Goal: Task Accomplishment & Management: Manage account settings

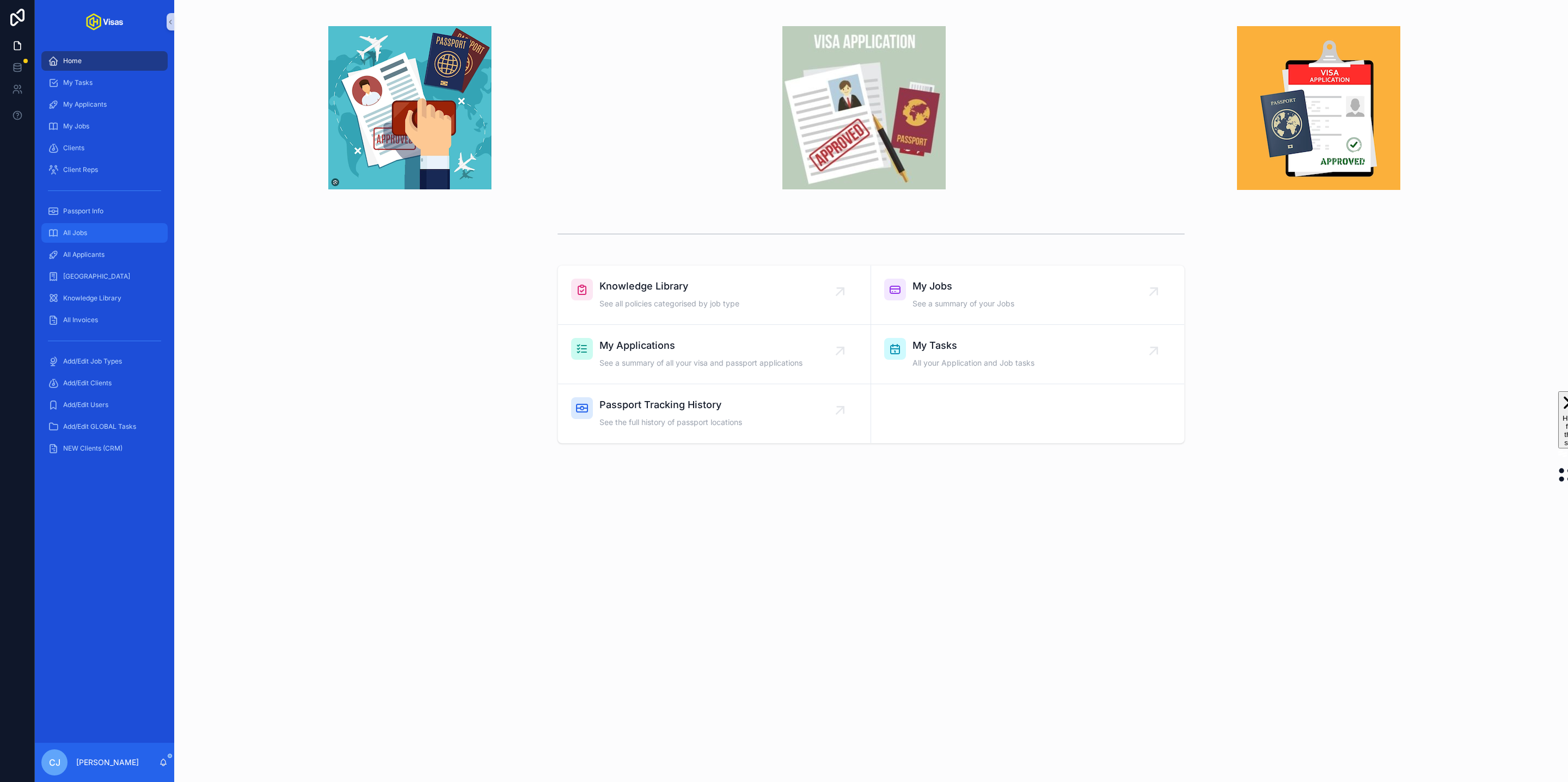
click at [92, 236] on div "All Jobs" at bounding box center [104, 233] width 113 height 18
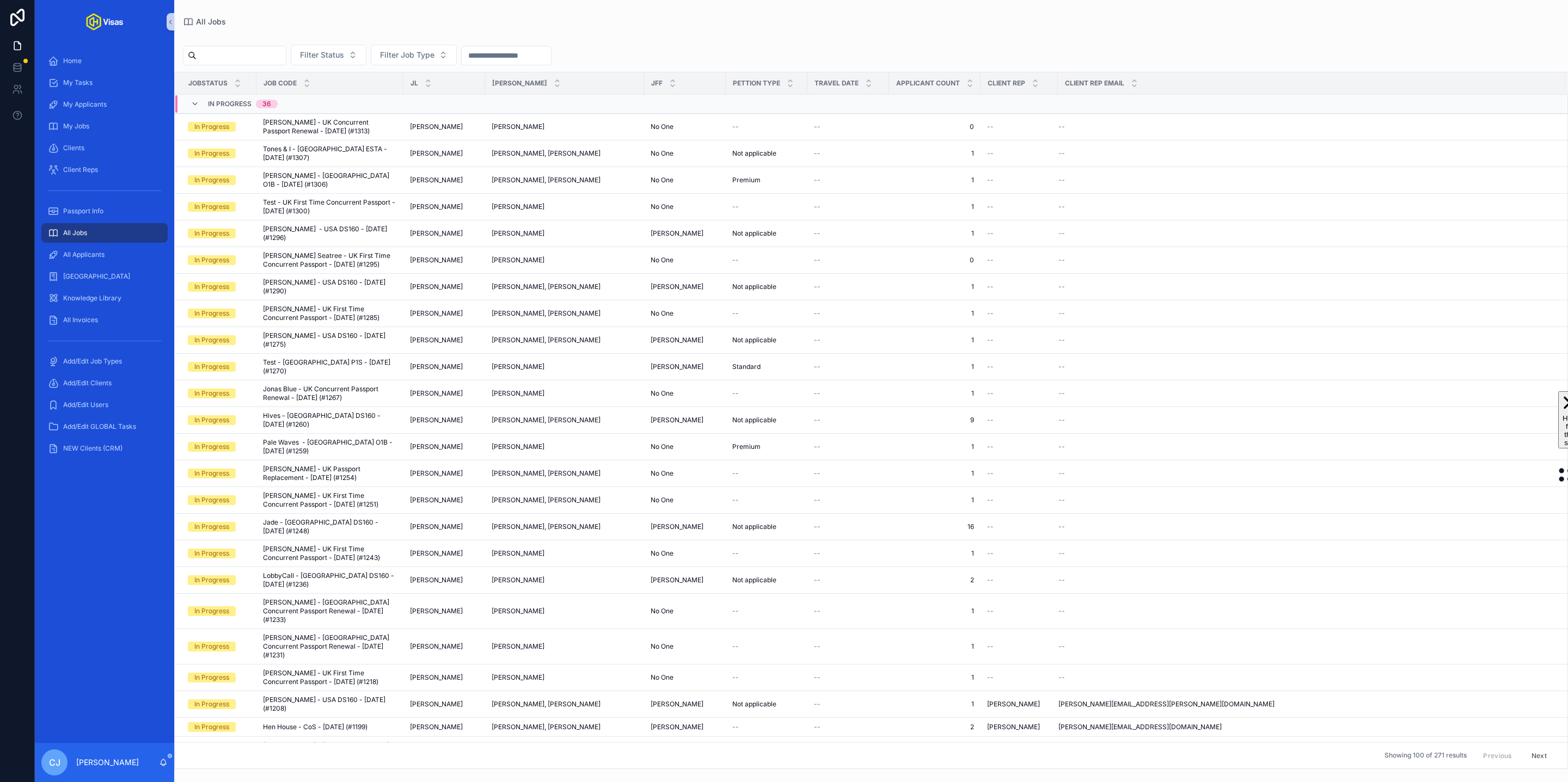
click at [268, 54] on input "scrollable content" at bounding box center [241, 55] width 89 height 15
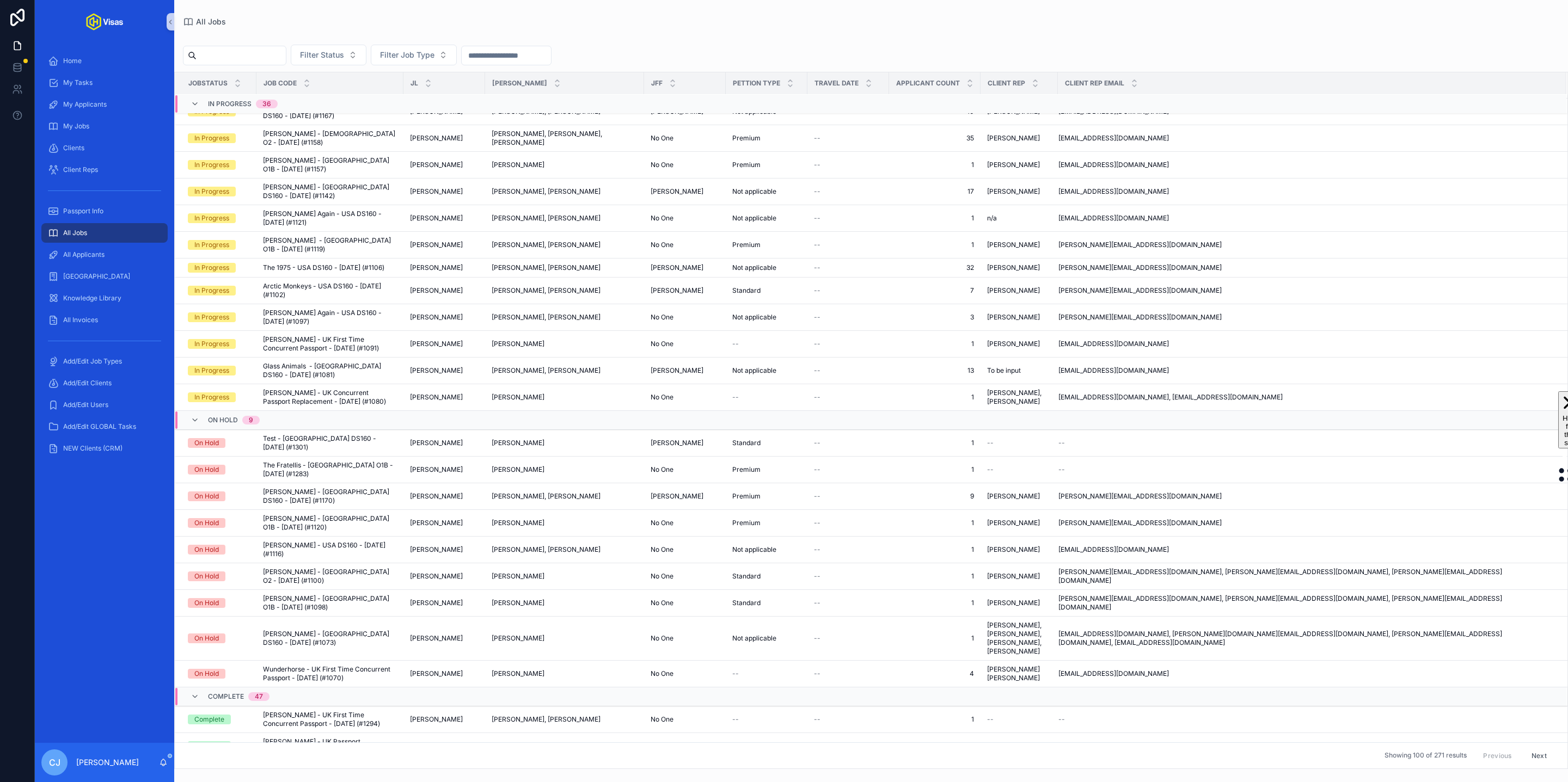
scroll to position [544, 0]
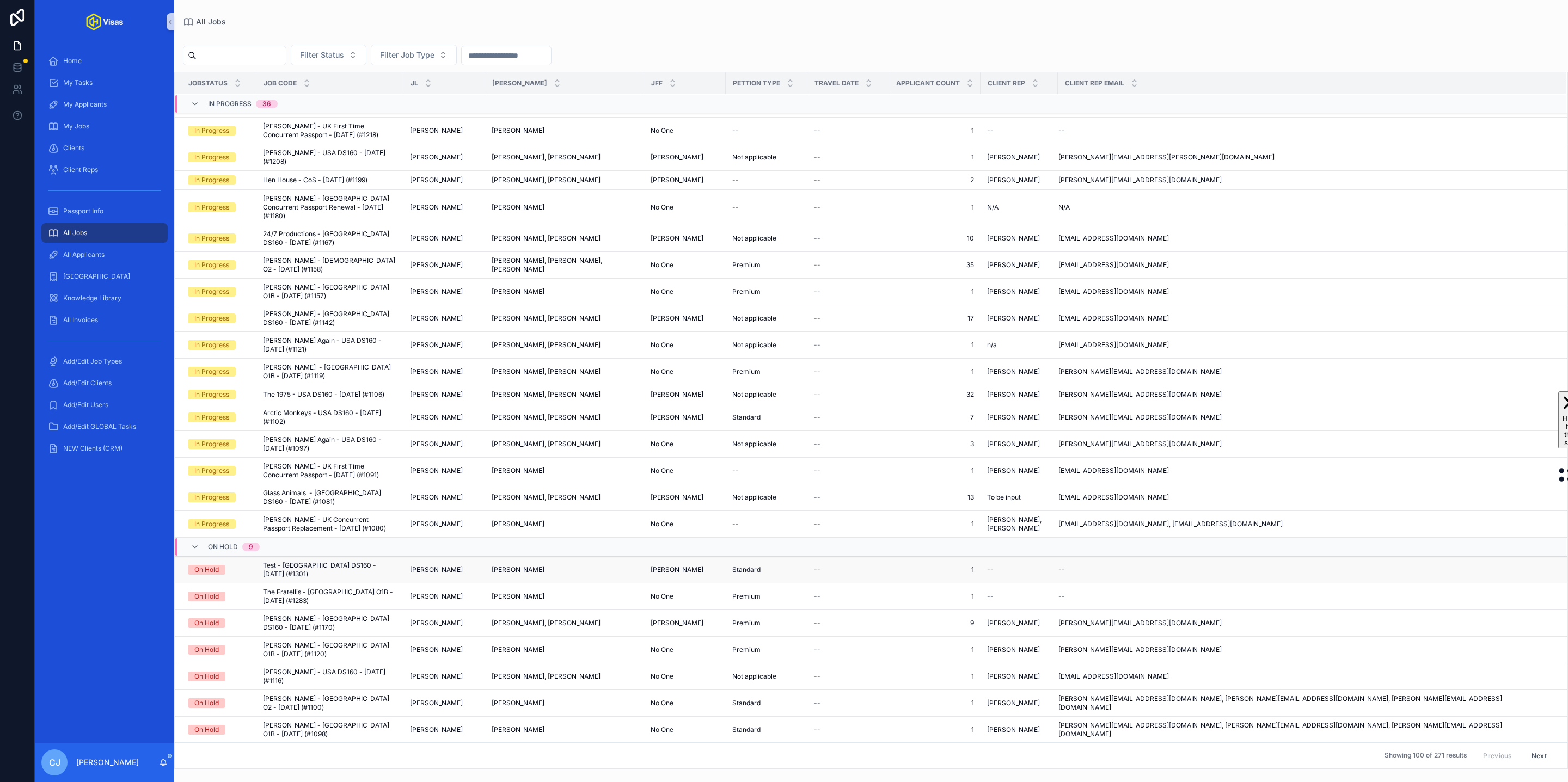
click at [311, 561] on span "Test - USA DS160 - Aug/25 (#1301)" at bounding box center [330, 570] width 134 height 18
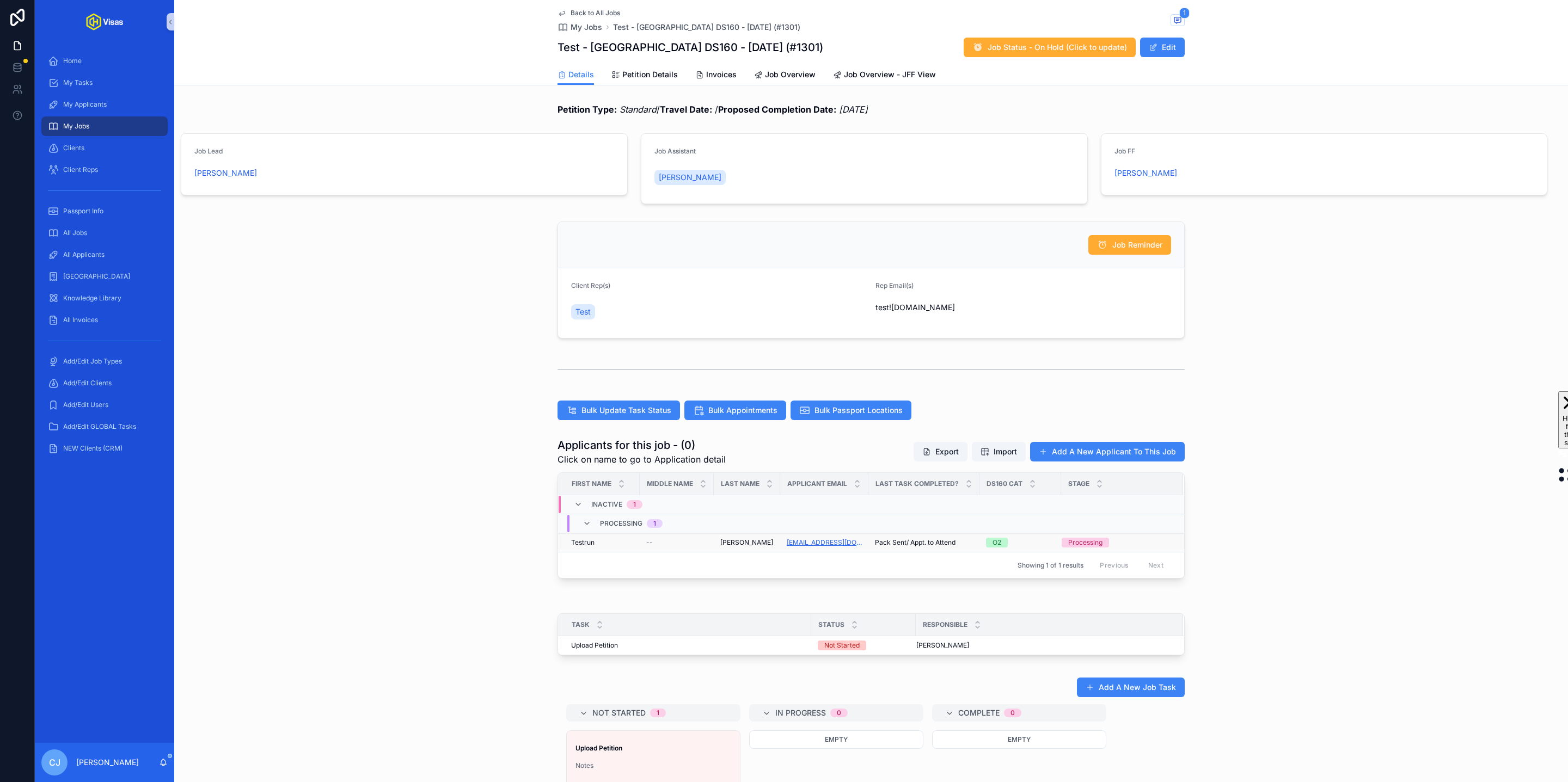
click at [812, 546] on link "tester@test.com" at bounding box center [824, 542] width 75 height 9
click at [729, 542] on span "Jenkins" at bounding box center [746, 542] width 53 height 9
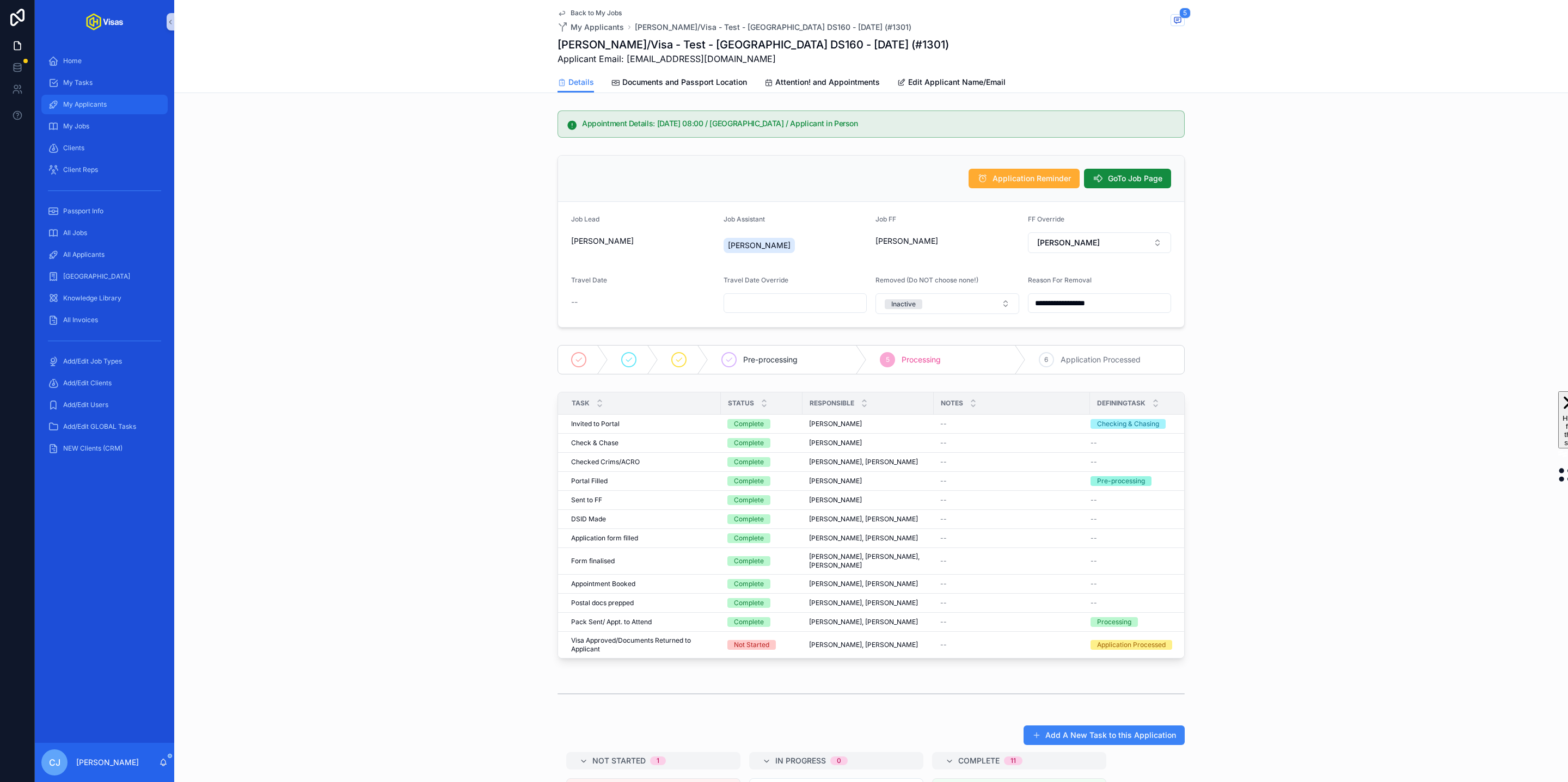
click at [110, 111] on div "My Applicants" at bounding box center [104, 104] width 113 height 18
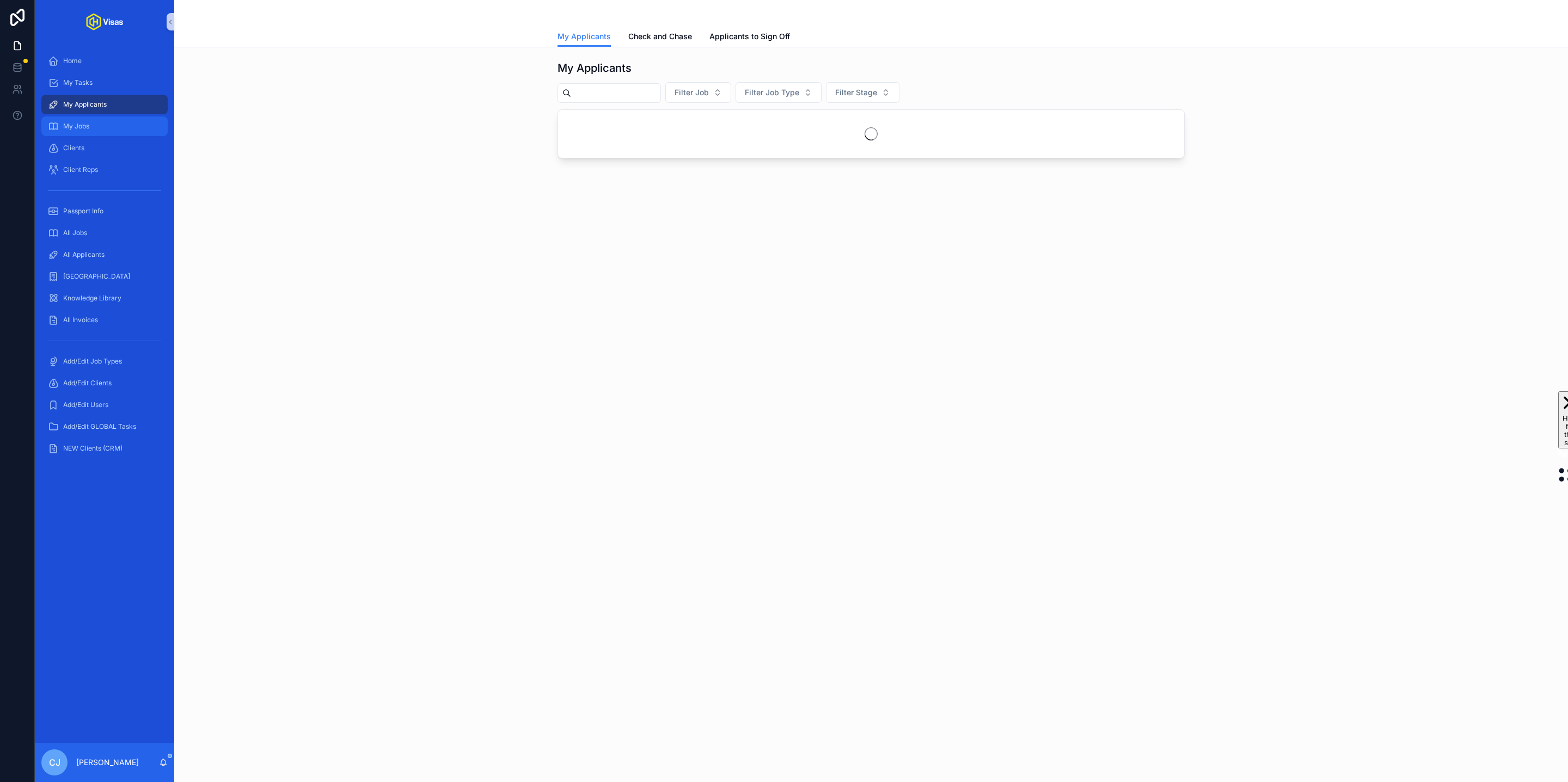
click at [98, 134] on div "My Jobs" at bounding box center [104, 126] width 113 height 18
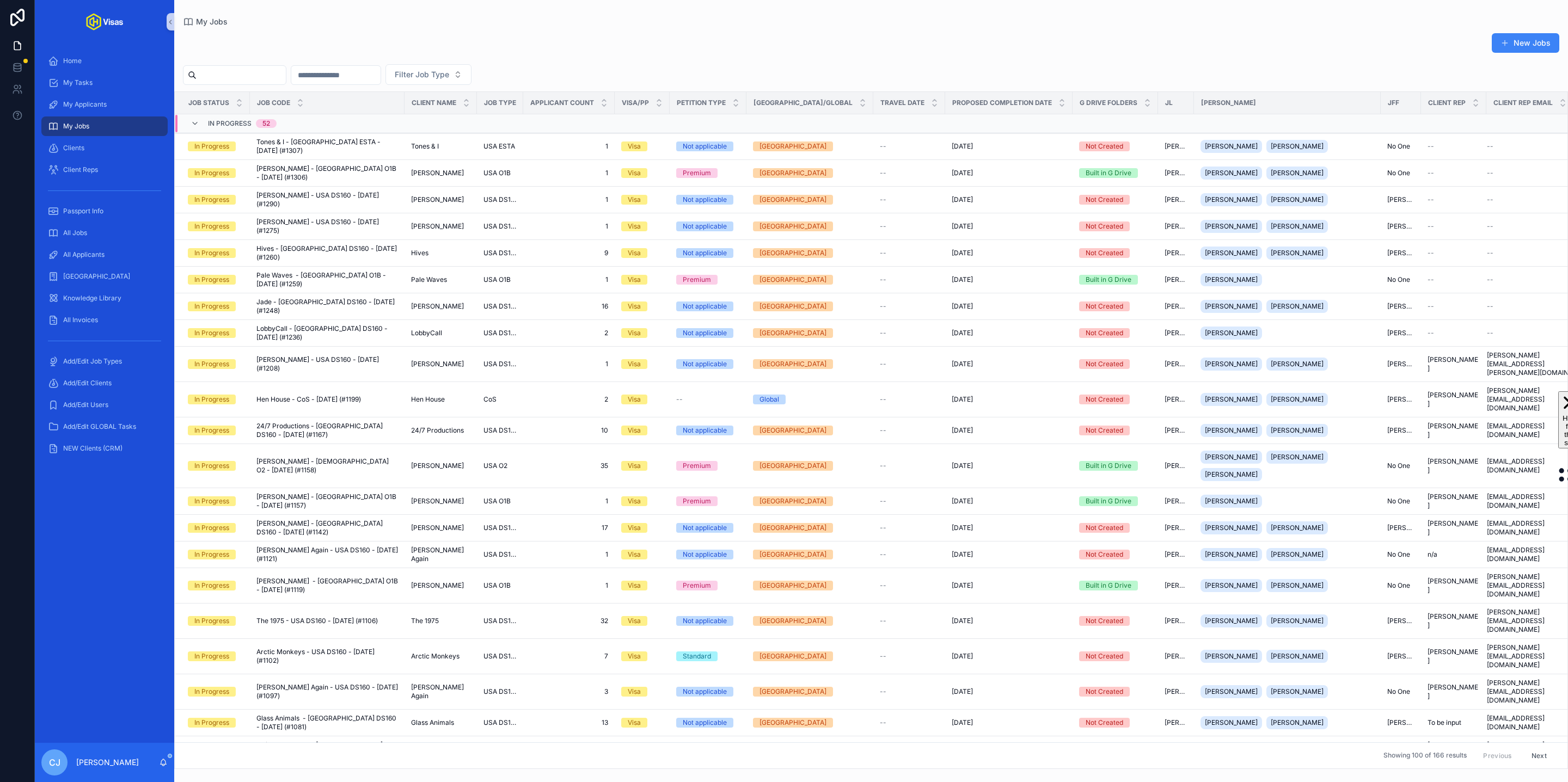
click at [233, 72] on input "scrollable content" at bounding box center [241, 75] width 89 height 15
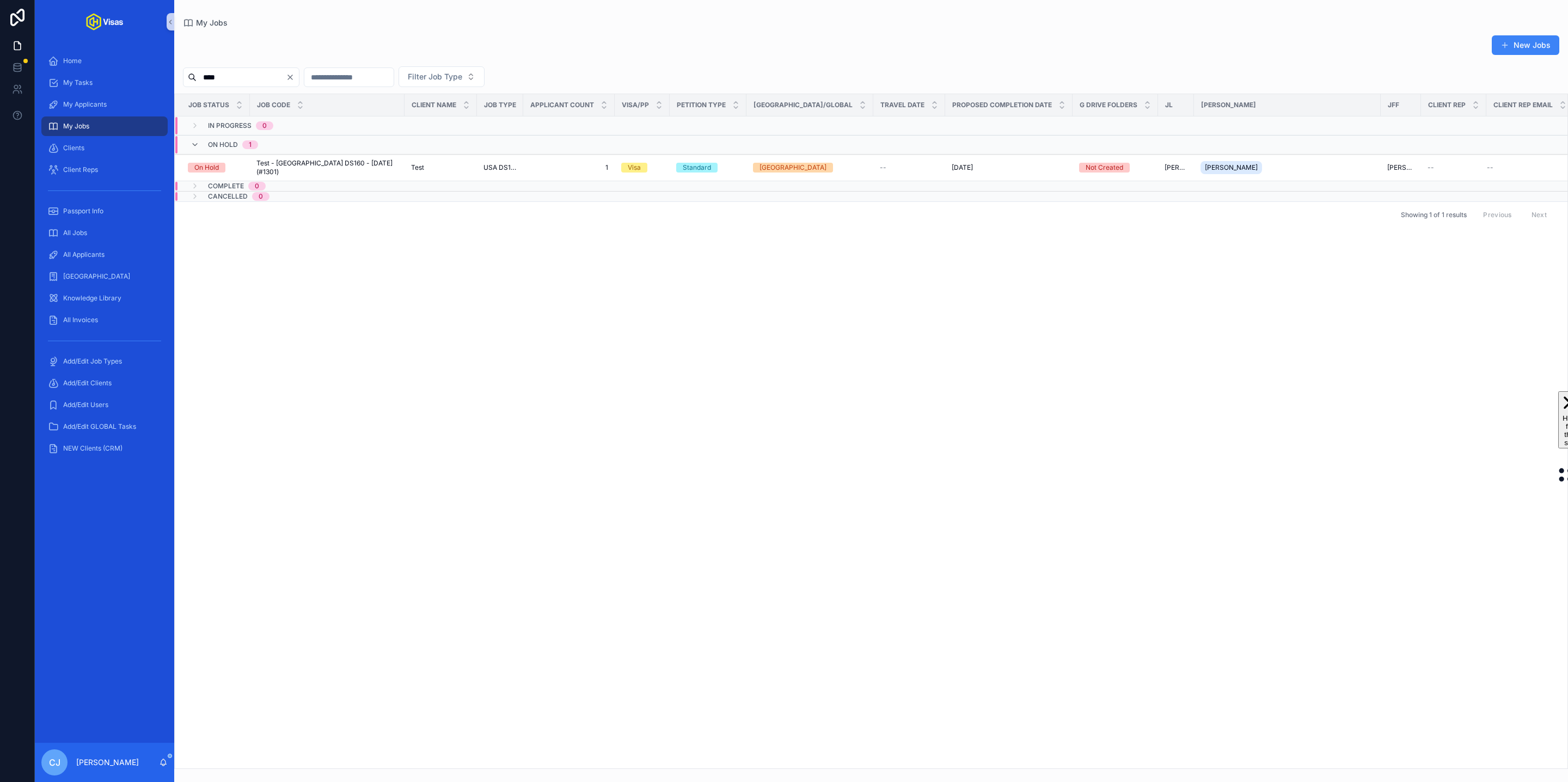
type input "****"
click at [108, 768] on div "CJ Candra Johnson" at bounding box center [104, 762] width 140 height 39
click at [105, 758] on p "[PERSON_NAME]" at bounding box center [107, 762] width 63 height 11
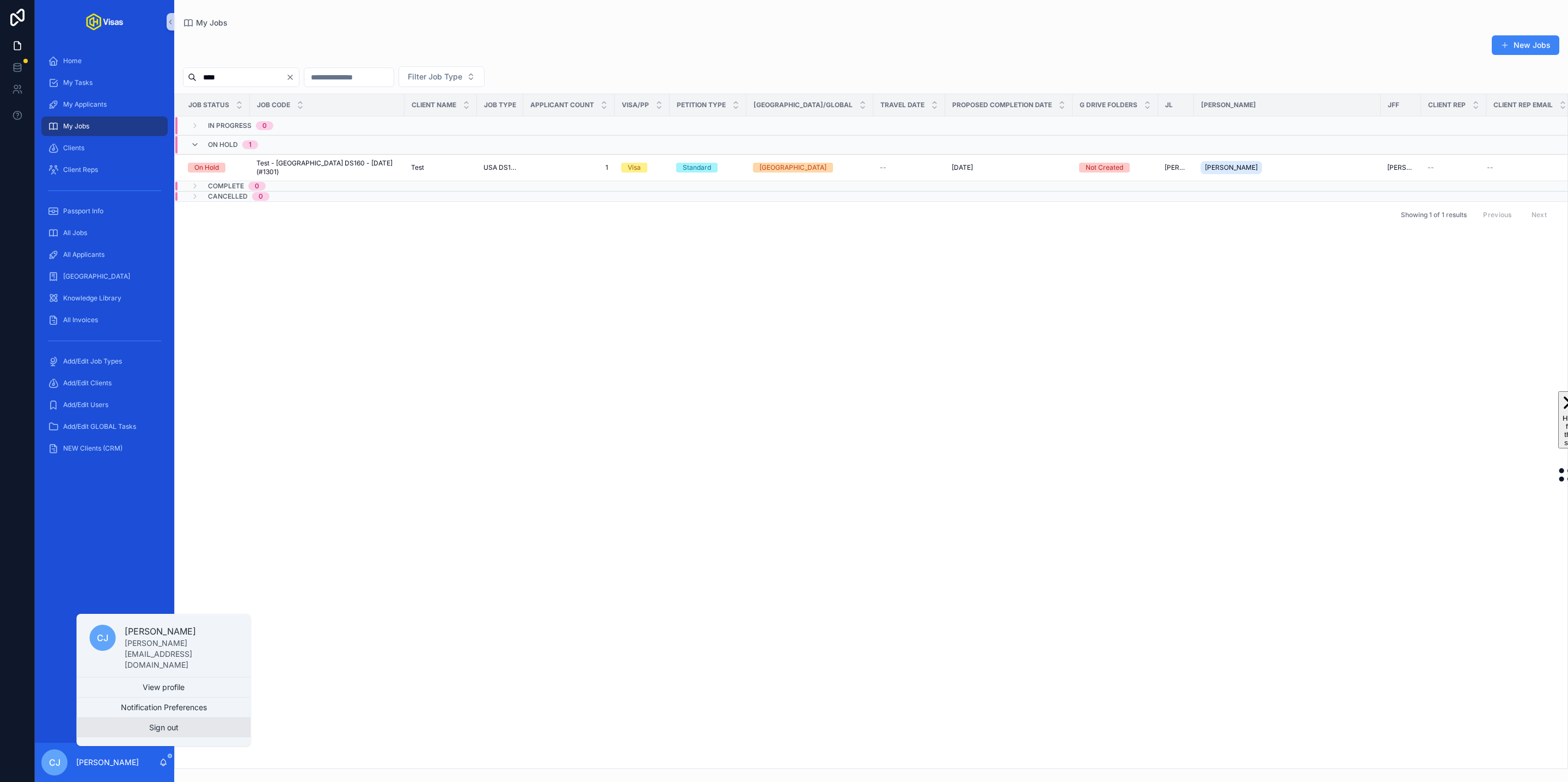
click at [146, 730] on button "Sign out" at bounding box center [164, 728] width 174 height 20
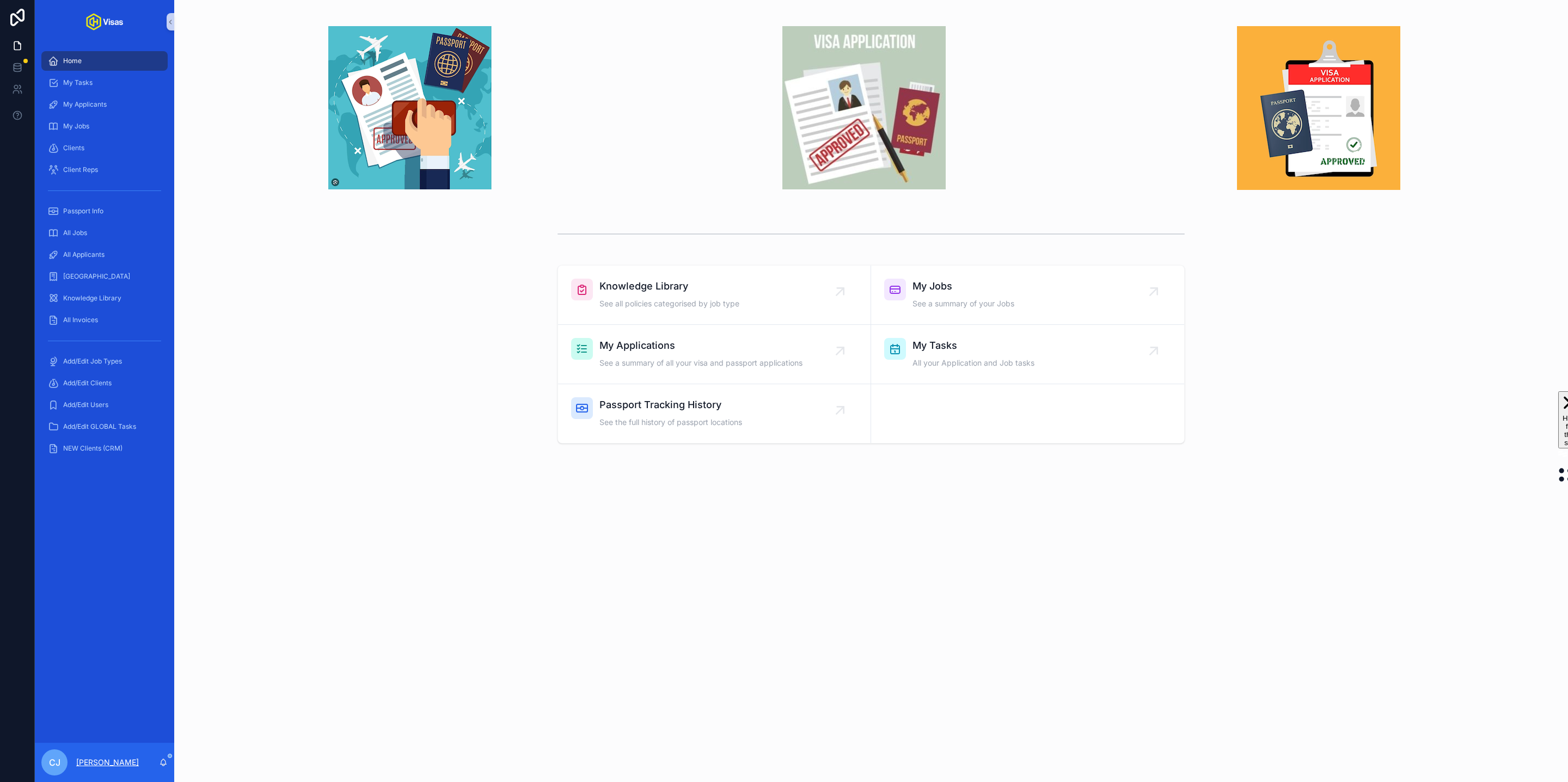
click at [103, 760] on p "[PERSON_NAME]" at bounding box center [107, 762] width 63 height 11
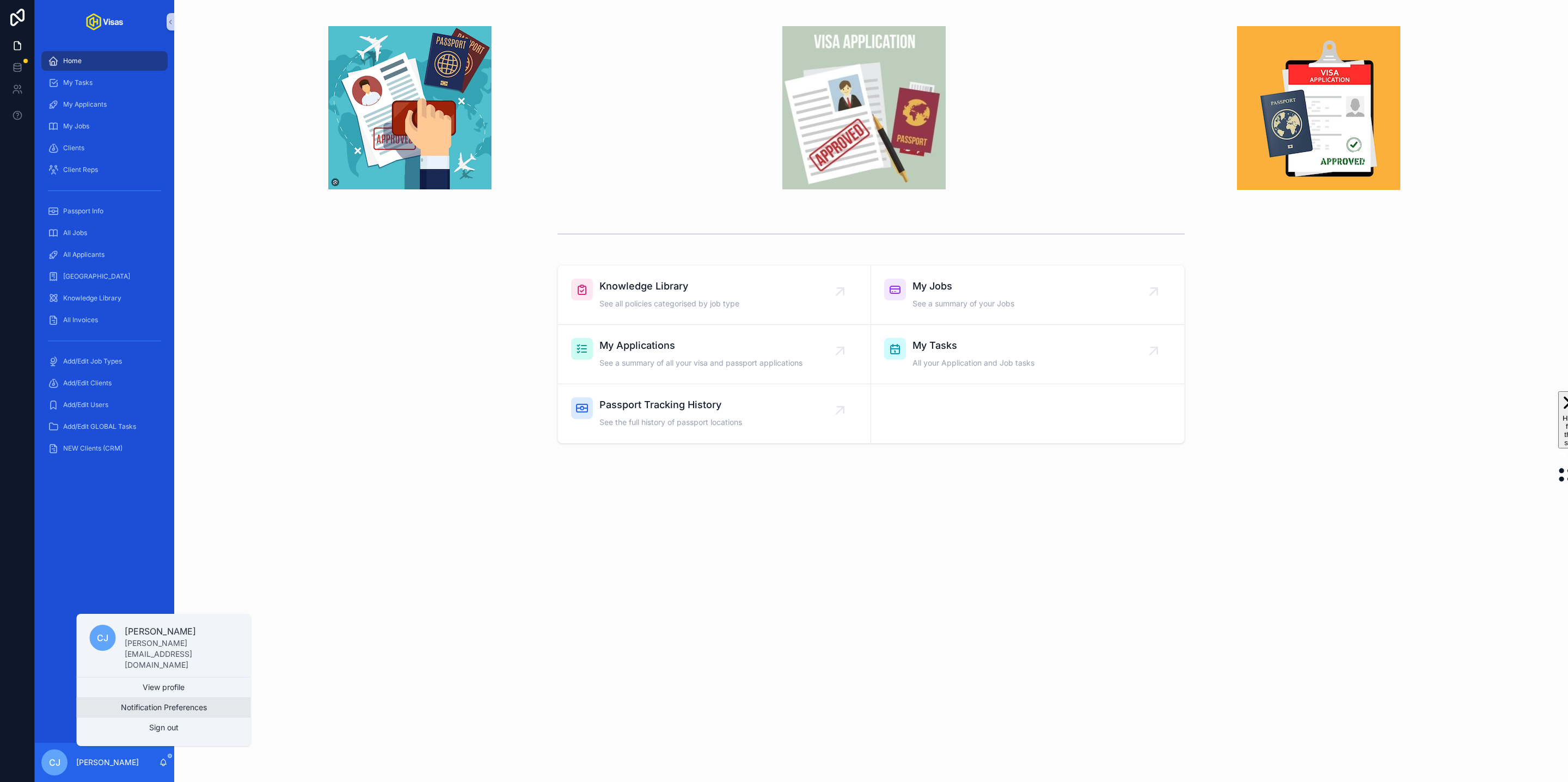
click at [151, 701] on button "Notification Preferences" at bounding box center [164, 707] width 174 height 20
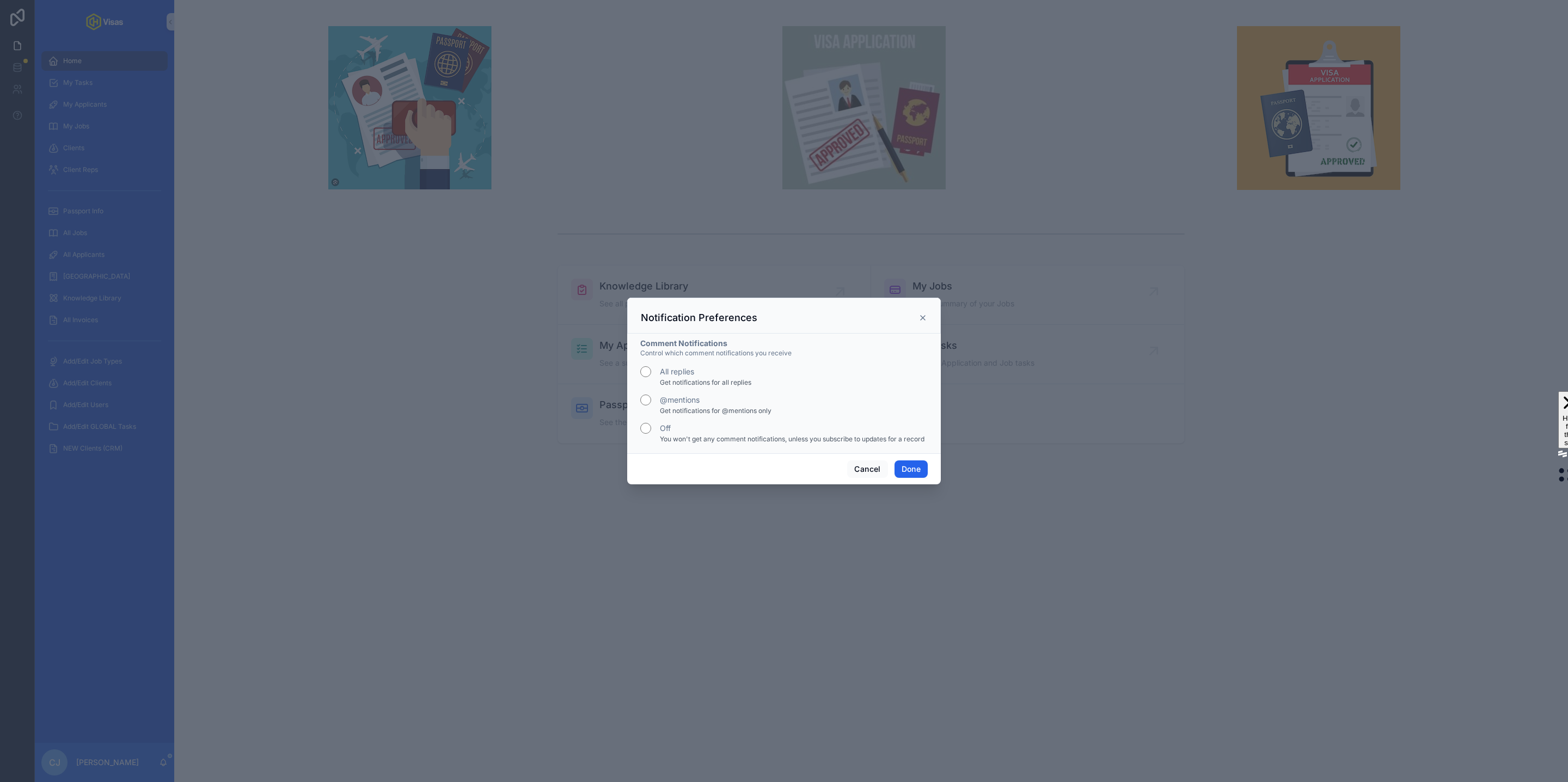
click at [913, 475] on button "Done" at bounding box center [911, 469] width 33 height 18
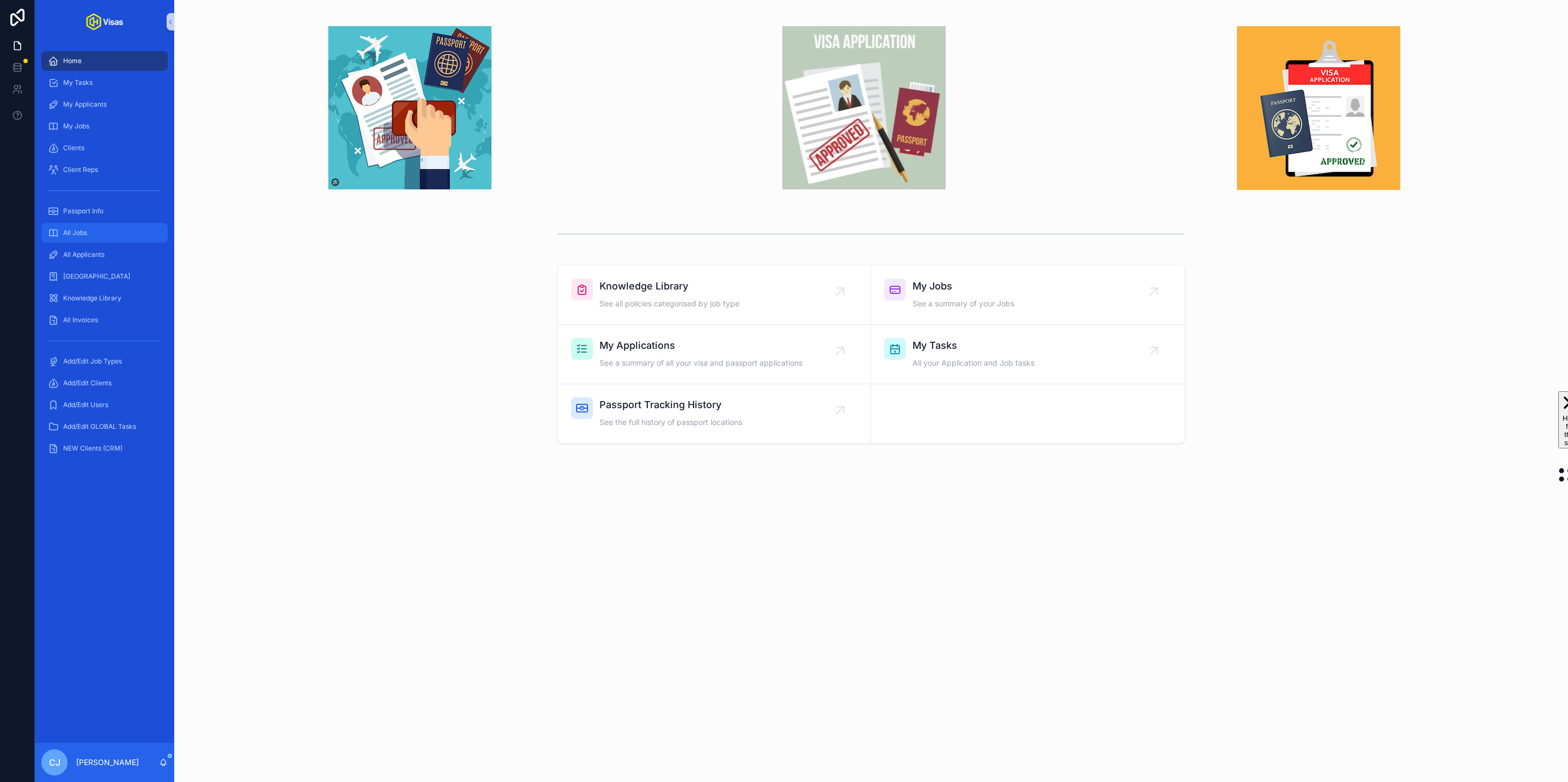
click at [77, 229] on span "All Jobs" at bounding box center [75, 233] width 24 height 9
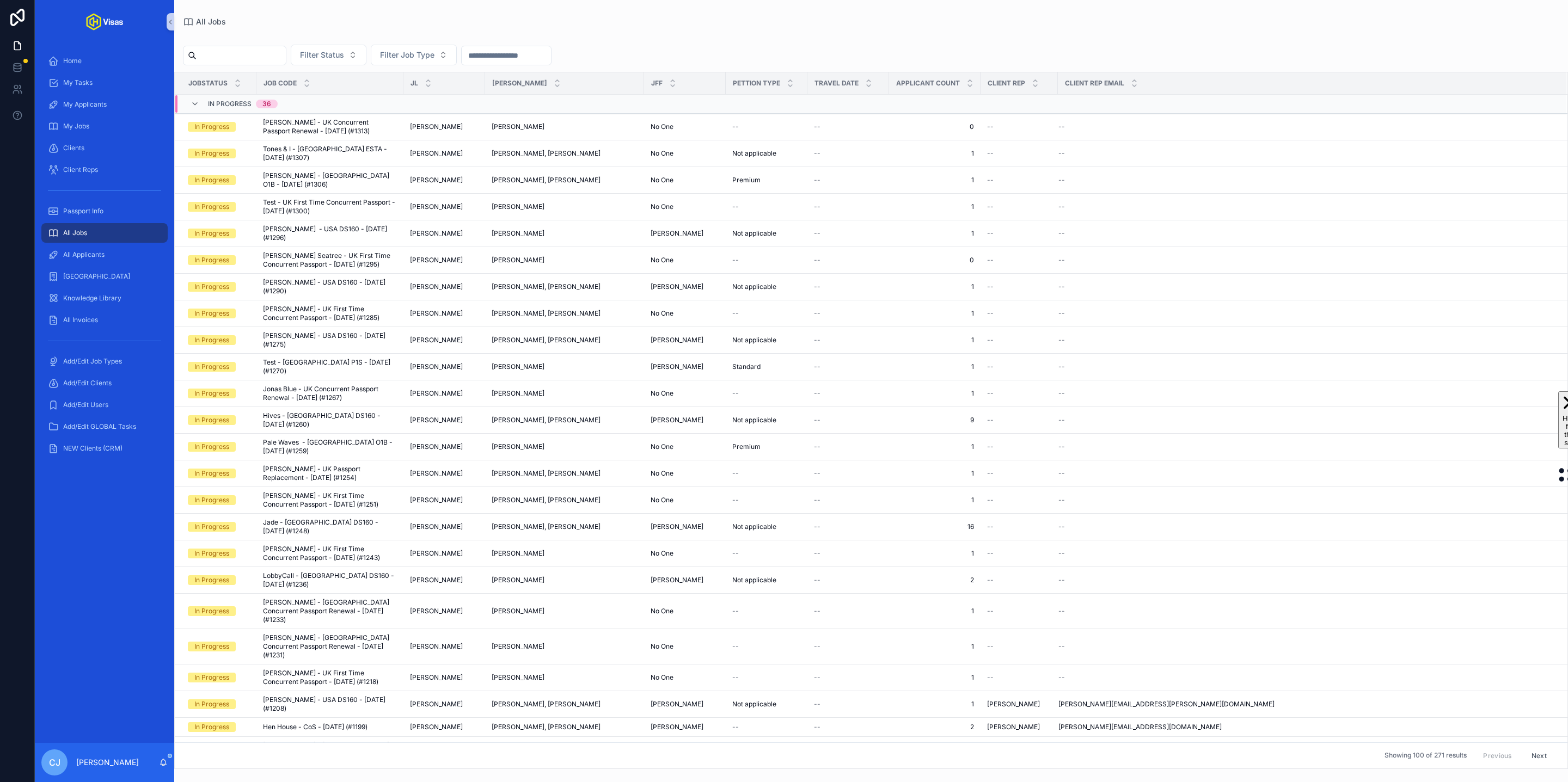
click at [240, 55] on input "scrollable content" at bounding box center [241, 55] width 89 height 15
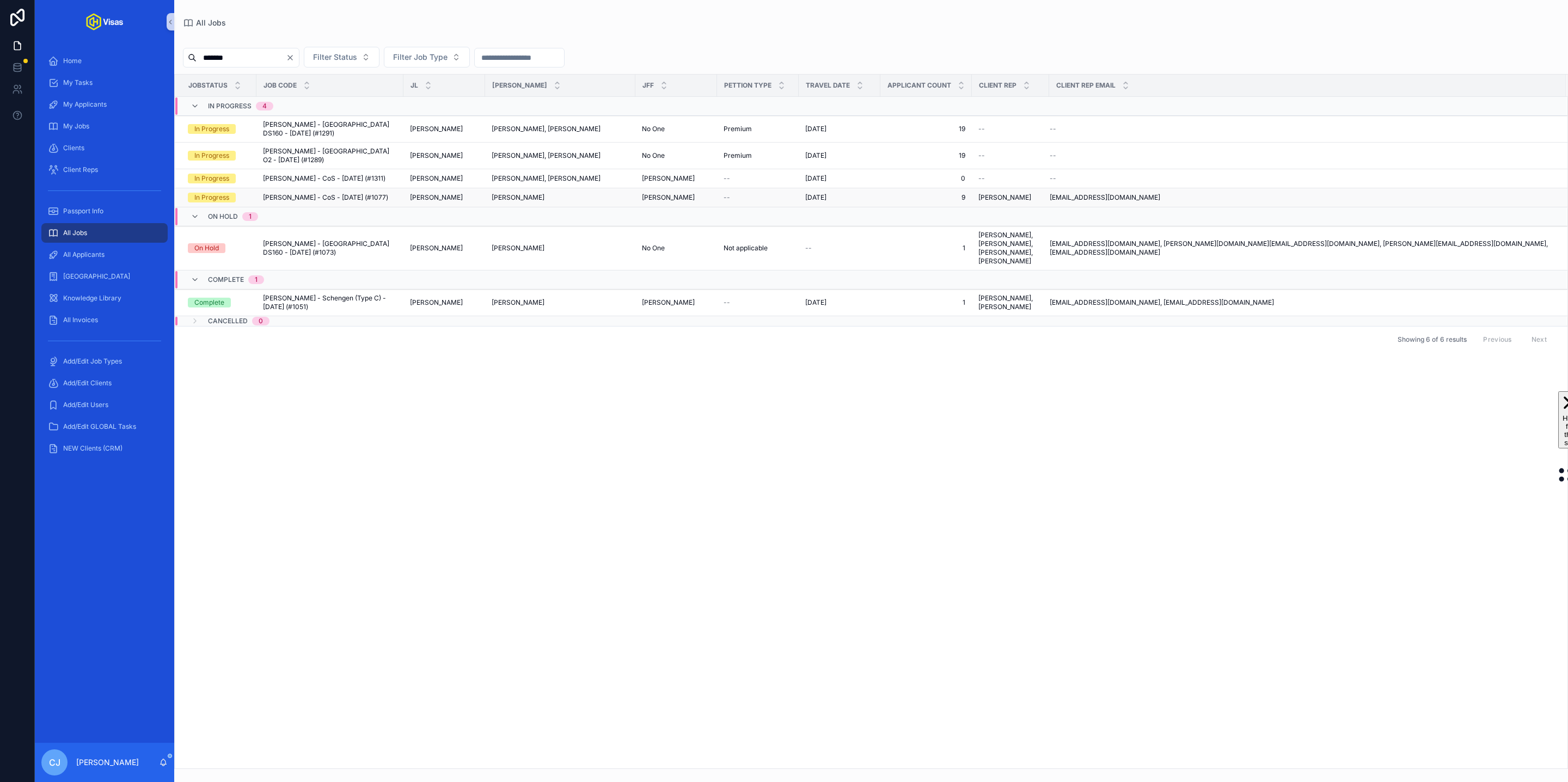
type input "*******"
click at [320, 193] on span "[PERSON_NAME] - CoS - [DATE] (#1077)" at bounding box center [325, 197] width 125 height 9
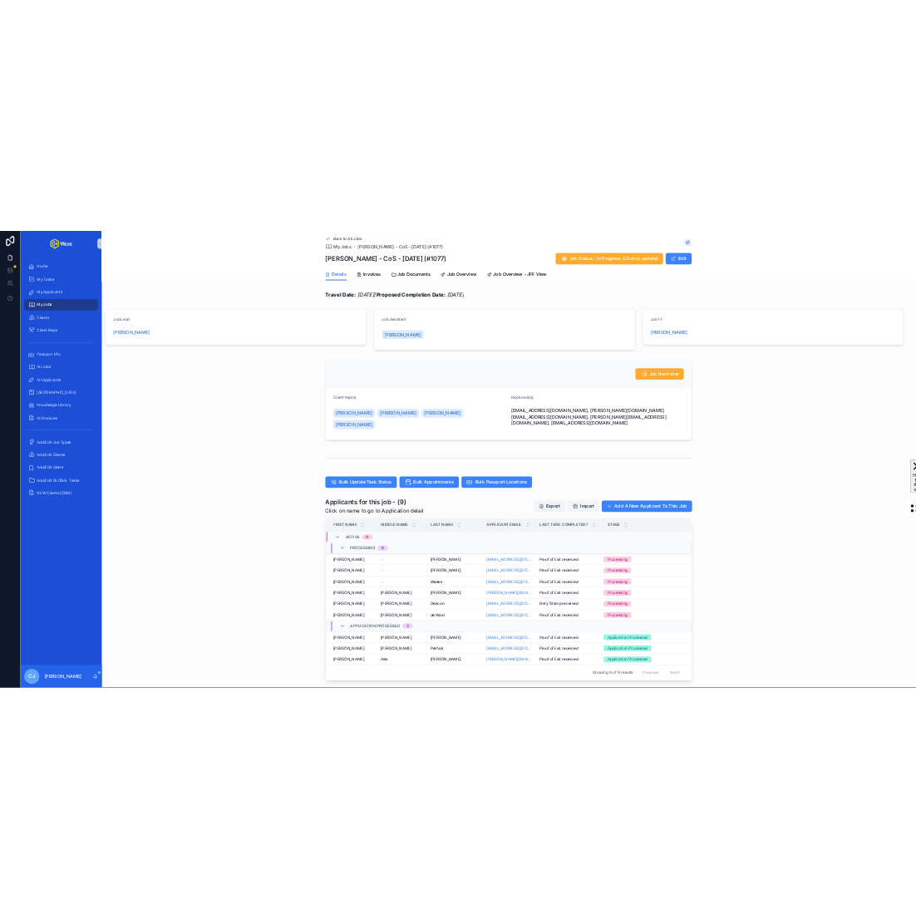
scroll to position [209, 0]
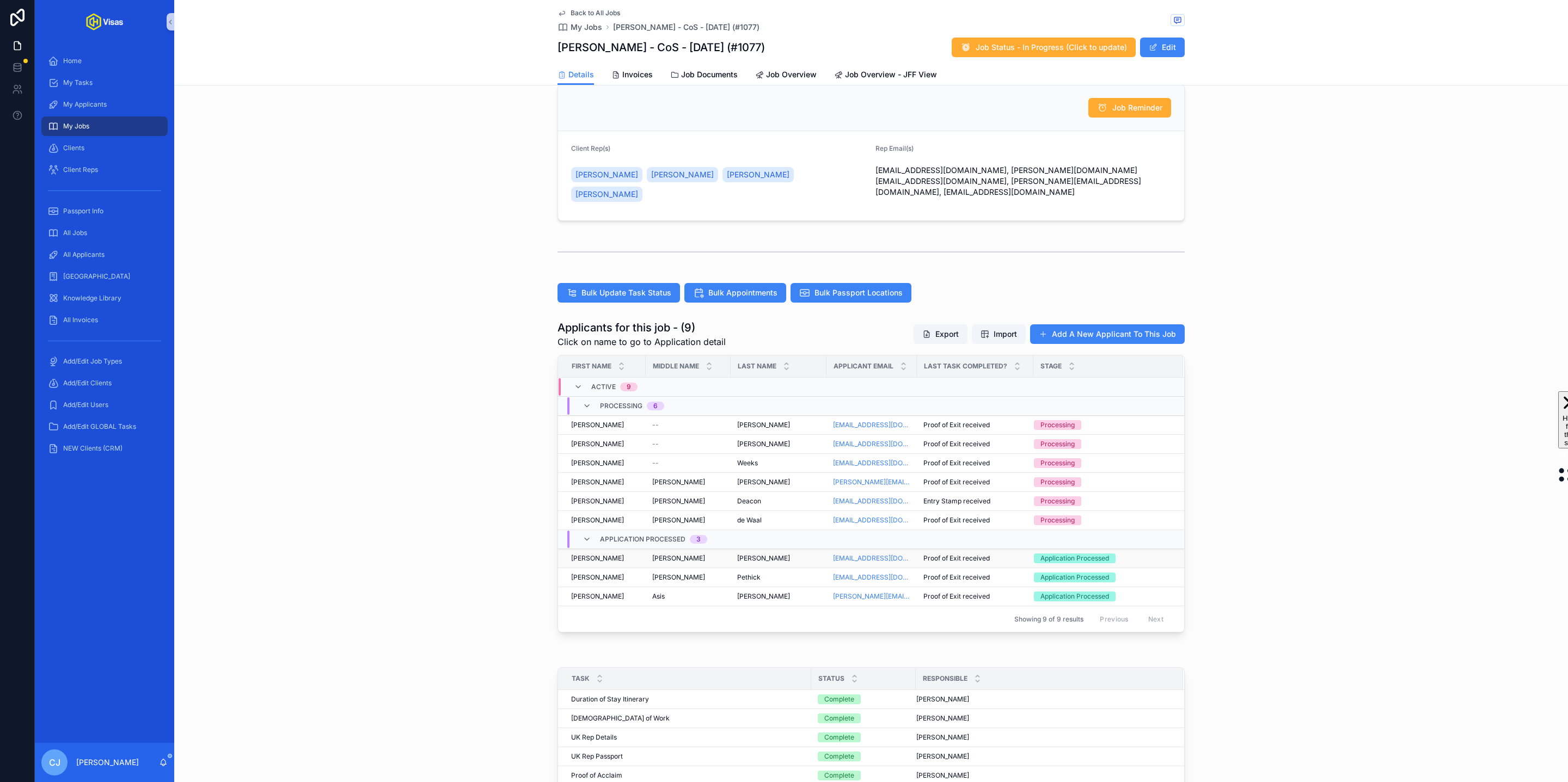
click at [754, 554] on span "[PERSON_NAME]" at bounding box center [763, 558] width 53 height 9
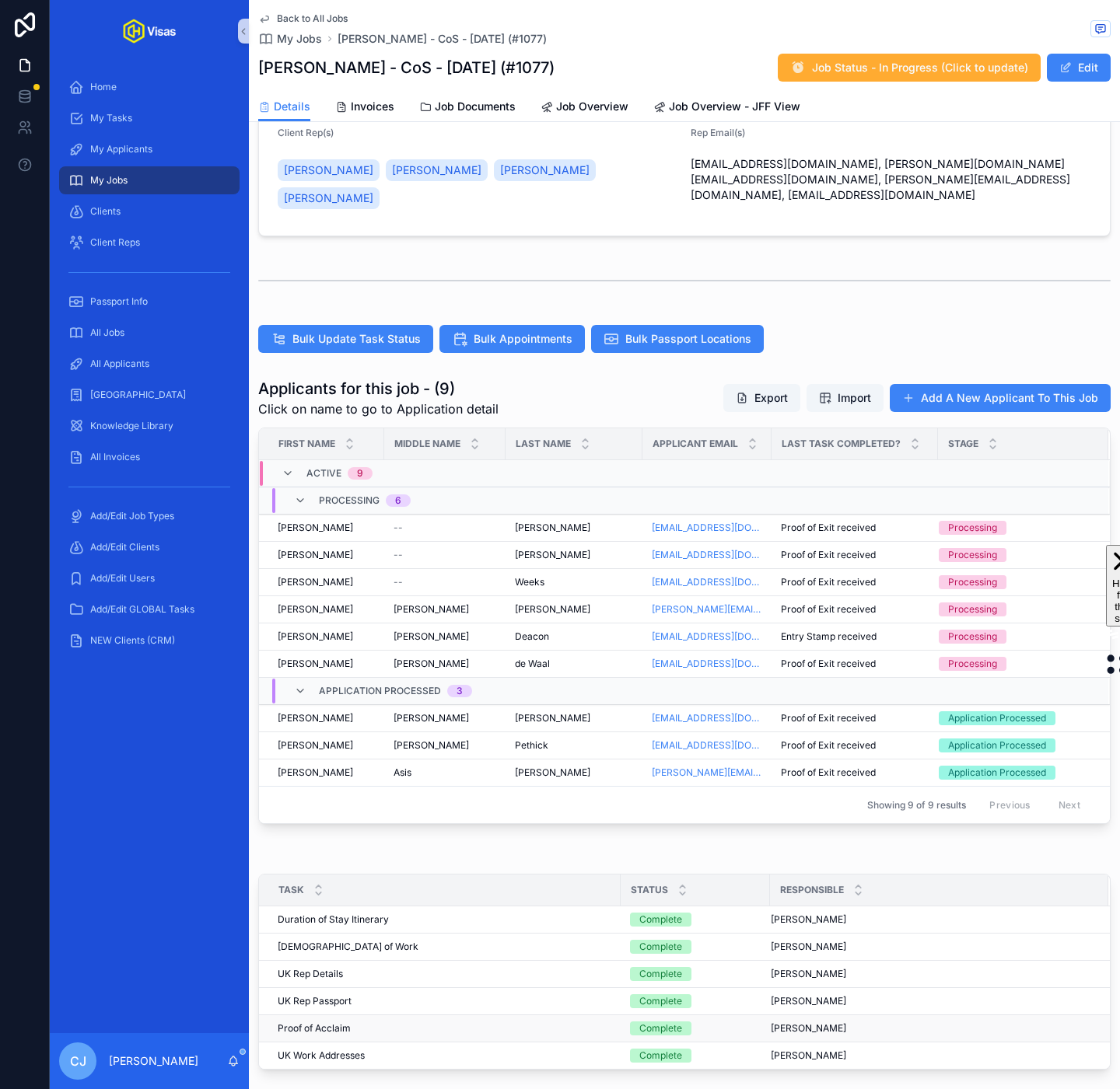
scroll to position [315, 0]
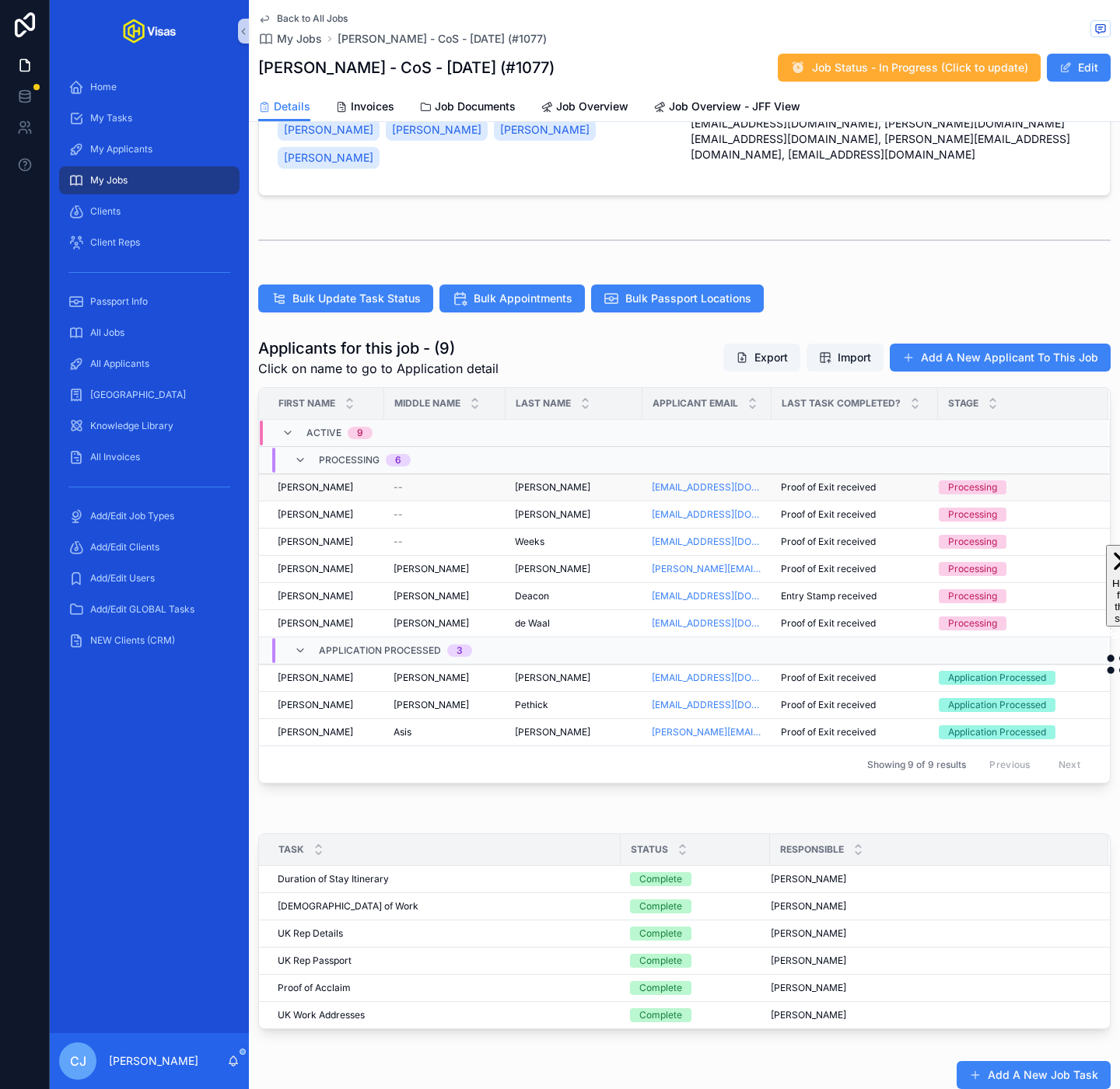
click at [546, 481] on span "[PERSON_NAME]" at bounding box center [552, 486] width 76 height 12
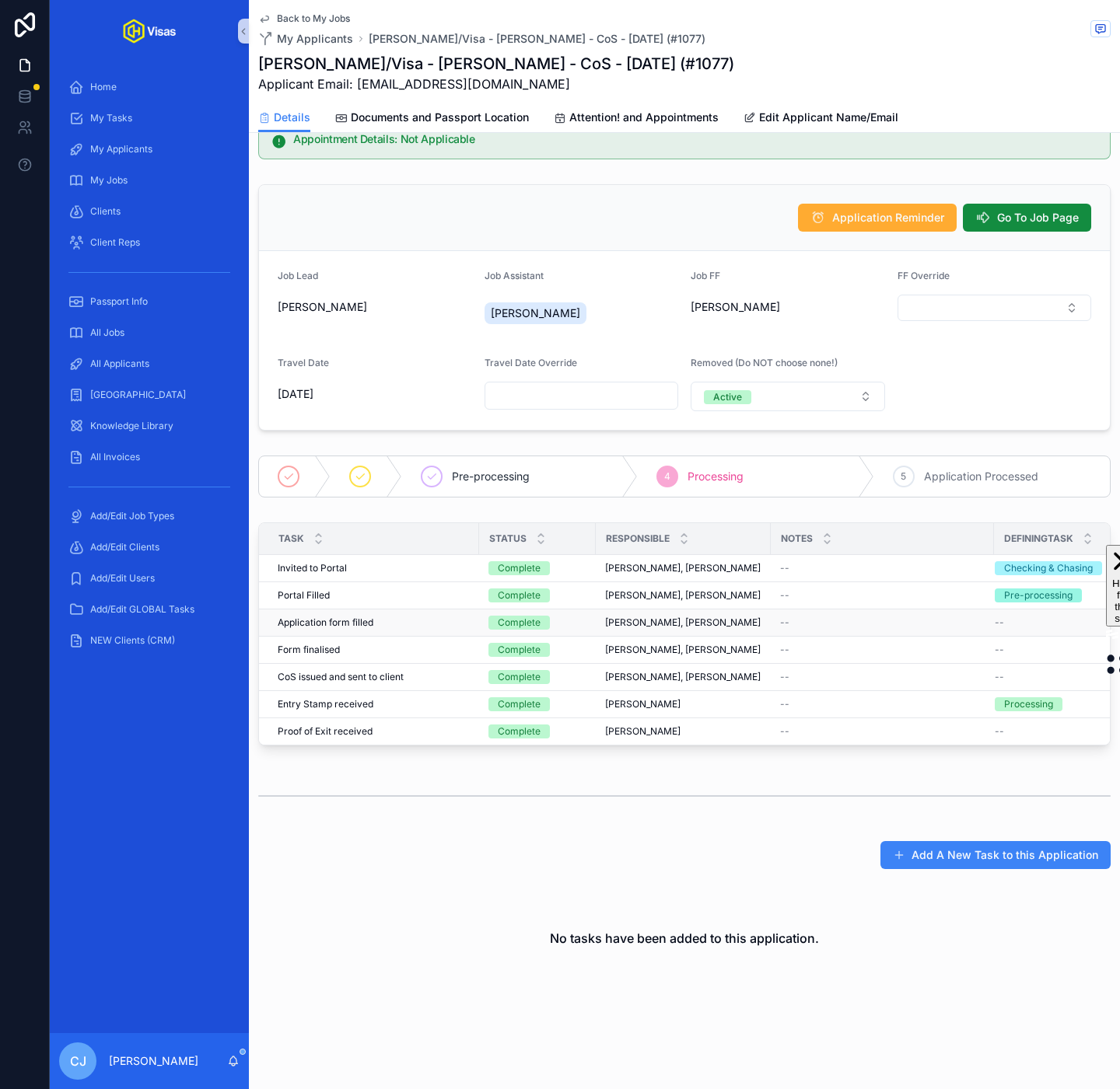
scroll to position [57, 0]
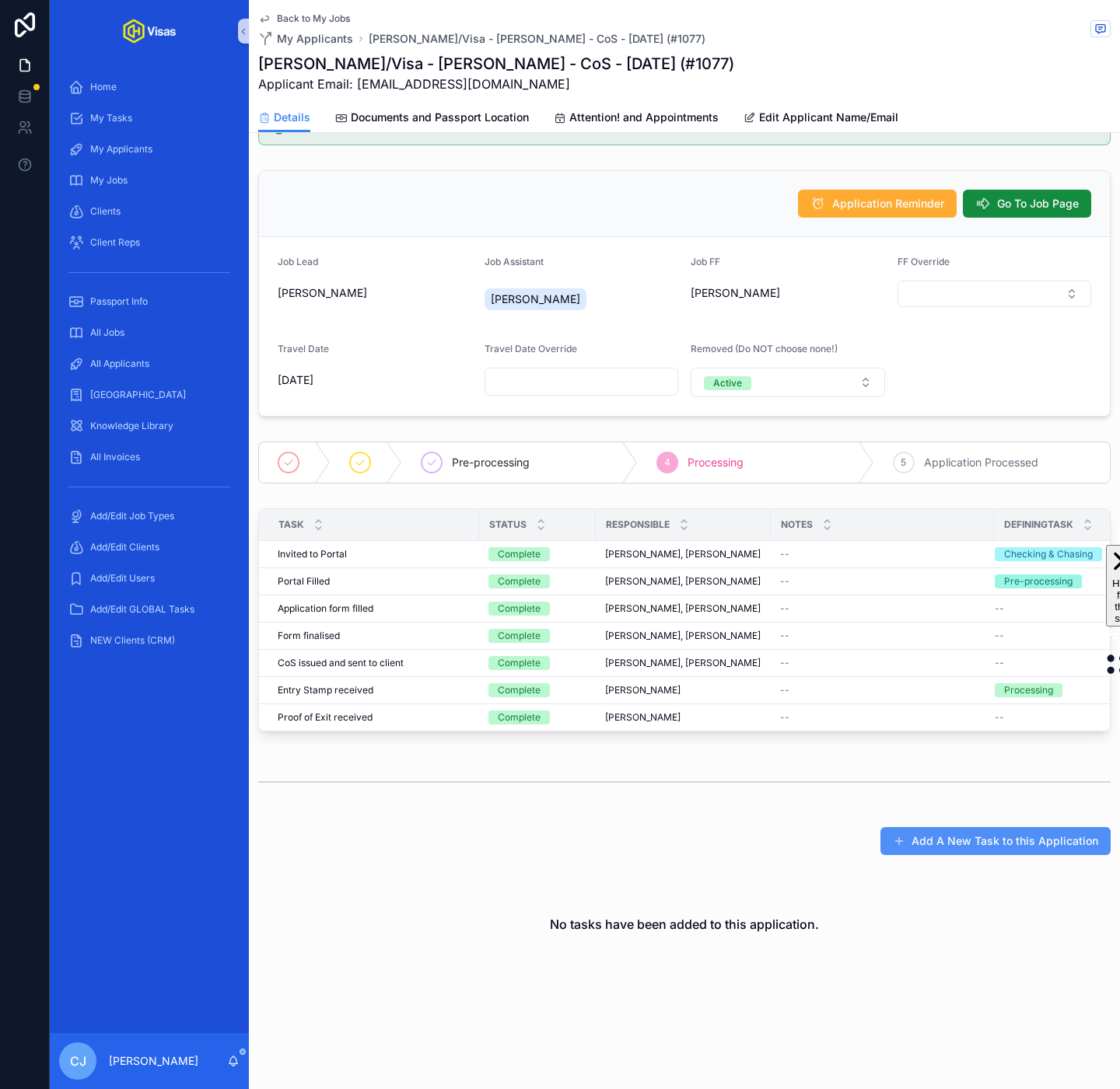
click at [956, 844] on button "Add A New Task to this Application" at bounding box center [996, 841] width 230 height 28
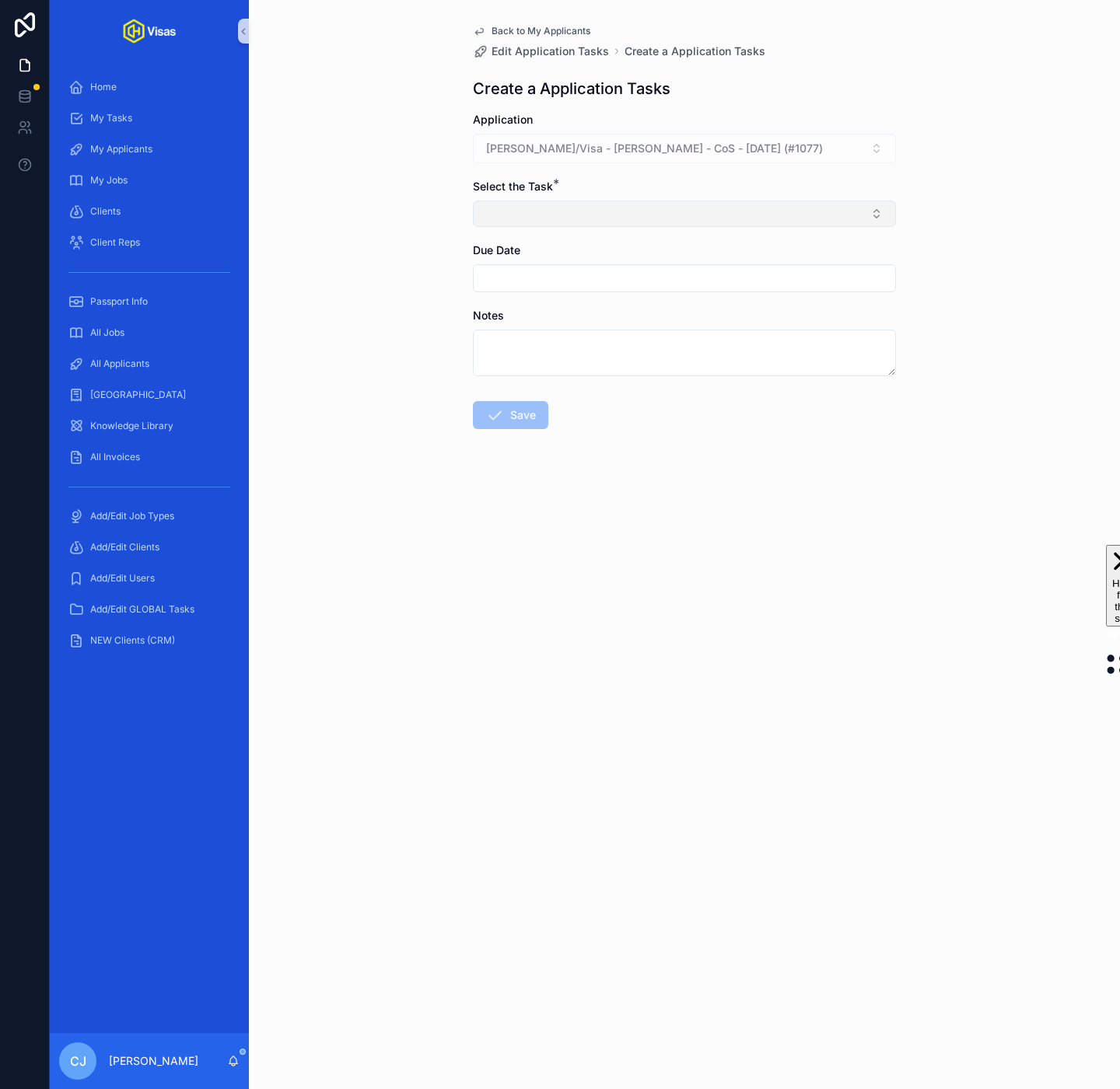
click at [703, 214] on button "Select Button" at bounding box center [684, 213] width 423 height 26
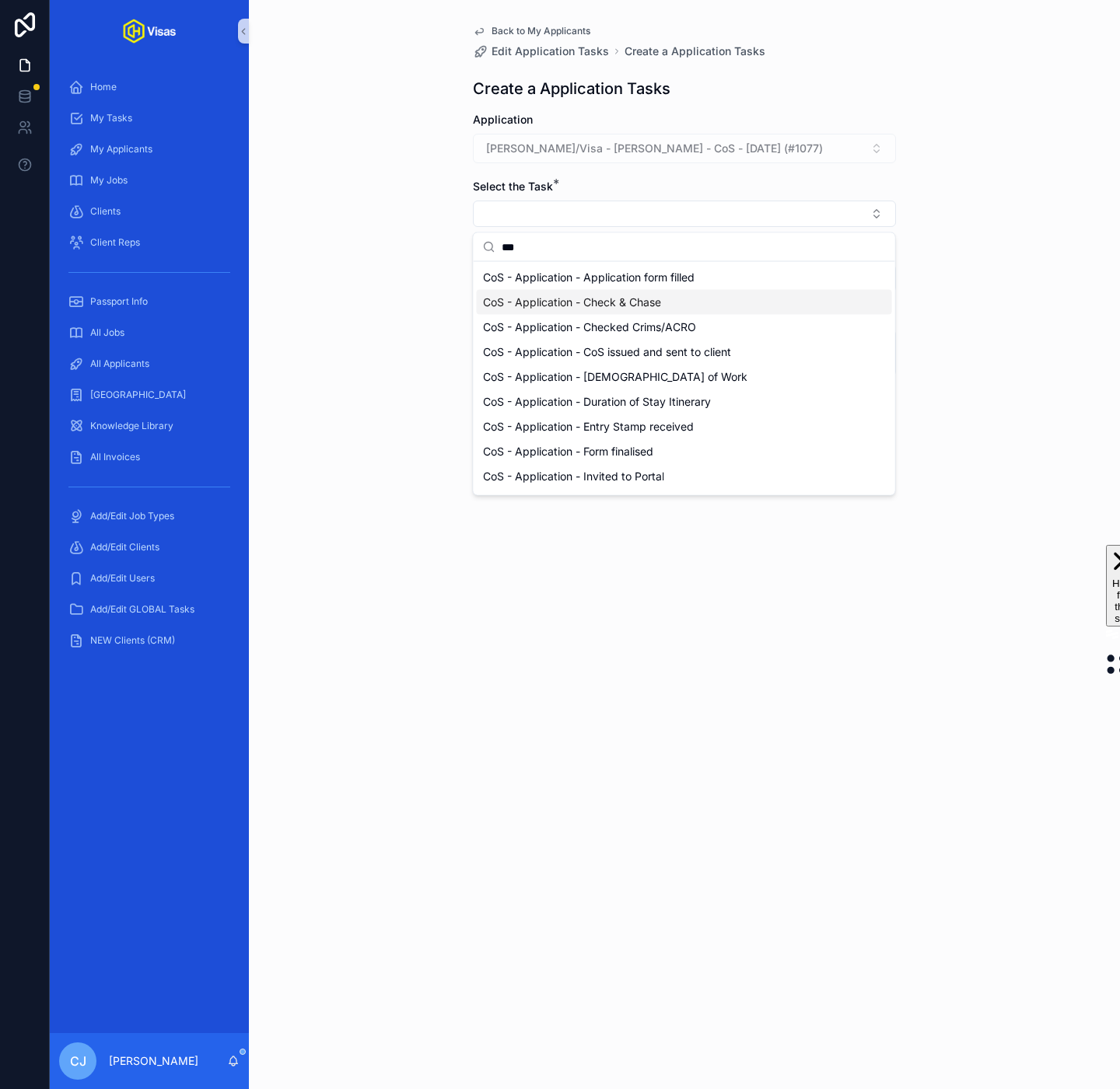
type input "***"
click at [704, 295] on div "CoS - Application - Check & Chase" at bounding box center [684, 302] width 415 height 25
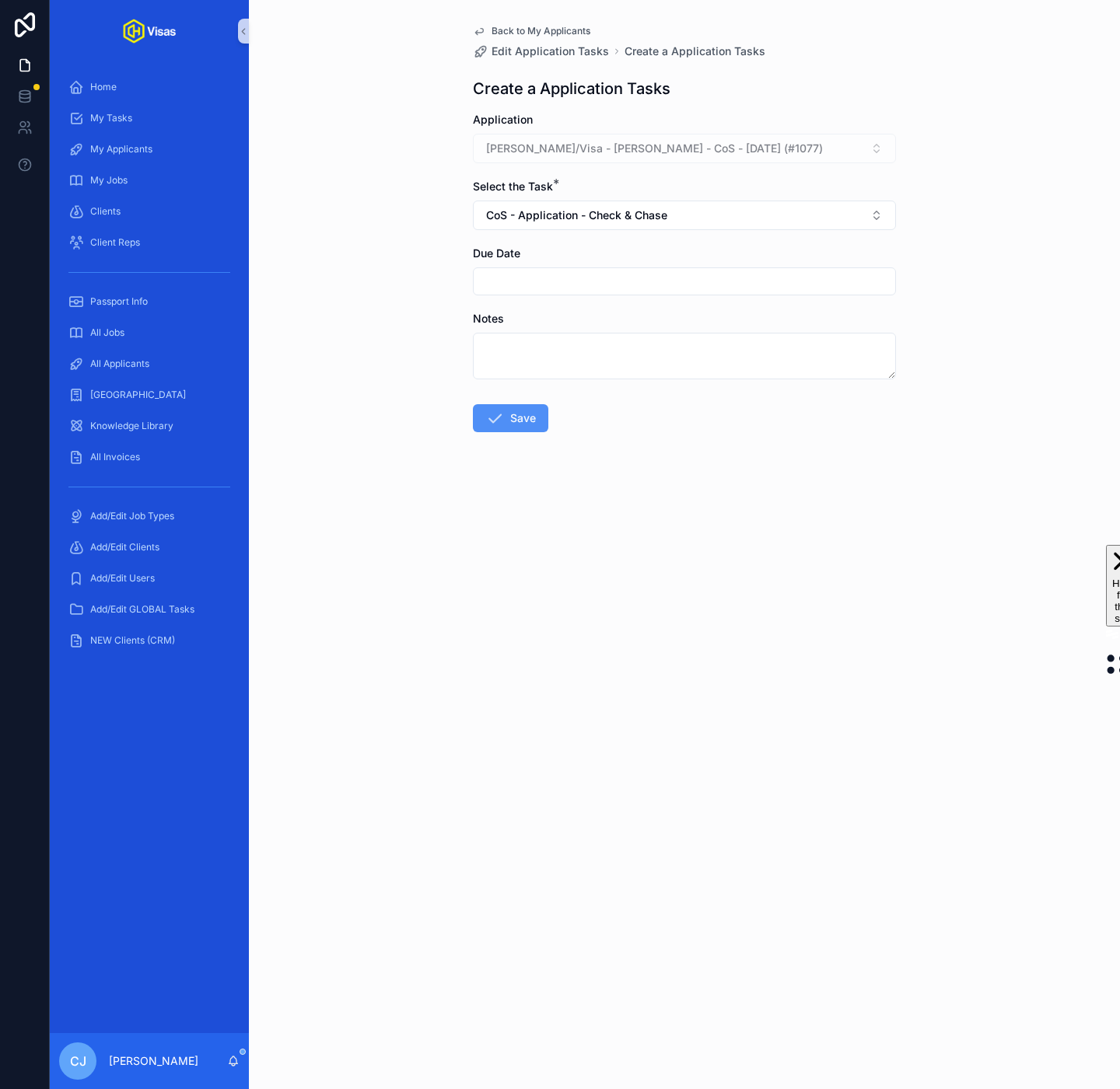
click at [513, 422] on button "Save" at bounding box center [510, 418] width 76 height 28
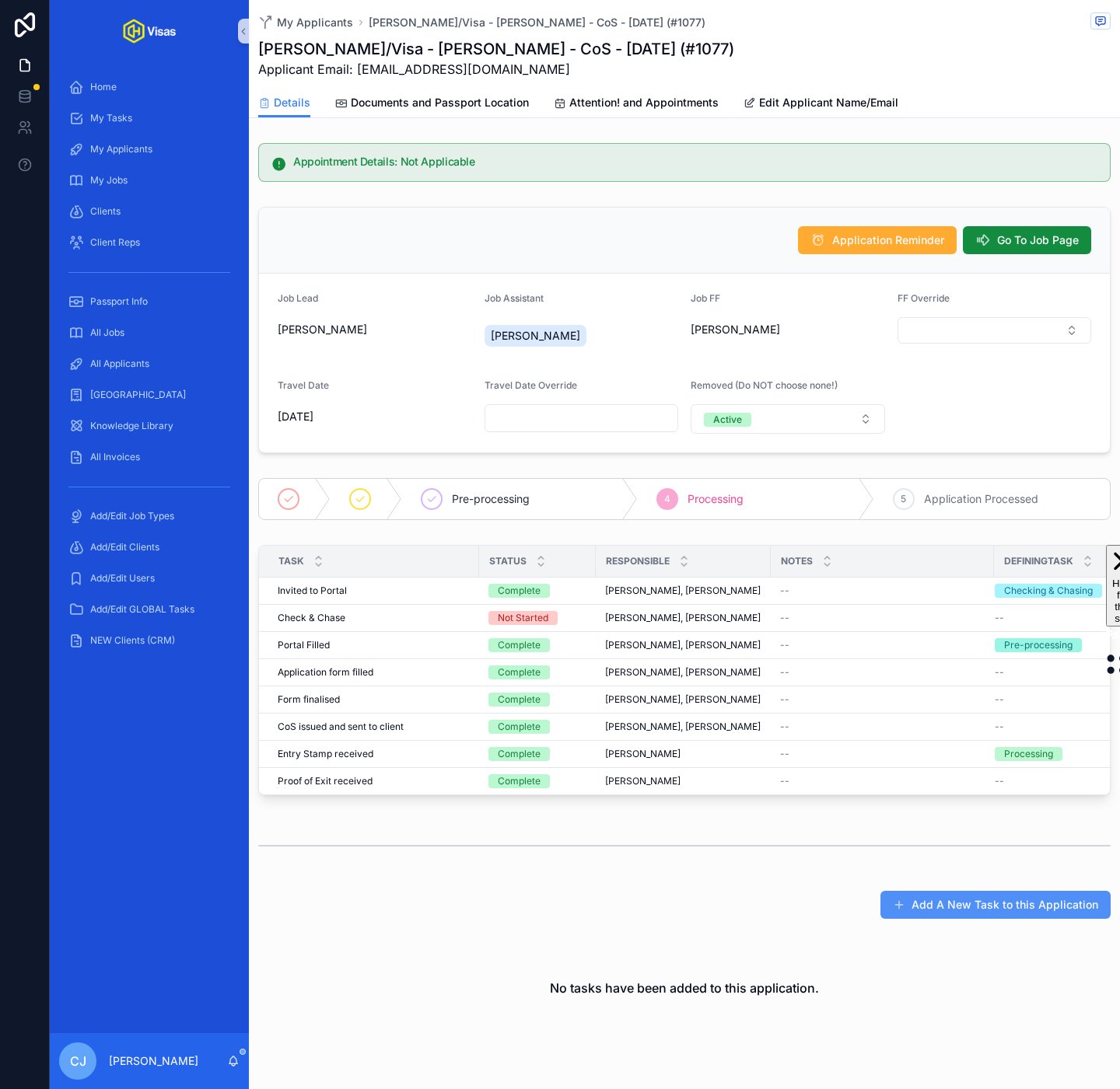
click at [938, 912] on button "Add A New Task to this Application" at bounding box center [996, 905] width 230 height 28
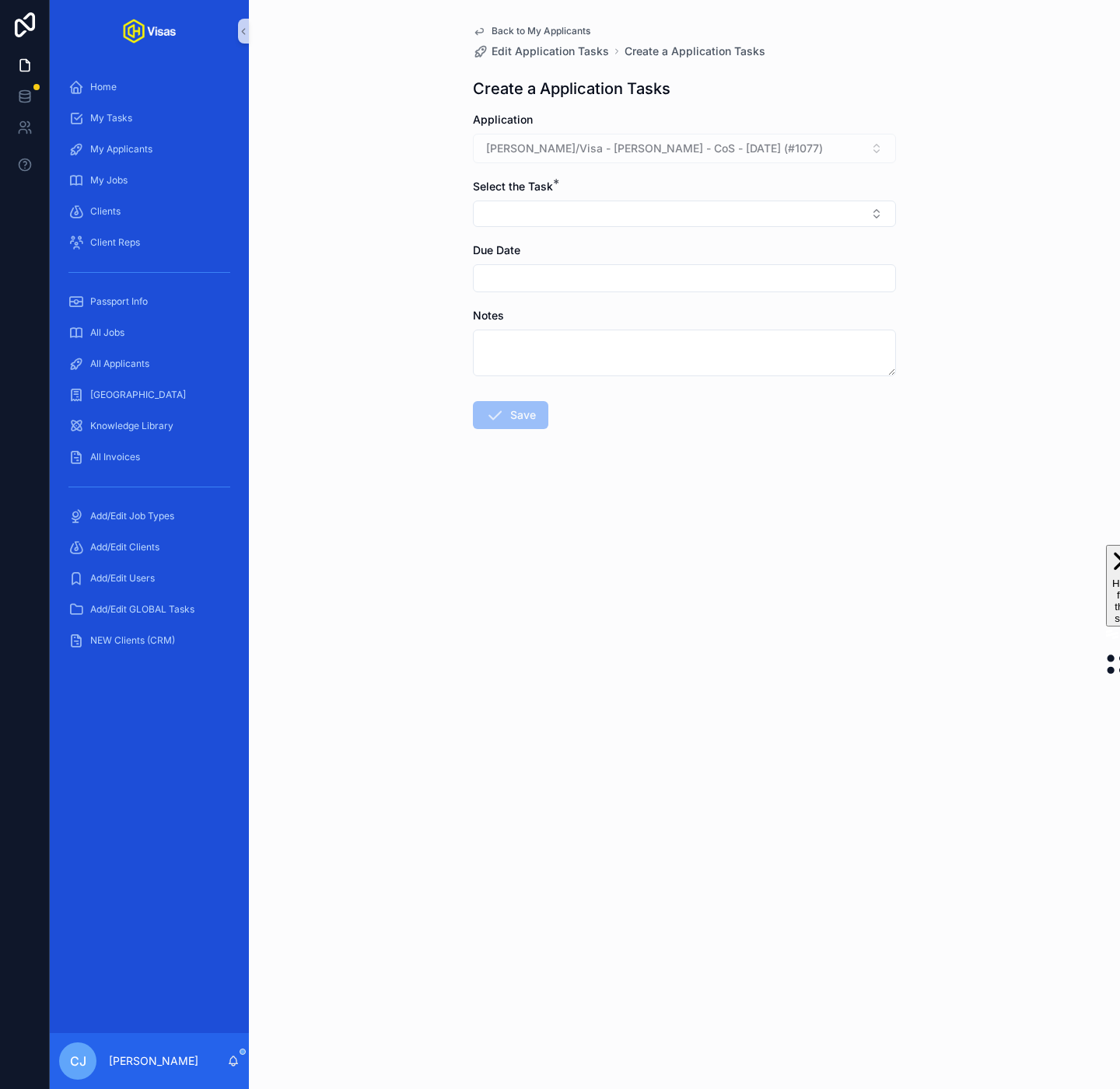
click at [692, 194] on div "Select the Task *" at bounding box center [684, 186] width 423 height 16
click at [665, 214] on button "Select Button" at bounding box center [684, 213] width 423 height 26
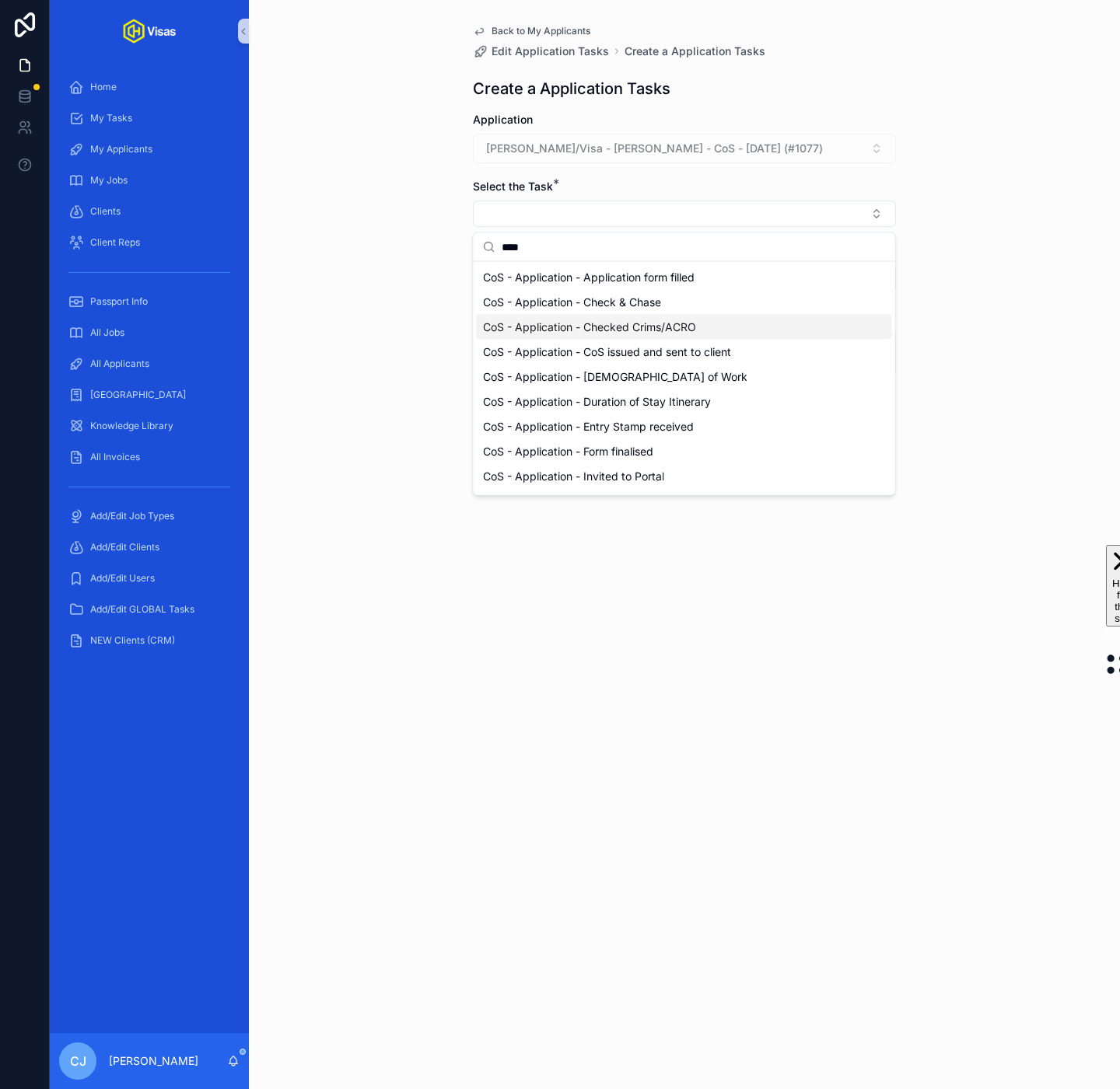
type input "***"
click at [673, 331] on span "CoS - Application - Checked Crims/ACRO" at bounding box center [589, 327] width 213 height 16
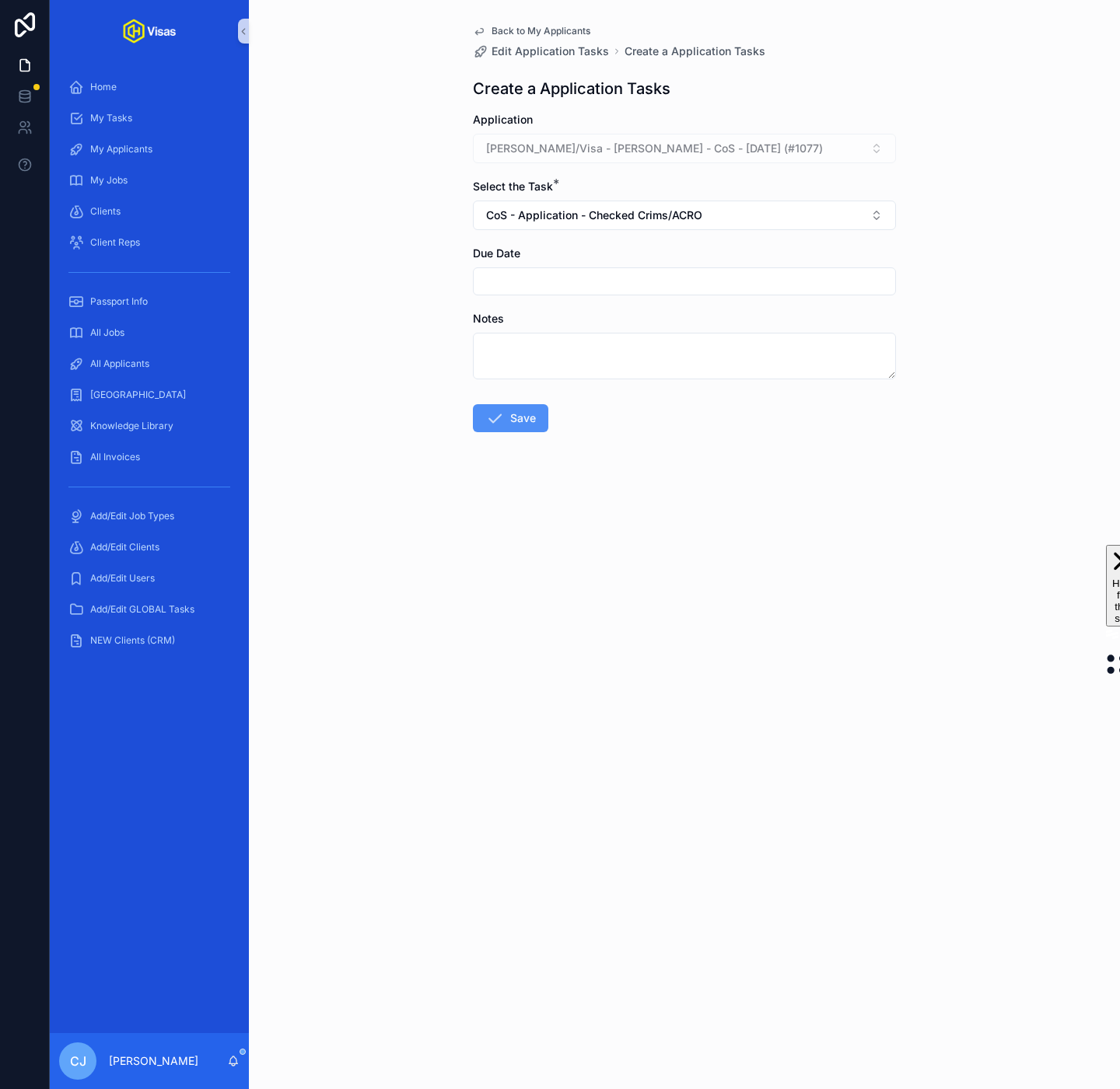
click at [509, 426] on button "Save" at bounding box center [510, 418] width 76 height 28
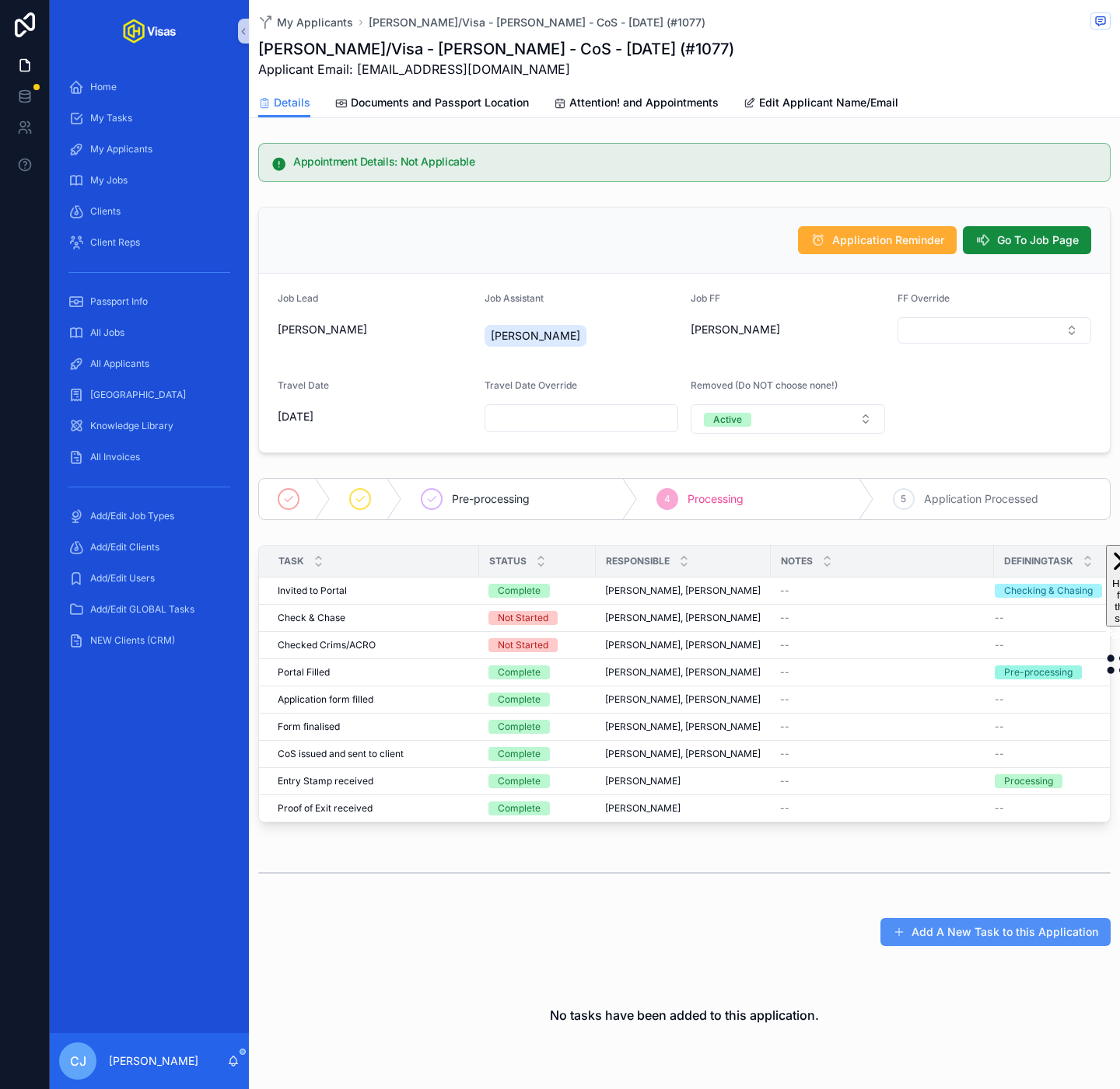
click at [973, 940] on button "Add A New Task to this Application" at bounding box center [996, 932] width 230 height 28
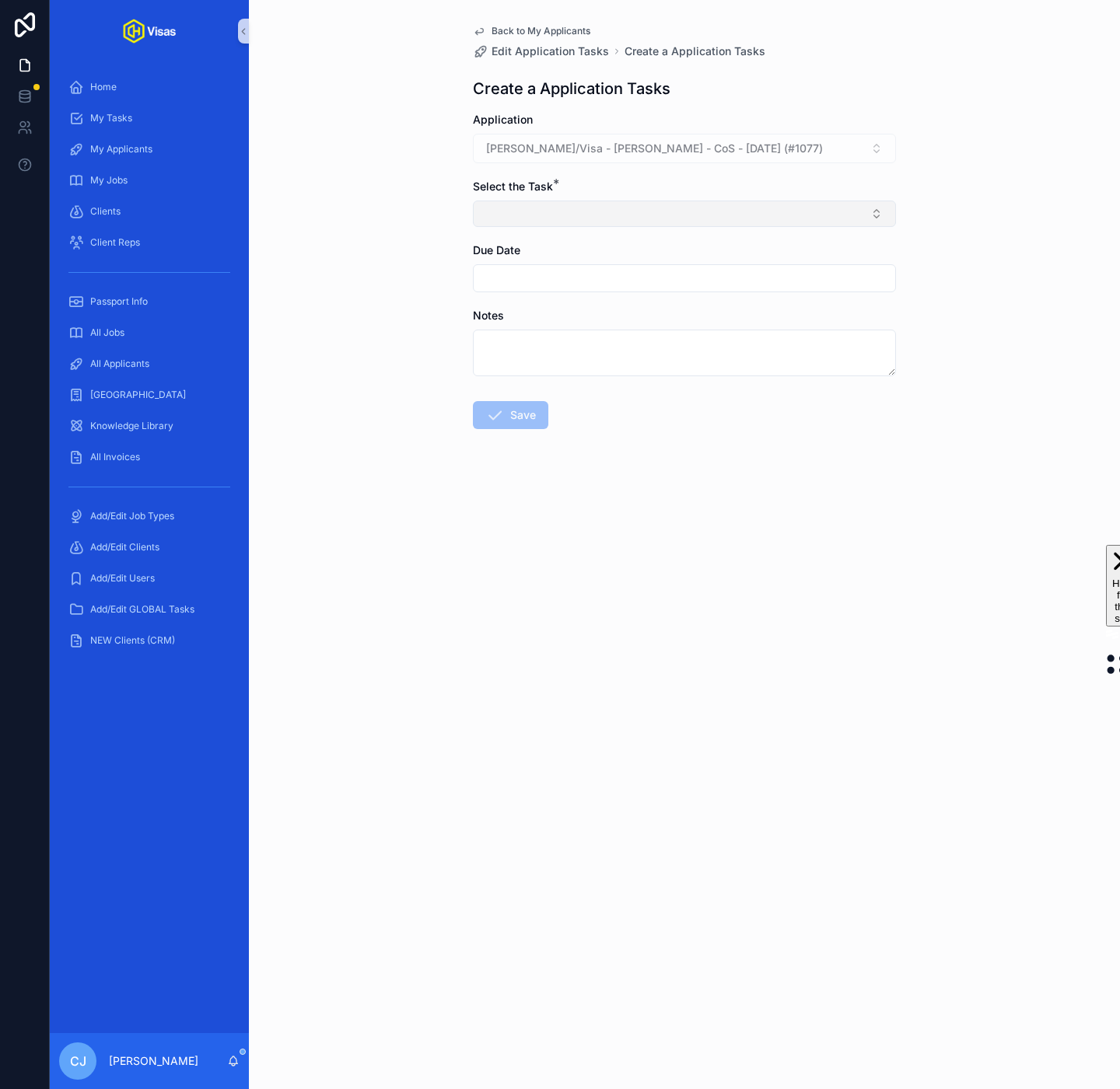
click at [633, 219] on button "Select Button" at bounding box center [684, 213] width 423 height 26
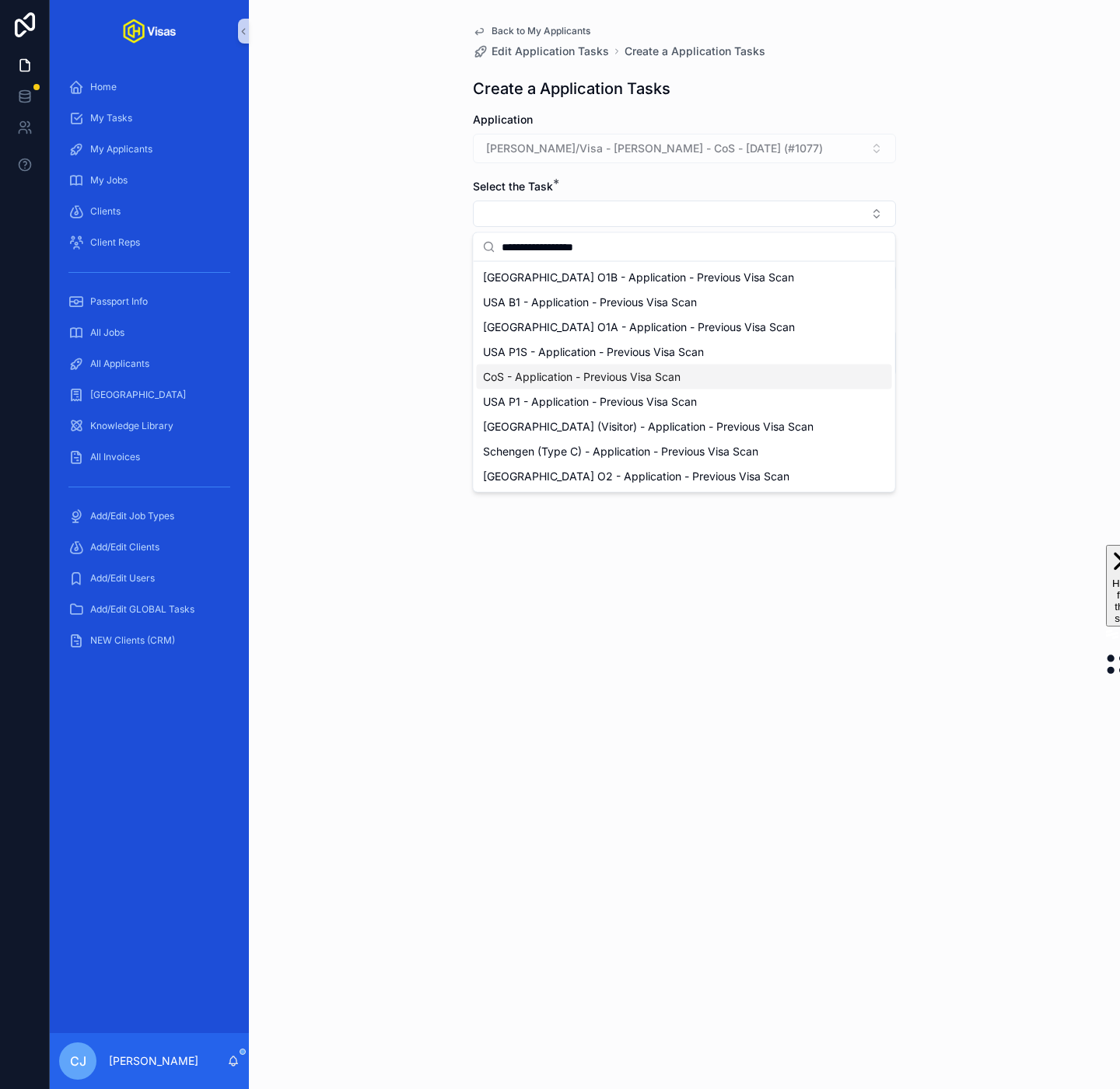
type input "**********"
click at [615, 381] on span "CoS - Application - Previous Visa Scan" at bounding box center [581, 377] width 197 height 16
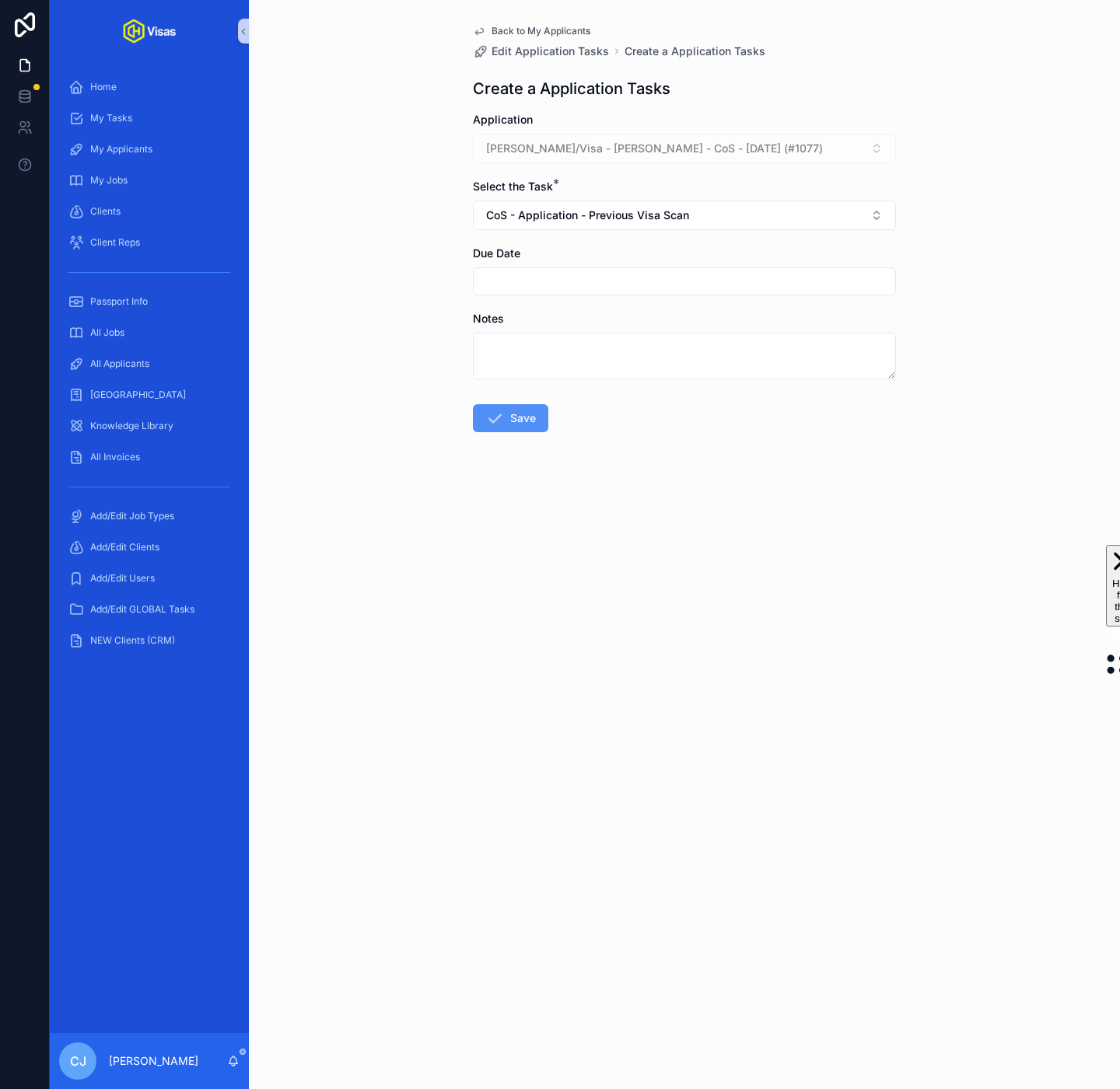
click at [517, 426] on button "Save" at bounding box center [510, 418] width 76 height 28
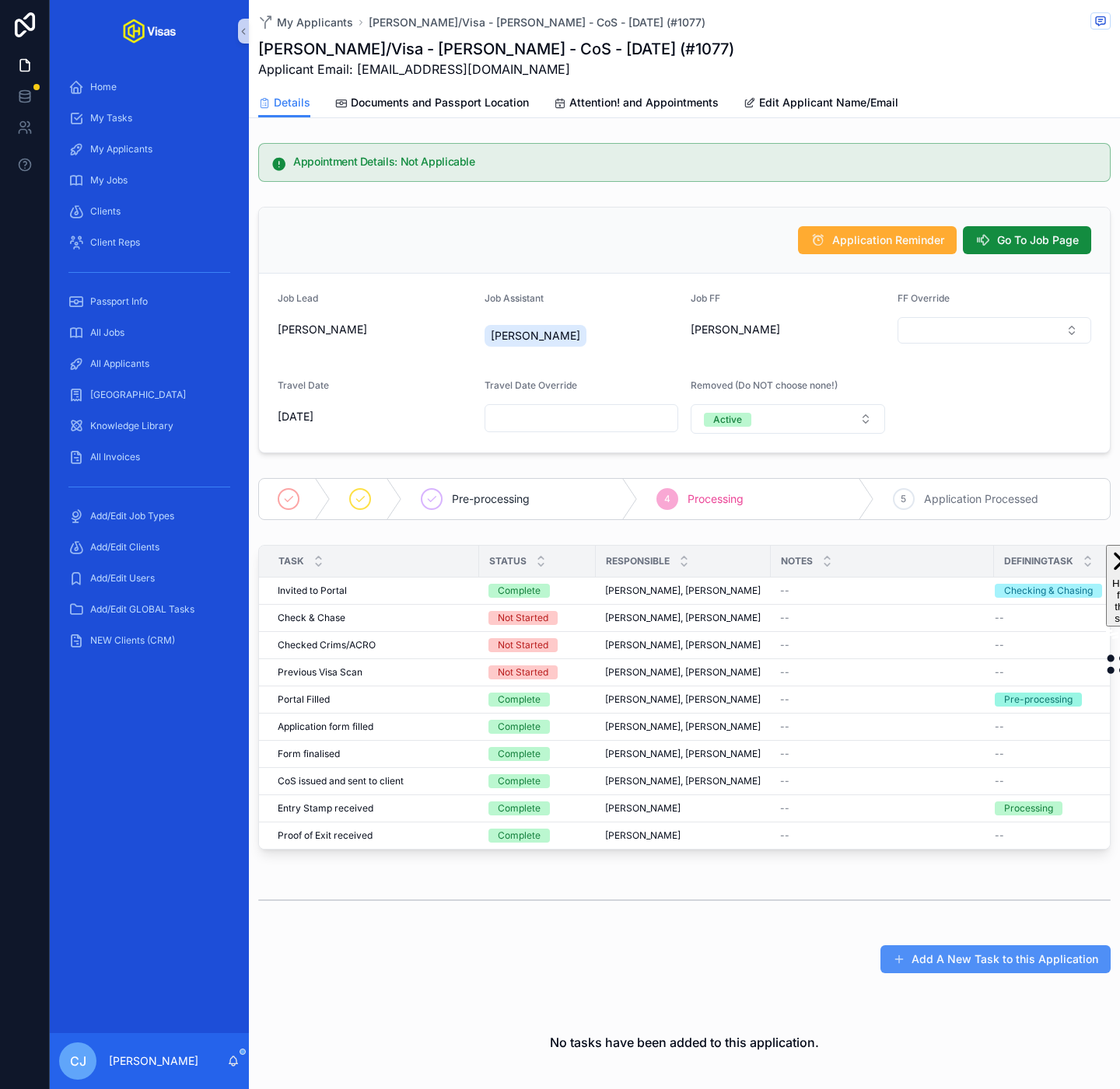
click at [985, 973] on button "Add A New Task to this Application" at bounding box center [996, 960] width 230 height 28
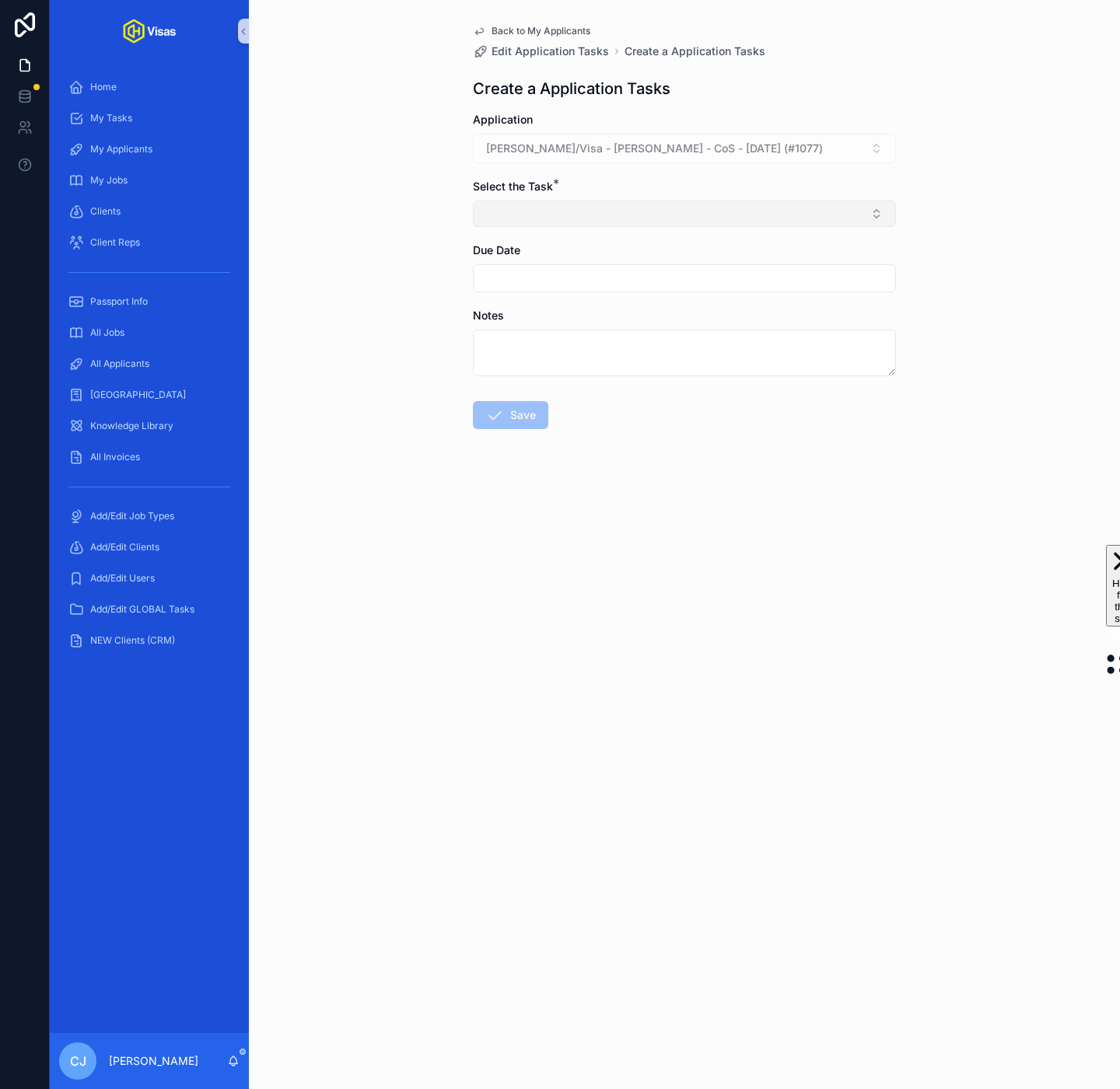
click at [725, 219] on button "Select Button" at bounding box center [684, 213] width 423 height 26
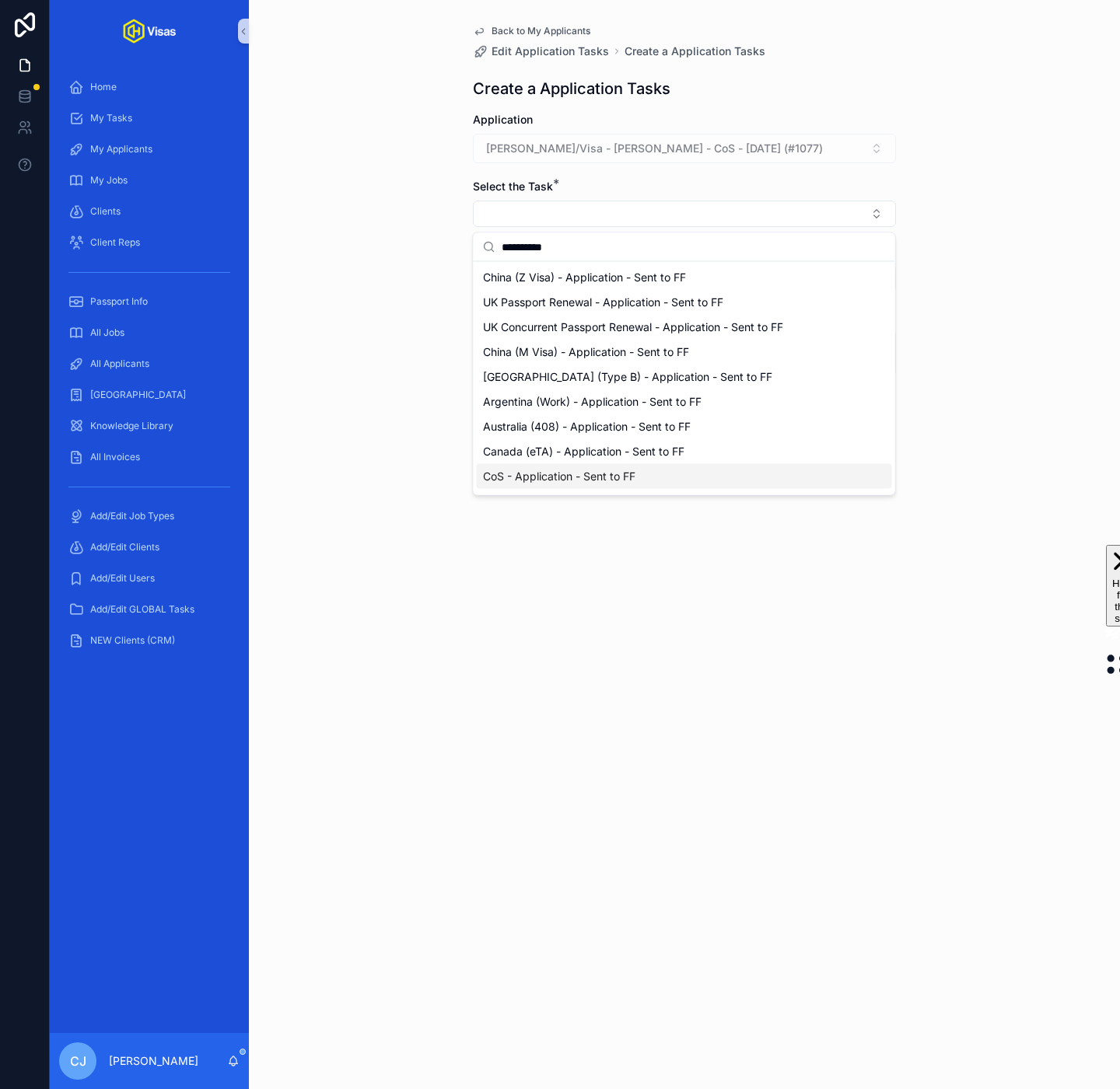
type input "**********"
click at [575, 472] on span "CoS - Application - Sent to FF" at bounding box center [559, 476] width 153 height 16
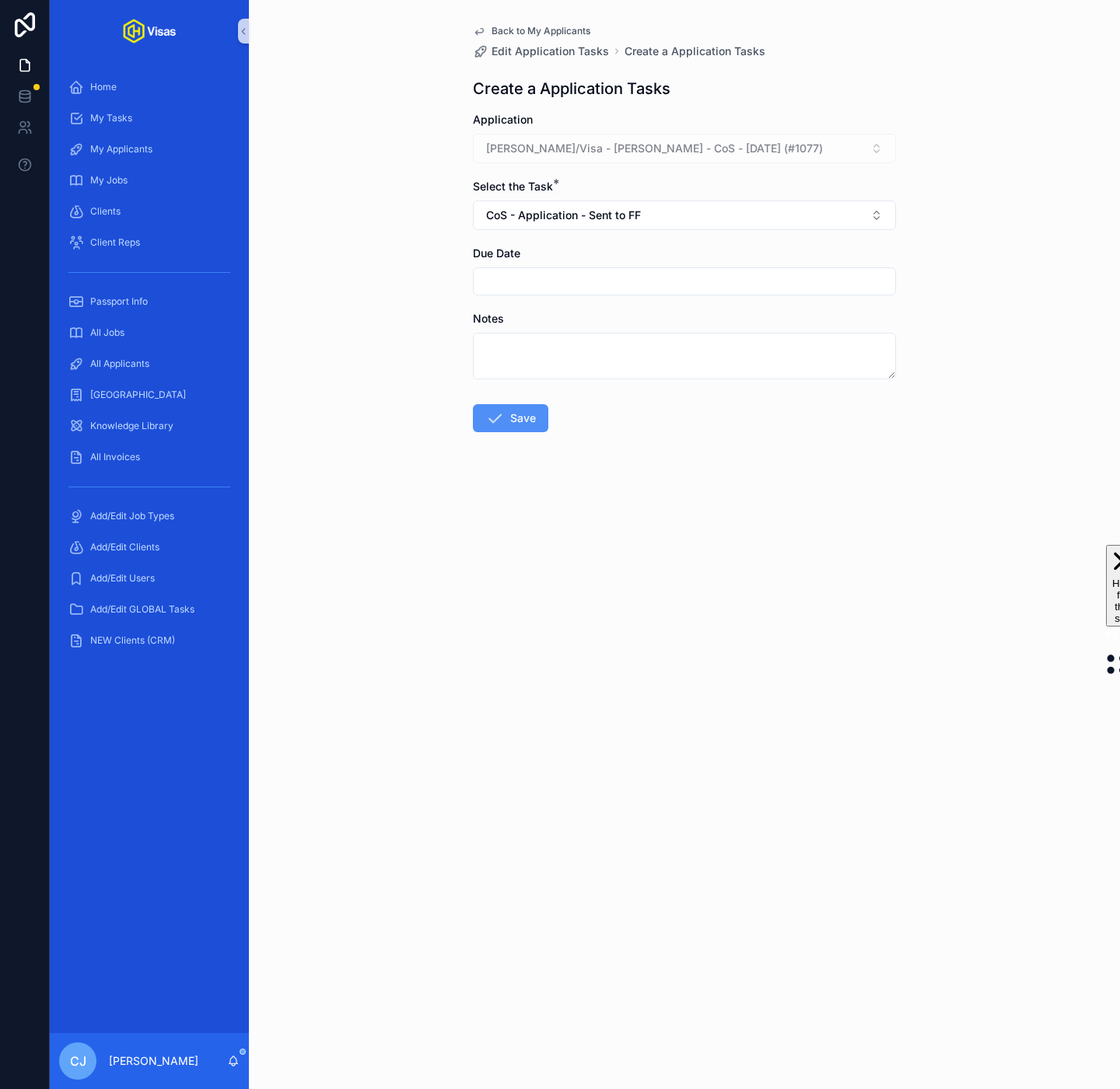
click at [516, 416] on button "Save" at bounding box center [510, 418] width 76 height 28
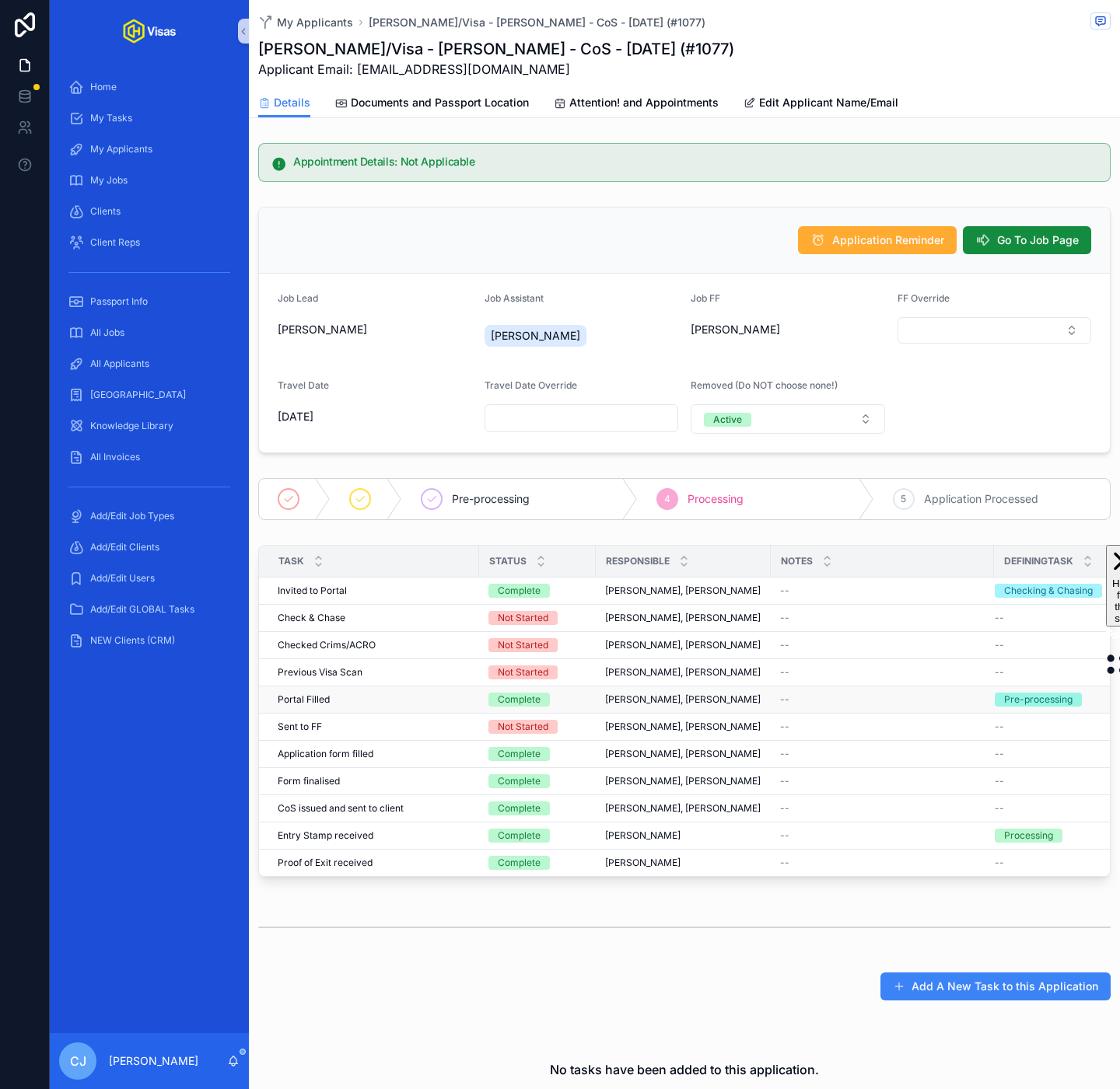
click at [1041, 706] on div "Pre-processing" at bounding box center [1038, 699] width 68 height 14
click at [990, 247] on button "Go To Job Page" at bounding box center [1026, 240] width 128 height 28
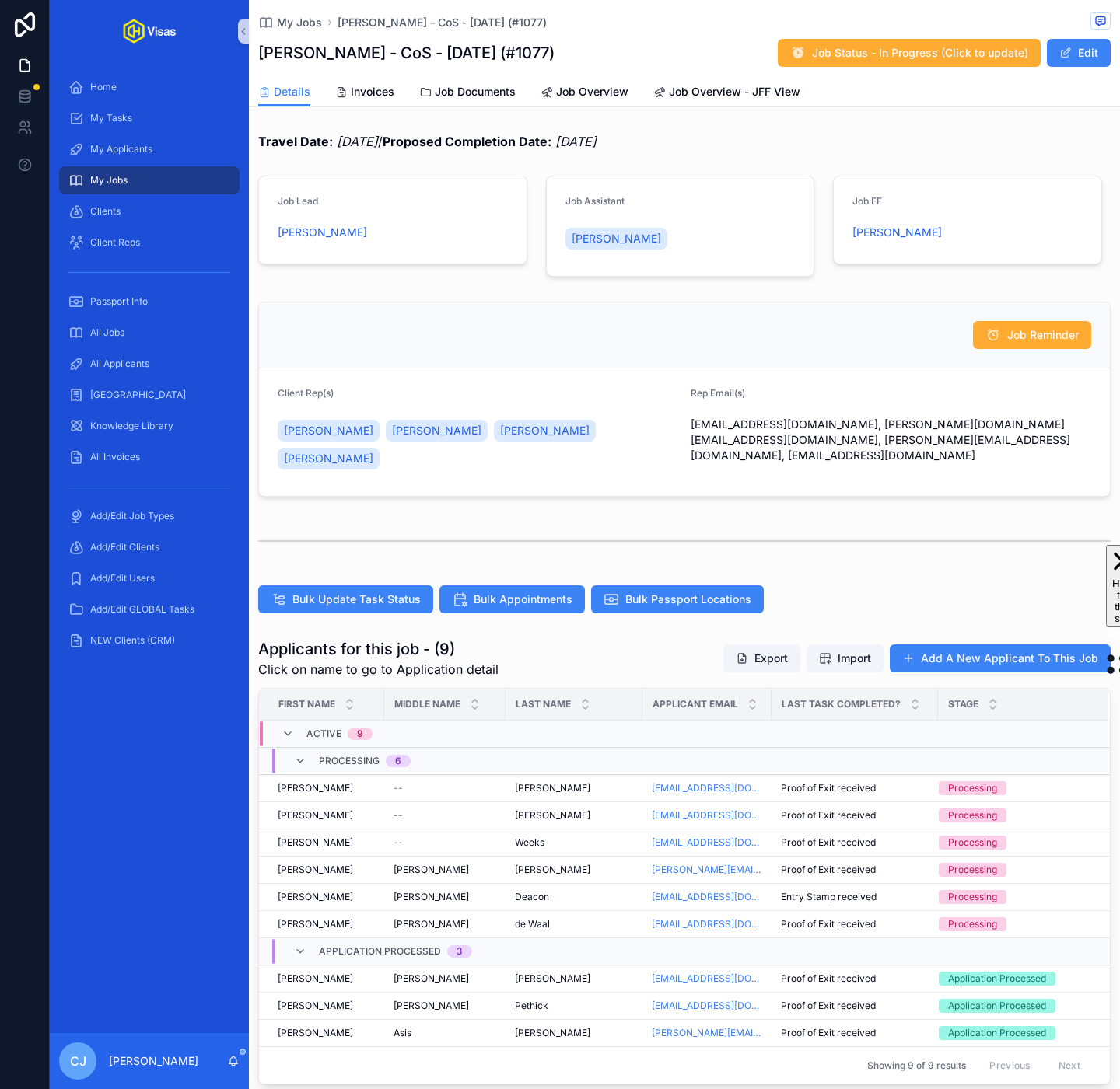
click at [1010, 247] on form "Job FF Kayleigh Robinson" at bounding box center [967, 220] width 268 height 87
click at [1074, 58] on button "Edit" at bounding box center [1079, 53] width 64 height 28
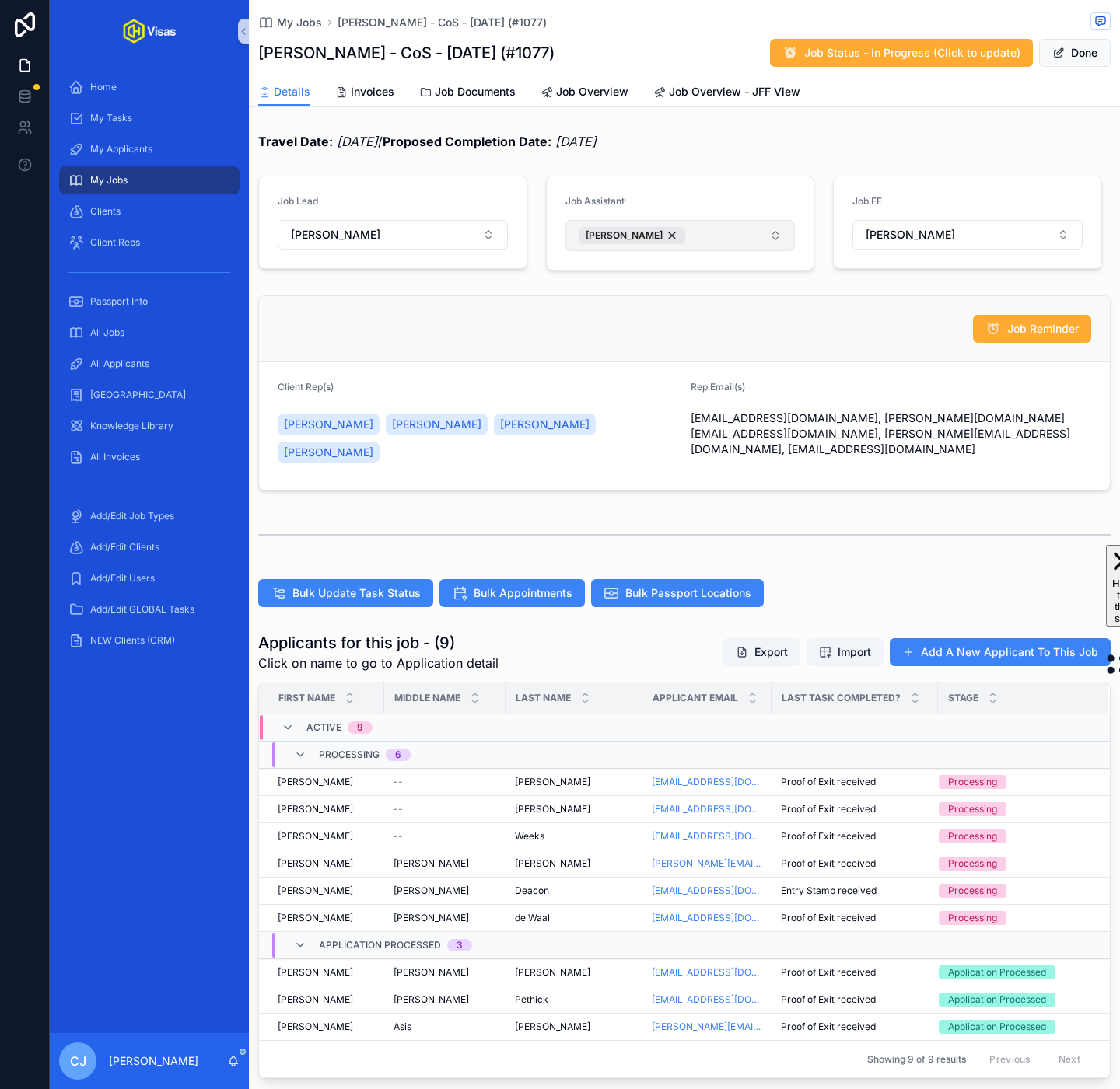
click at [733, 242] on button "[PERSON_NAME]" at bounding box center [680, 235] width 230 height 31
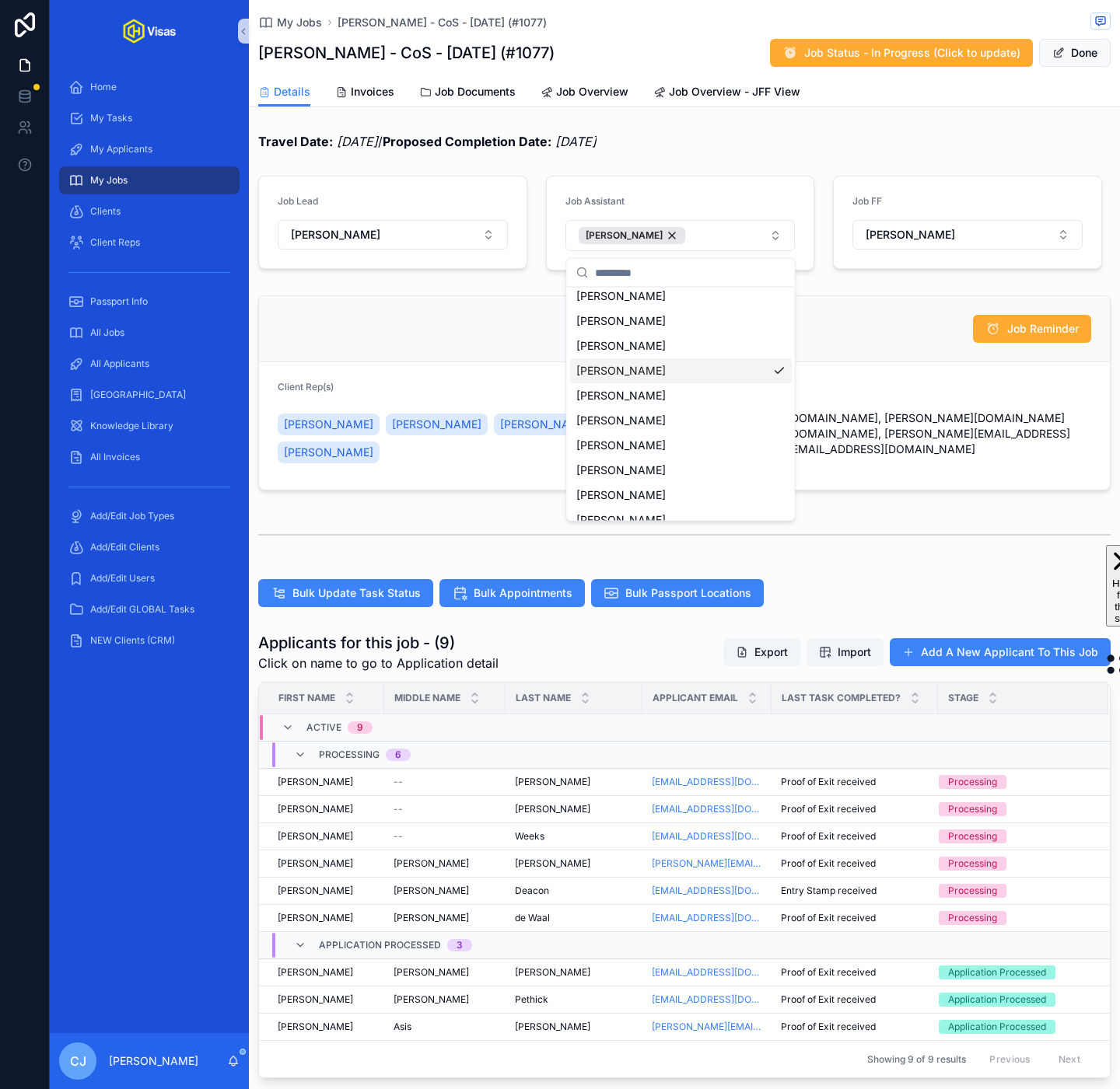
scroll to position [96, 0]
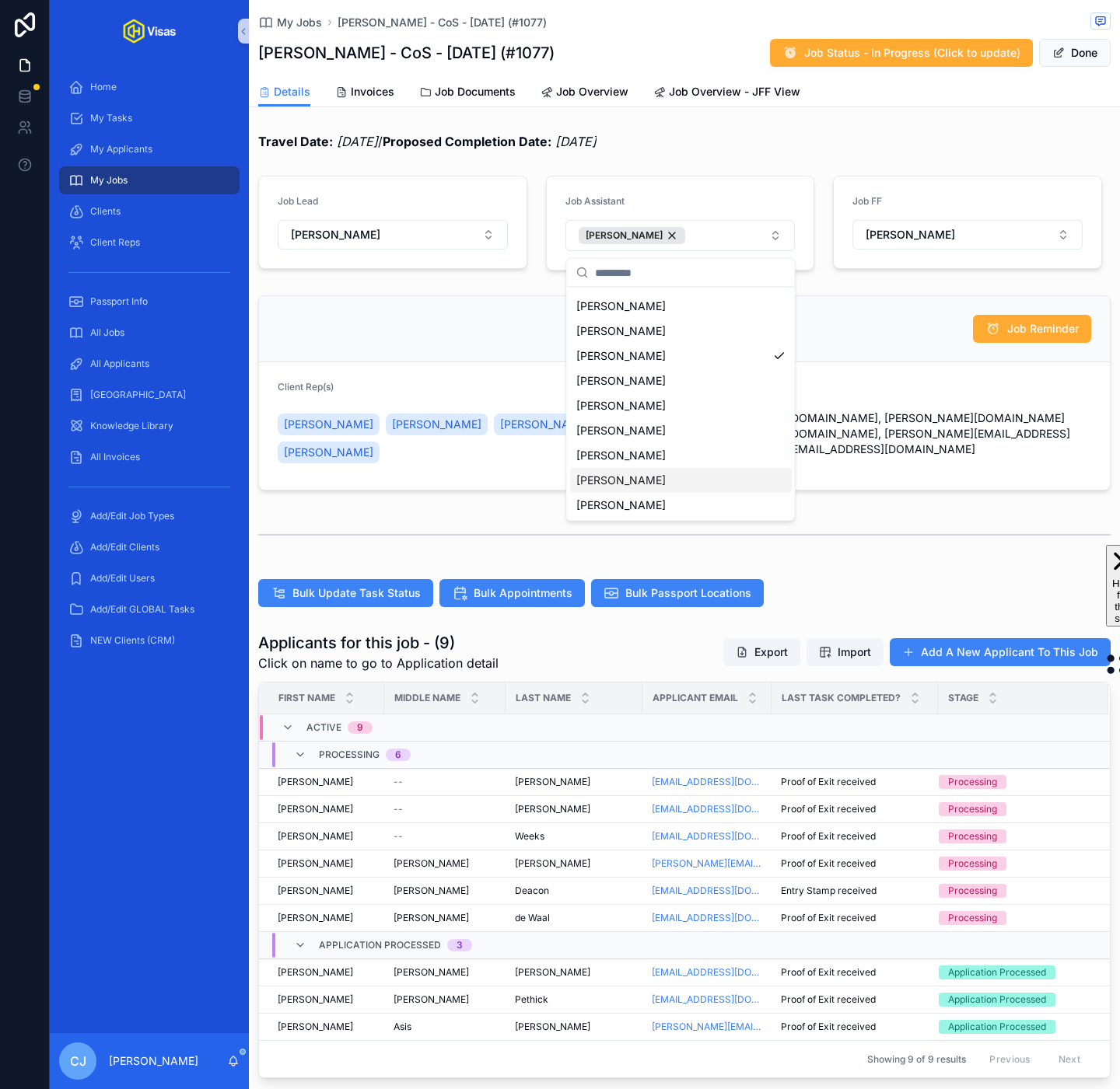
click at [628, 476] on span "[PERSON_NAME]" at bounding box center [621, 480] width 90 height 16
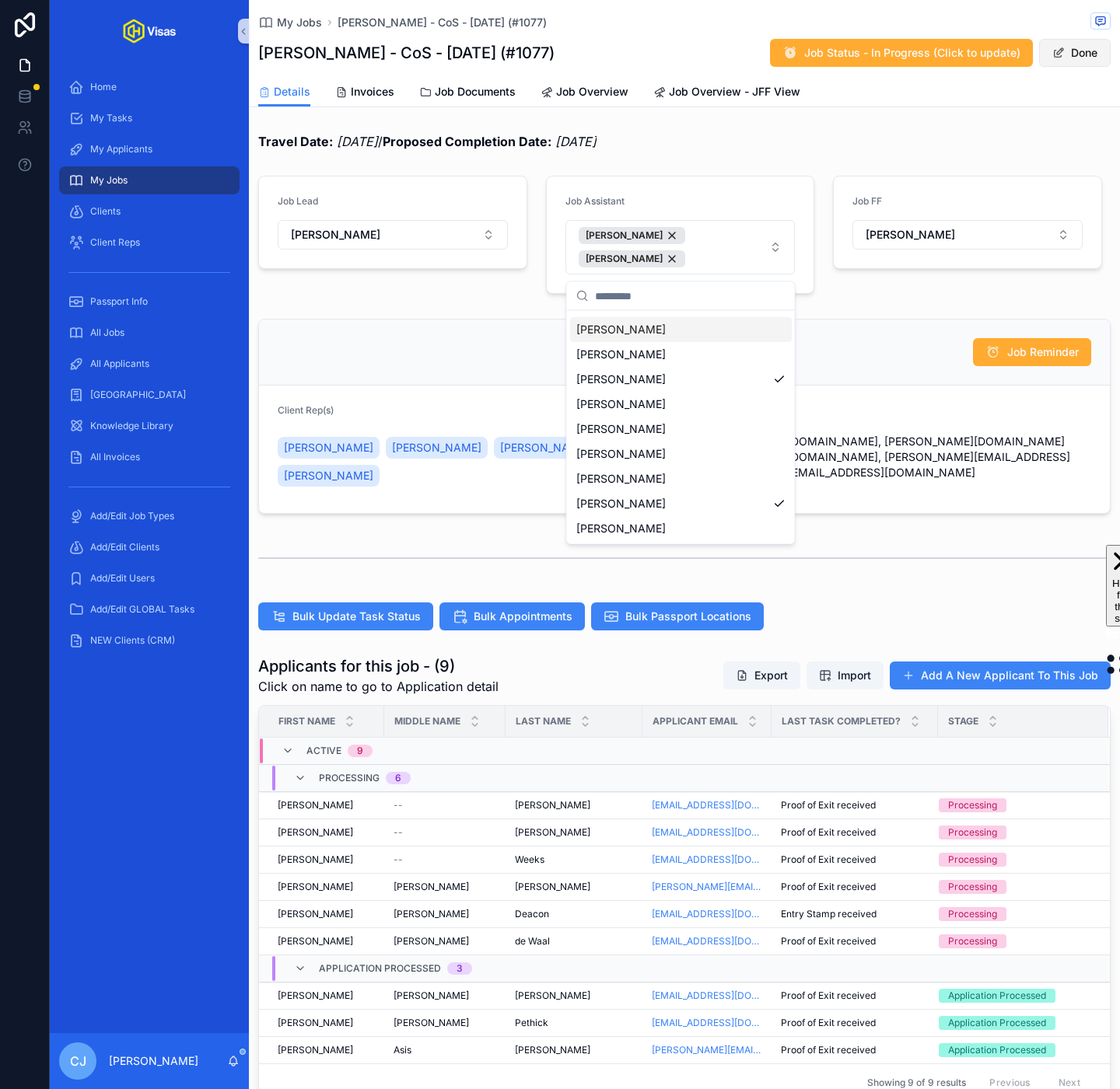
click at [1068, 57] on button "Done" at bounding box center [1074, 53] width 71 height 28
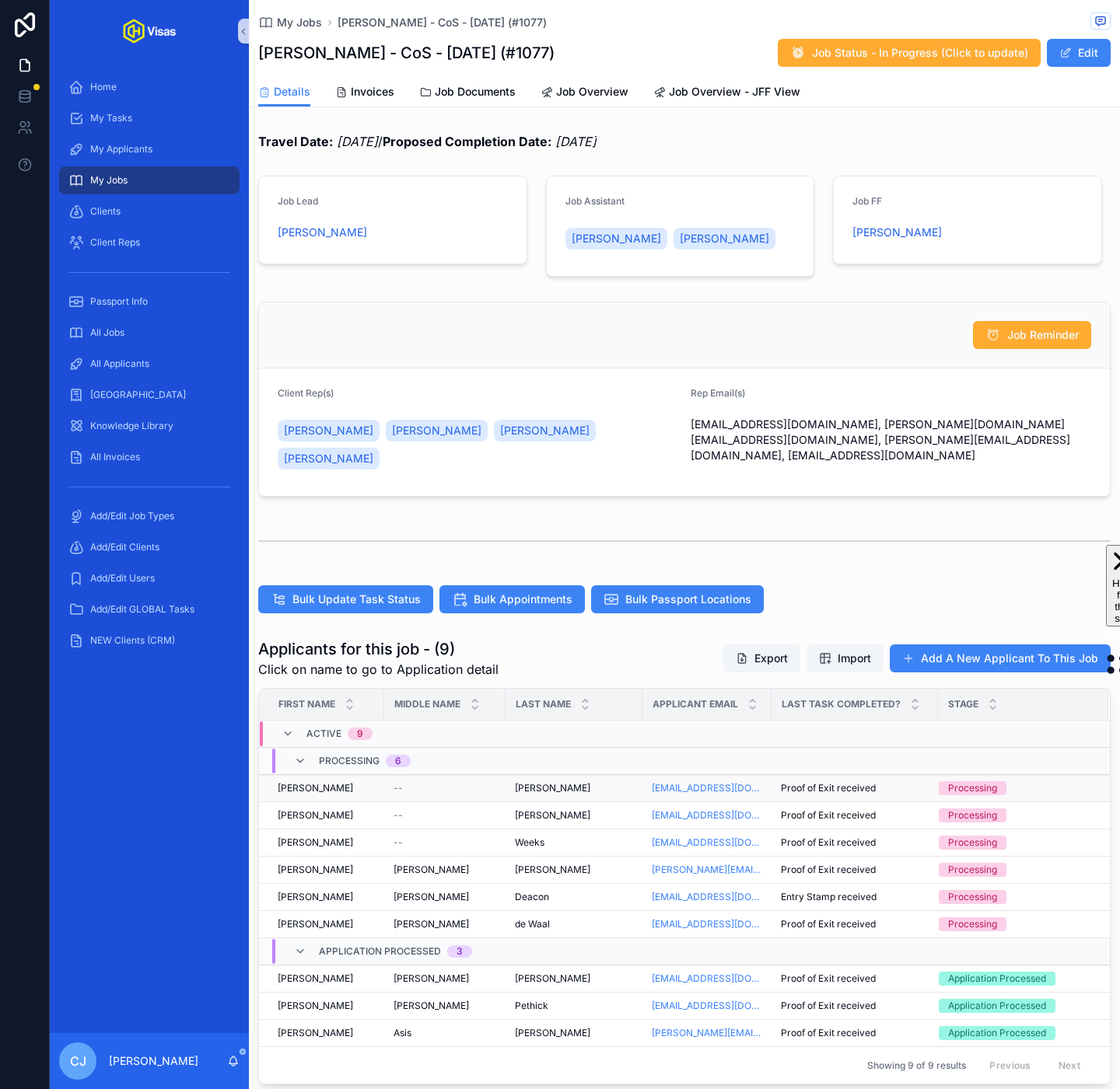
click at [599, 782] on div "Enstrom Enstrom" at bounding box center [574, 788] width 118 height 12
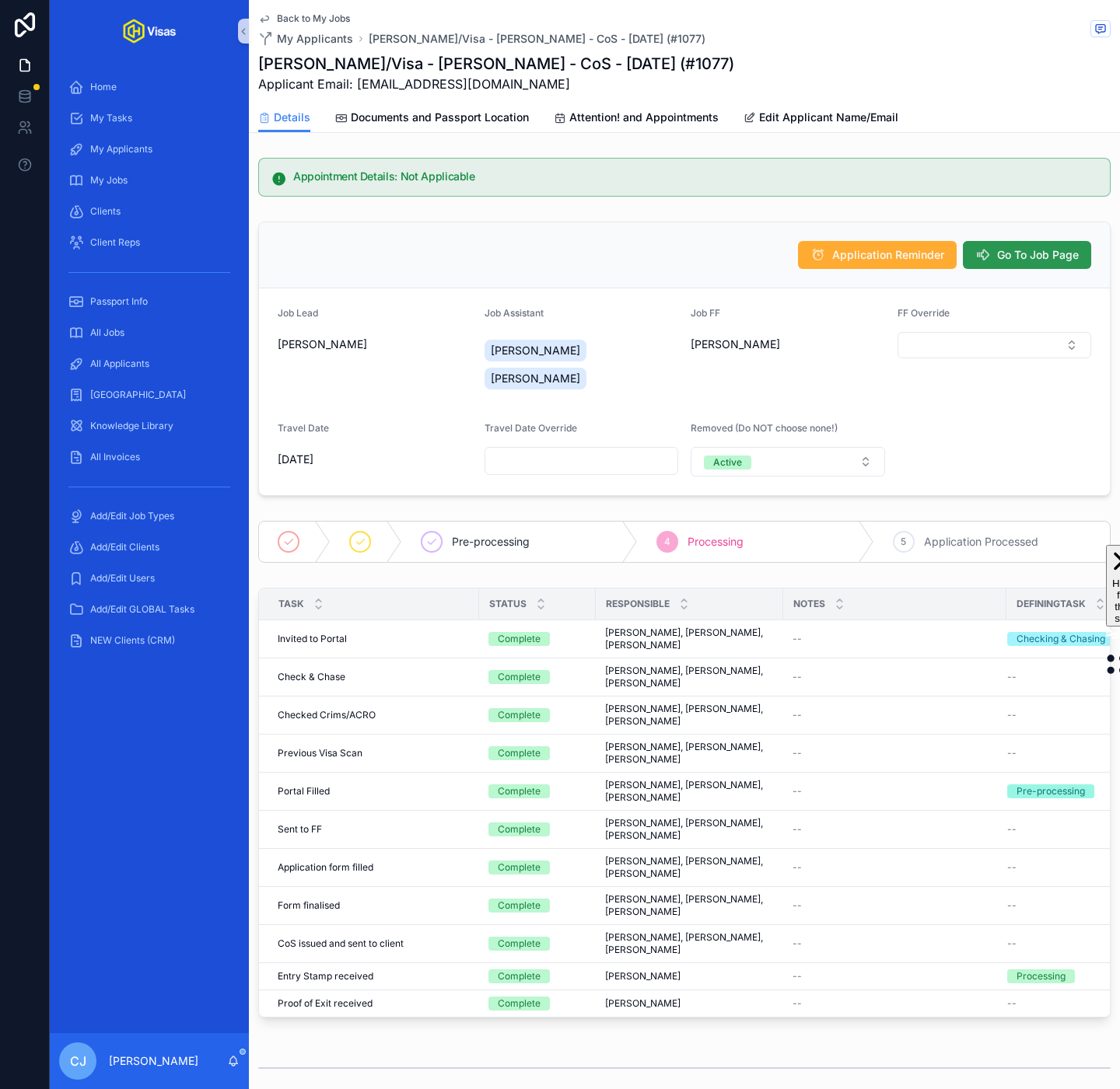
click at [1043, 246] on button "Go To Job Page" at bounding box center [1026, 255] width 128 height 28
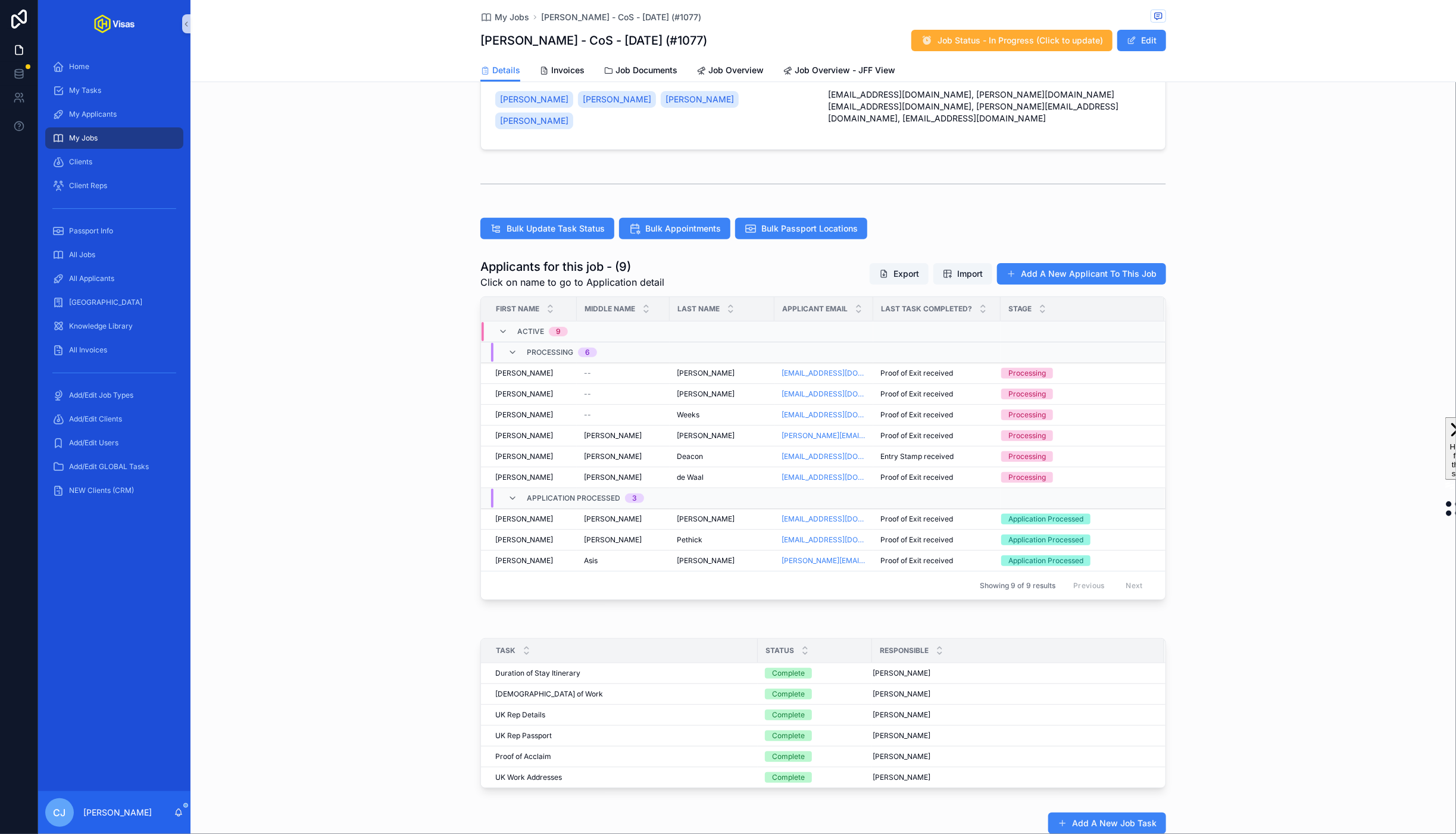
scroll to position [234, 0]
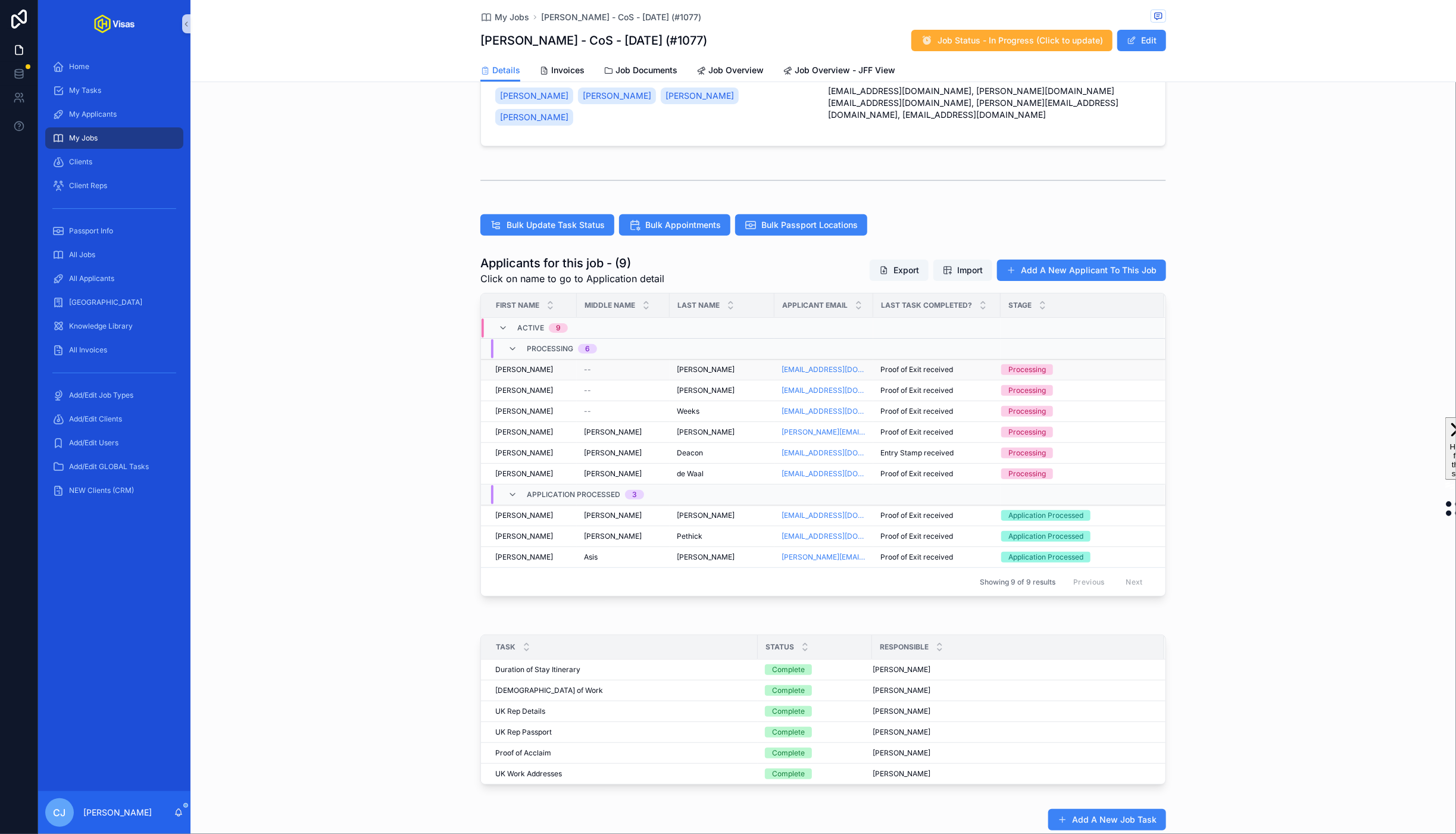
click at [683, 365] on span "[PERSON_NAME]" at bounding box center [705, 369] width 58 height 9
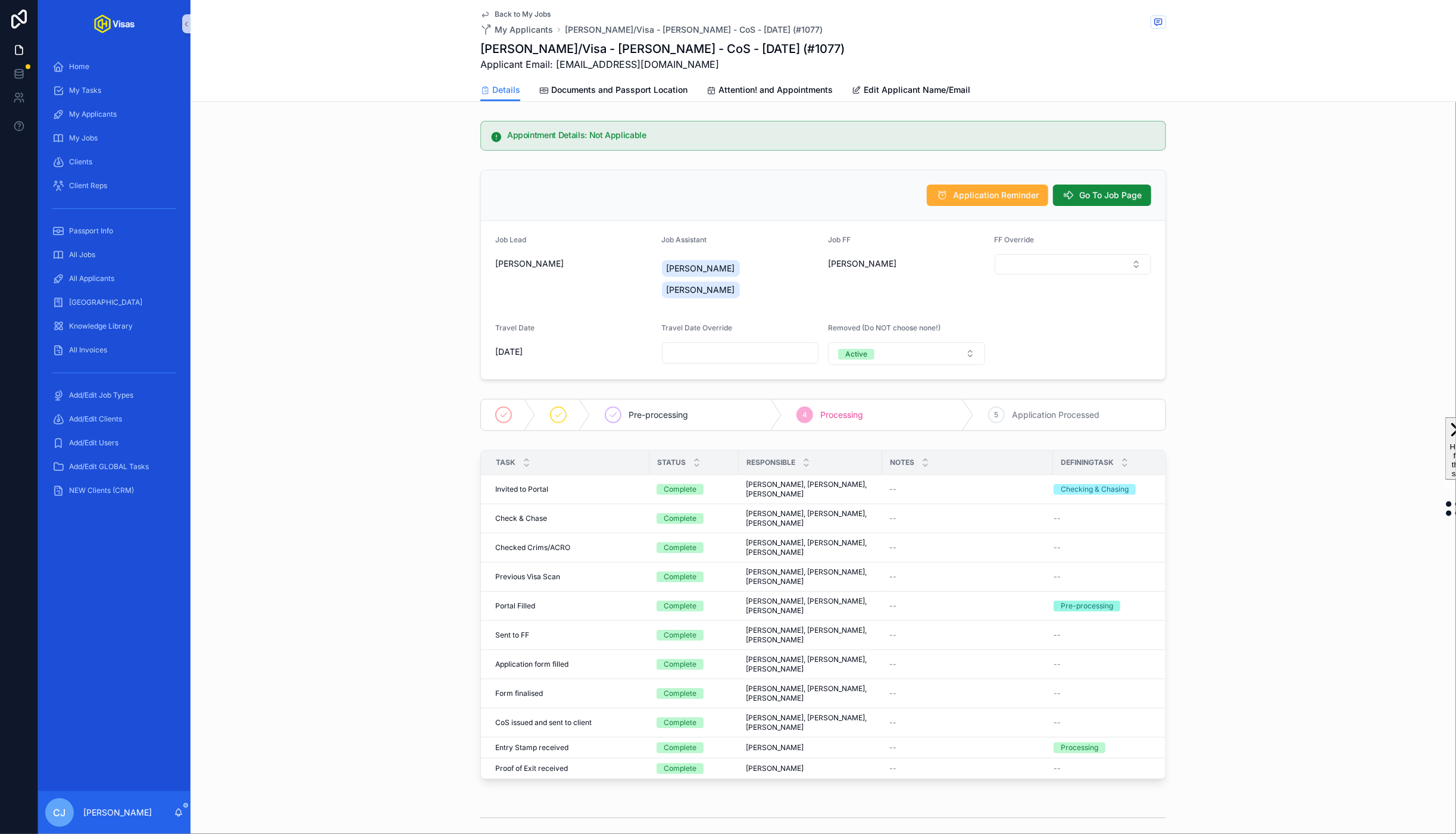
scroll to position [417, 0]
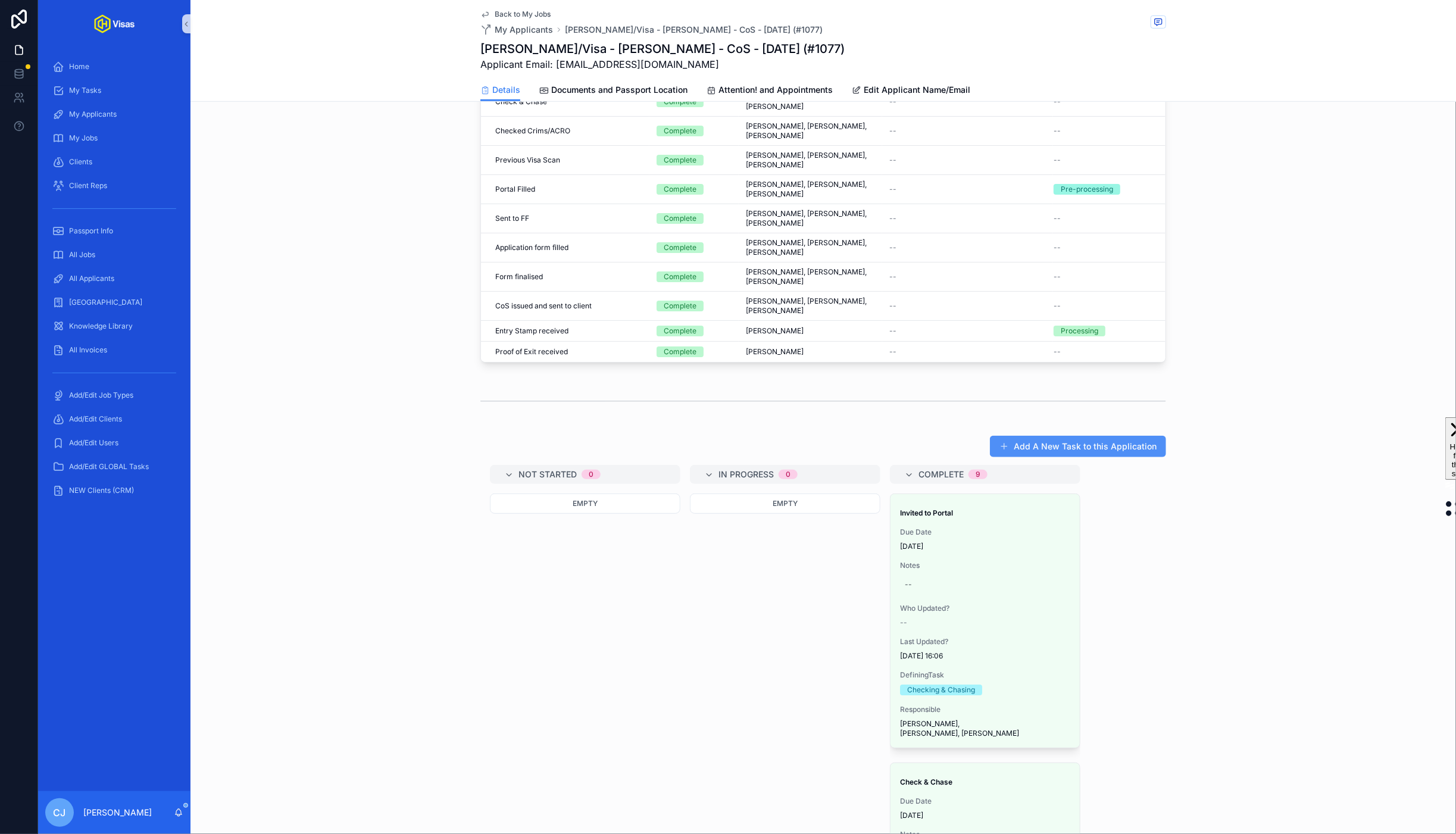
click at [1051, 451] on button "Add A New Task to this Application" at bounding box center [1078, 446] width 176 height 21
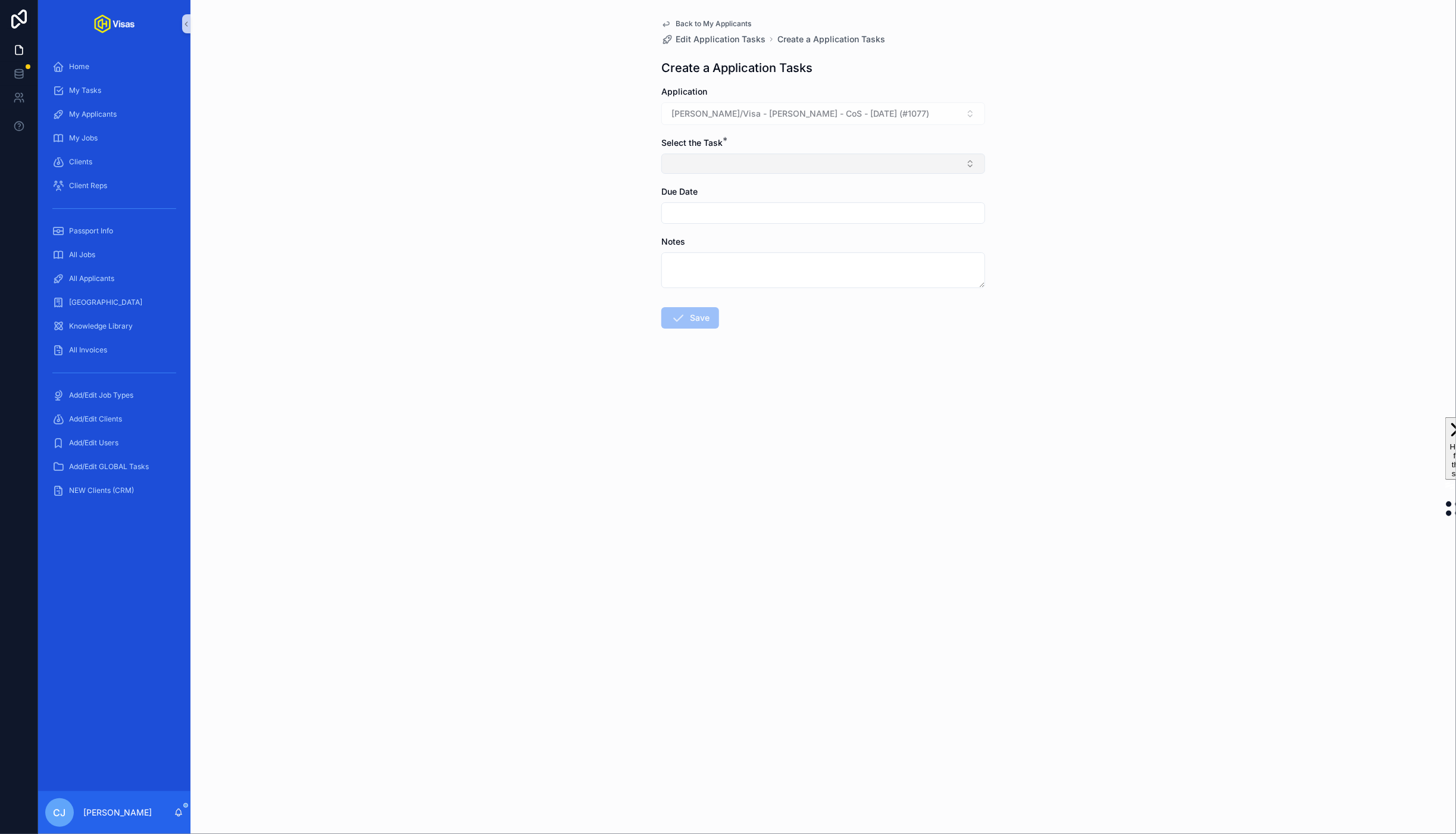
click at [734, 168] on button "Select Button" at bounding box center [823, 163] width 324 height 20
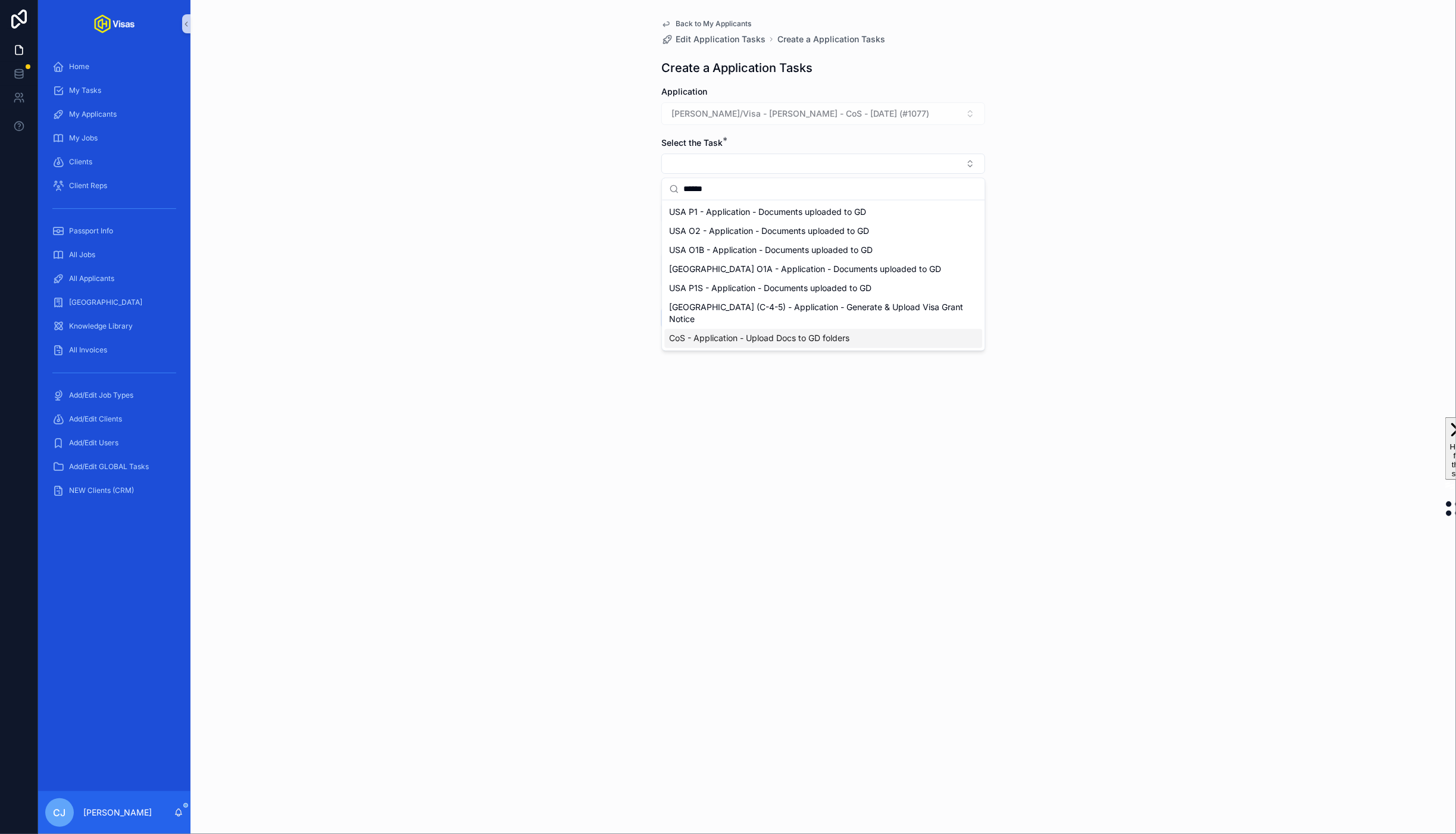
type input "******"
click at [738, 333] on span "CoS - Application - Upload Docs to GD folders" at bounding box center [760, 339] width 180 height 12
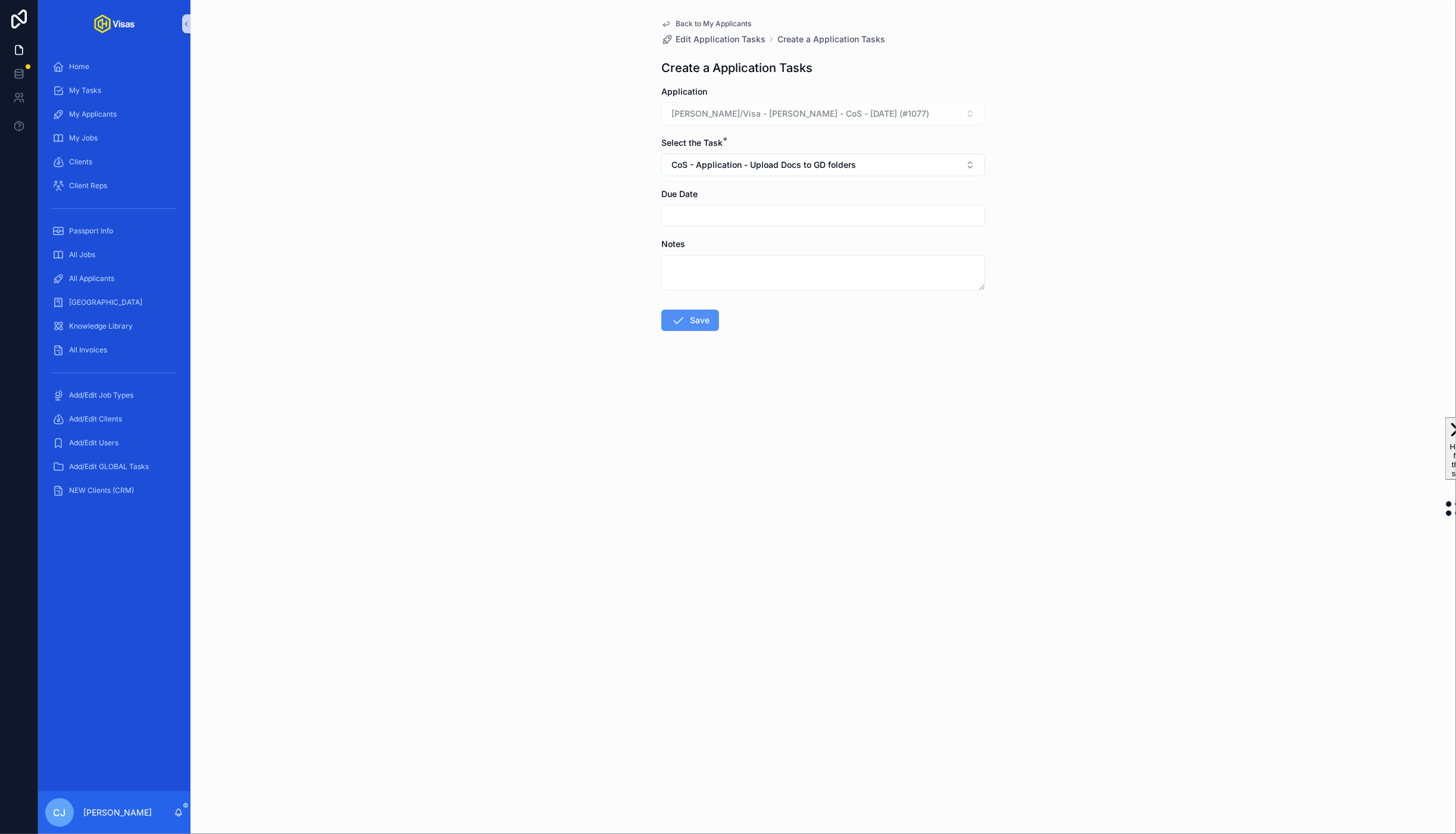
click at [688, 322] on button "Save" at bounding box center [690, 320] width 58 height 21
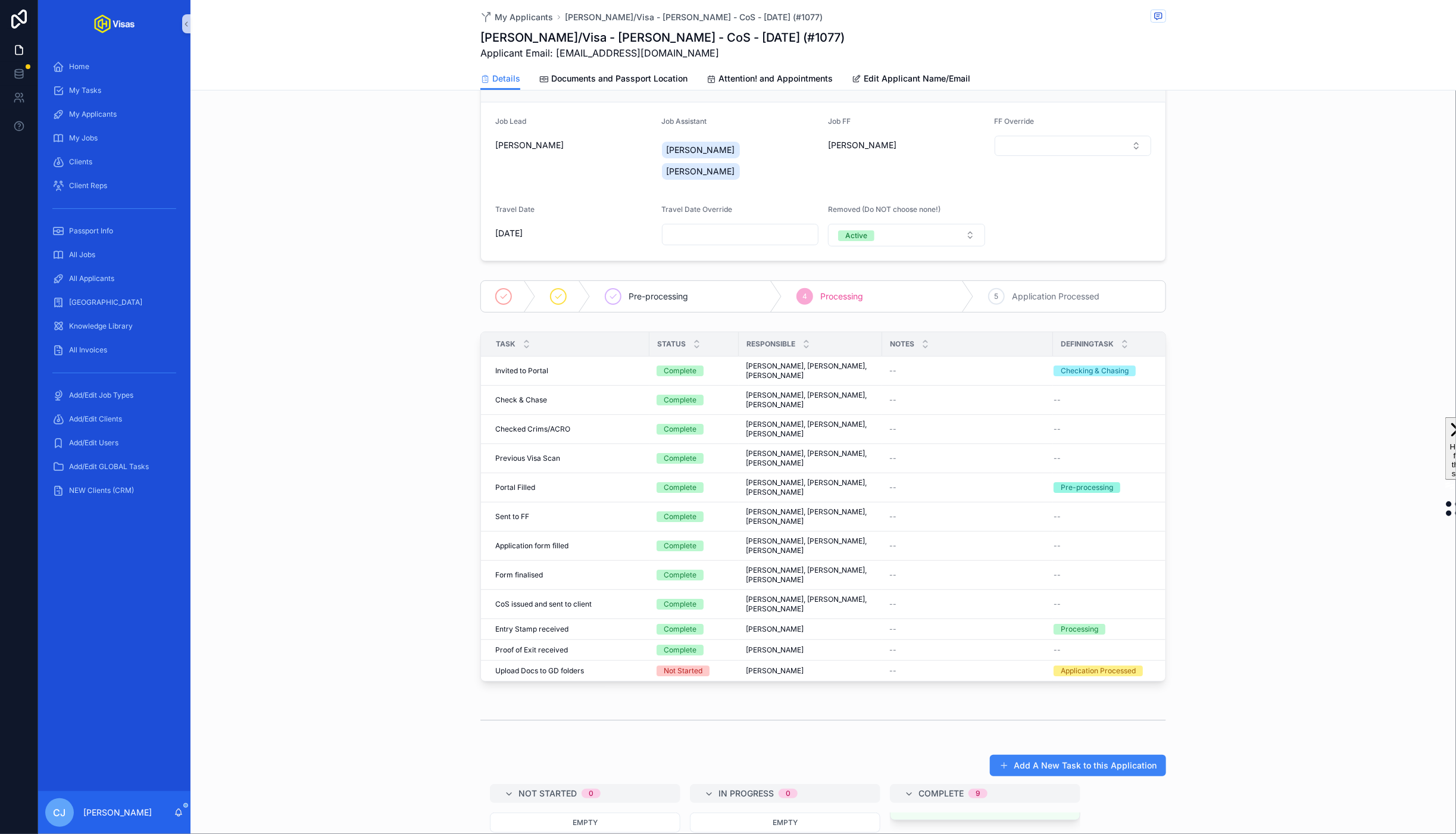
scroll to position [140, 0]
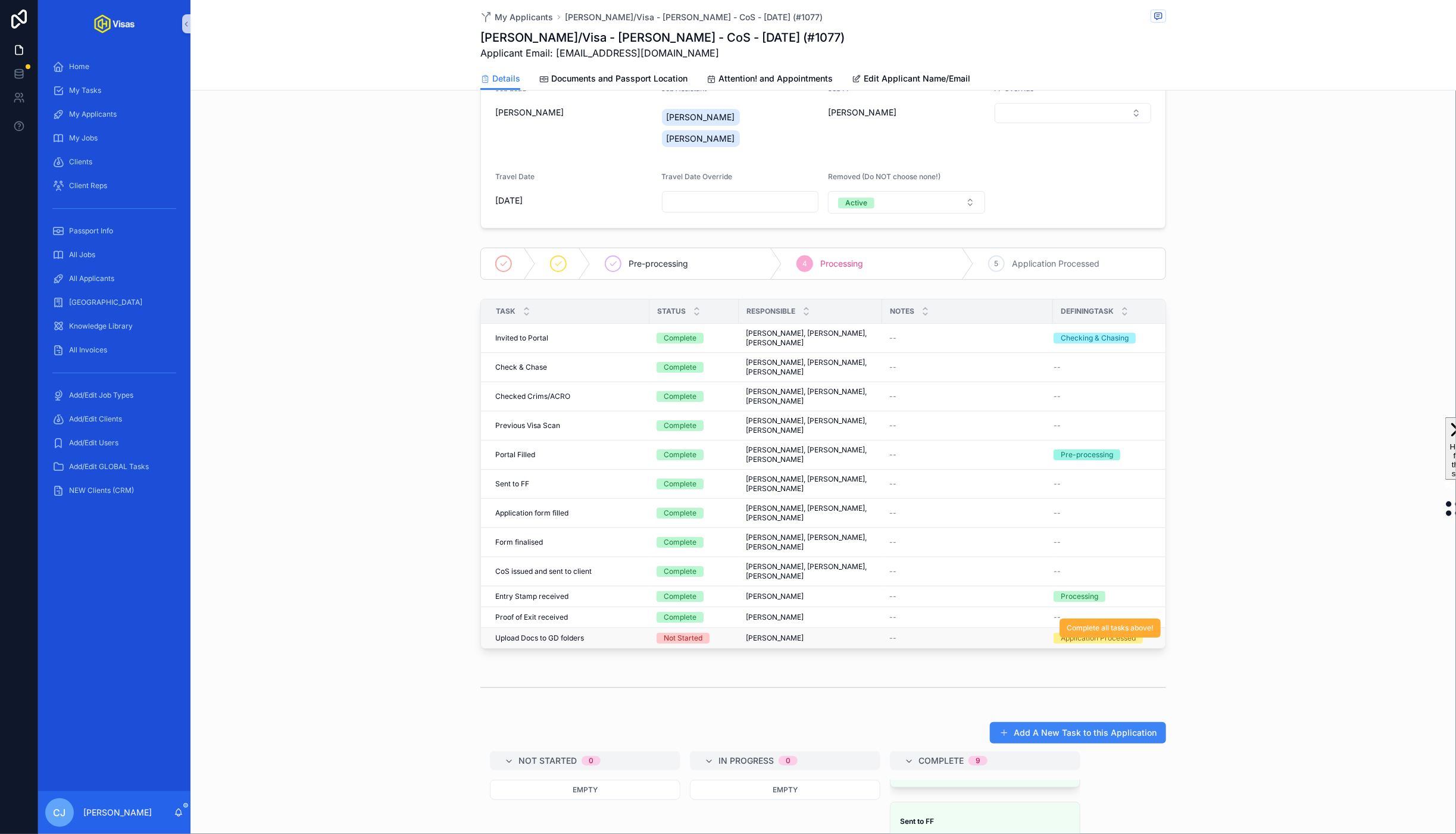
click at [526, 638] on td "Upload Docs to GD folders Upload Docs to GD folders" at bounding box center [564, 638] width 168 height 21
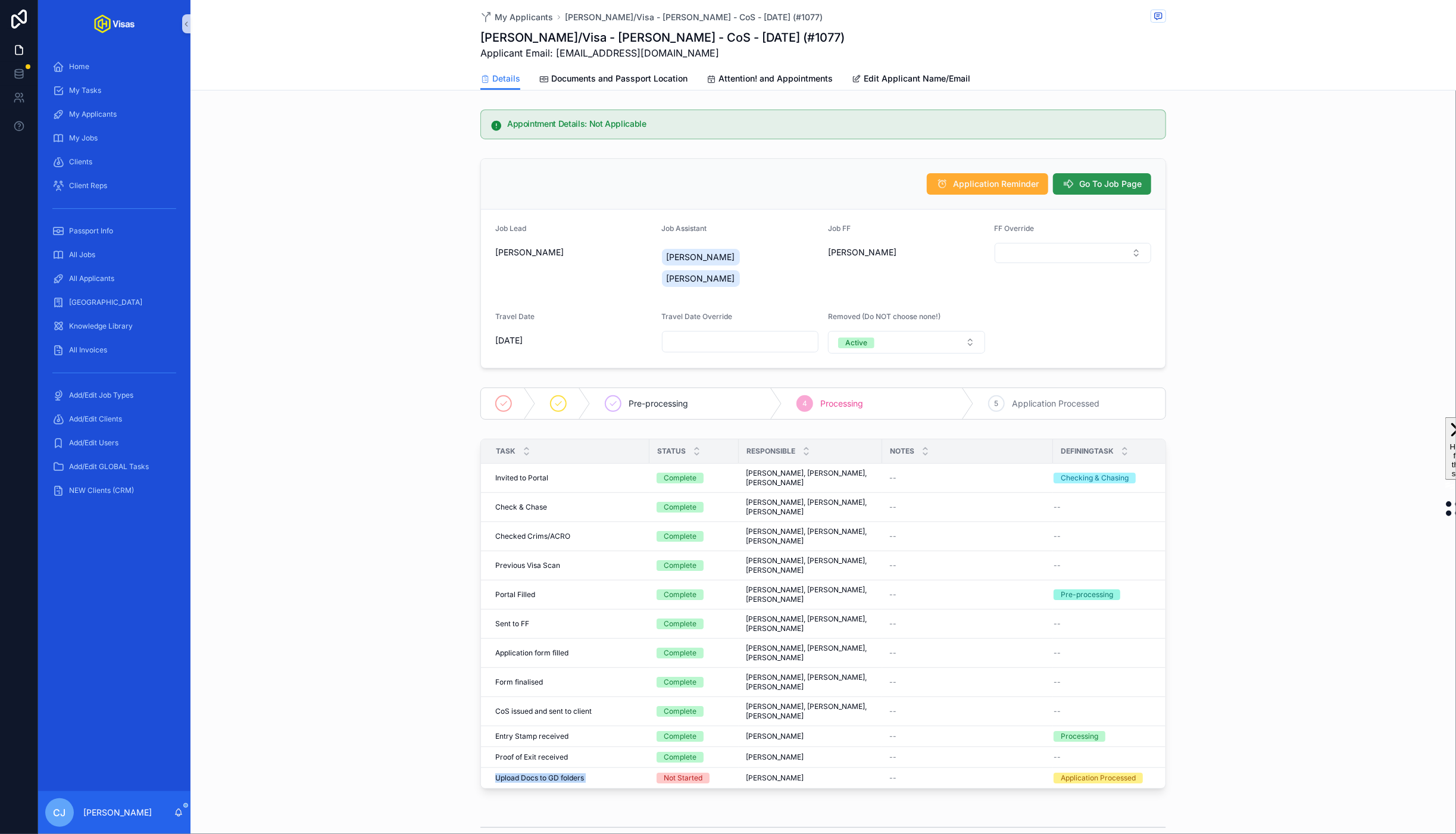
click at [1111, 184] on span "Go To Job Page" at bounding box center [1110, 183] width 62 height 12
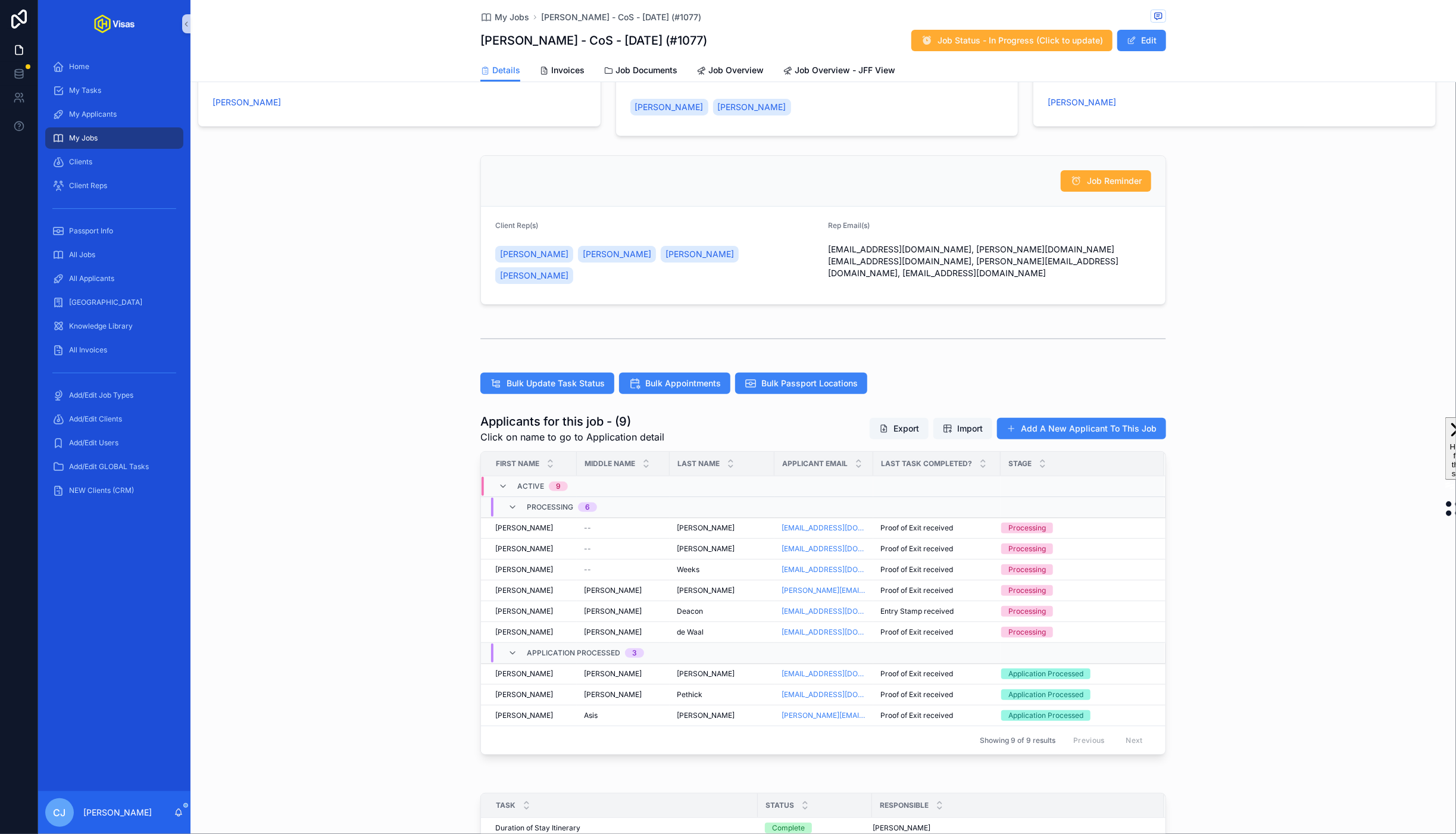
scroll to position [172, 0]
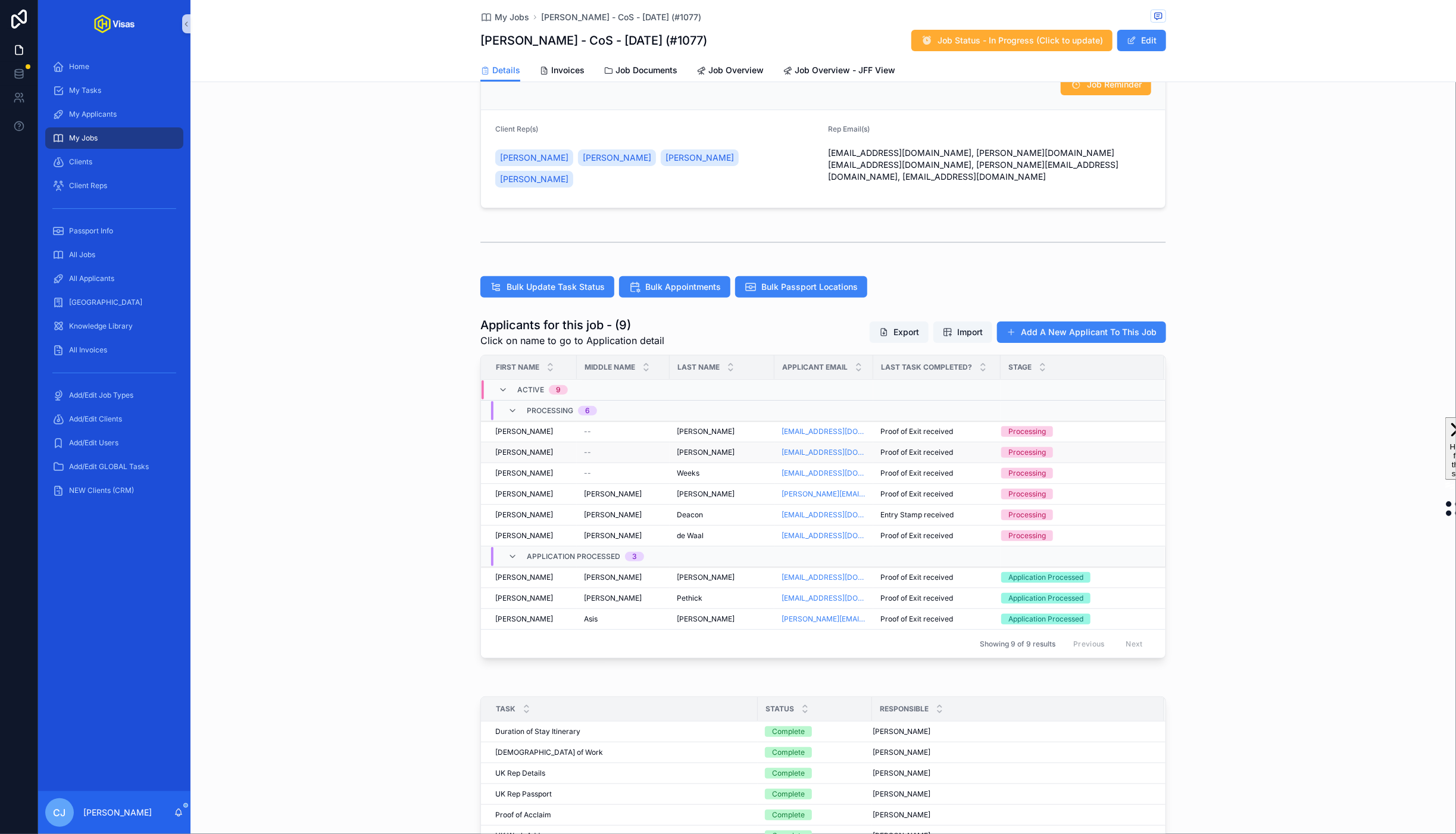
click at [713, 448] on div "Marzouca Marzouca" at bounding box center [722, 452] width 90 height 9
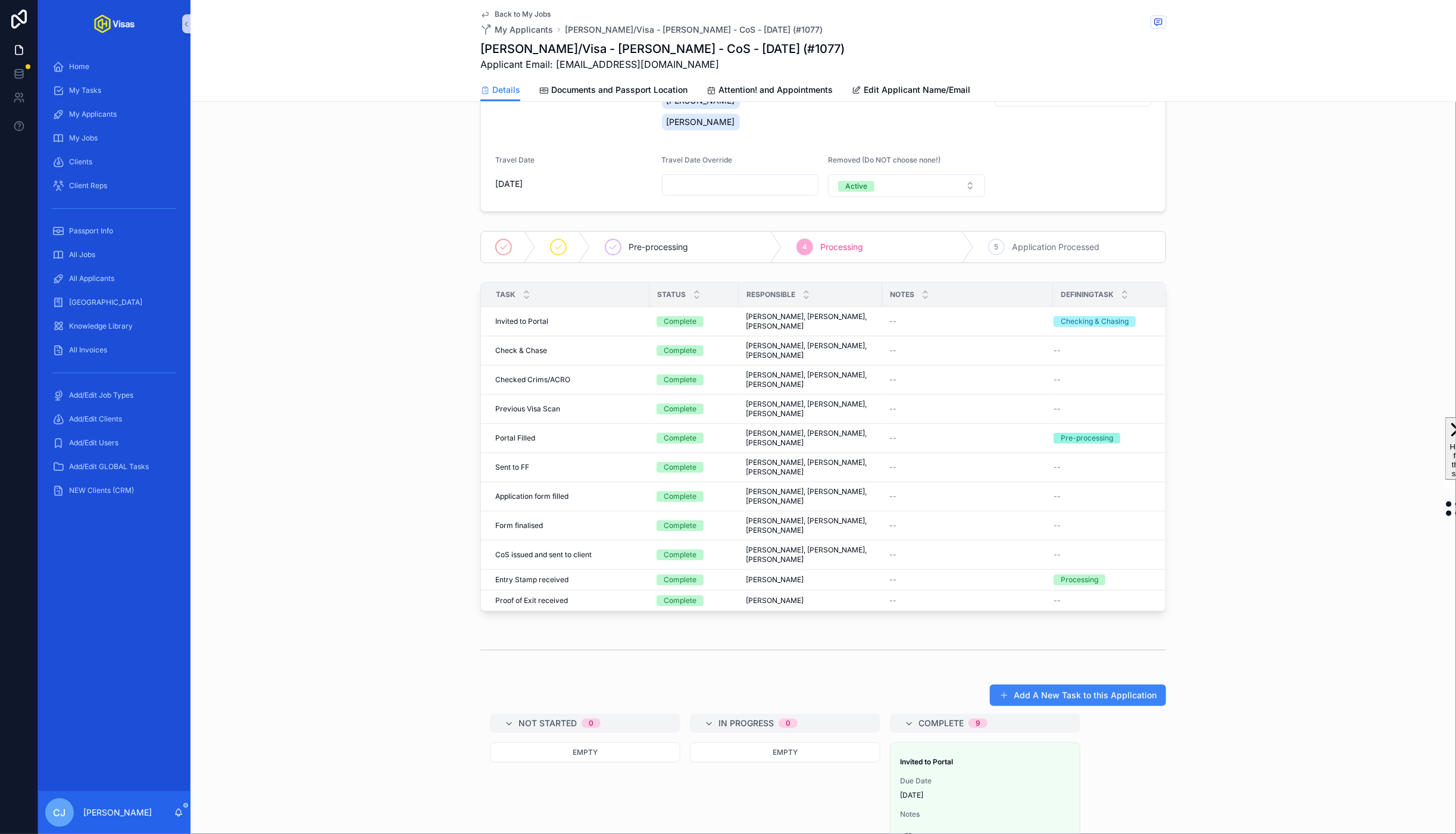
scroll to position [264, 0]
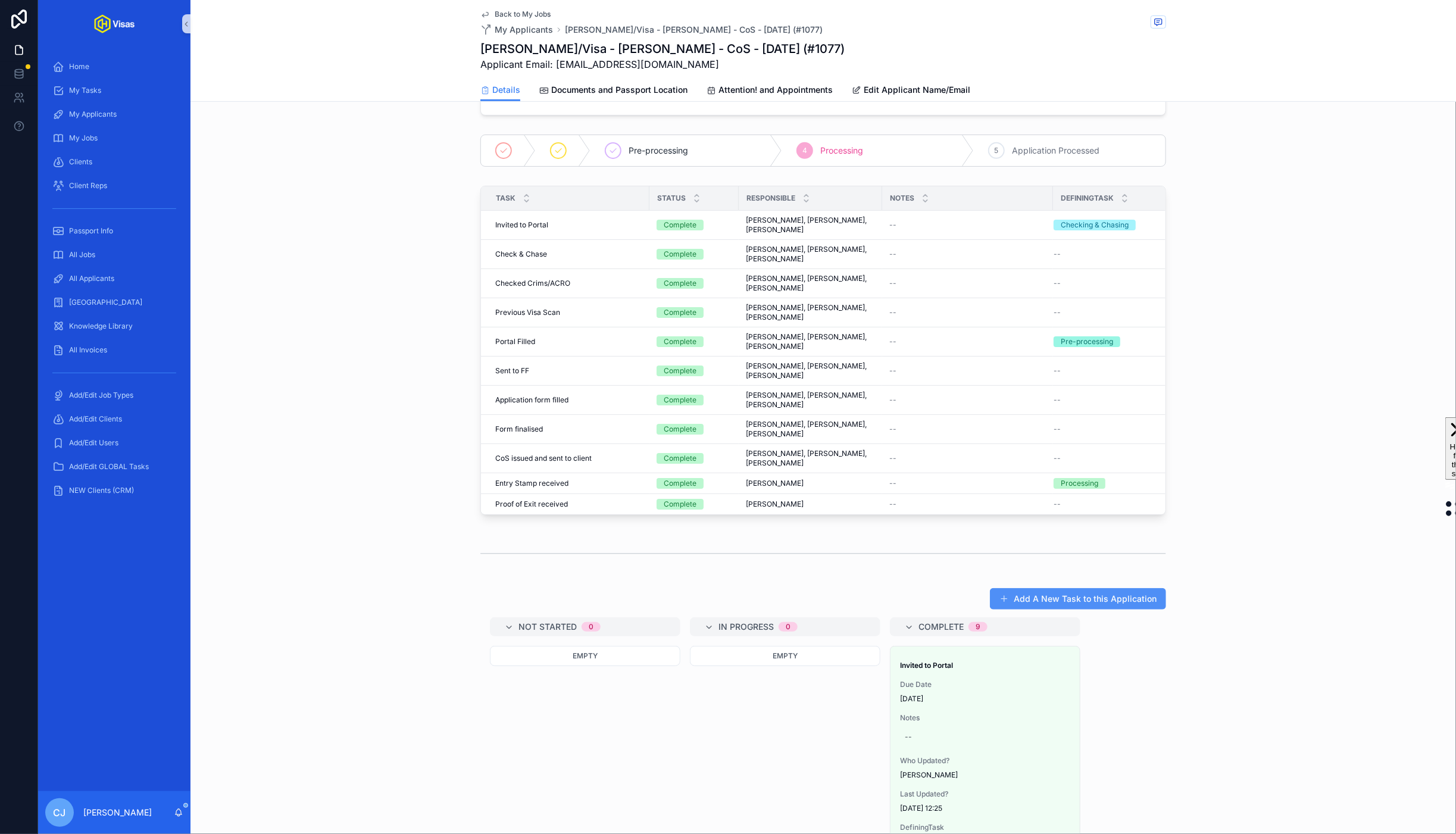
click at [1054, 608] on button "Add A New Task to this Application" at bounding box center [1078, 599] width 176 height 21
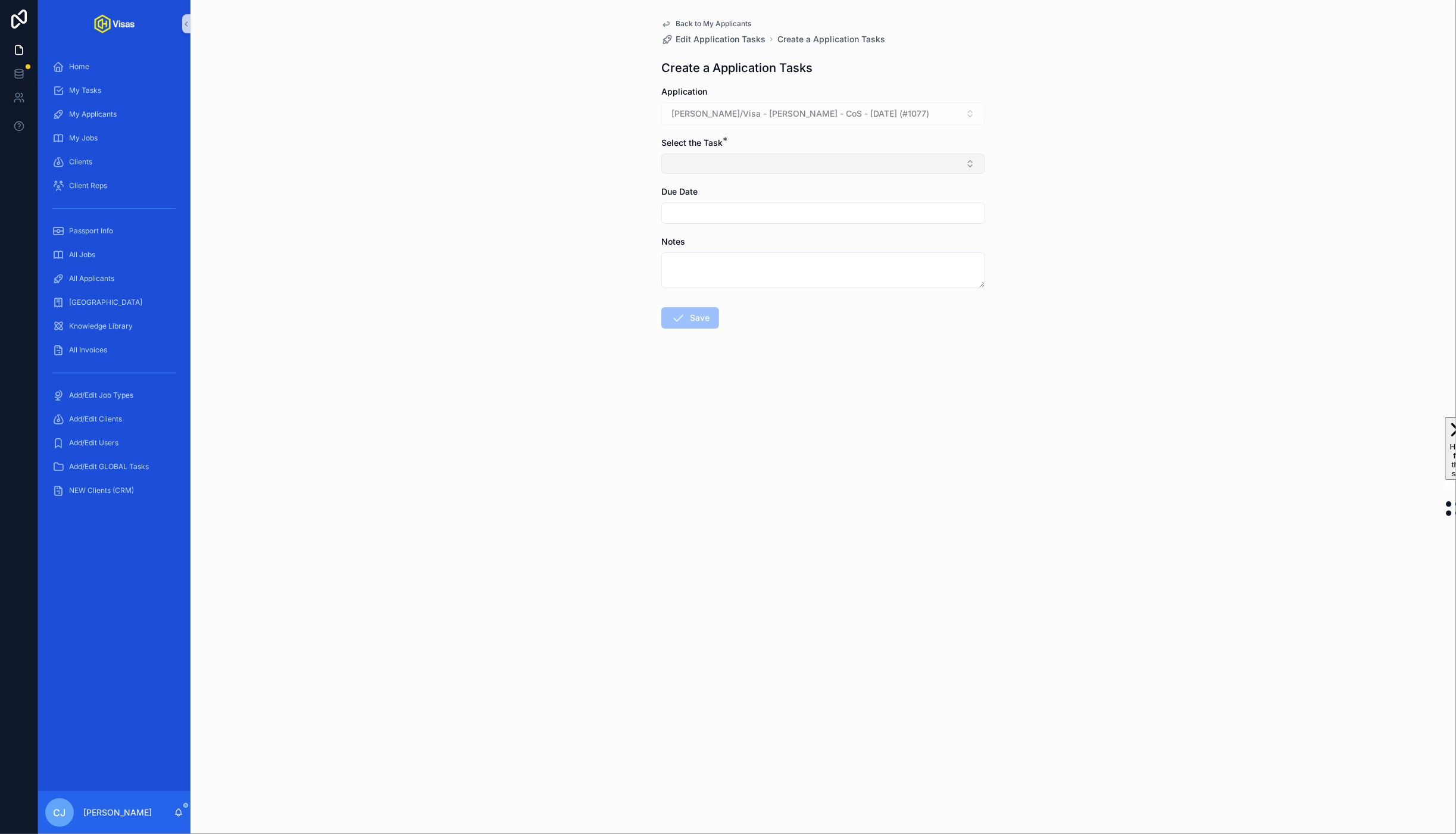
click at [766, 159] on button "Select Button" at bounding box center [823, 163] width 324 height 20
type input "**********"
click at [754, 210] on span "CoS - Application - Upload Docs to GD folders" at bounding box center [760, 212] width 180 height 12
click at [693, 321] on button "Save" at bounding box center [690, 320] width 58 height 21
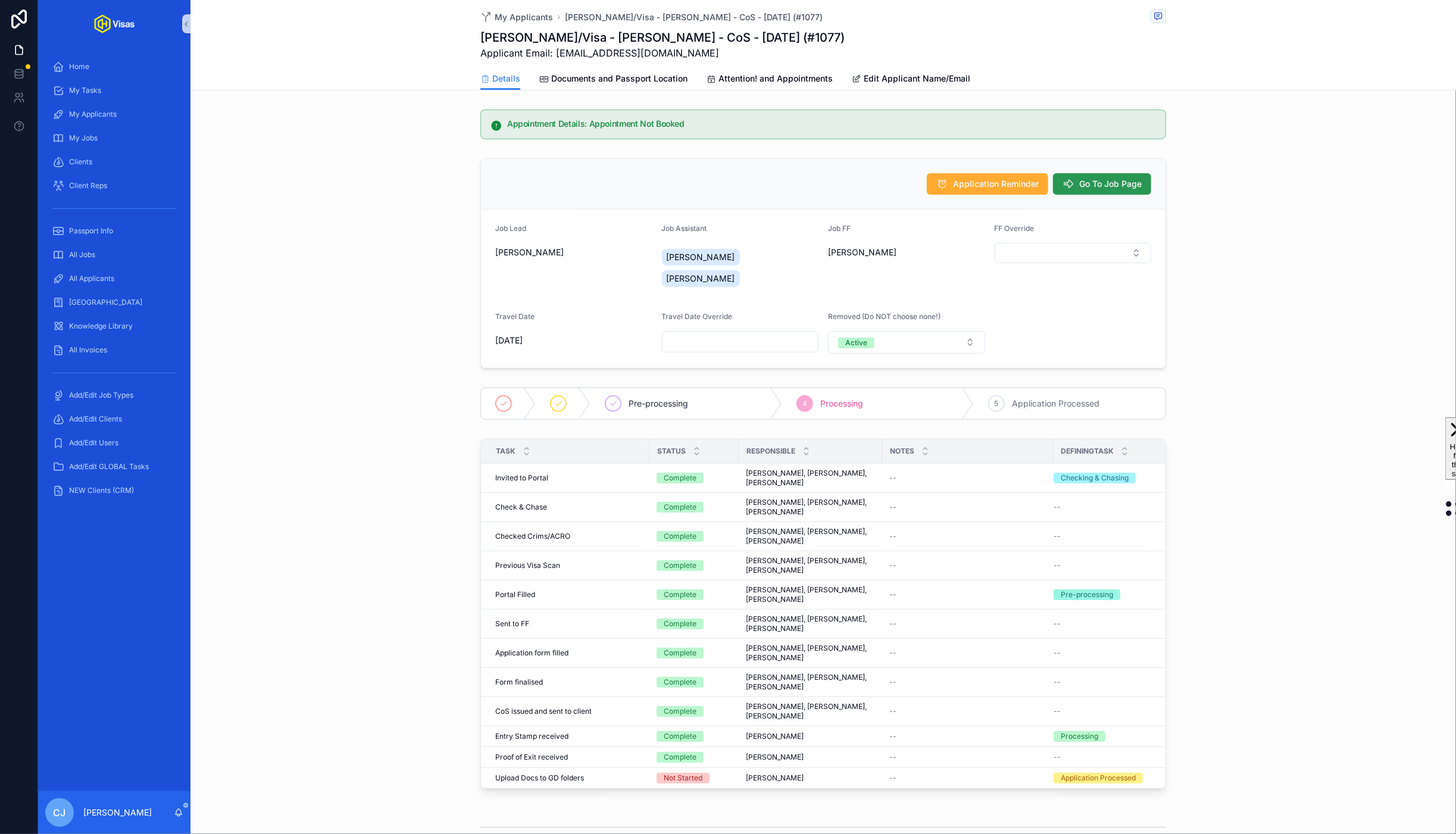
click at [1094, 186] on span "Go To Job Page" at bounding box center [1110, 183] width 62 height 12
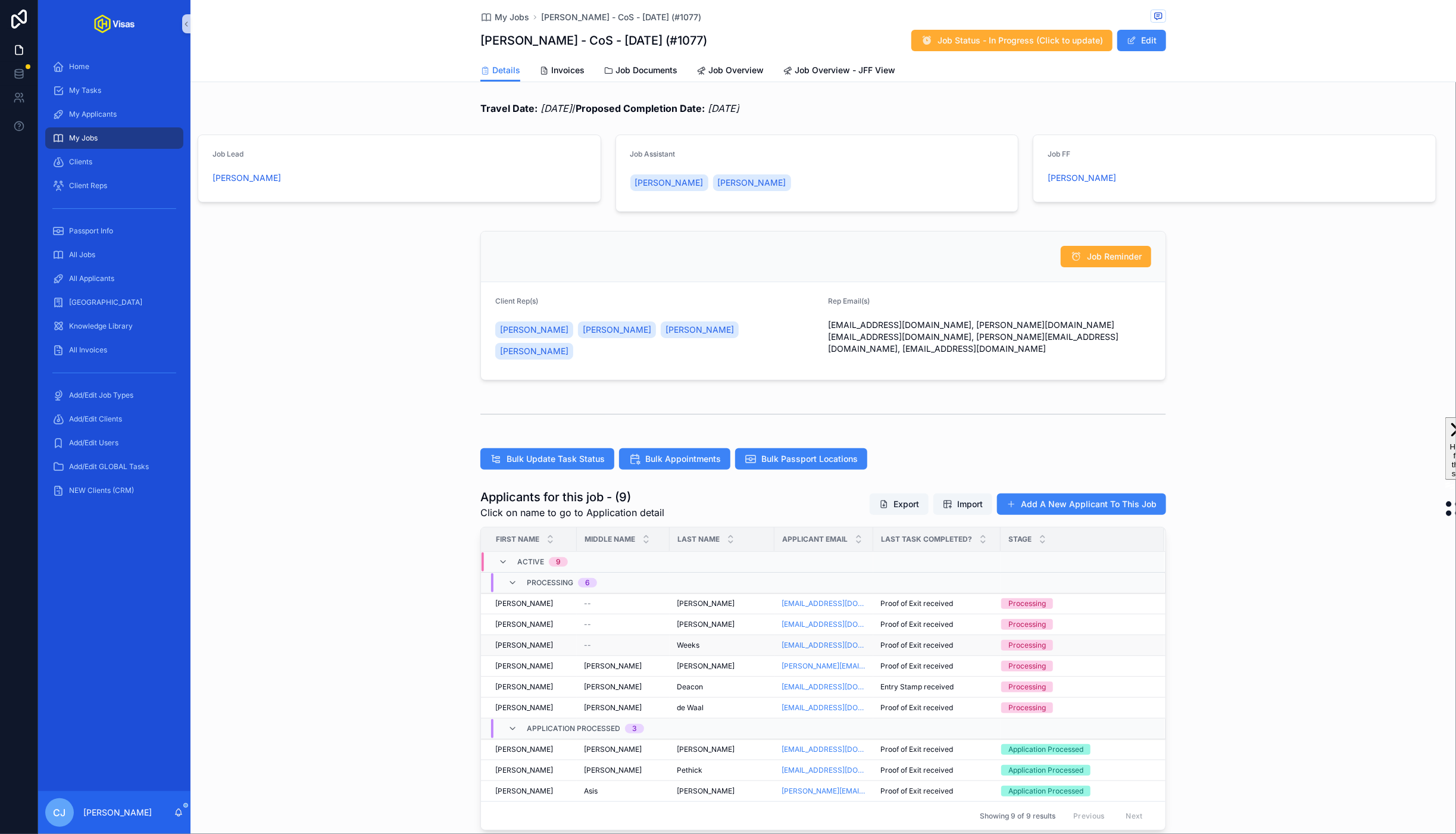
click at [691, 638] on td "Weeks Weeks" at bounding box center [722, 646] width 105 height 21
click at [692, 641] on span "Weeks" at bounding box center [688, 645] width 23 height 9
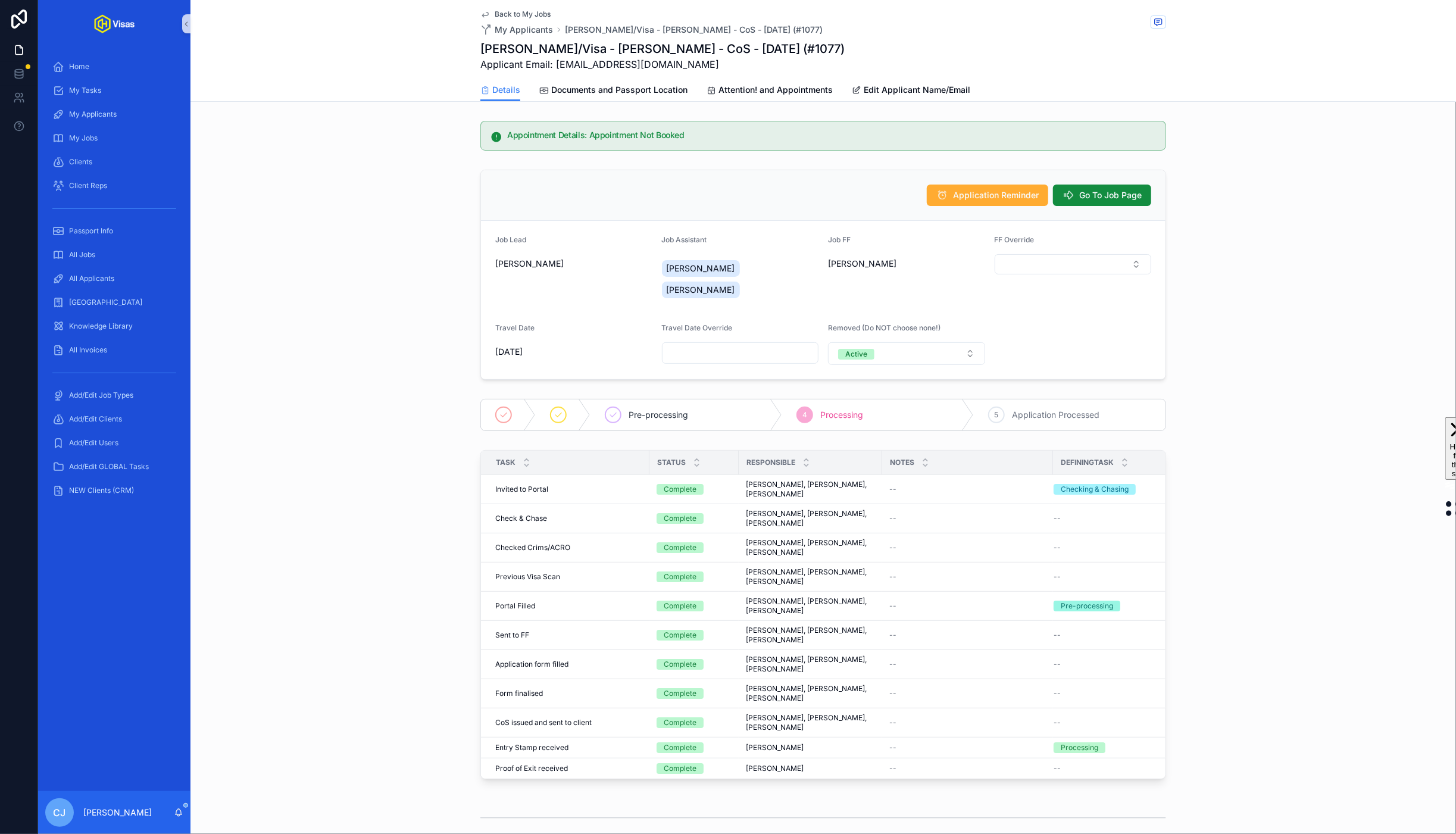
scroll to position [517, 0]
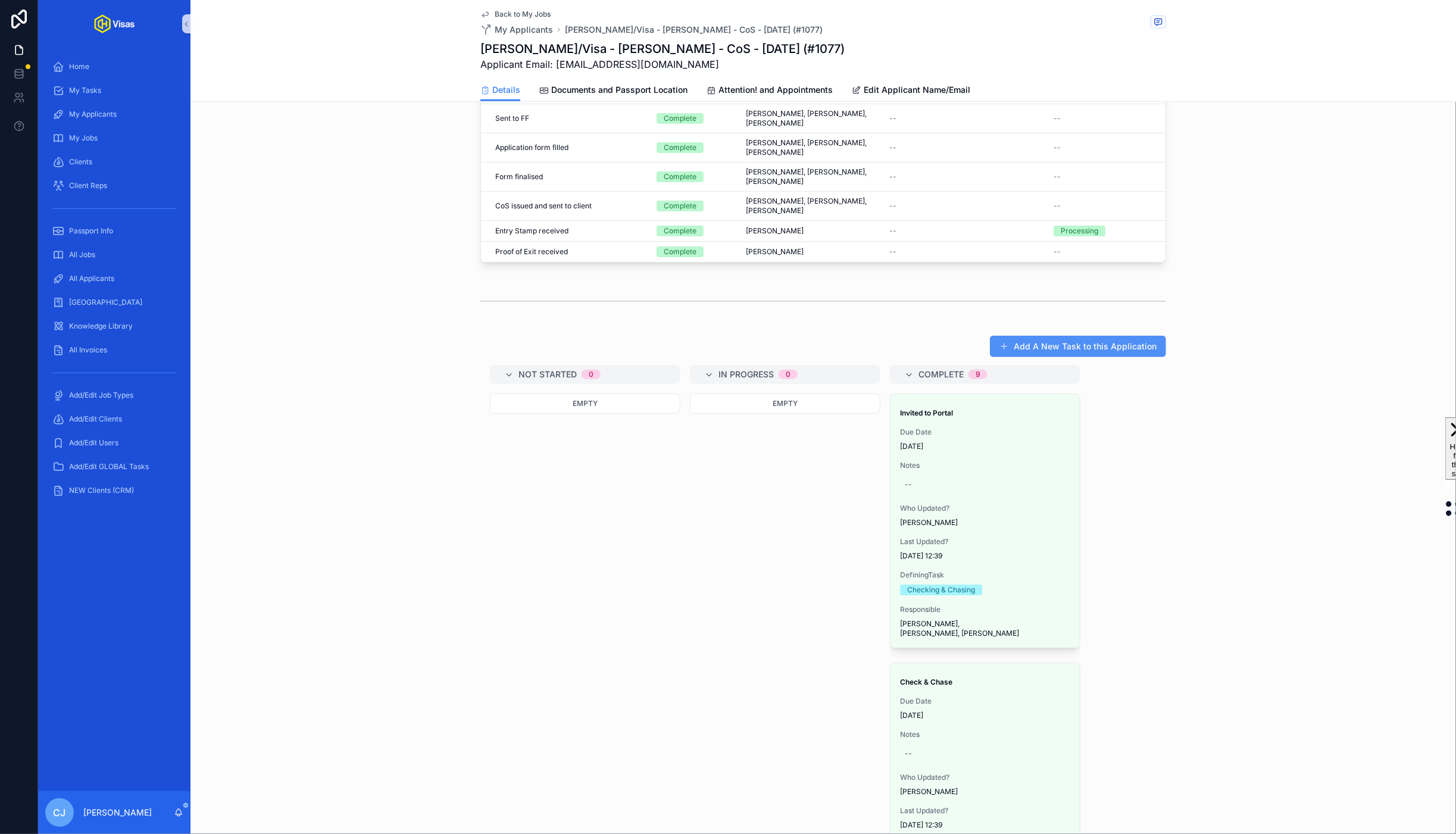
click at [1090, 358] on button "Add A New Task to this Application" at bounding box center [1078, 347] width 176 height 21
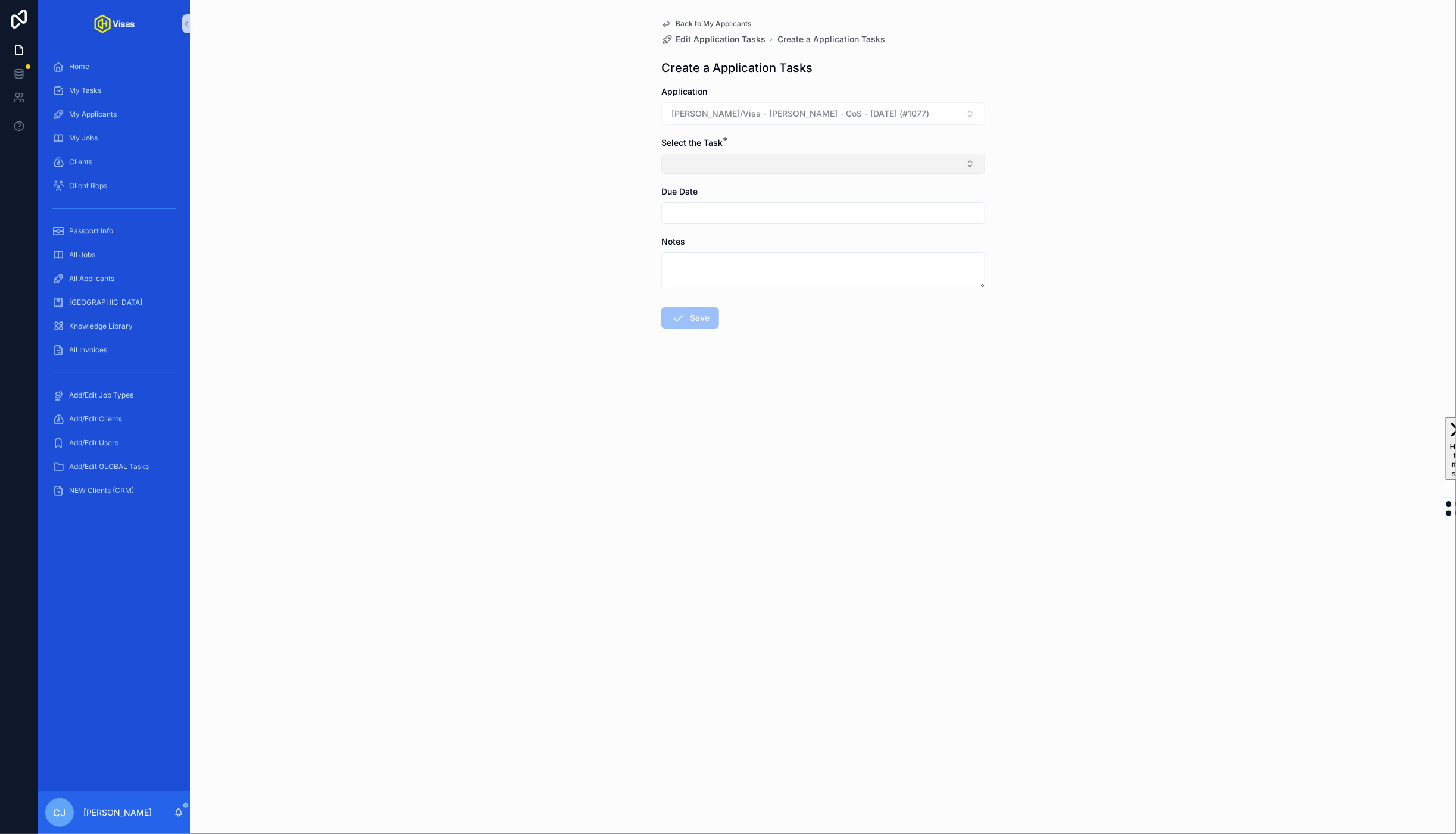
click at [829, 162] on button "Select Button" at bounding box center [823, 163] width 324 height 20
type input "**********"
click at [796, 217] on span "CoS - Application - Upload Docs to GD folders" at bounding box center [760, 212] width 180 height 12
click at [690, 329] on button "Save" at bounding box center [690, 320] width 58 height 21
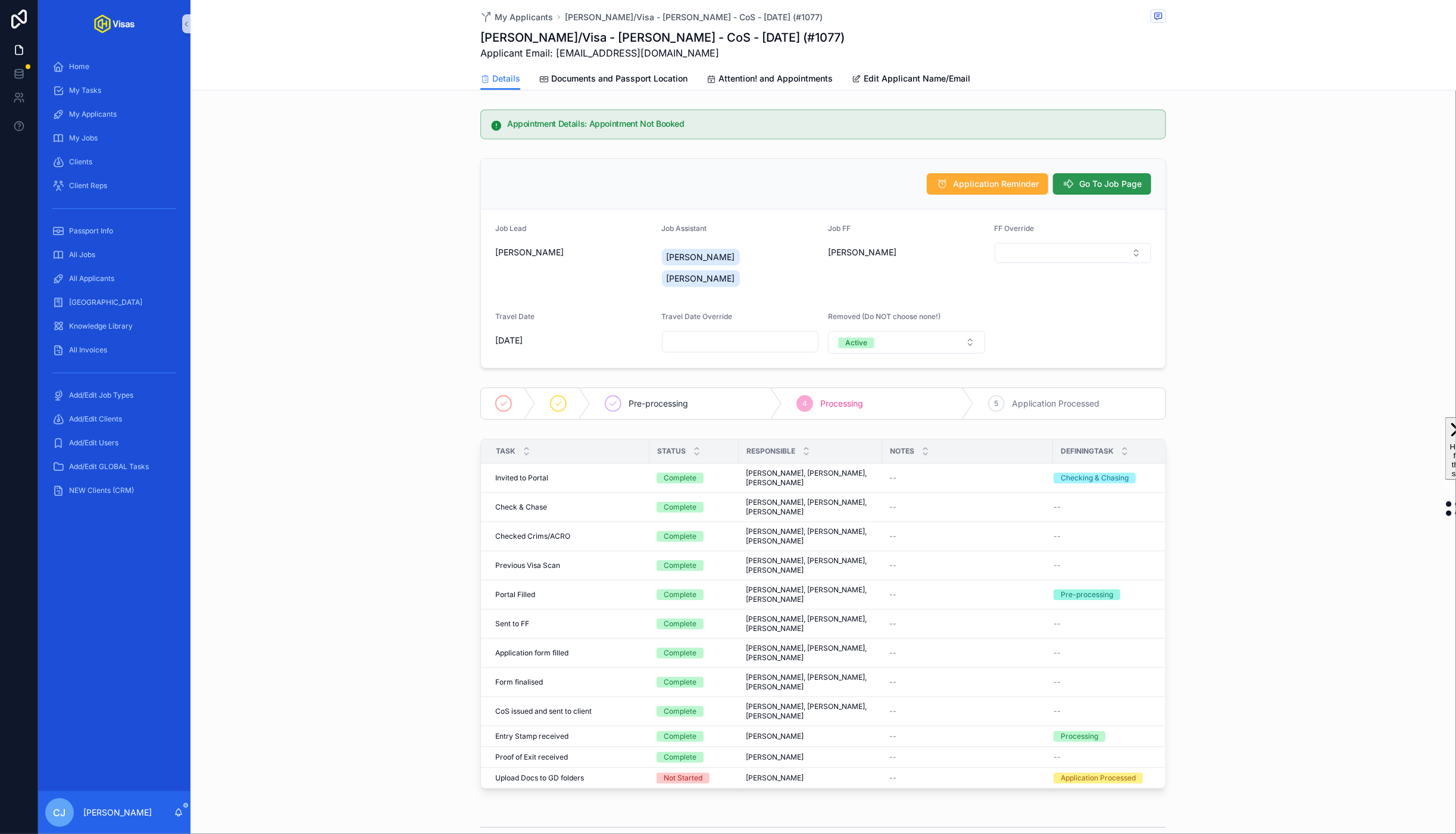
click at [1103, 182] on span "Go To Job Page" at bounding box center [1110, 183] width 62 height 12
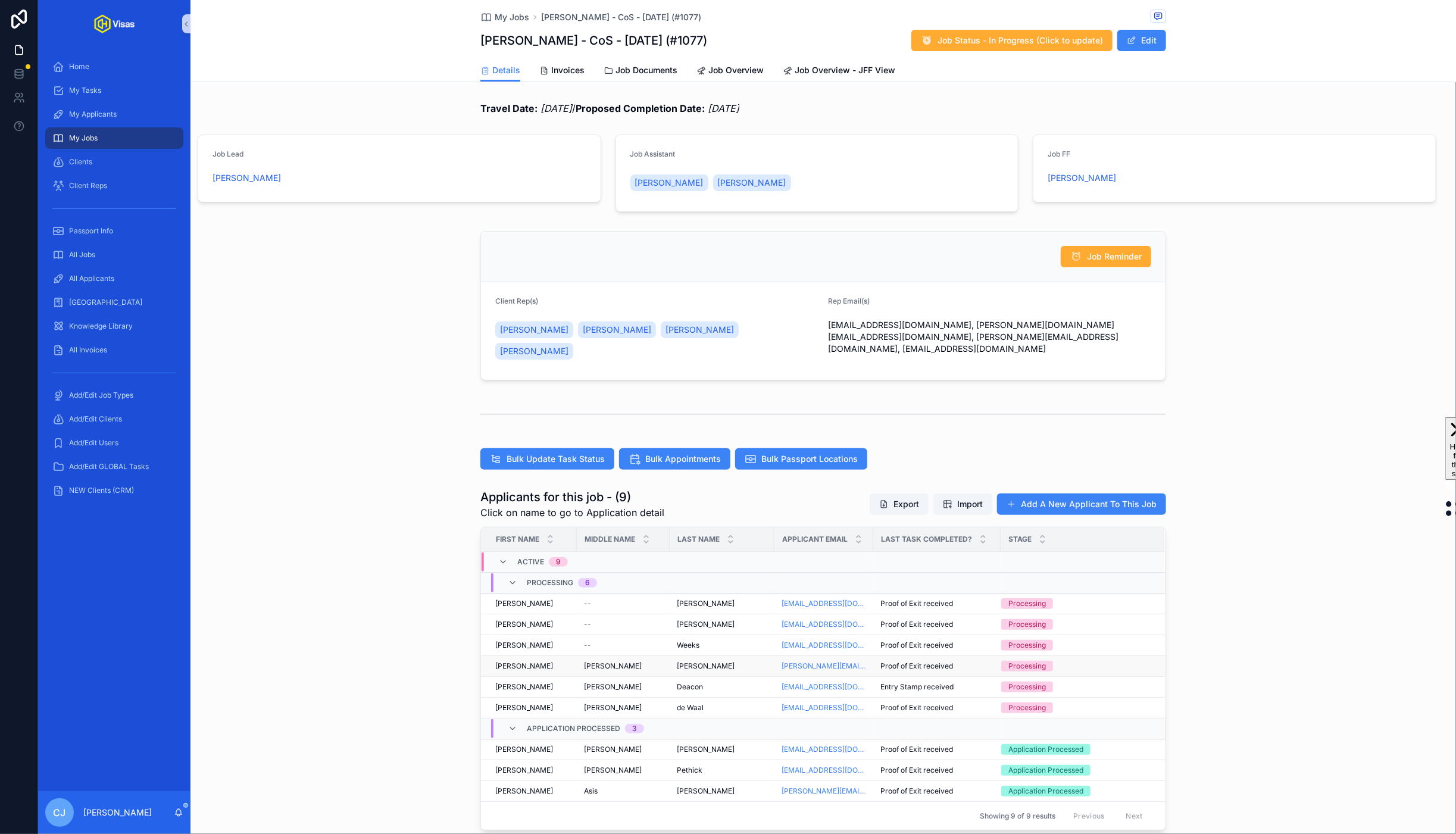
click at [690, 661] on span "[PERSON_NAME]" at bounding box center [705, 666] width 58 height 9
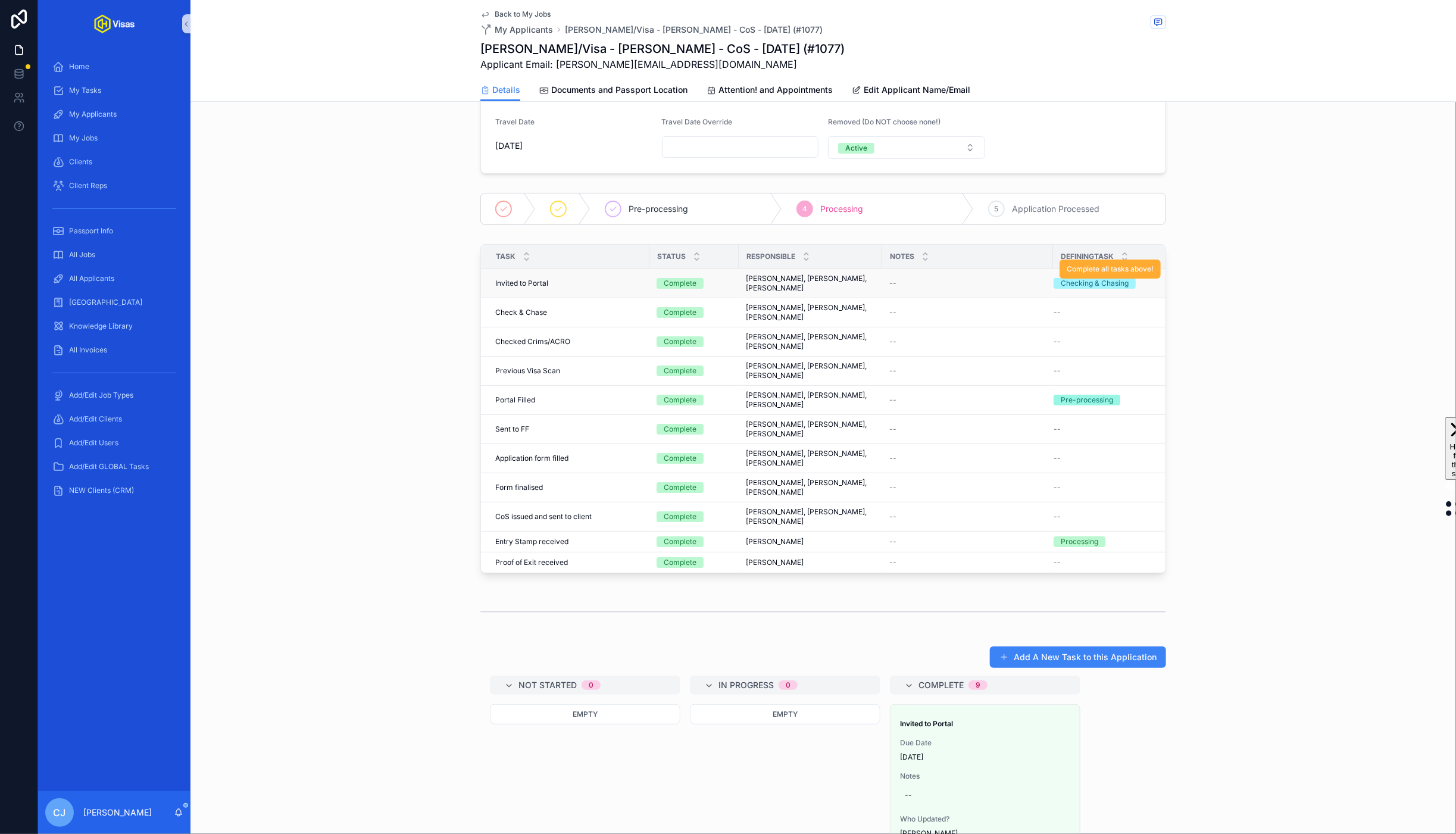
scroll to position [252, 0]
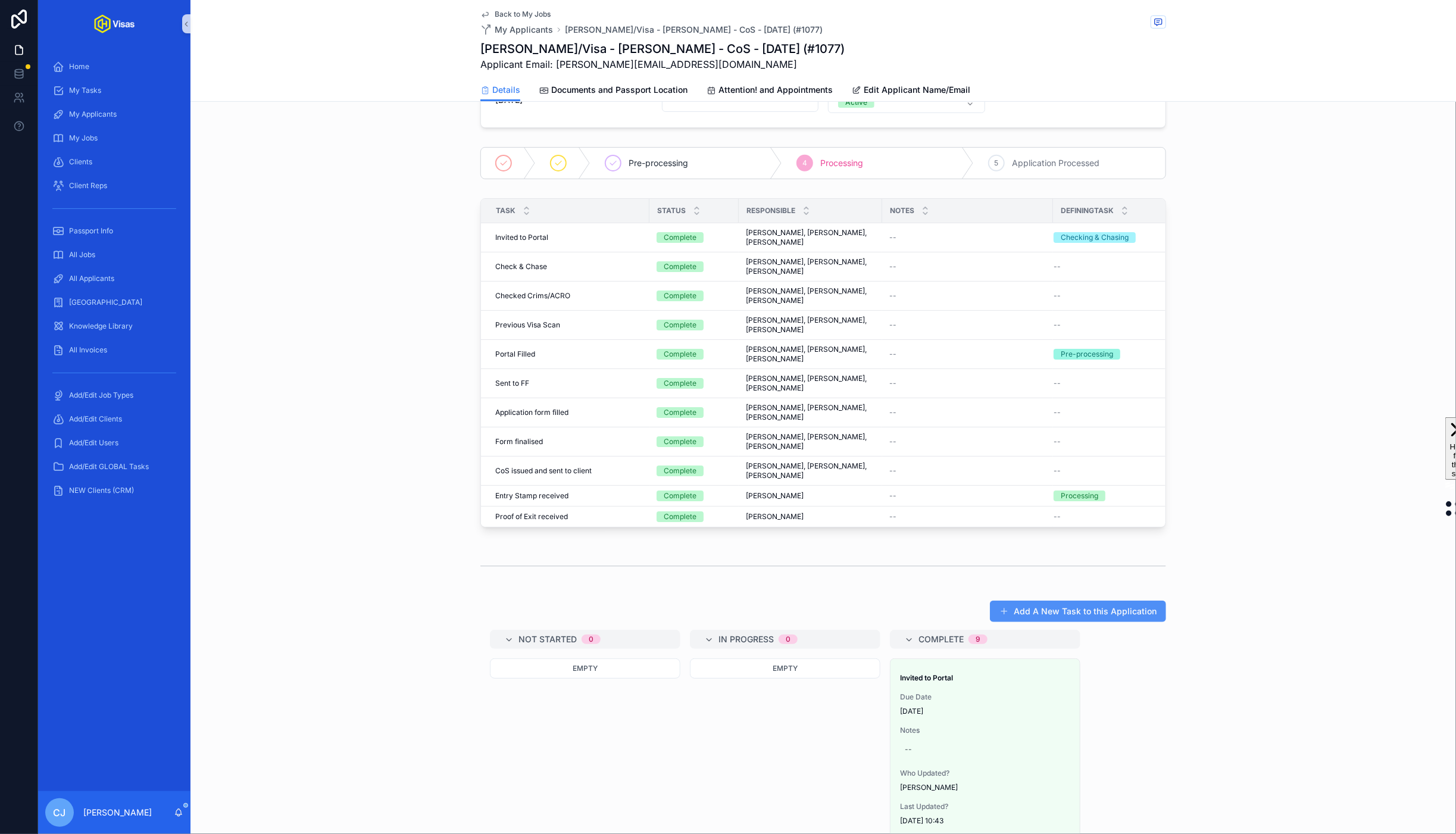
click at [1078, 621] on button "Add A New Task to this Application" at bounding box center [1078, 612] width 176 height 21
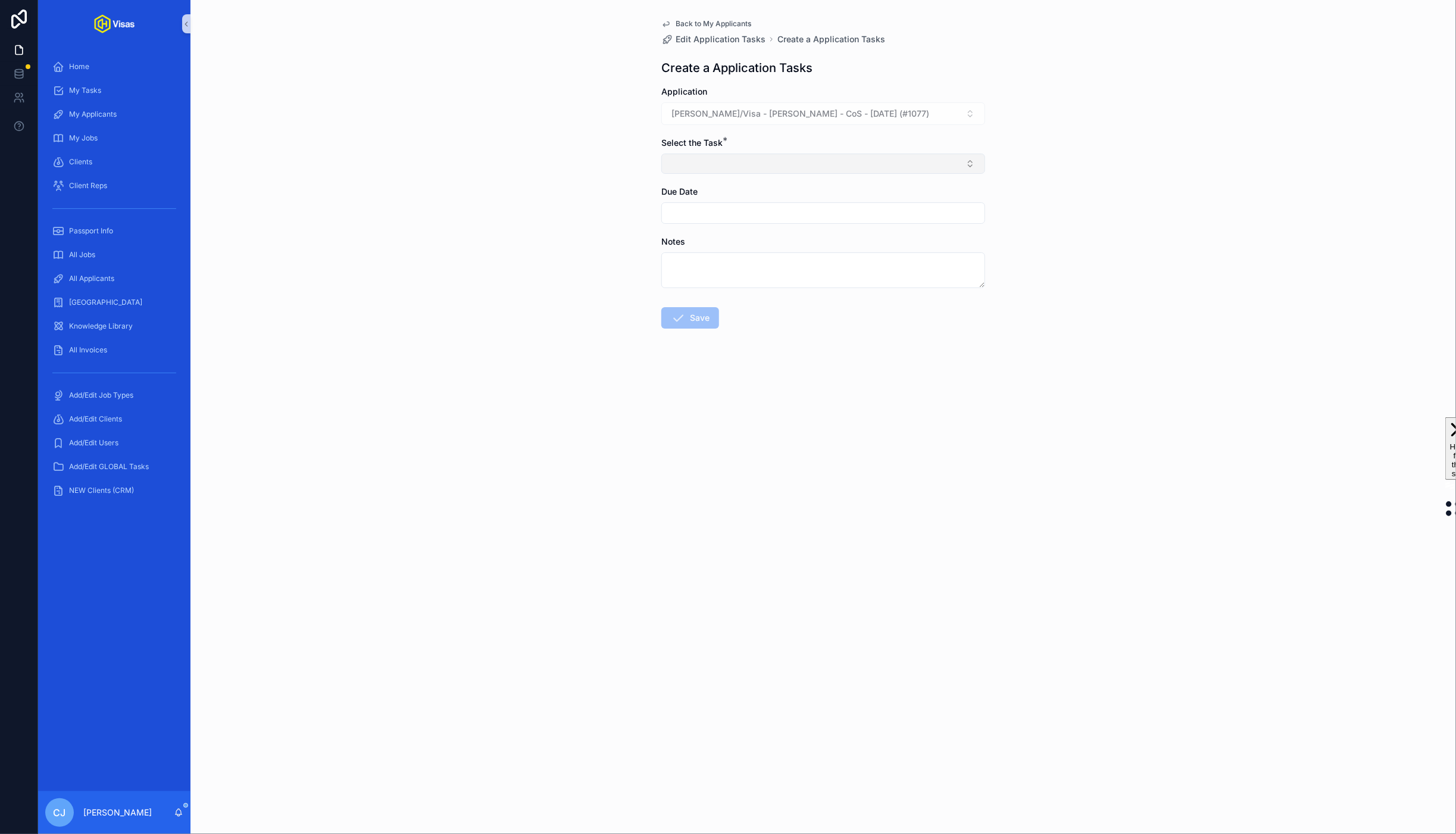
click at [802, 171] on button "Select Button" at bounding box center [823, 163] width 324 height 20
type input "**********"
click at [793, 224] on div "**********" at bounding box center [824, 201] width 324 height 47
click at [758, 221] on div "CoS - Application - Upload Docs to GD folders" at bounding box center [824, 212] width 318 height 19
click at [682, 334] on form "Application Martinus Jacob de Doelder/Visa - Ed Sheeran - CoS - Mar/25 (#1077) …" at bounding box center [823, 246] width 324 height 322
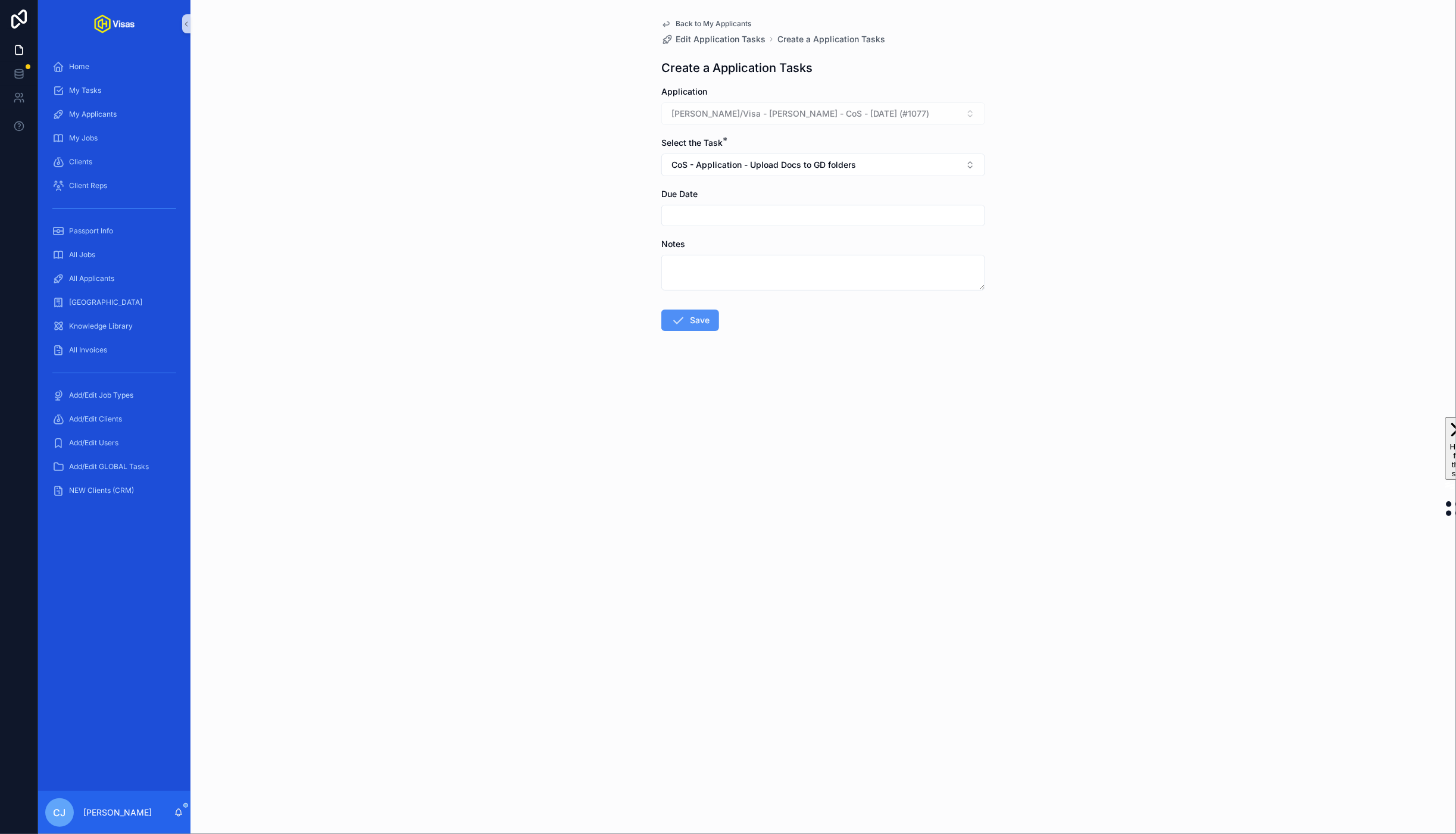
click at [681, 331] on button "Save" at bounding box center [690, 320] width 58 height 21
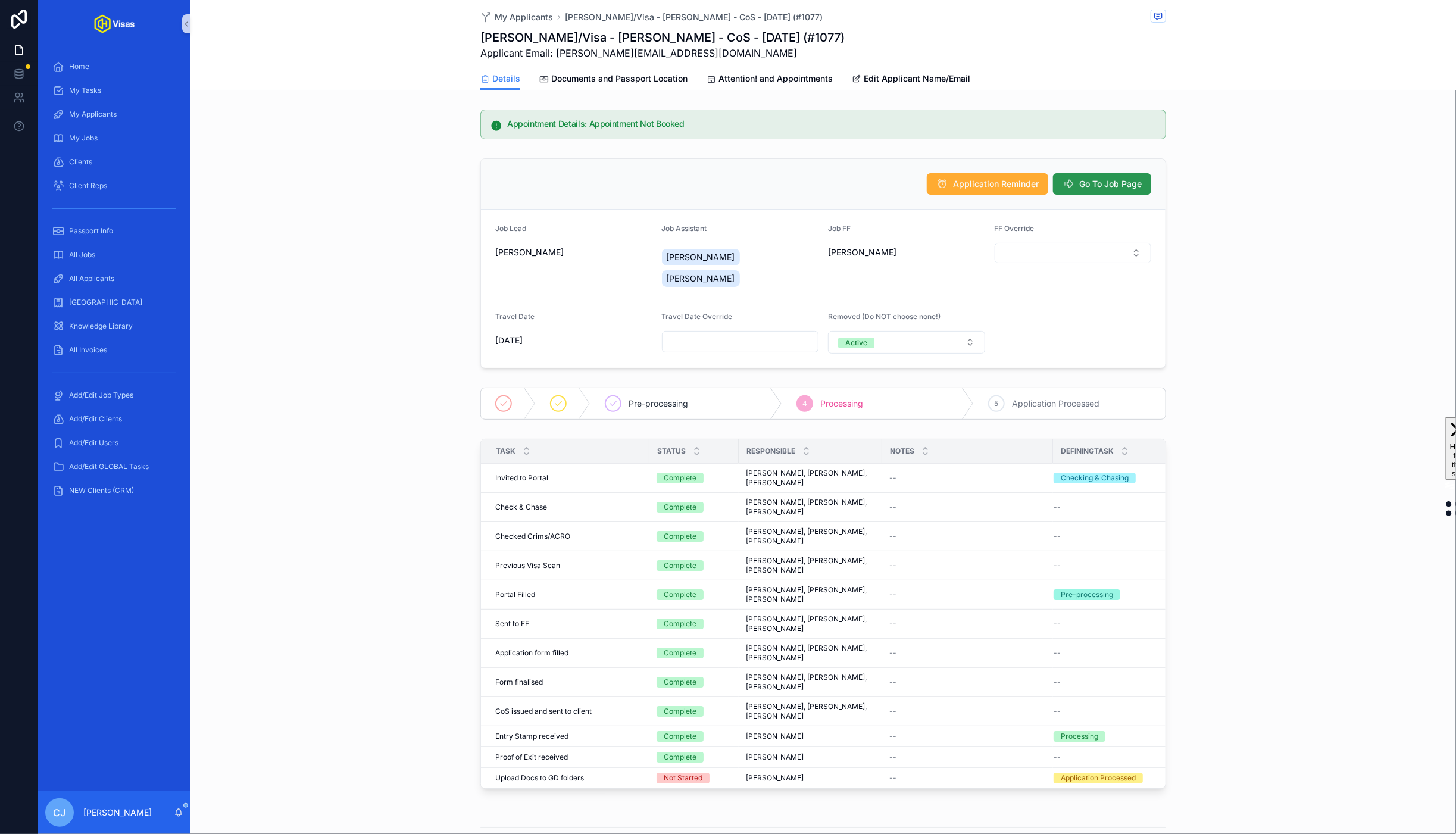
click at [1104, 188] on span "Go To Job Page" at bounding box center [1110, 183] width 62 height 12
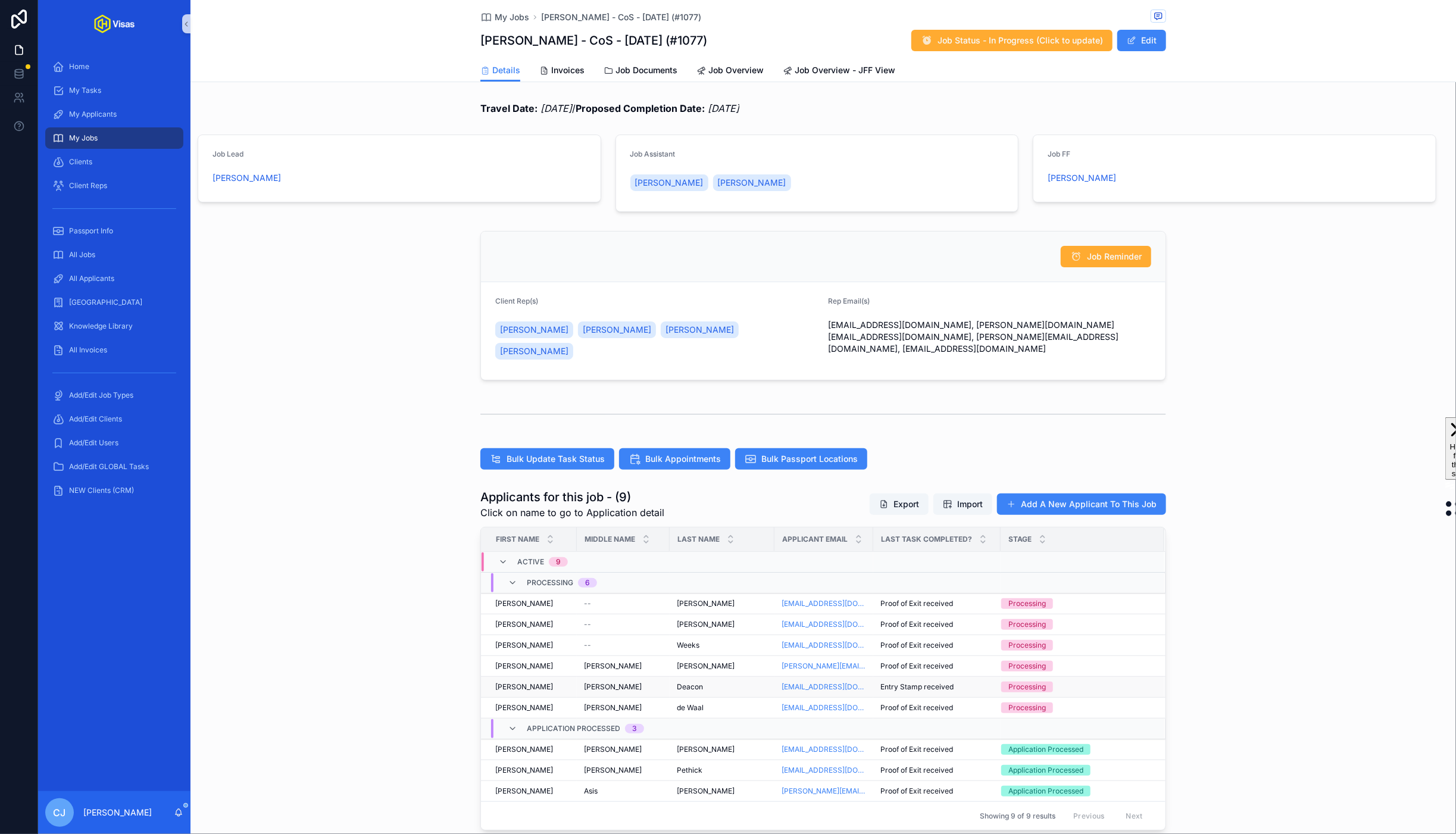
click at [695, 682] on span "Deacon" at bounding box center [690, 686] width 26 height 9
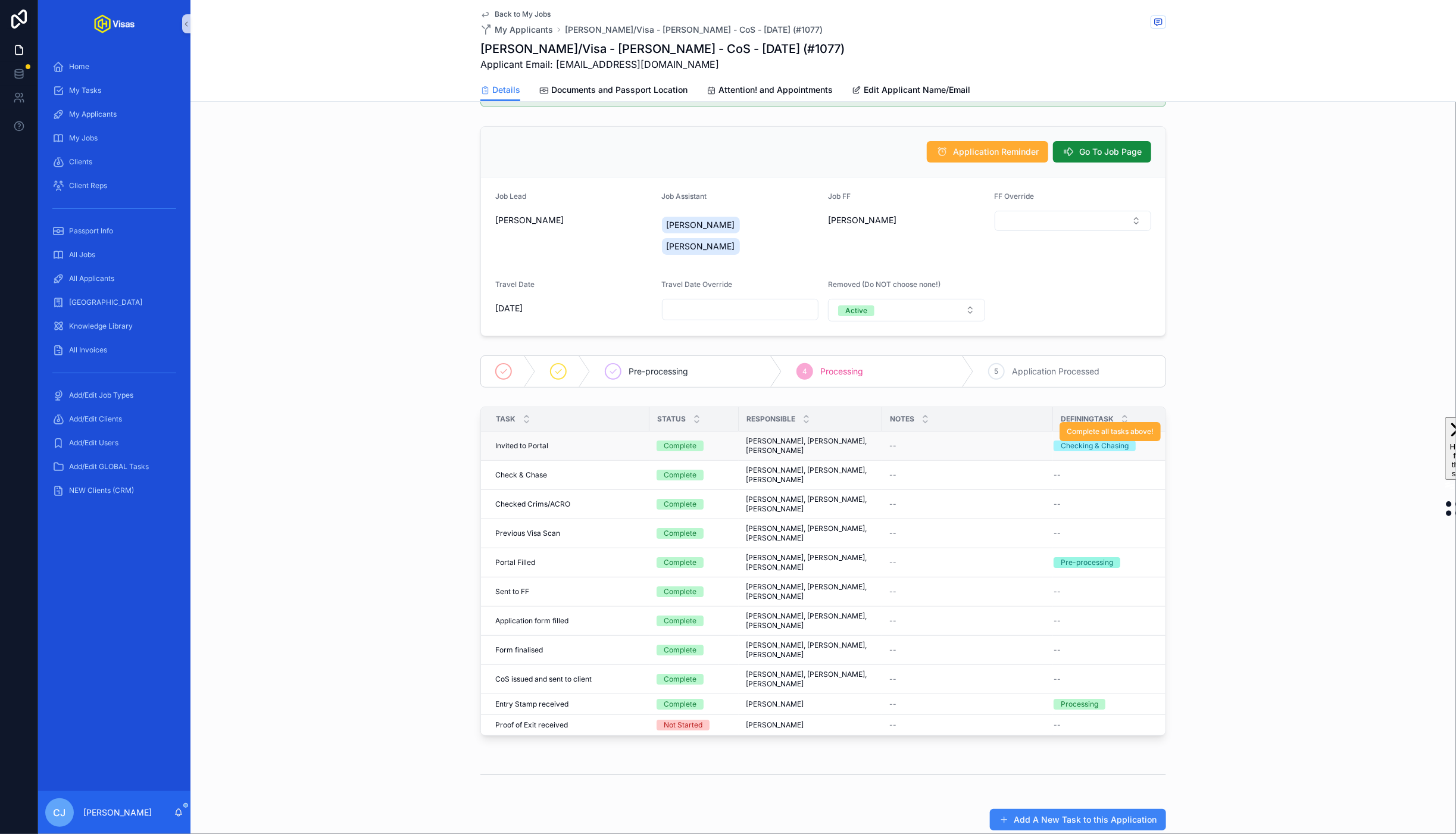
scroll to position [97, 0]
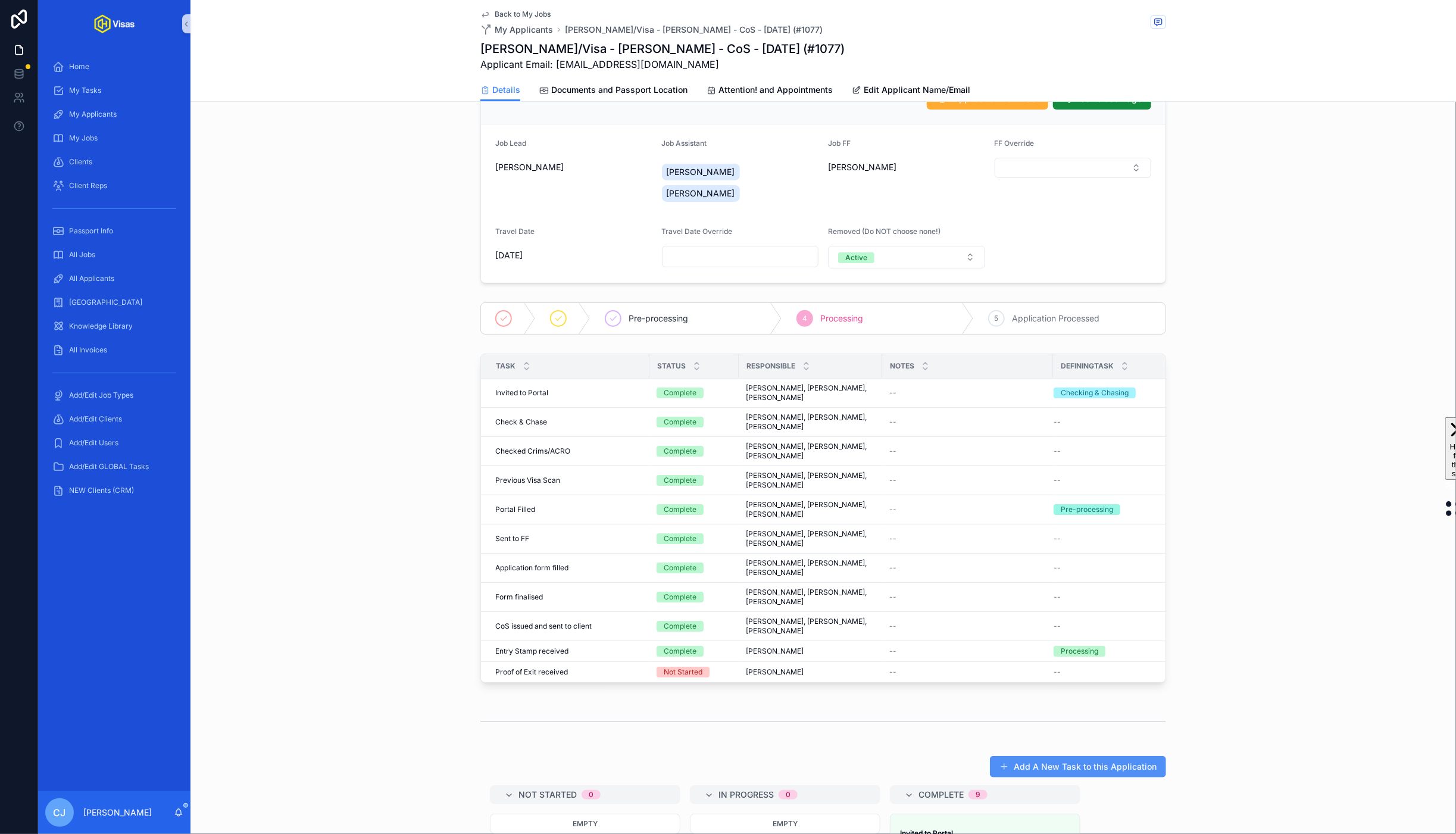
click at [1119, 776] on button "Add A New Task to this Application" at bounding box center [1078, 767] width 176 height 21
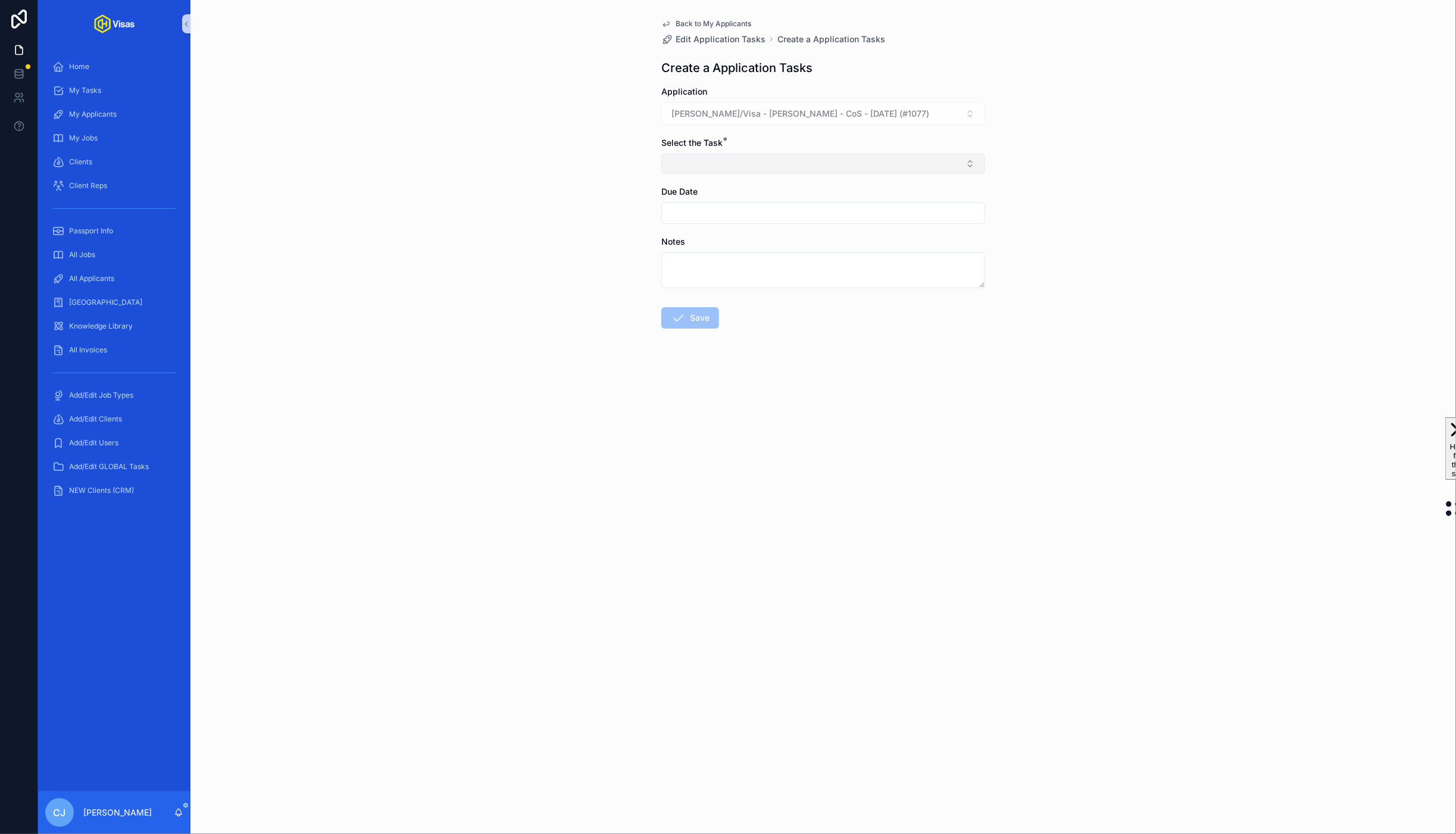
click at [897, 154] on button "Select Button" at bounding box center [823, 163] width 324 height 20
type input "**********"
click at [811, 211] on span "CoS - Application - Upload Docs to GD folders" at bounding box center [760, 212] width 180 height 12
click at [683, 322] on icon "scrollable content" at bounding box center [678, 320] width 14 height 14
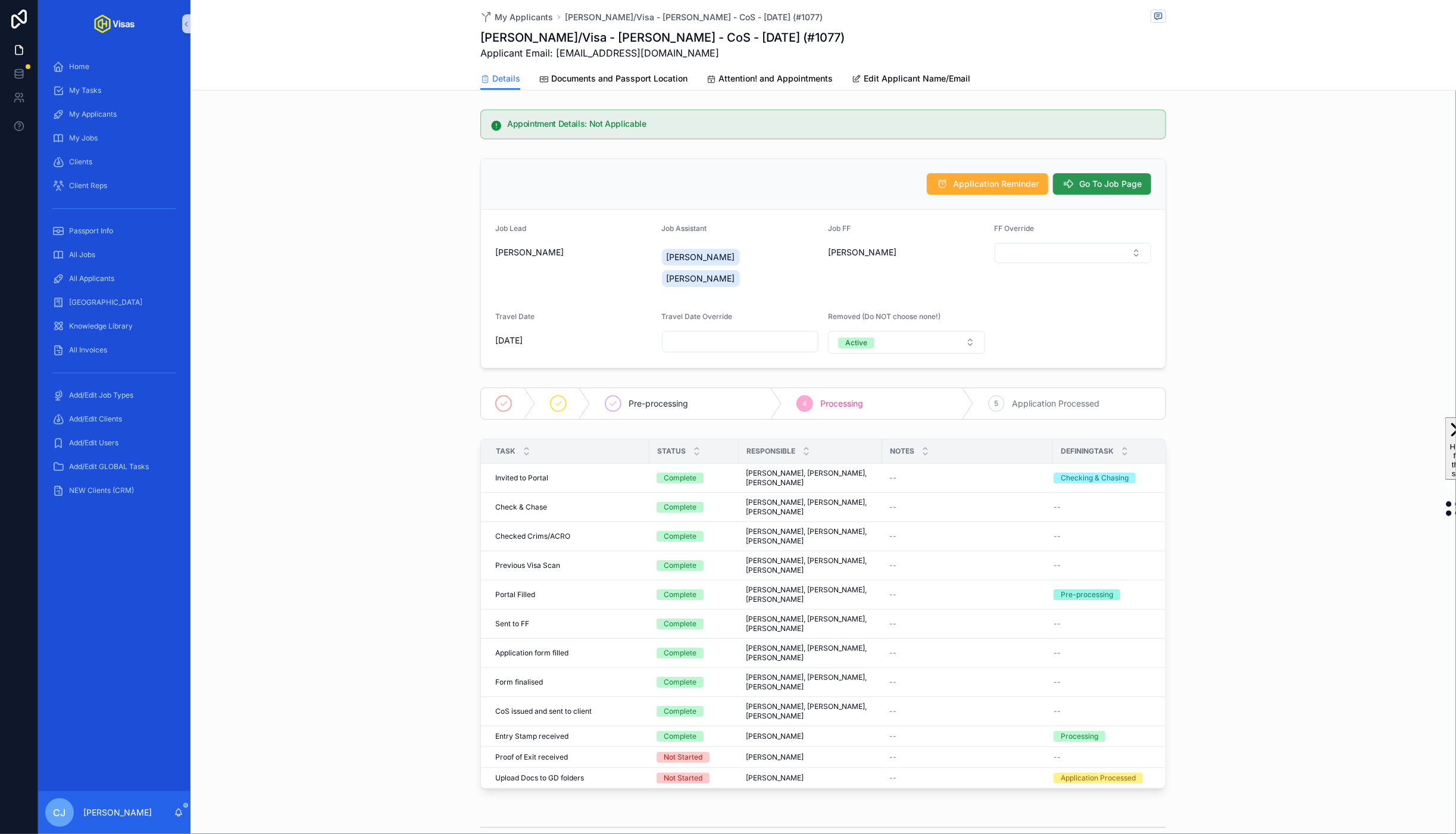
click at [1117, 178] on button "Go To Job Page" at bounding box center [1101, 184] width 98 height 21
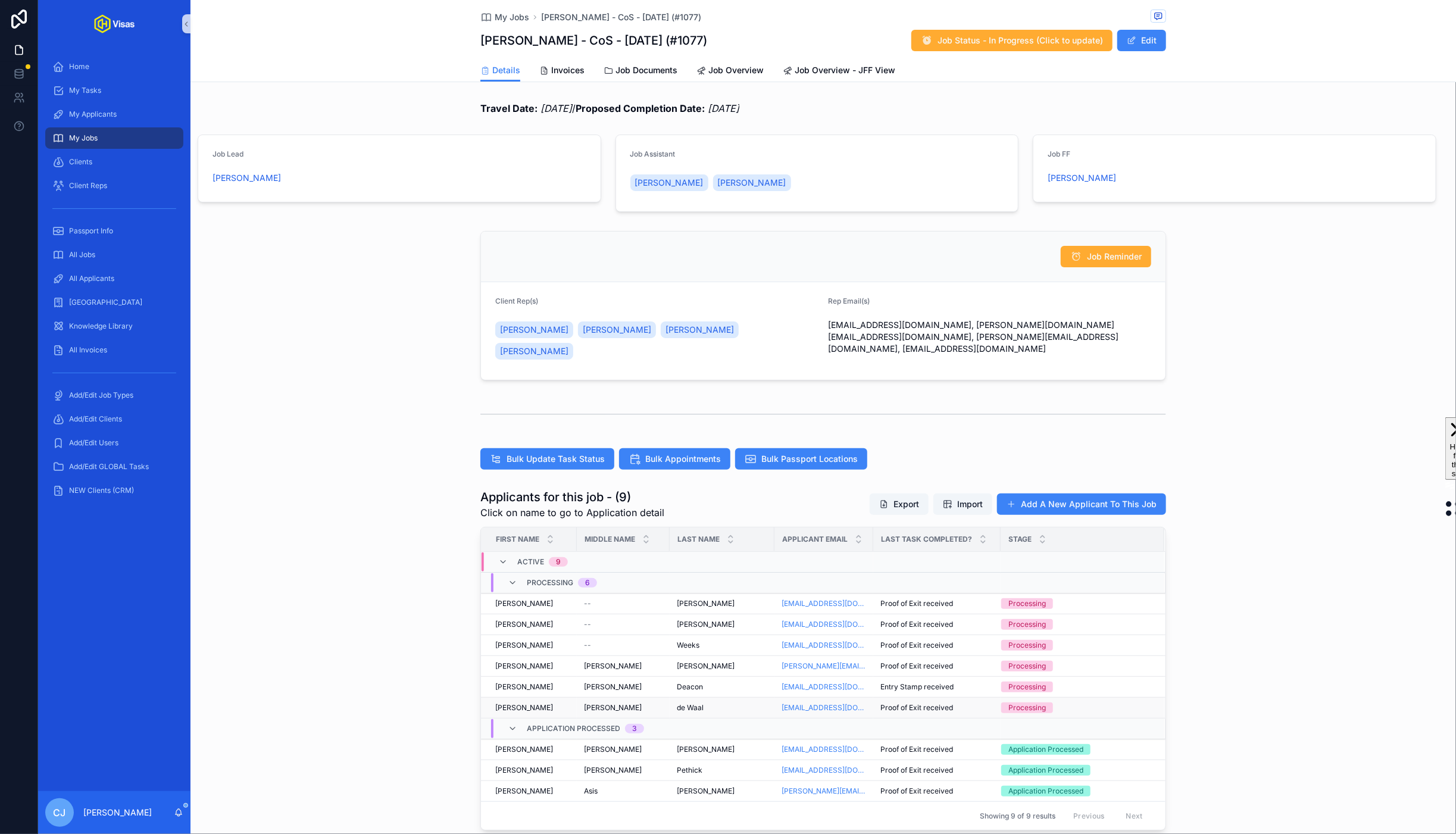
click at [642, 703] on div "Paulus Joseph Paulus Joseph" at bounding box center [623, 707] width 79 height 9
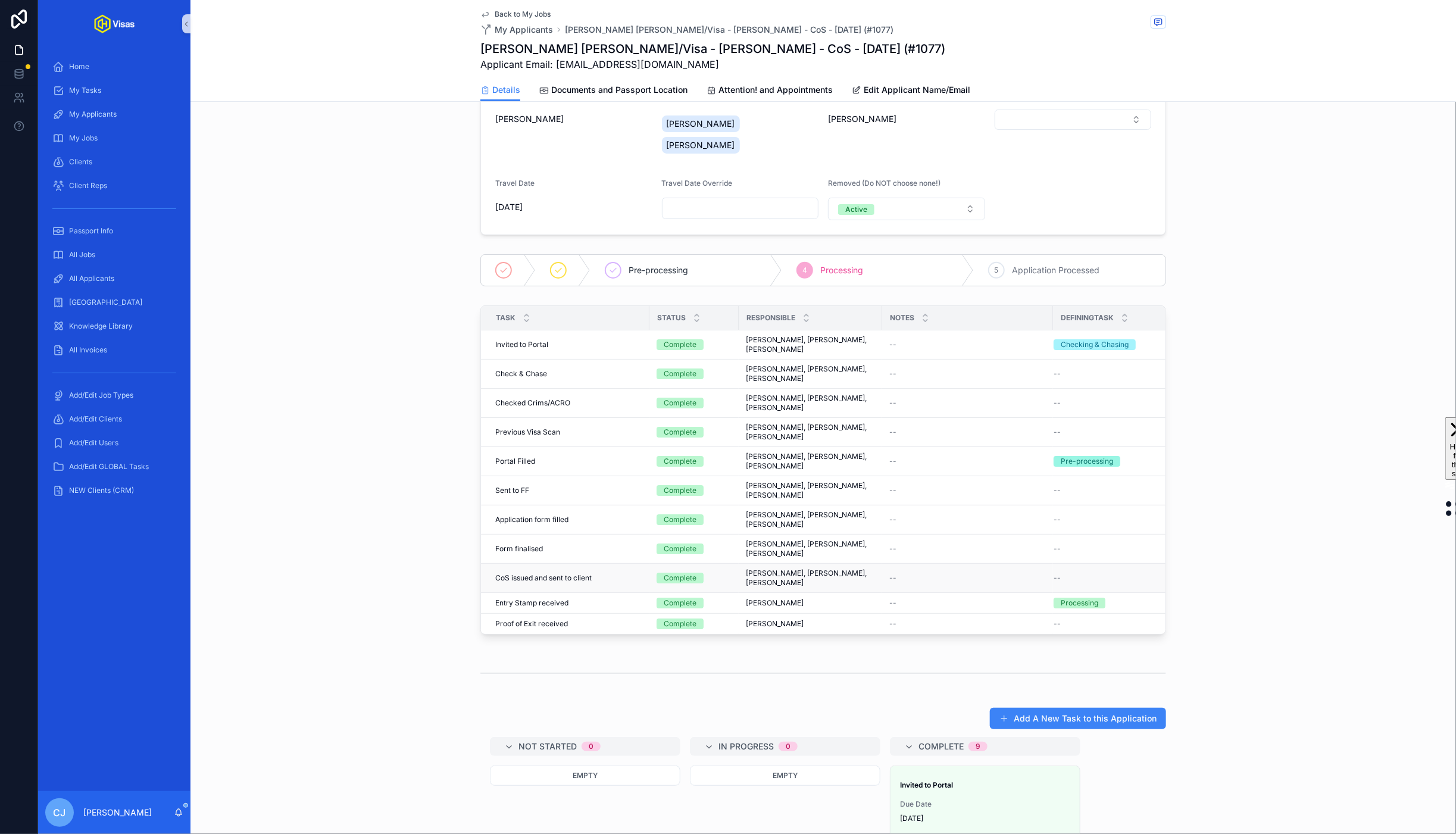
scroll to position [229, 0]
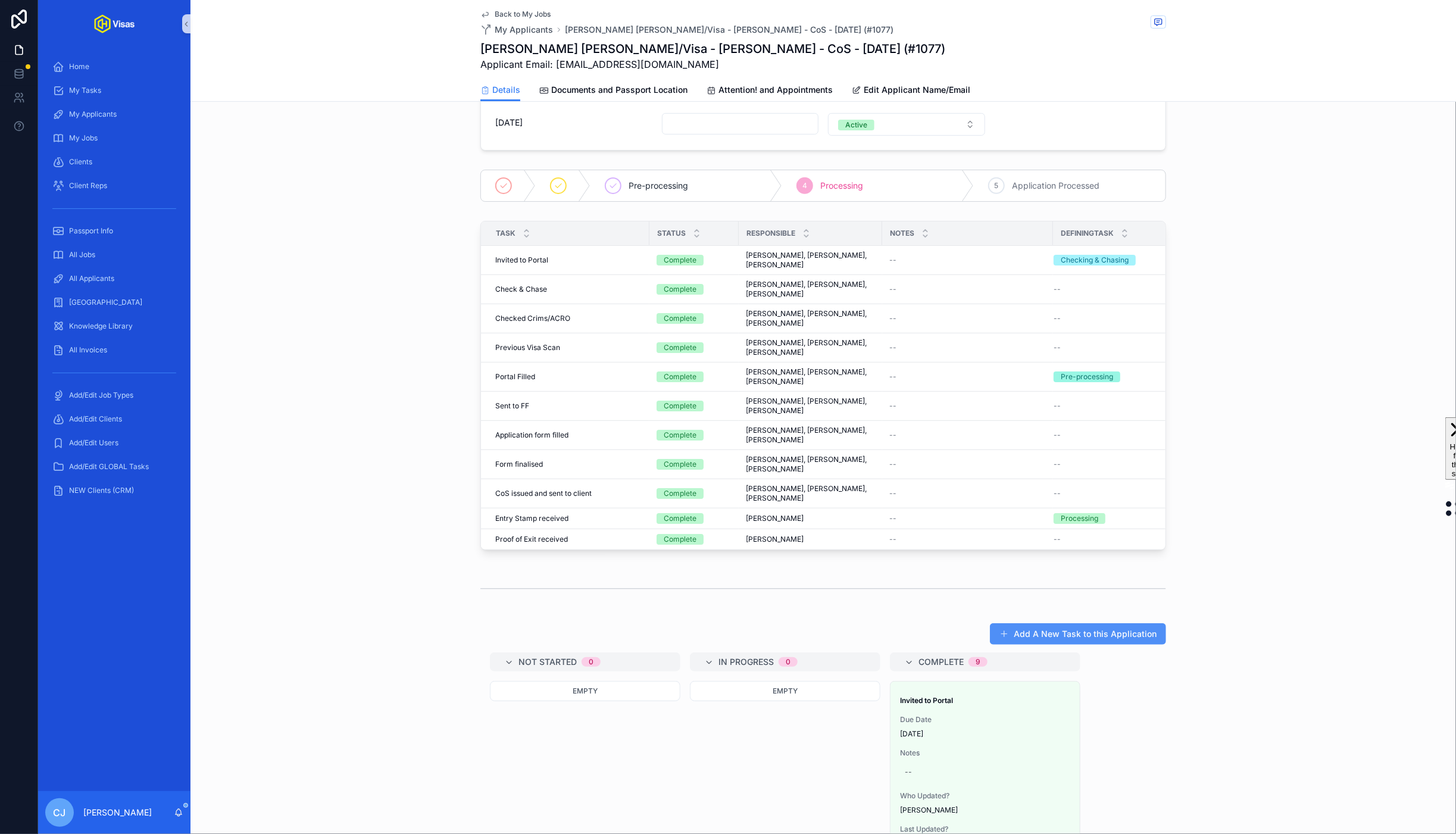
click at [1076, 644] on button "Add A New Task to this Application" at bounding box center [1078, 634] width 176 height 21
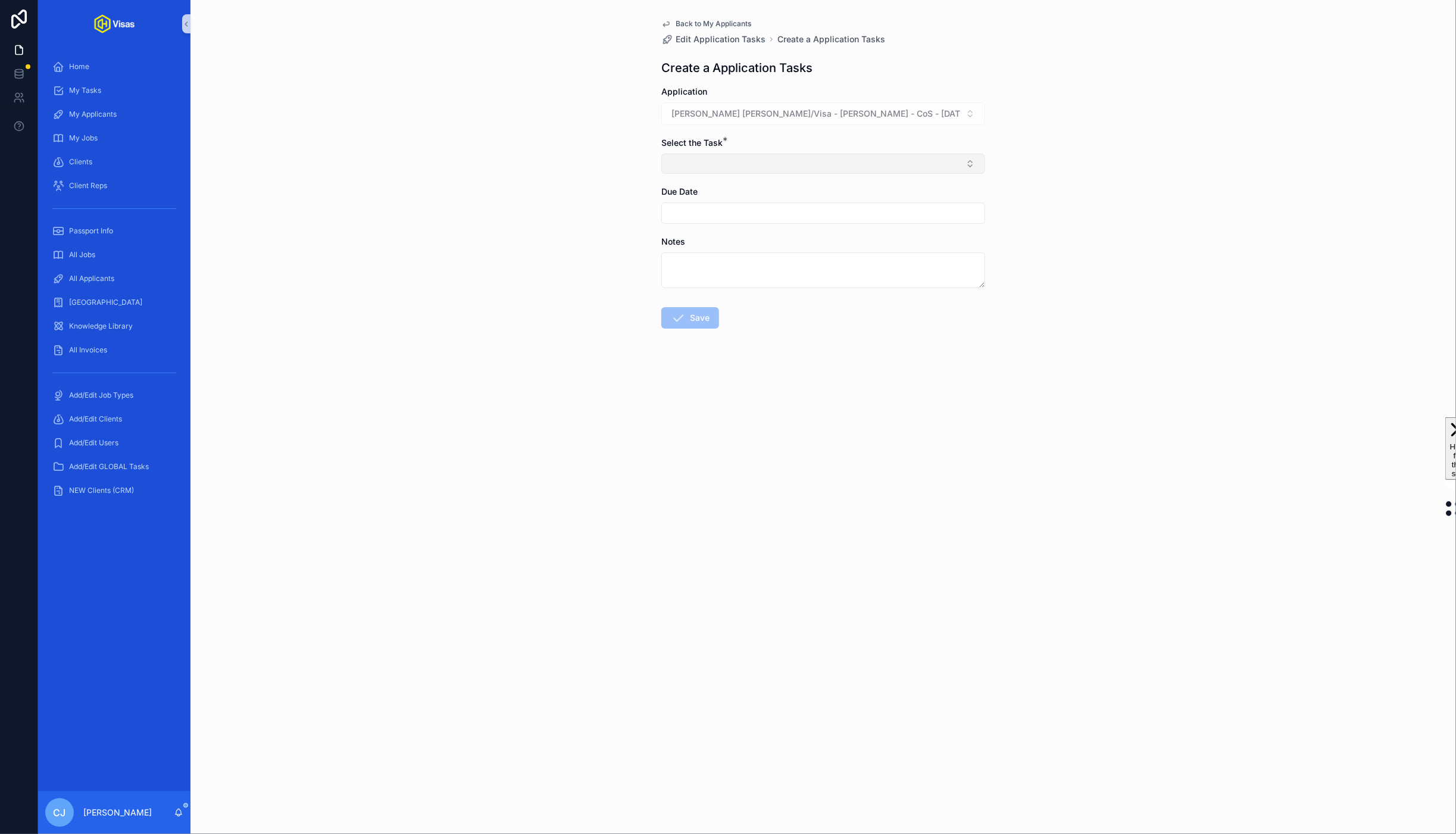
click at [876, 168] on button "Select Button" at bounding box center [823, 163] width 324 height 20
type input "**********"
click at [813, 216] on span "CoS - Application - Upload Docs to GD folders" at bounding box center [760, 212] width 180 height 12
click at [685, 312] on button "Save" at bounding box center [690, 320] width 58 height 21
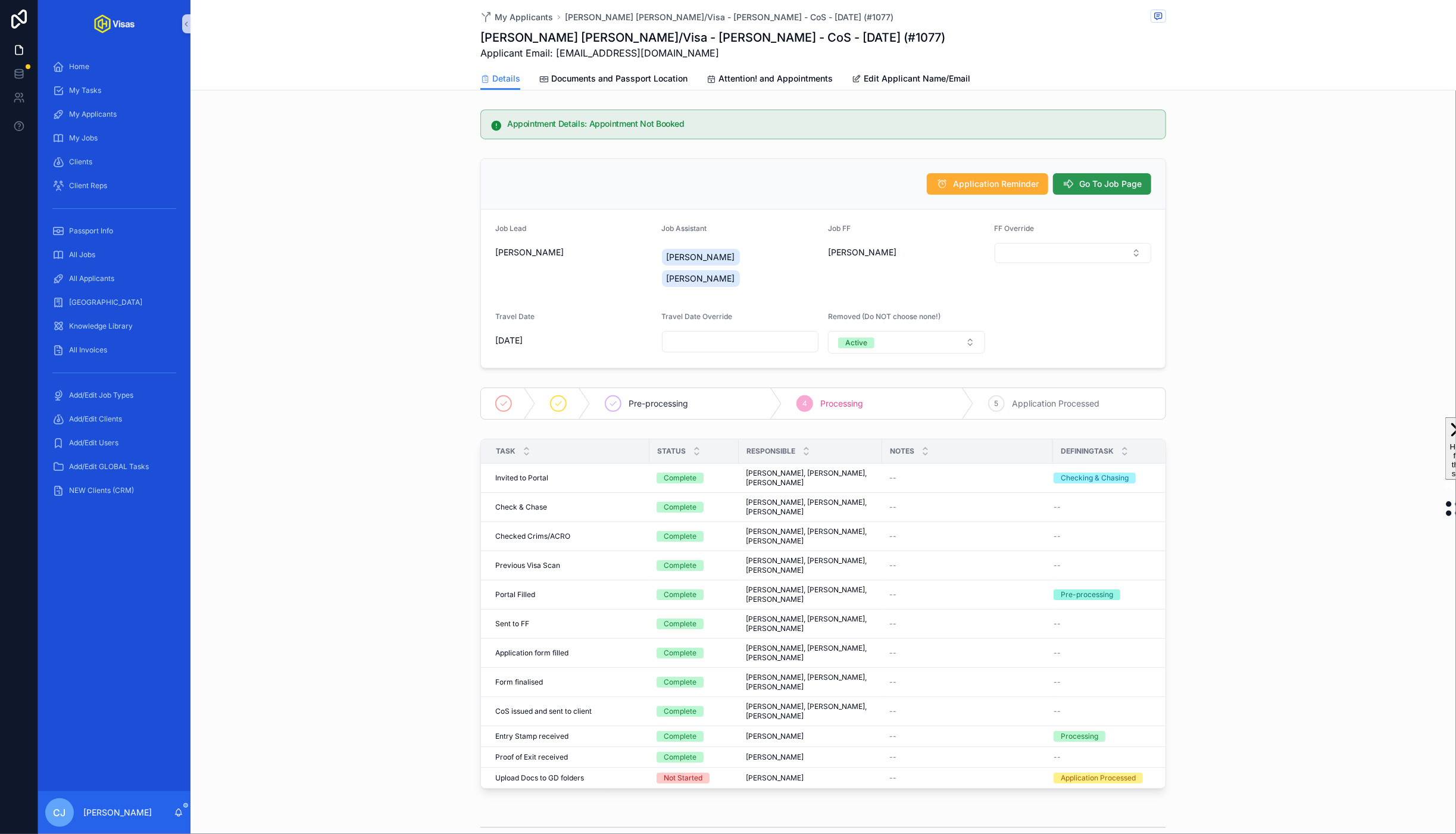
click at [1107, 190] on span "Go To Job Page" at bounding box center [1110, 183] width 62 height 12
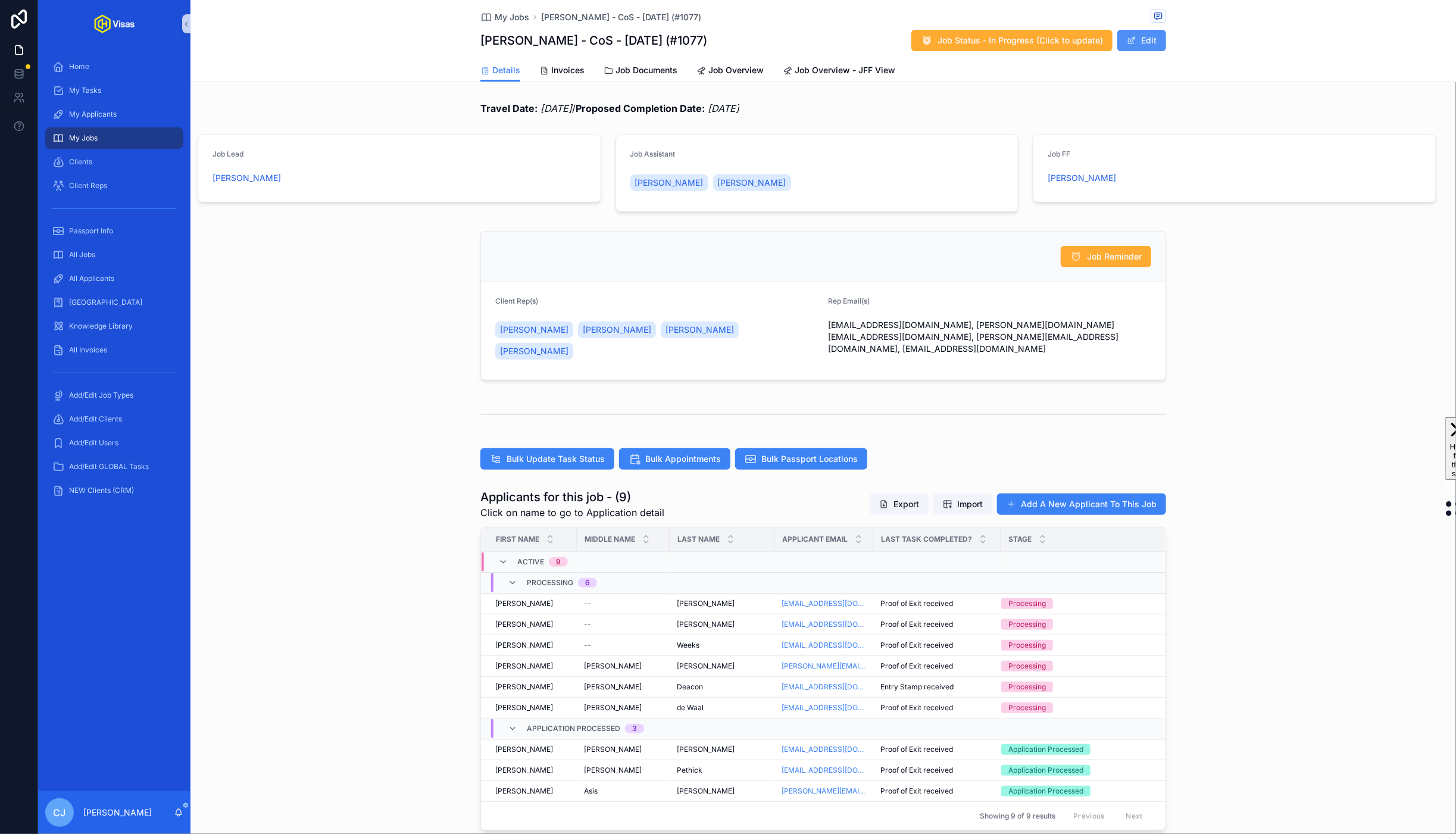
click at [1148, 41] on button "Edit" at bounding box center [1142, 41] width 49 height 21
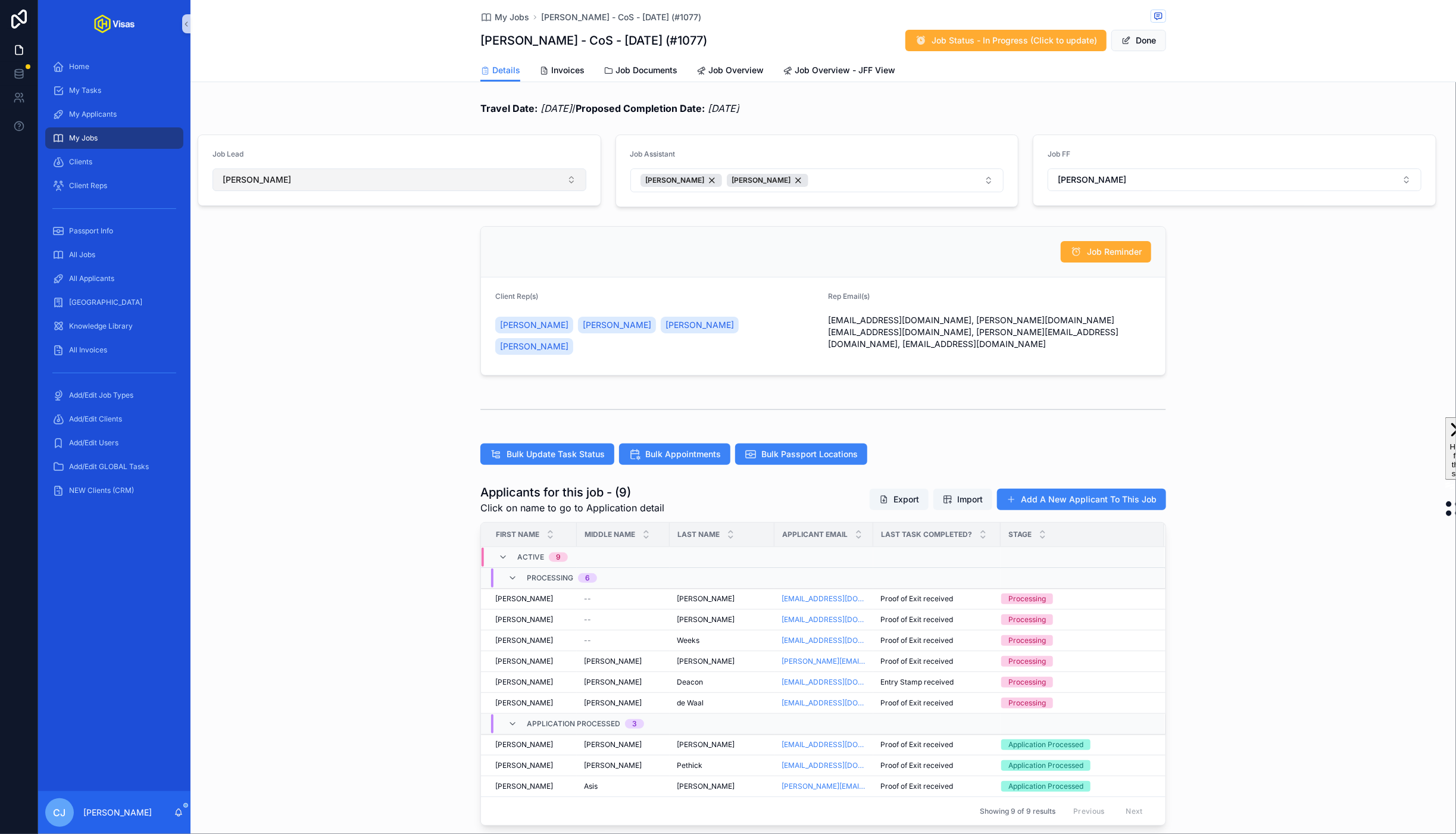
click at [495, 188] on button "[PERSON_NAME]" at bounding box center [400, 180] width 374 height 23
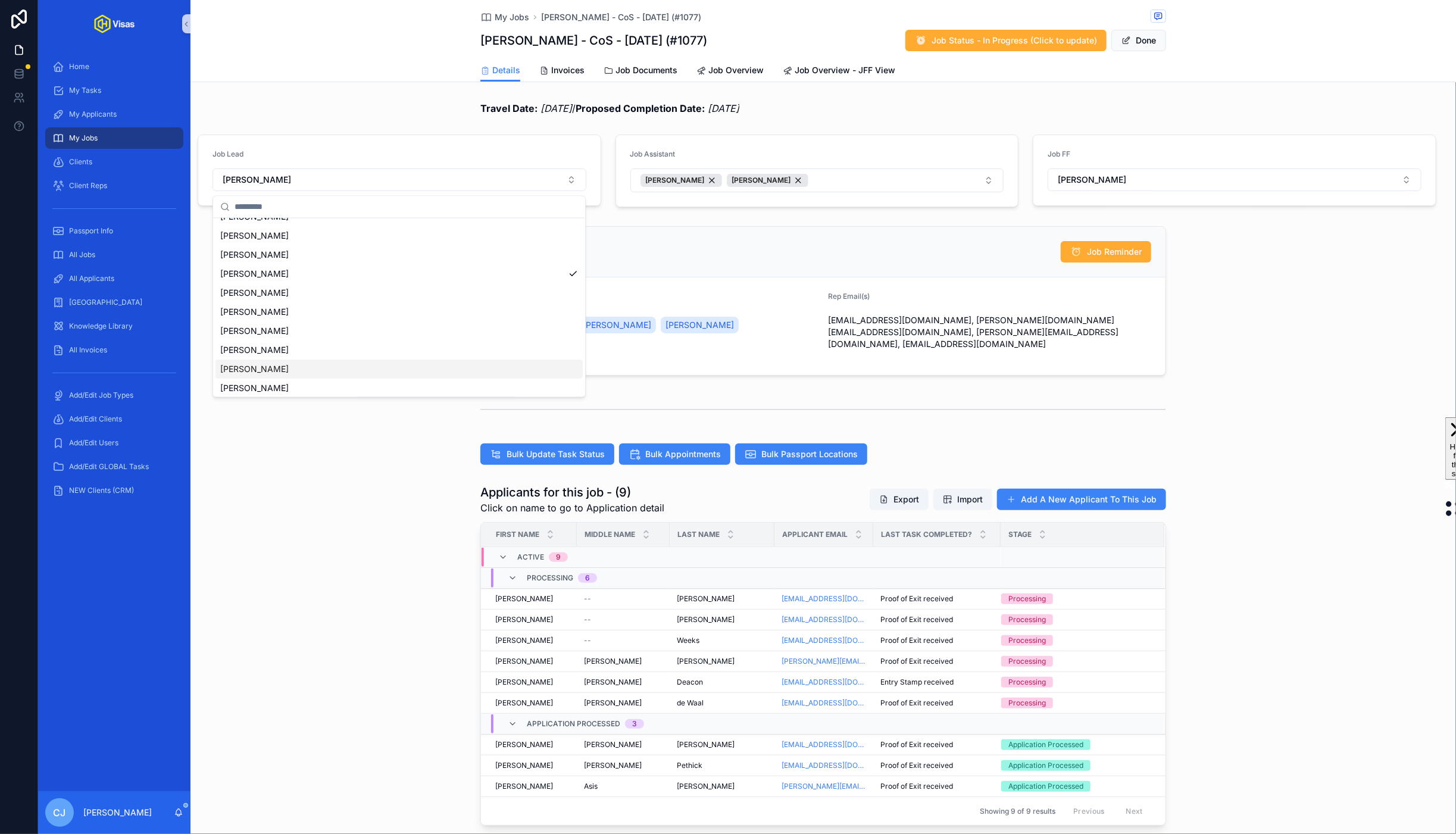
click at [266, 371] on span "[PERSON_NAME]" at bounding box center [254, 370] width 69 height 12
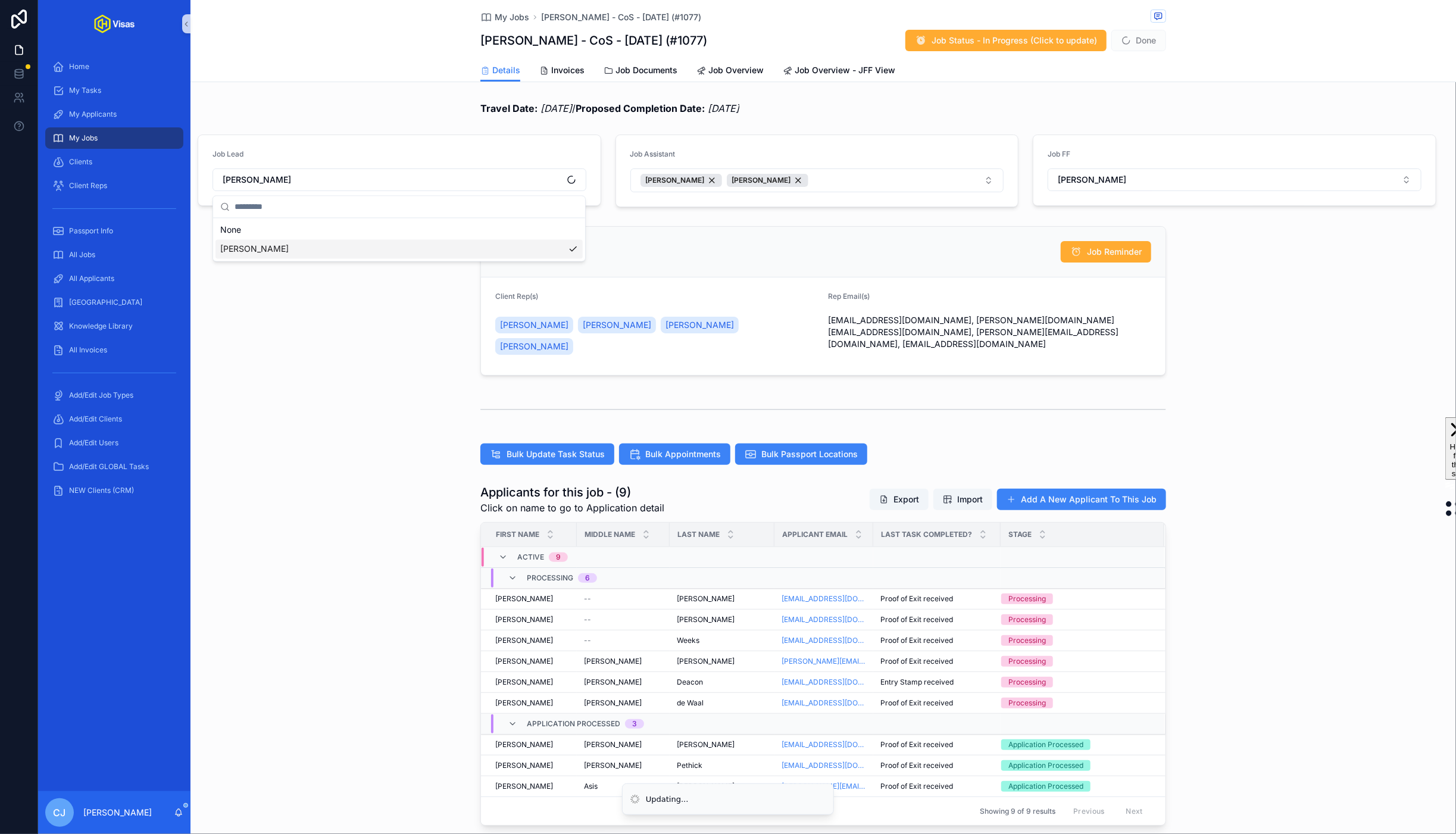
scroll to position [0, 0]
click at [550, 449] on span "Bulk Update Task Status" at bounding box center [555, 454] width 98 height 12
click at [1138, 37] on button "Done" at bounding box center [1139, 41] width 54 height 21
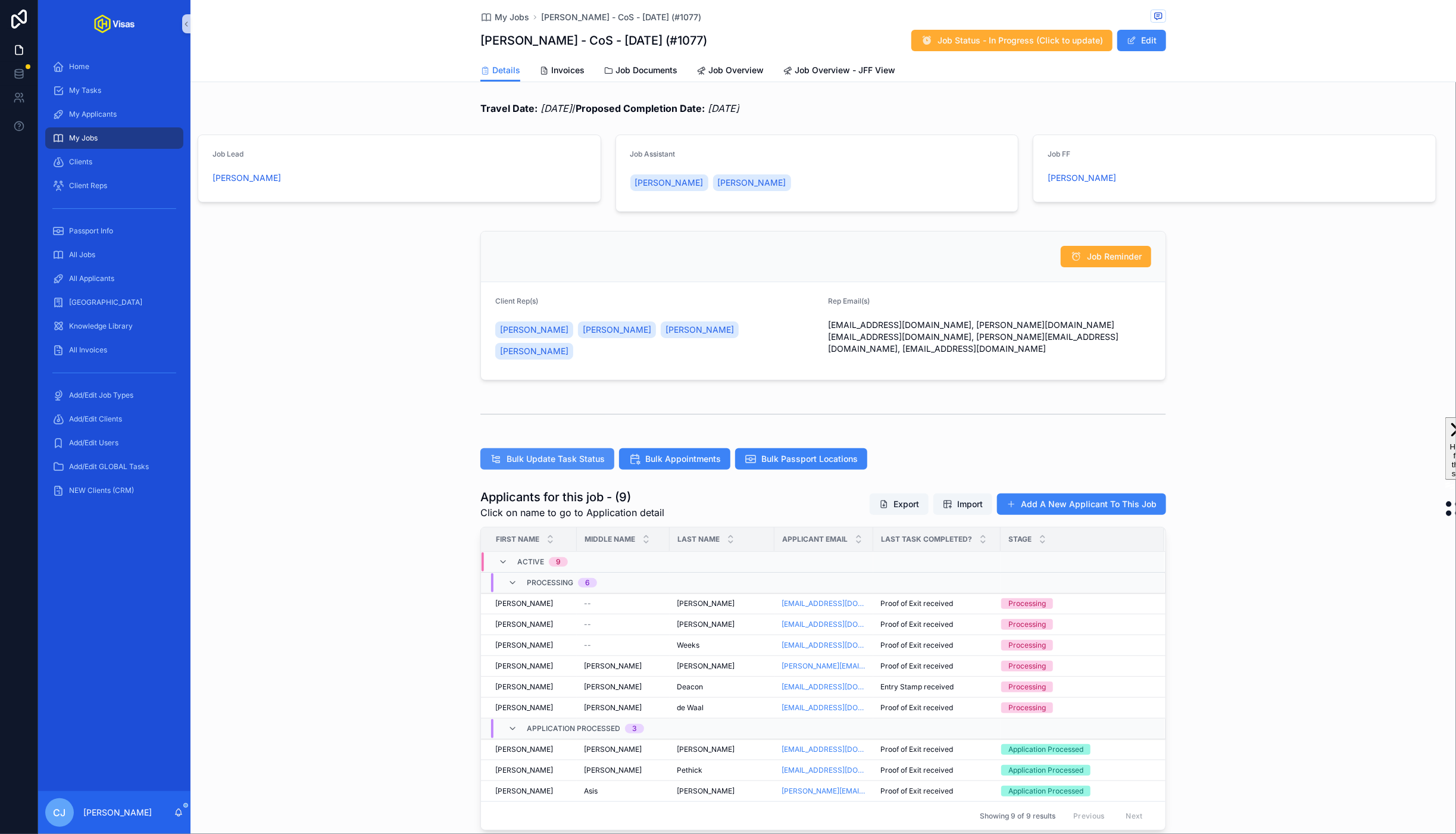
click at [569, 453] on span "Bulk Update Task Status" at bounding box center [555, 459] width 98 height 12
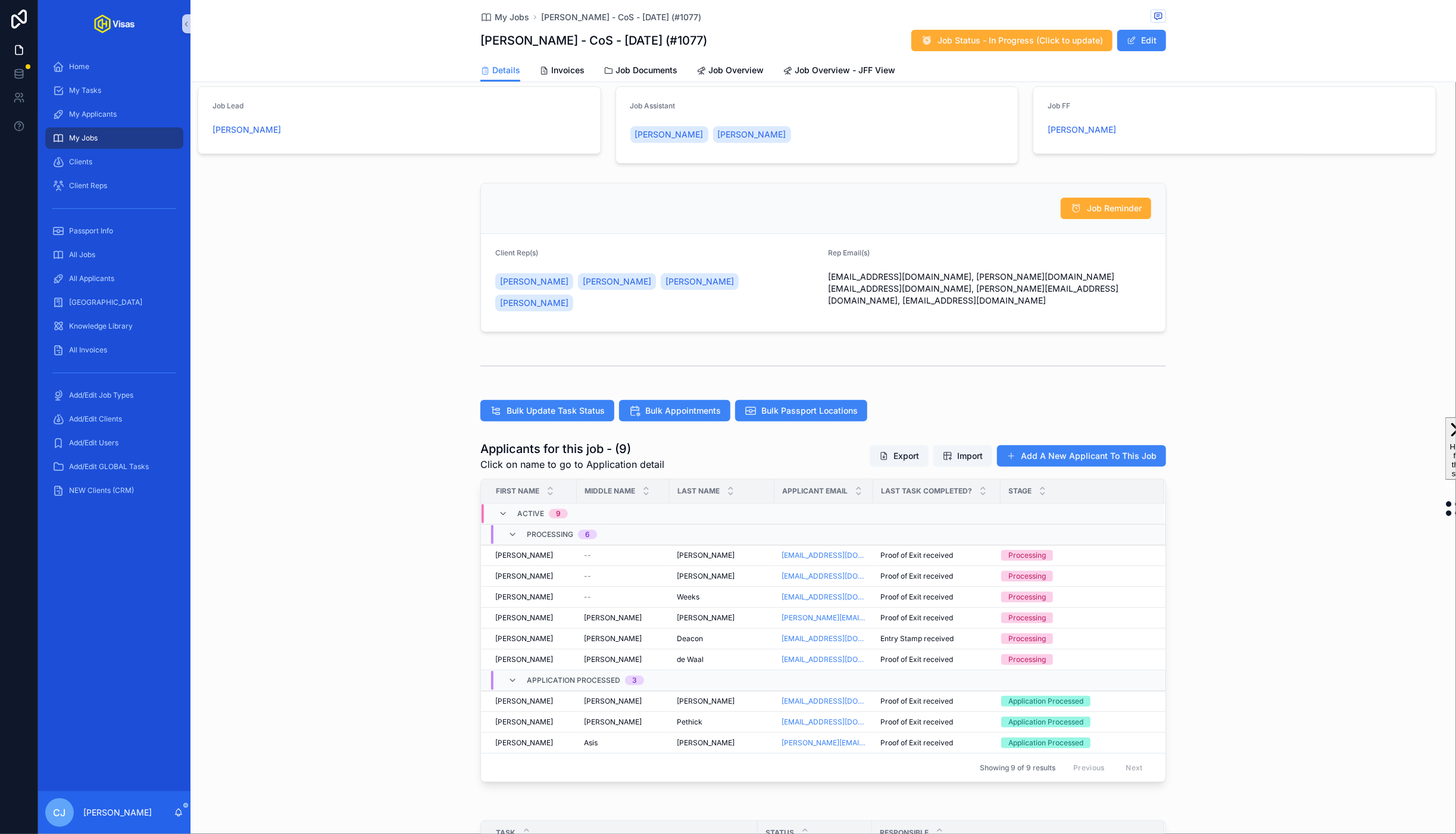
scroll to position [70, 0]
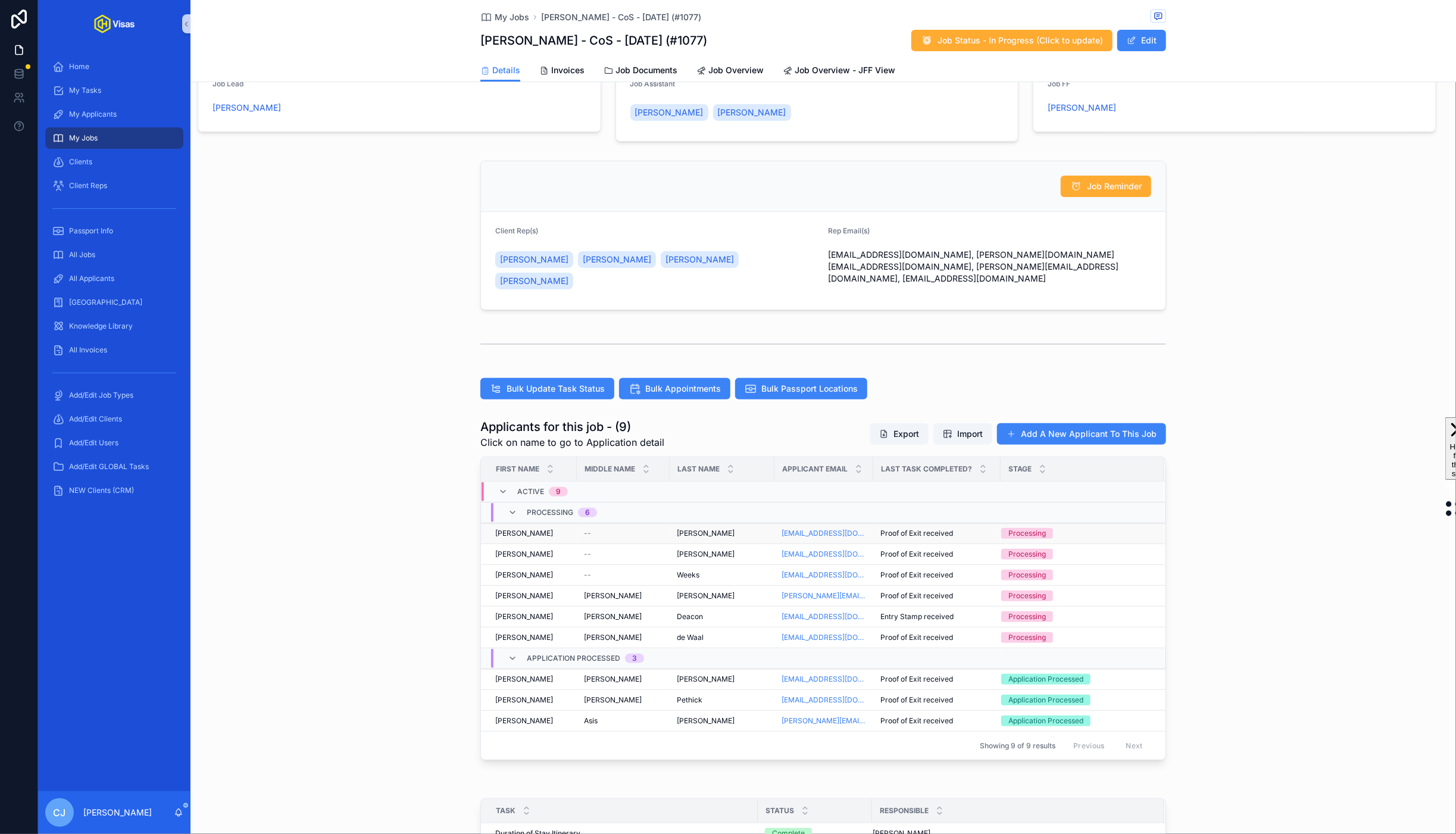
click at [685, 524] on td "Enstrom Enstrom" at bounding box center [722, 533] width 105 height 21
click at [689, 529] on span "[PERSON_NAME]" at bounding box center [705, 533] width 58 height 9
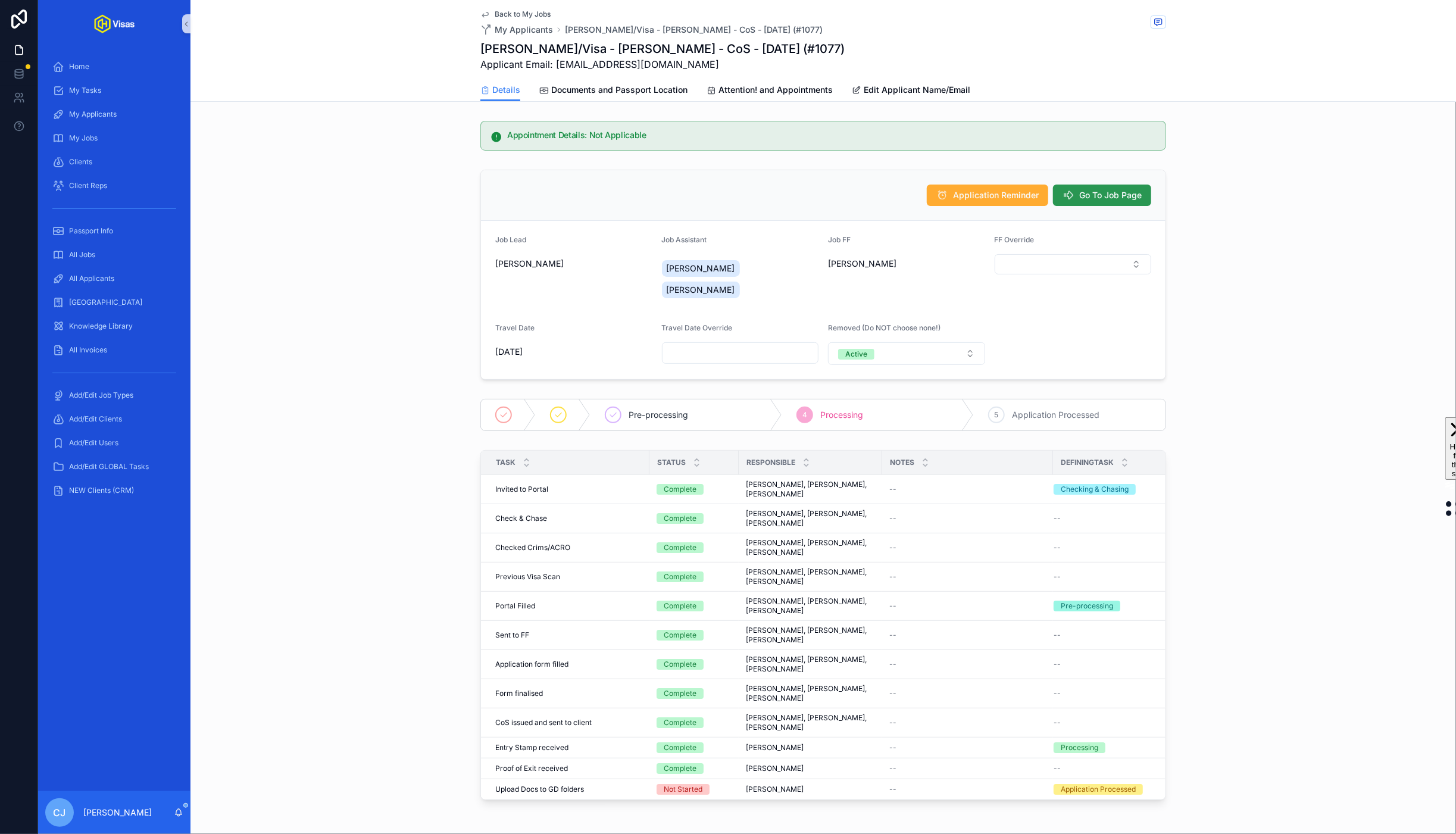
click at [1104, 197] on span "Go To Job Page" at bounding box center [1110, 195] width 62 height 12
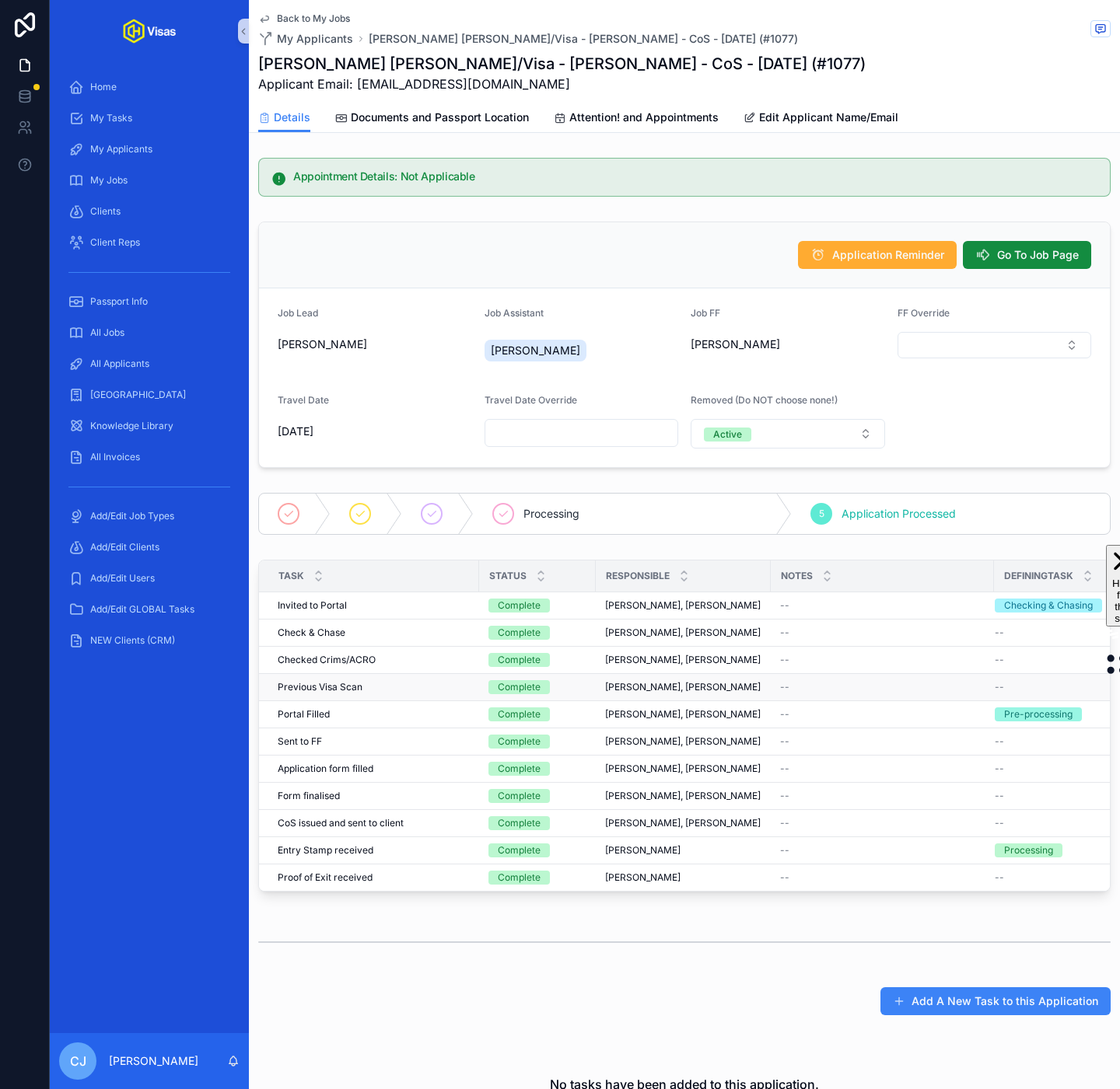
click at [322, 690] on span "Previous Visa Scan" at bounding box center [320, 687] width 85 height 12
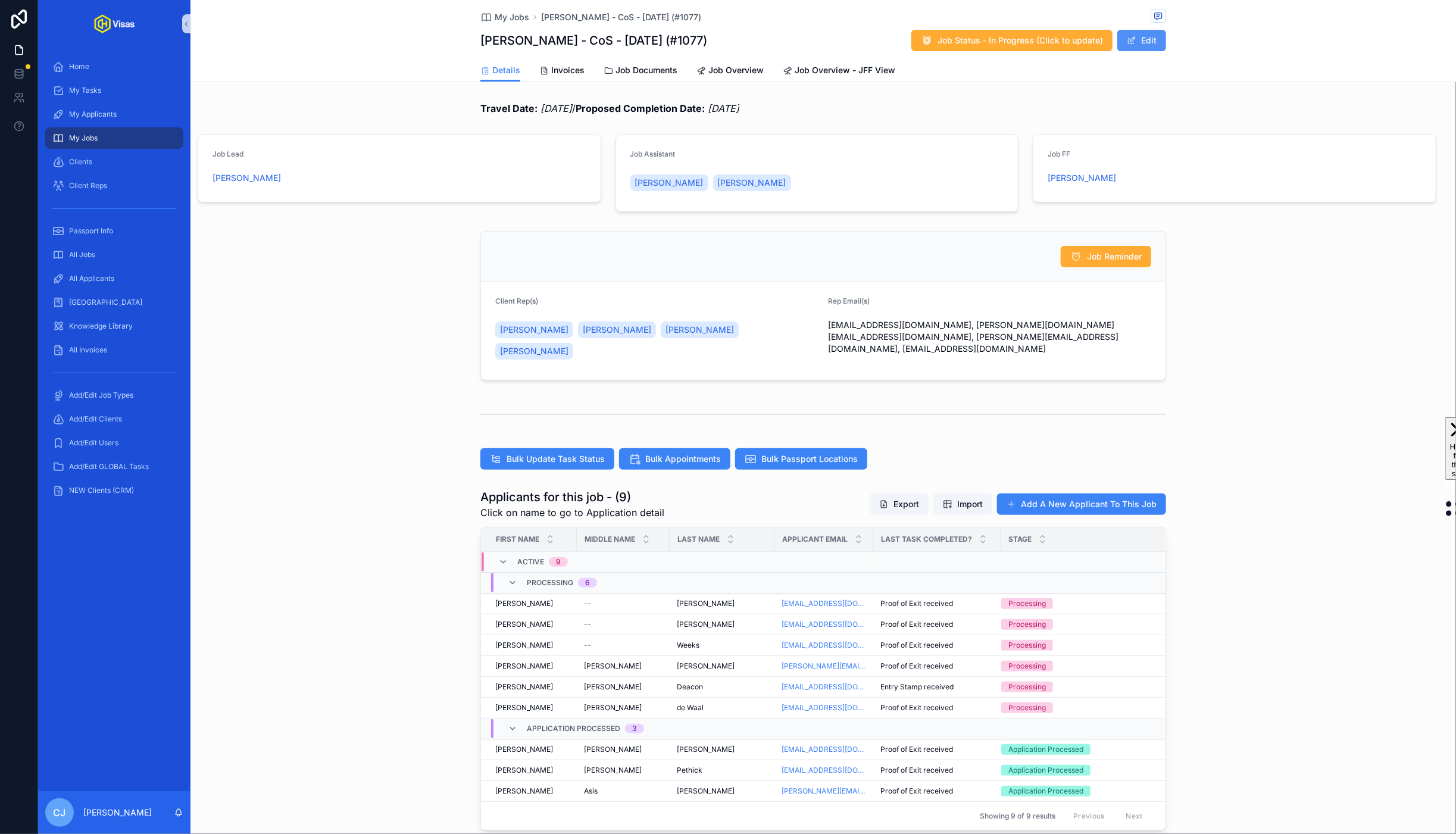
click at [1149, 44] on button "Edit" at bounding box center [1142, 41] width 49 height 21
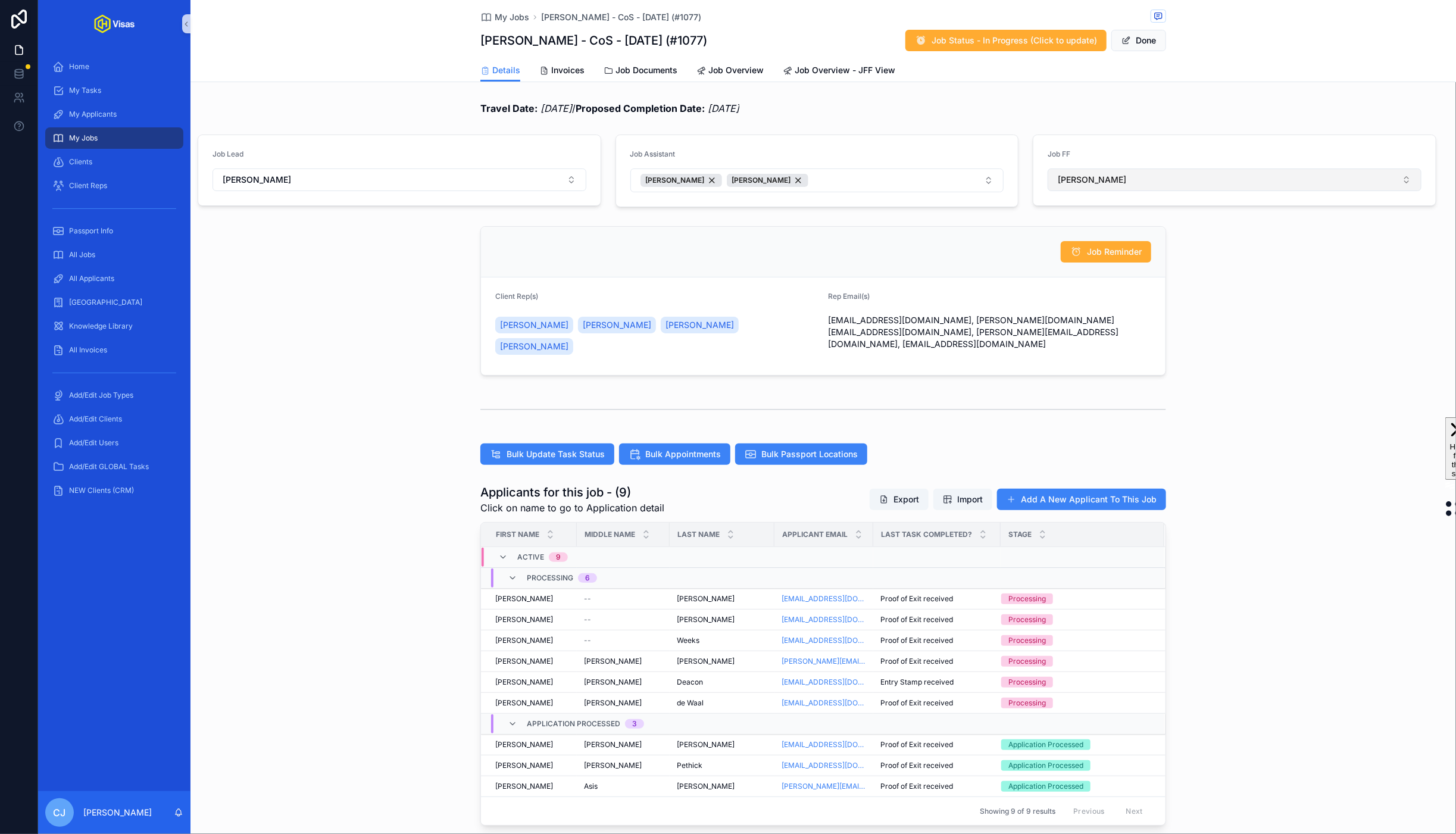
click at [1145, 176] on button "[PERSON_NAME]" at bounding box center [1235, 180] width 374 height 23
click at [1090, 365] on span "[PERSON_NAME]" at bounding box center [1090, 366] width 69 height 12
click at [722, 182] on div "[PERSON_NAME]" at bounding box center [681, 181] width 82 height 13
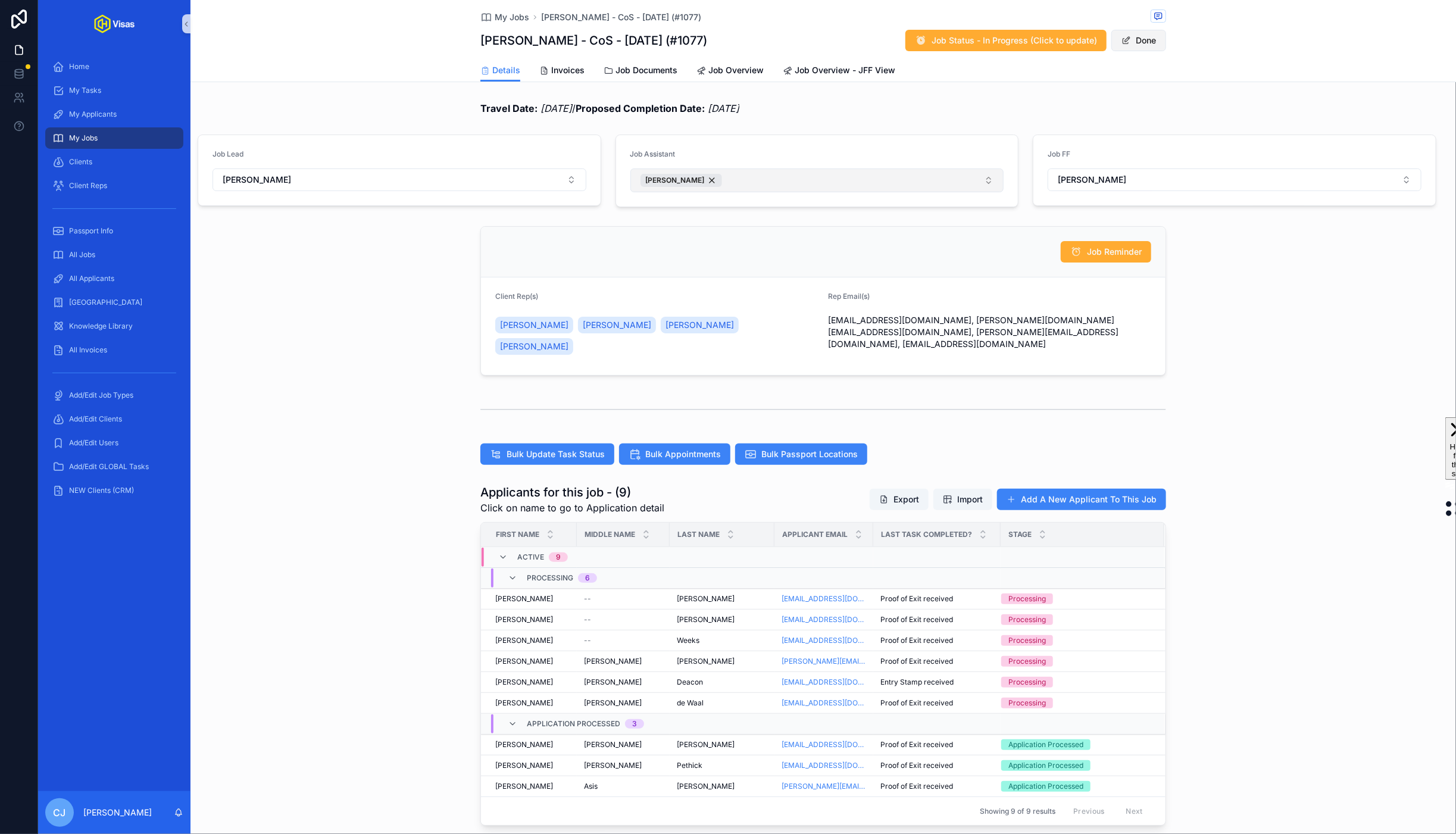
click at [1133, 39] on button "Done" at bounding box center [1139, 41] width 54 height 21
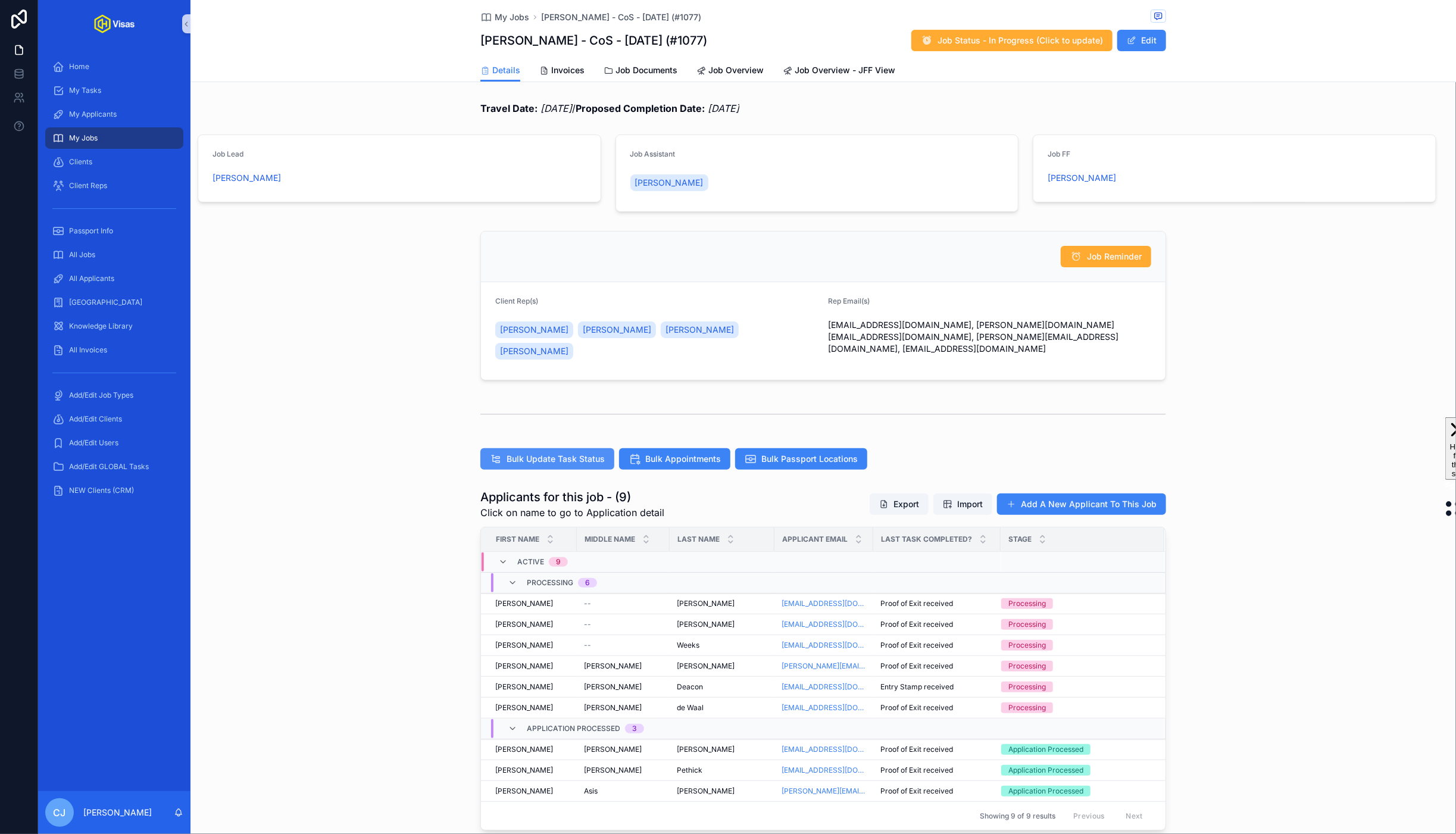
click at [544, 453] on span "Bulk Update Task Status" at bounding box center [555, 459] width 98 height 12
click at [1154, 42] on button "Edit" at bounding box center [1142, 41] width 49 height 21
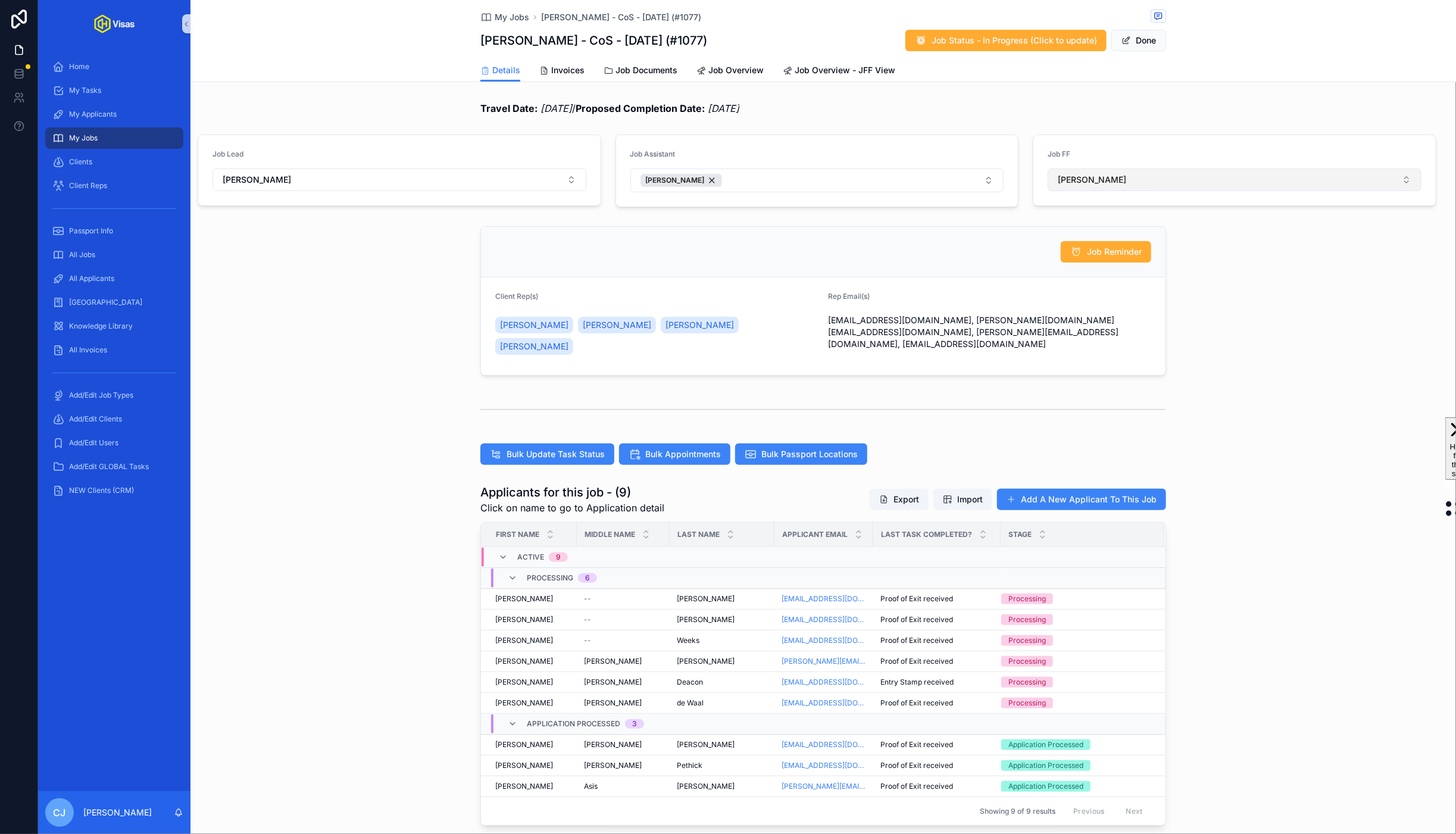
click at [1129, 179] on button "[PERSON_NAME]" at bounding box center [1235, 180] width 374 height 23
click at [1099, 341] on span "[PERSON_NAME]" at bounding box center [1090, 345] width 69 height 12
click at [912, 183] on button "[PERSON_NAME]" at bounding box center [817, 180] width 374 height 24
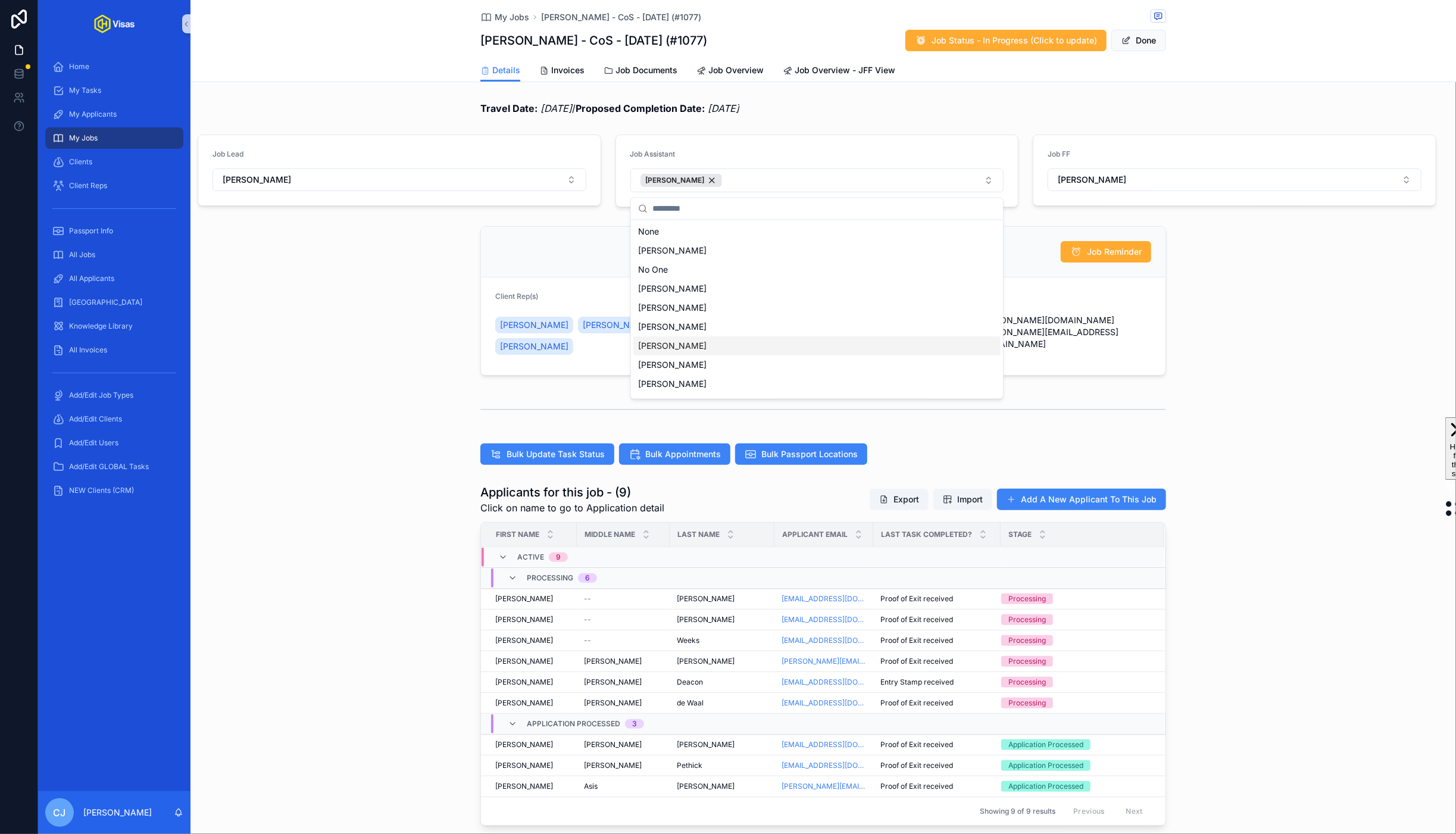
click at [748, 346] on div "[PERSON_NAME]" at bounding box center [816, 346] width 367 height 19
click at [803, 184] on div "[PERSON_NAME]" at bounding box center [768, 181] width 82 height 13
click at [471, 186] on button "[PERSON_NAME]" at bounding box center [400, 180] width 374 height 23
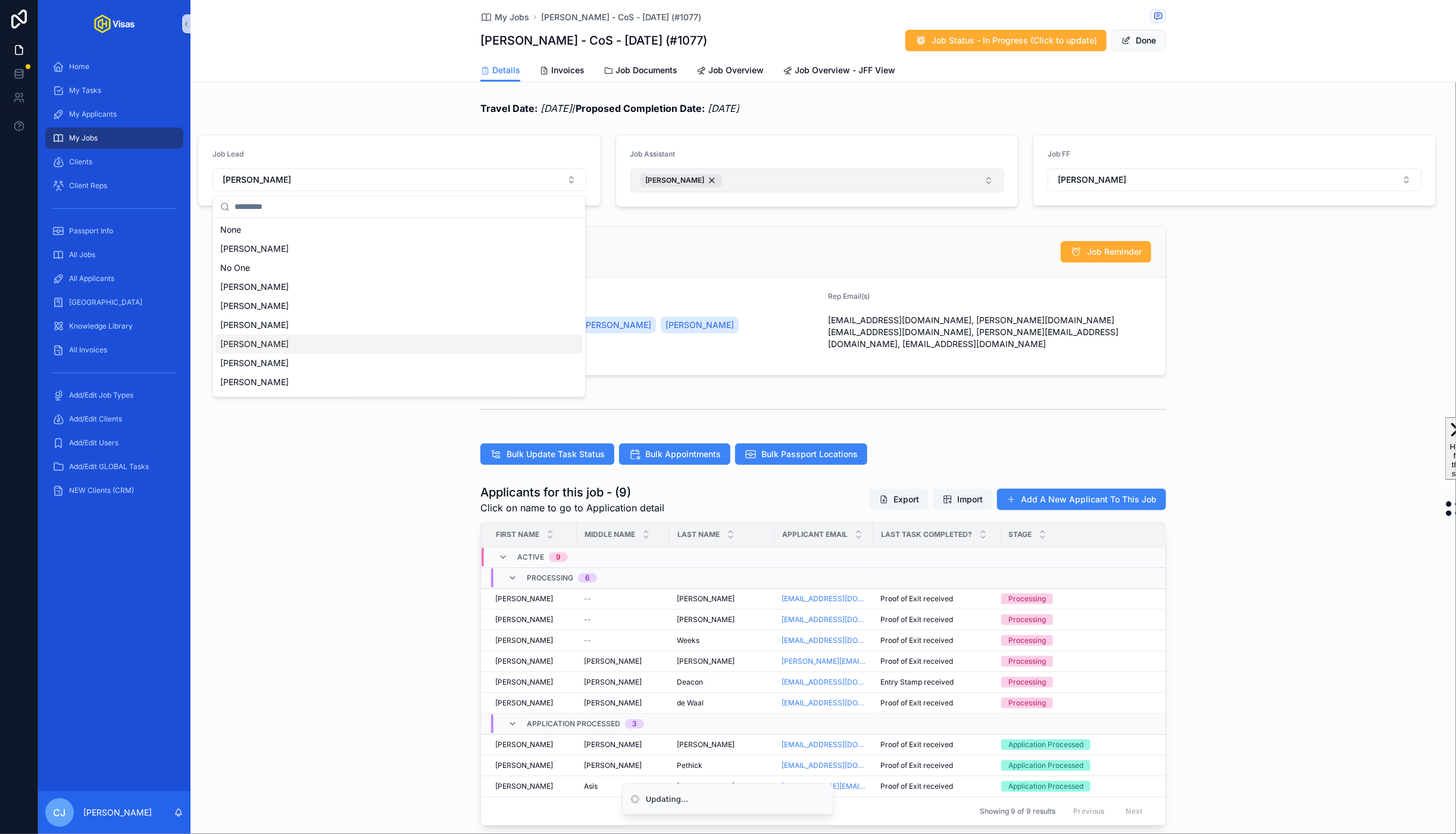
click at [363, 347] on div "Kayleigh Robinson" at bounding box center [399, 345] width 367 height 19
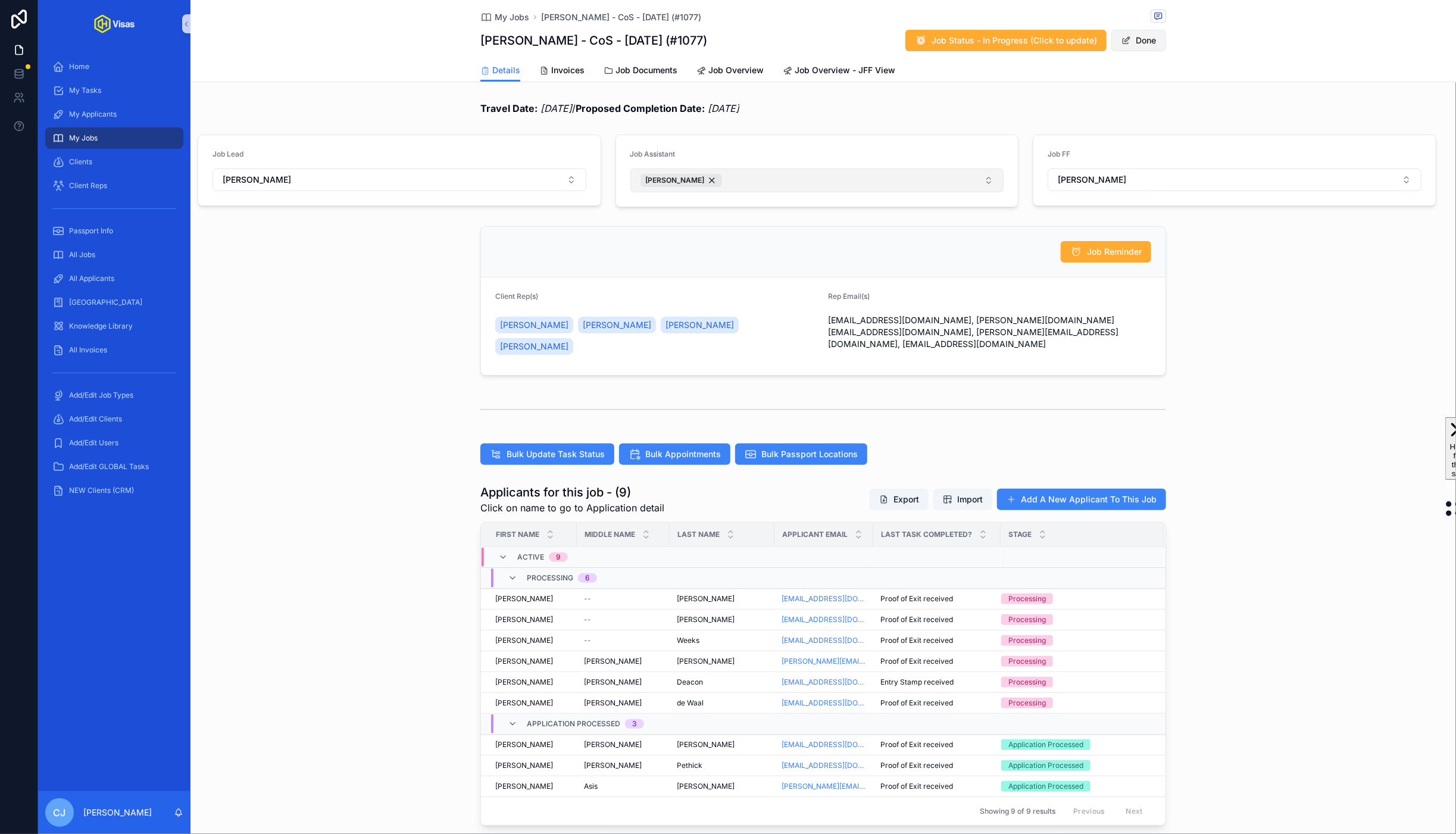
click at [1138, 41] on button "Done" at bounding box center [1139, 41] width 54 height 21
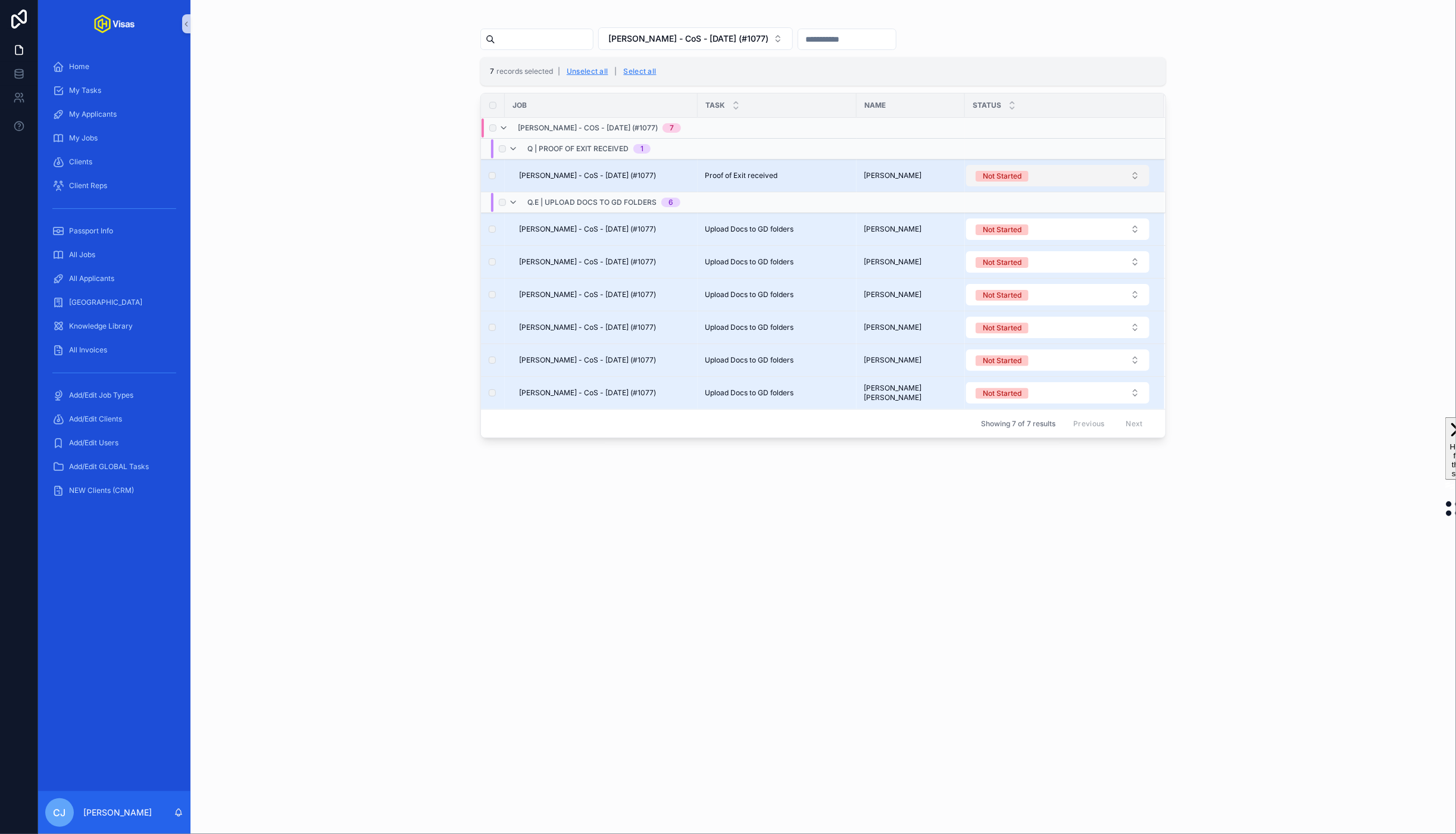
click at [1051, 181] on button "Not Started" at bounding box center [1058, 176] width 183 height 21
click at [1135, 301] on button "Use setting" at bounding box center [1134, 301] width 19 height 9
click at [1066, 280] on div "Complete" at bounding box center [1057, 278] width 177 height 18
click at [592, 72] on button "Unselect all" at bounding box center [587, 71] width 50 height 19
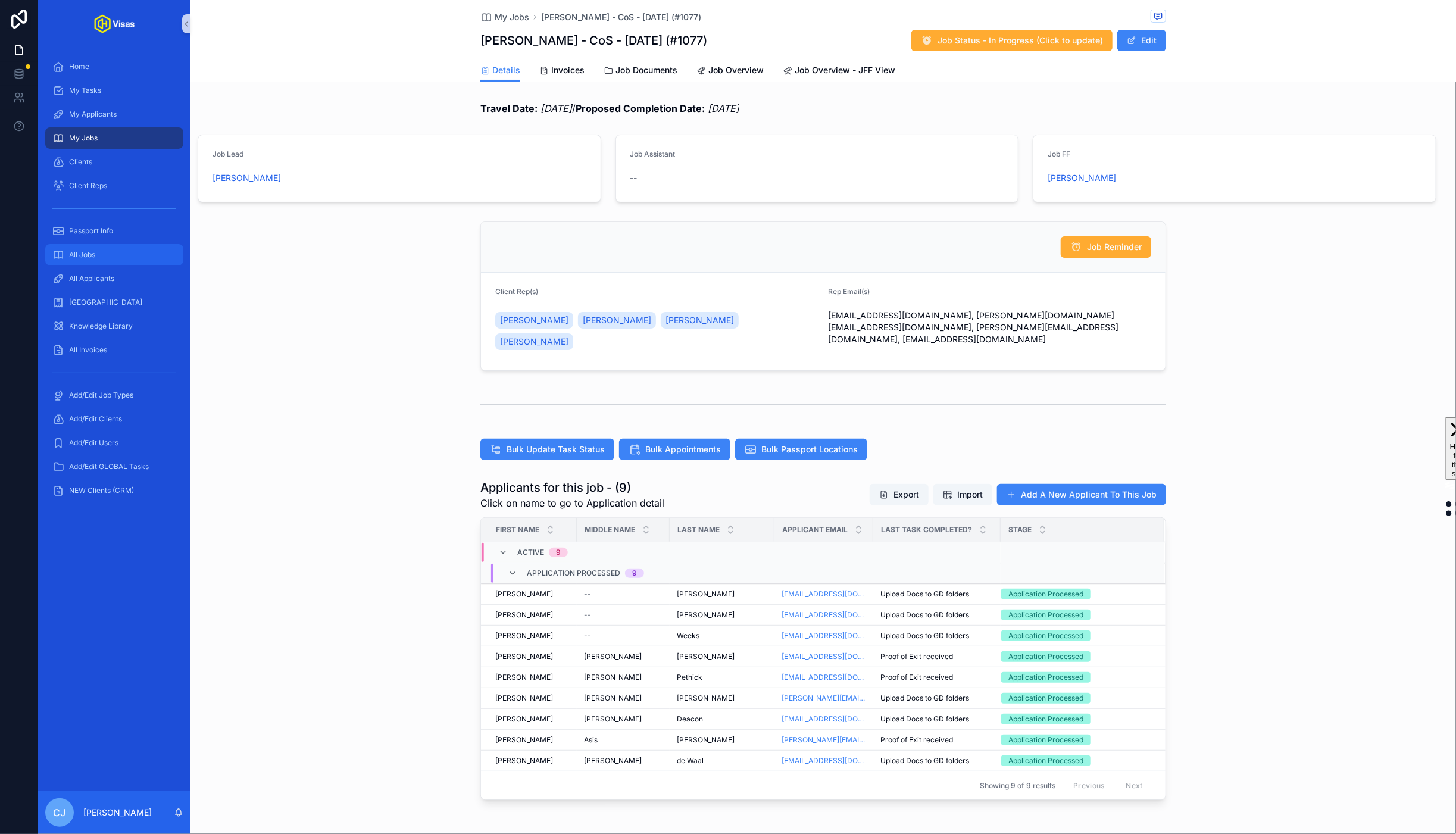
click at [99, 253] on div "All Jobs" at bounding box center [114, 254] width 124 height 19
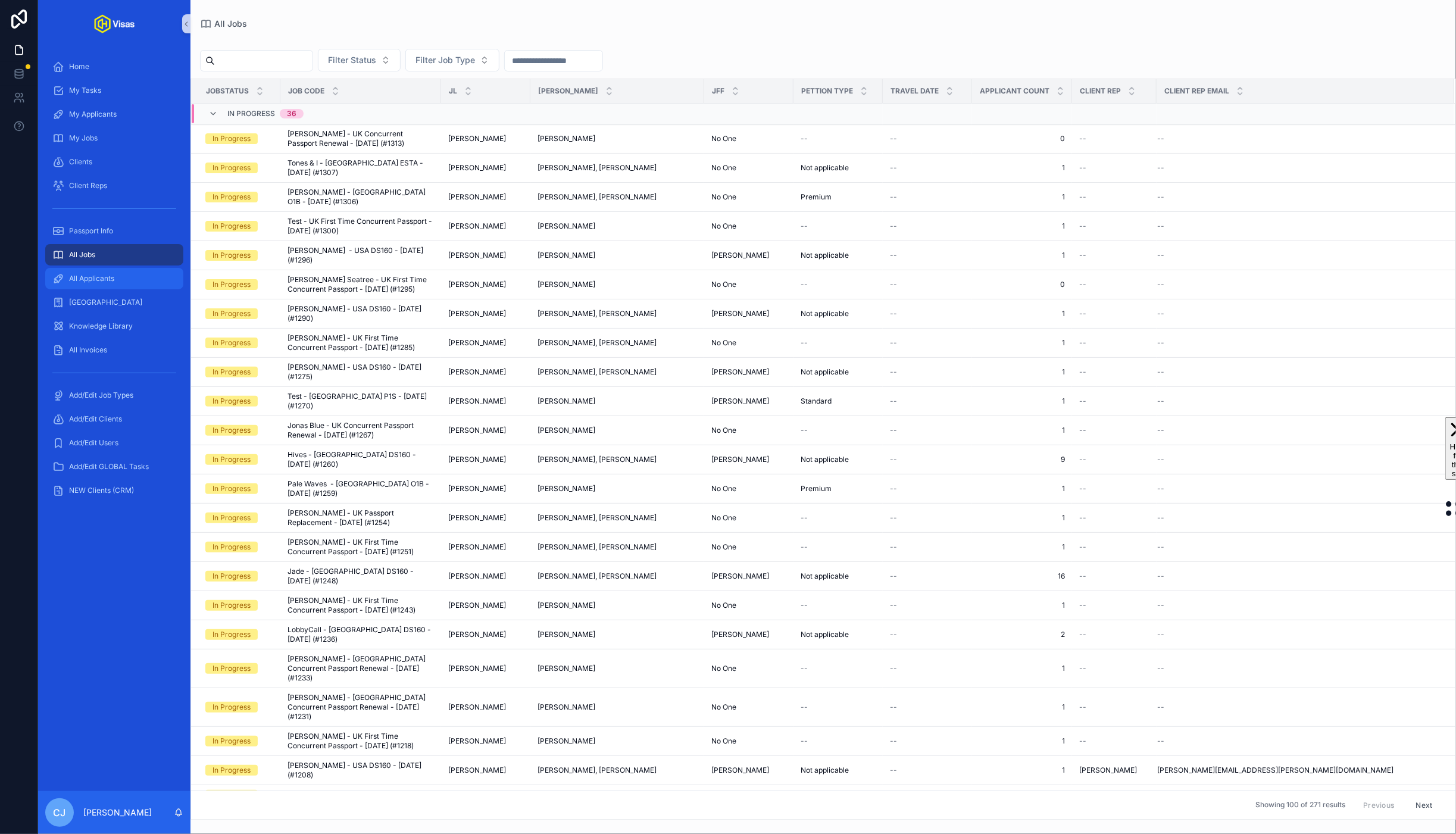
click at [97, 279] on span "All Applicants" at bounding box center [91, 278] width 45 height 9
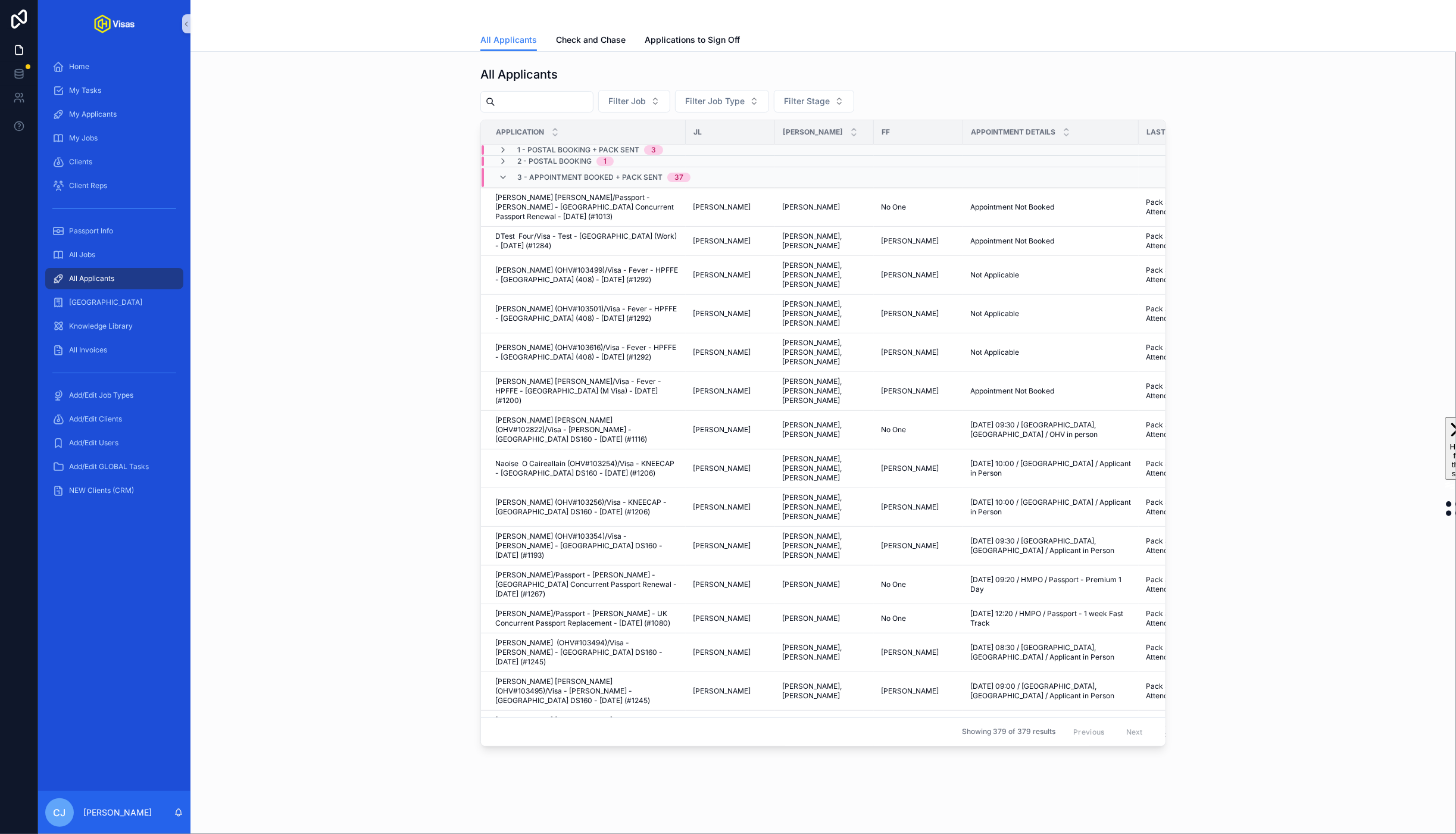
click at [539, 106] on input "scrollable content" at bounding box center [544, 101] width 97 height 16
type input "******"
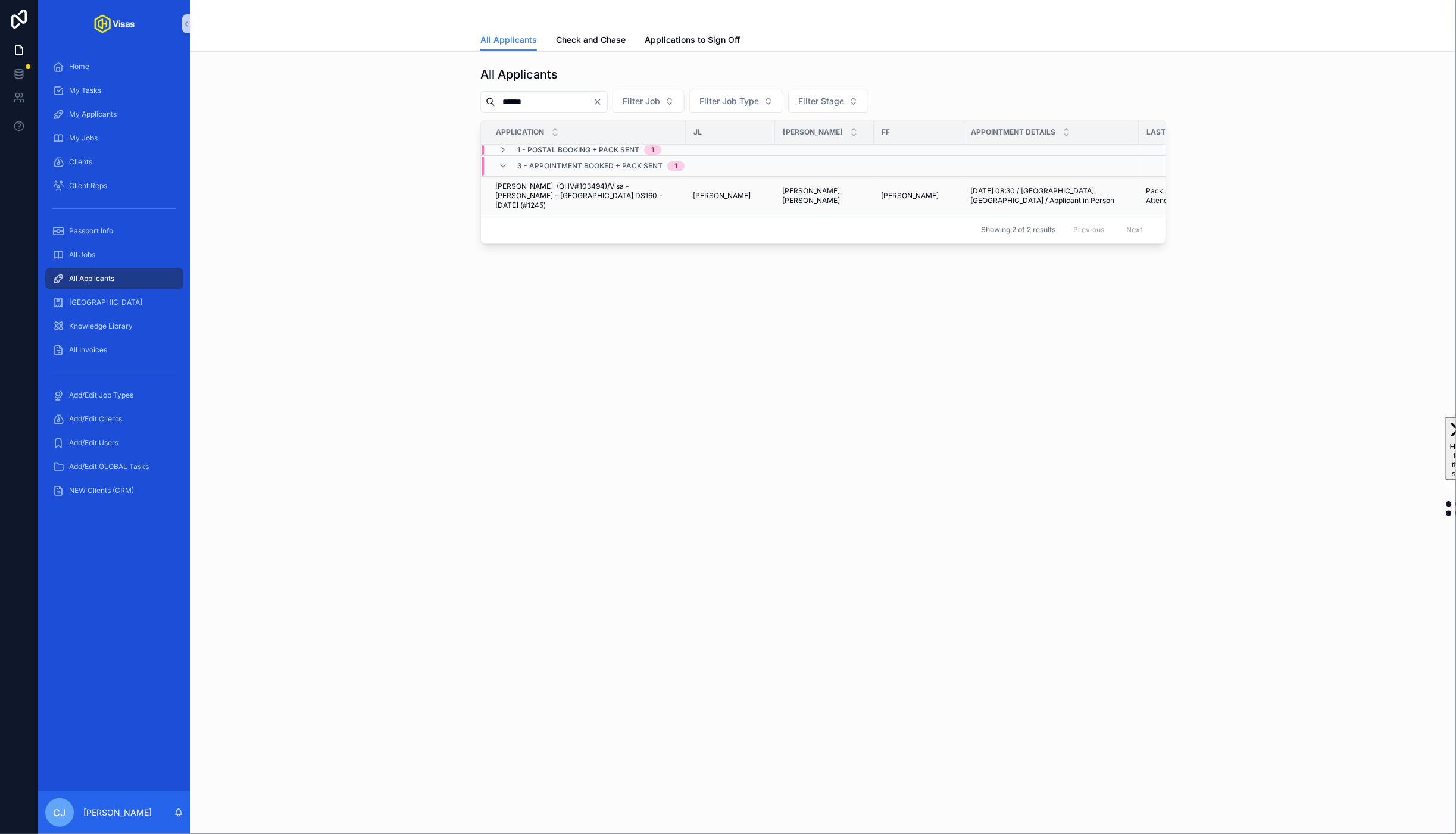
click at [561, 201] on span "[PERSON_NAME] (OHV#103494)/Visa - [PERSON_NAME] - [GEOGRAPHIC_DATA] DS160 - [DA…" at bounding box center [587, 196] width 183 height 29
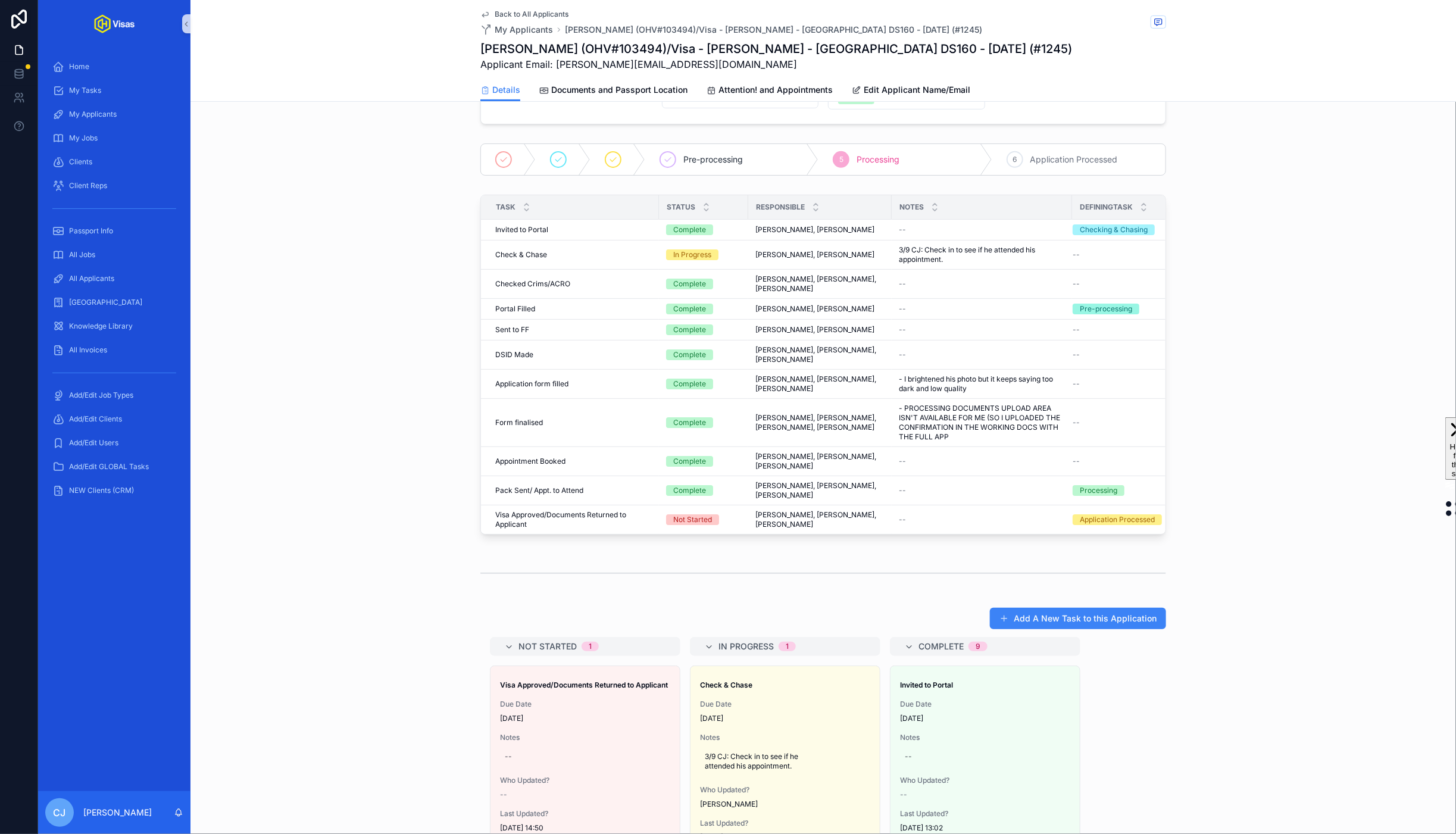
scroll to position [343, 0]
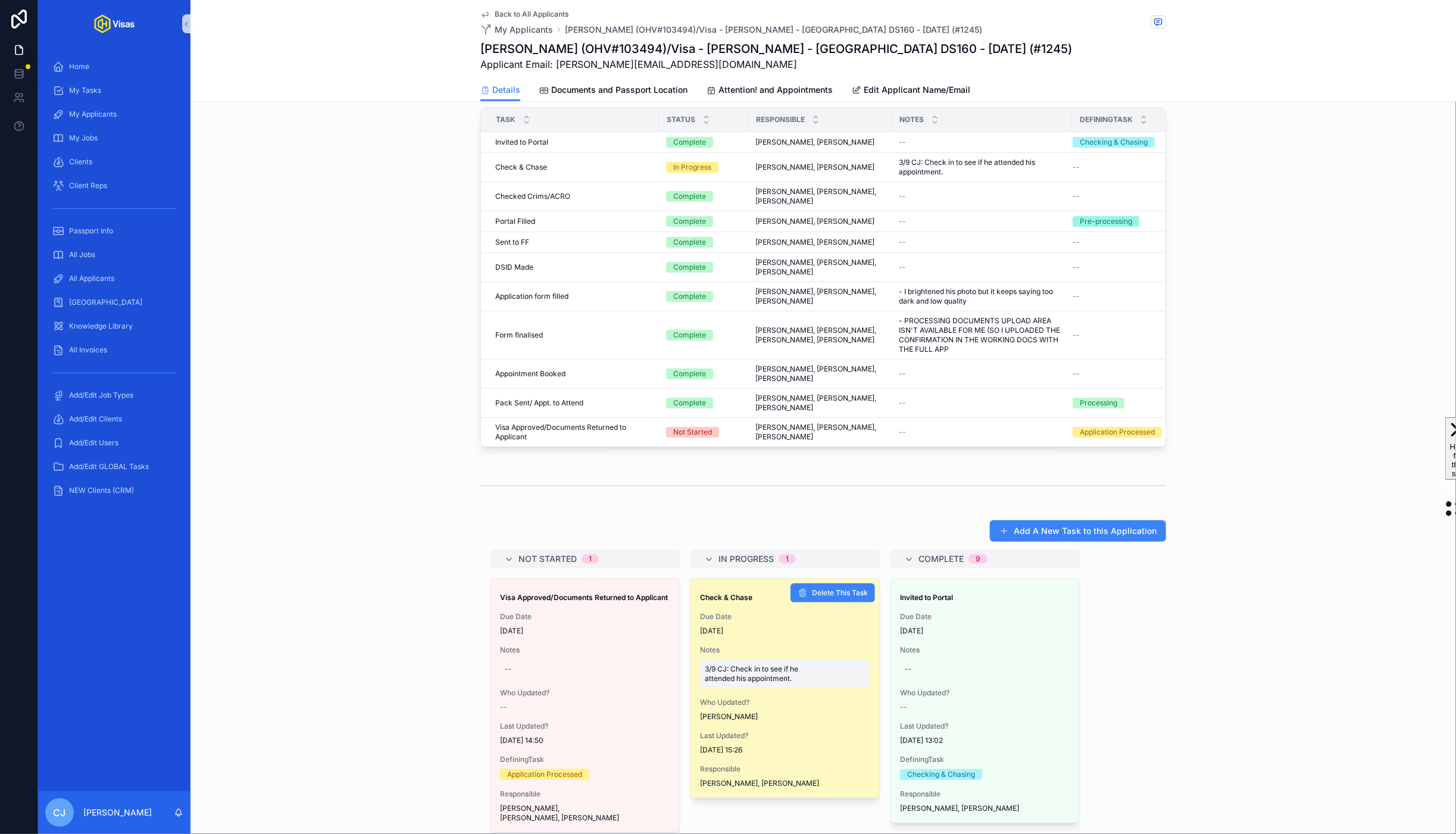
click at [731, 664] on span "3/9 CJ: Check in to see if he attended his appointment." at bounding box center [785, 674] width 160 height 19
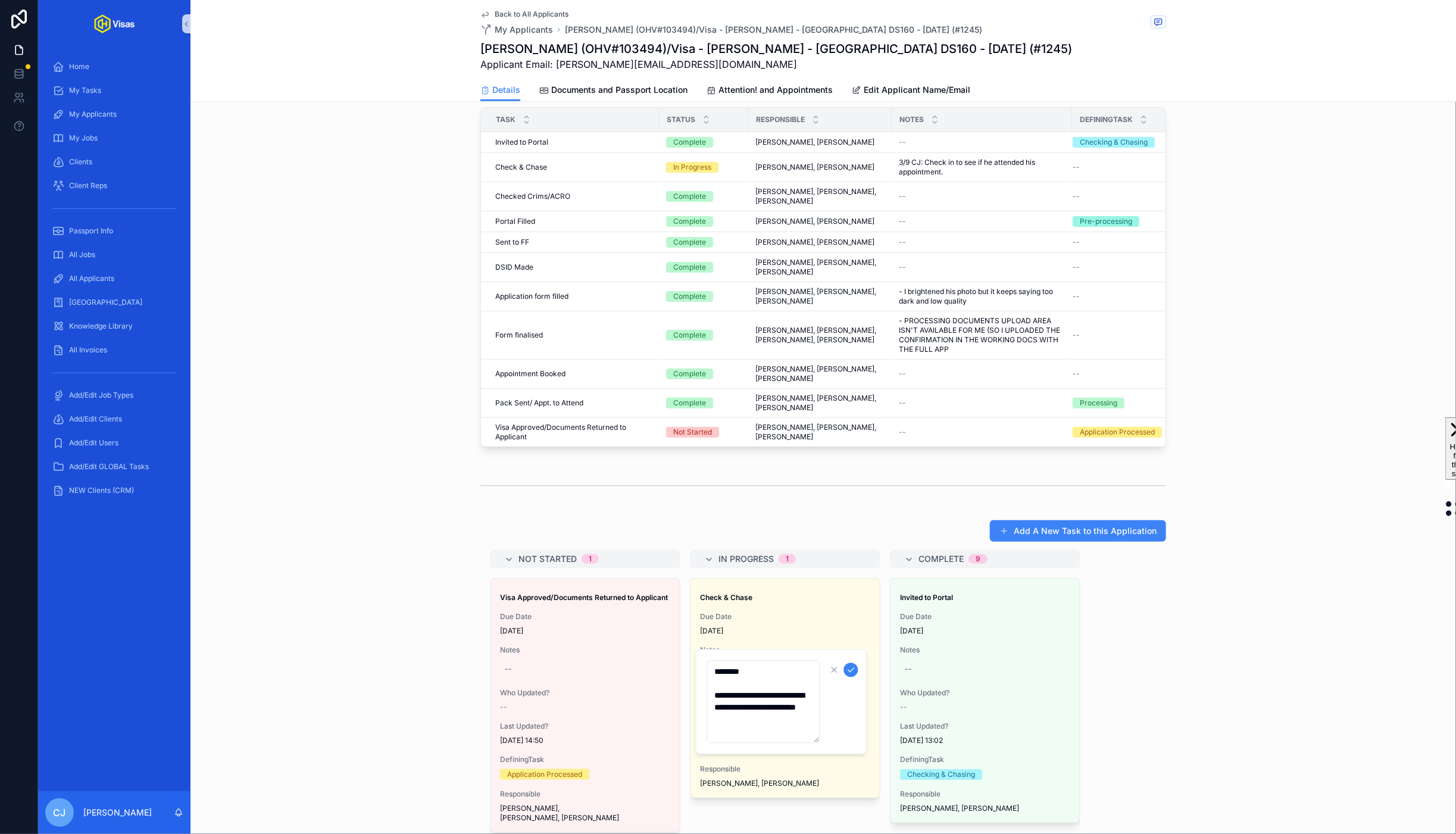
click at [764, 670] on textarea "**********" at bounding box center [763, 702] width 113 height 83
type textarea "**********"
click at [854, 671] on icon "scrollable content" at bounding box center [851, 670] width 9 height 9
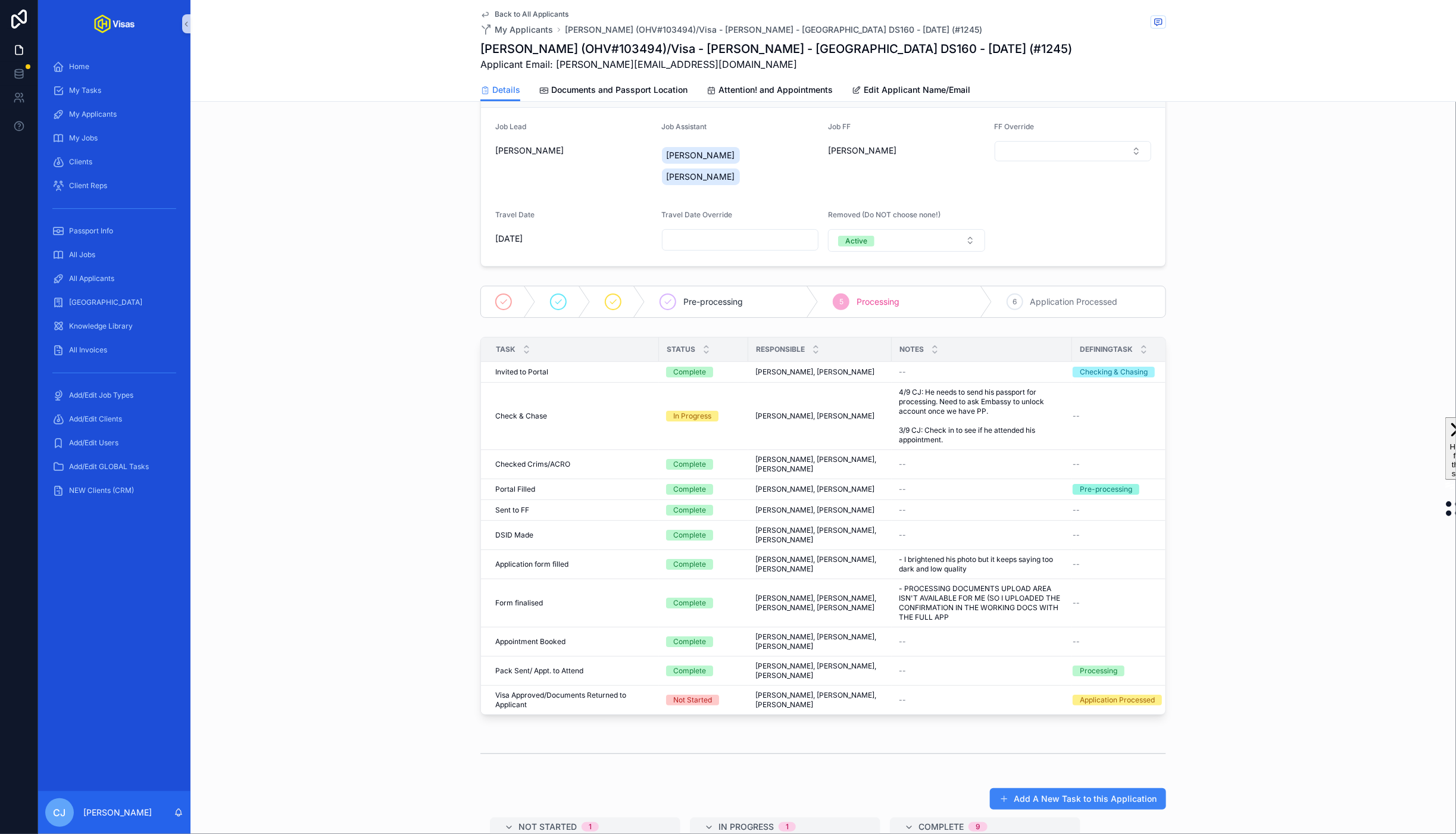
scroll to position [0, 0]
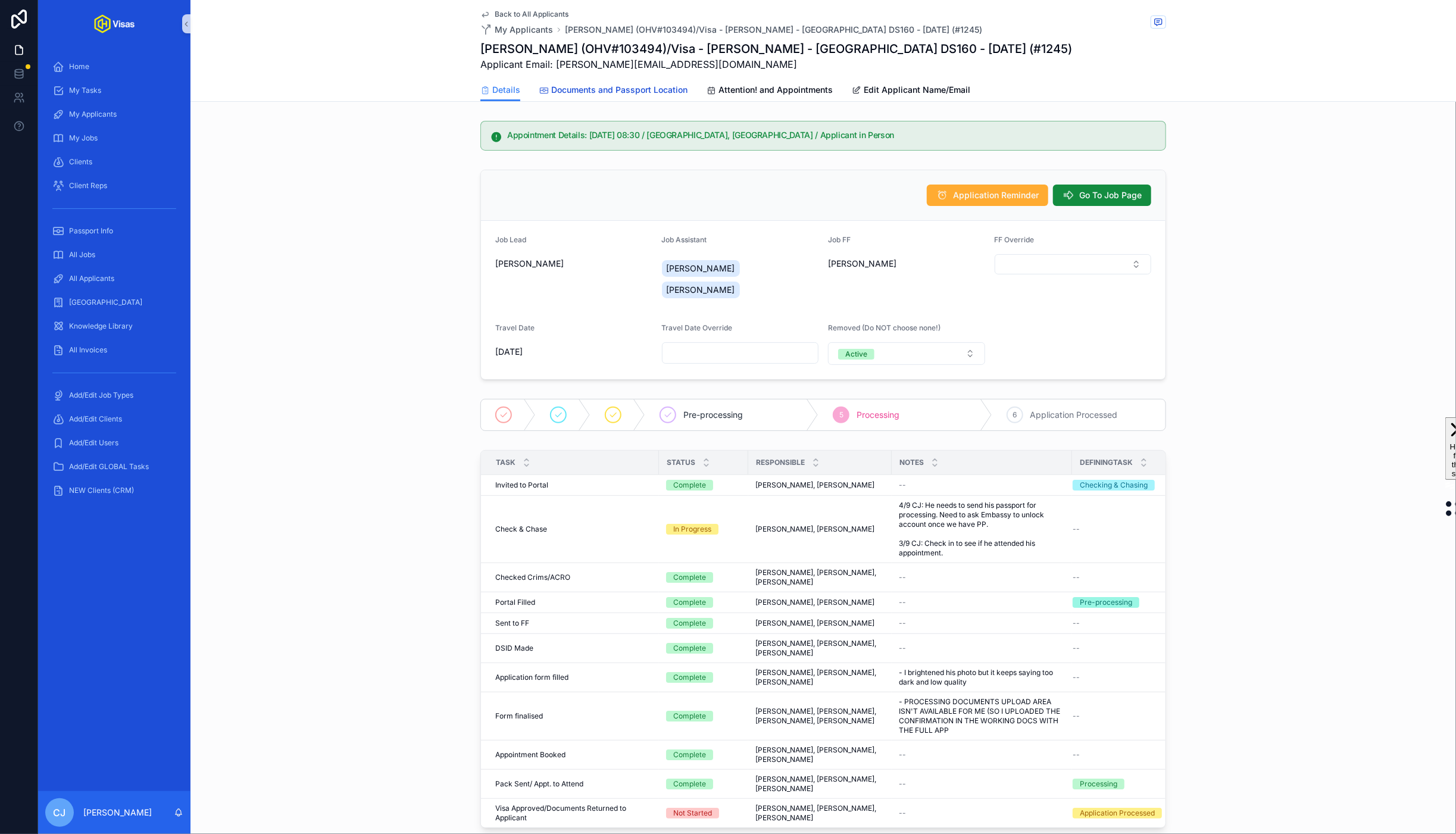
click at [667, 97] on link "Documents and Passport Location" at bounding box center [613, 91] width 148 height 24
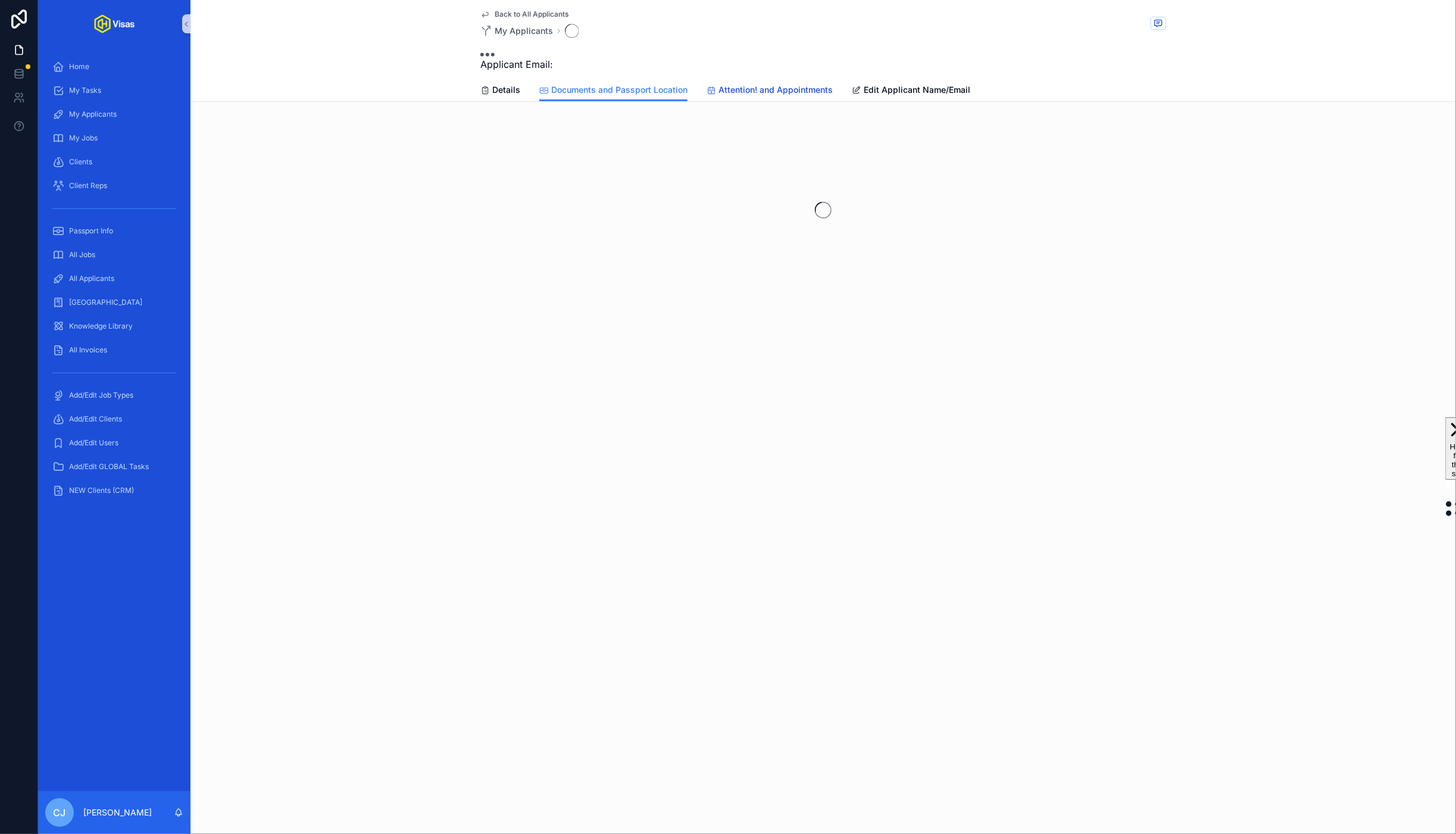
click at [767, 92] on span "Attention! and Appointments" at bounding box center [776, 90] width 115 height 12
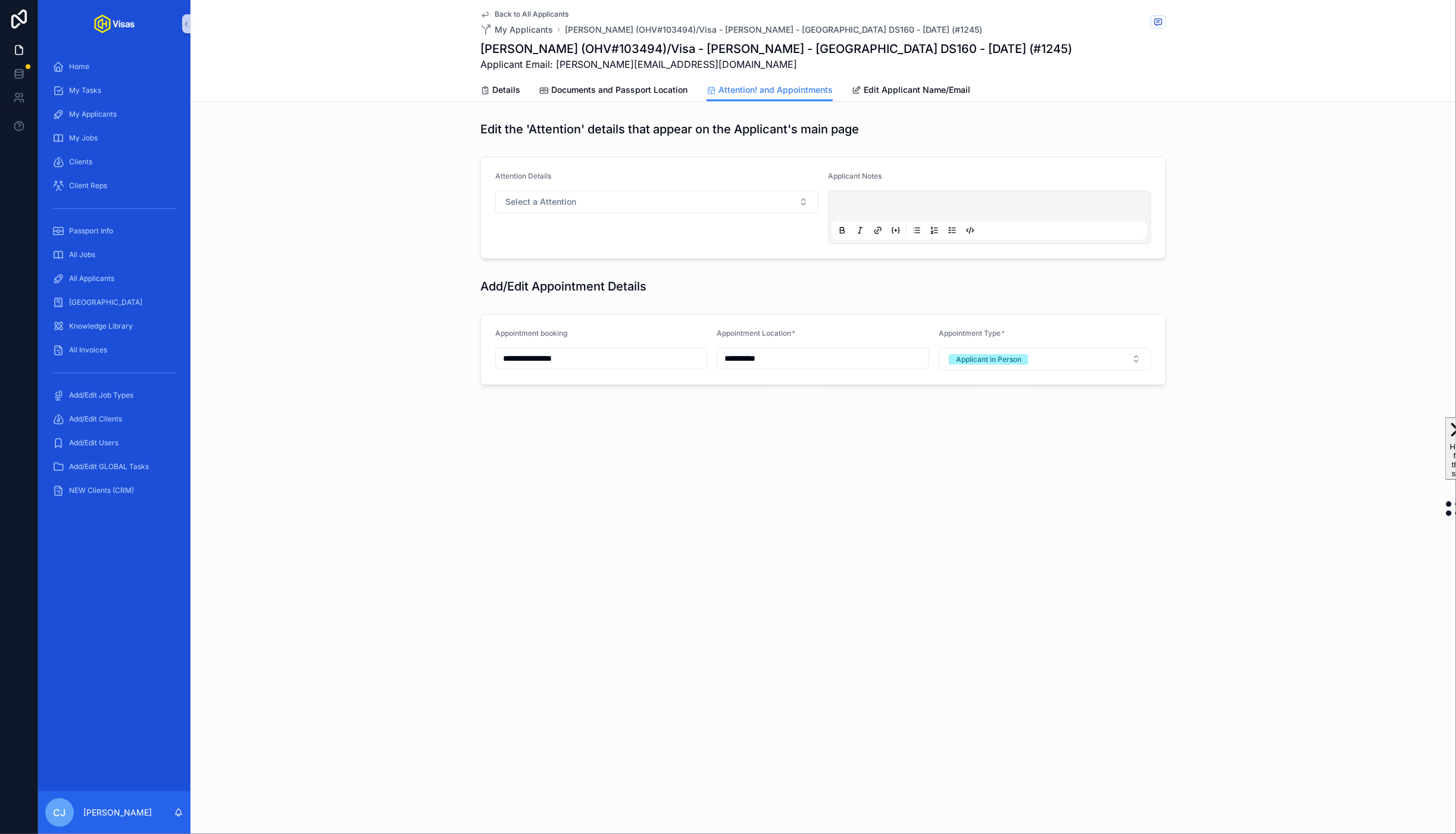
click at [738, 188] on div "Attention Details Select a Attention" at bounding box center [656, 207] width 323 height 72
click at [736, 200] on button "Select a Attention" at bounding box center [656, 202] width 323 height 23
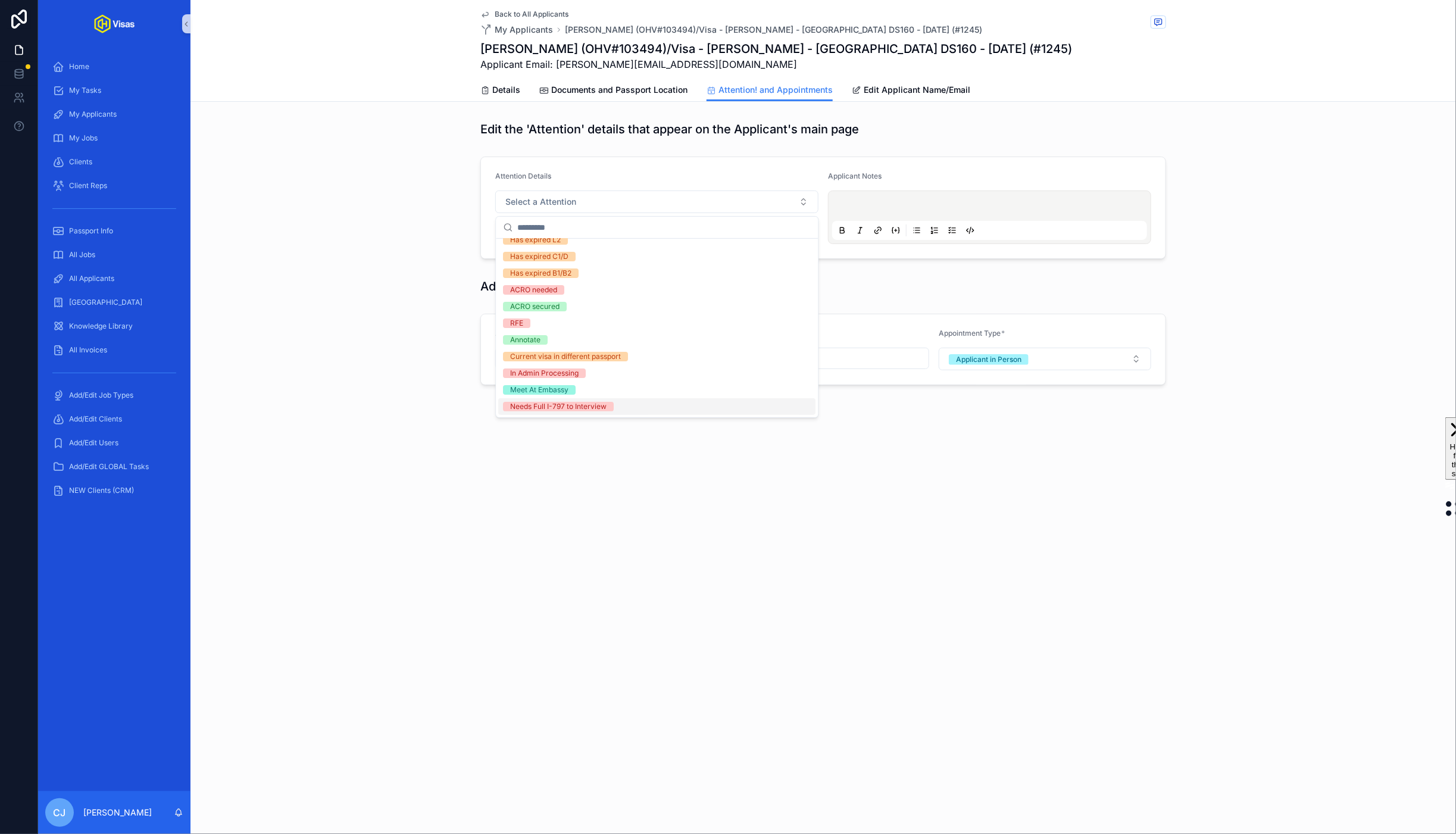
click at [717, 473] on div "**********" at bounding box center [823, 417] width 1265 height 834
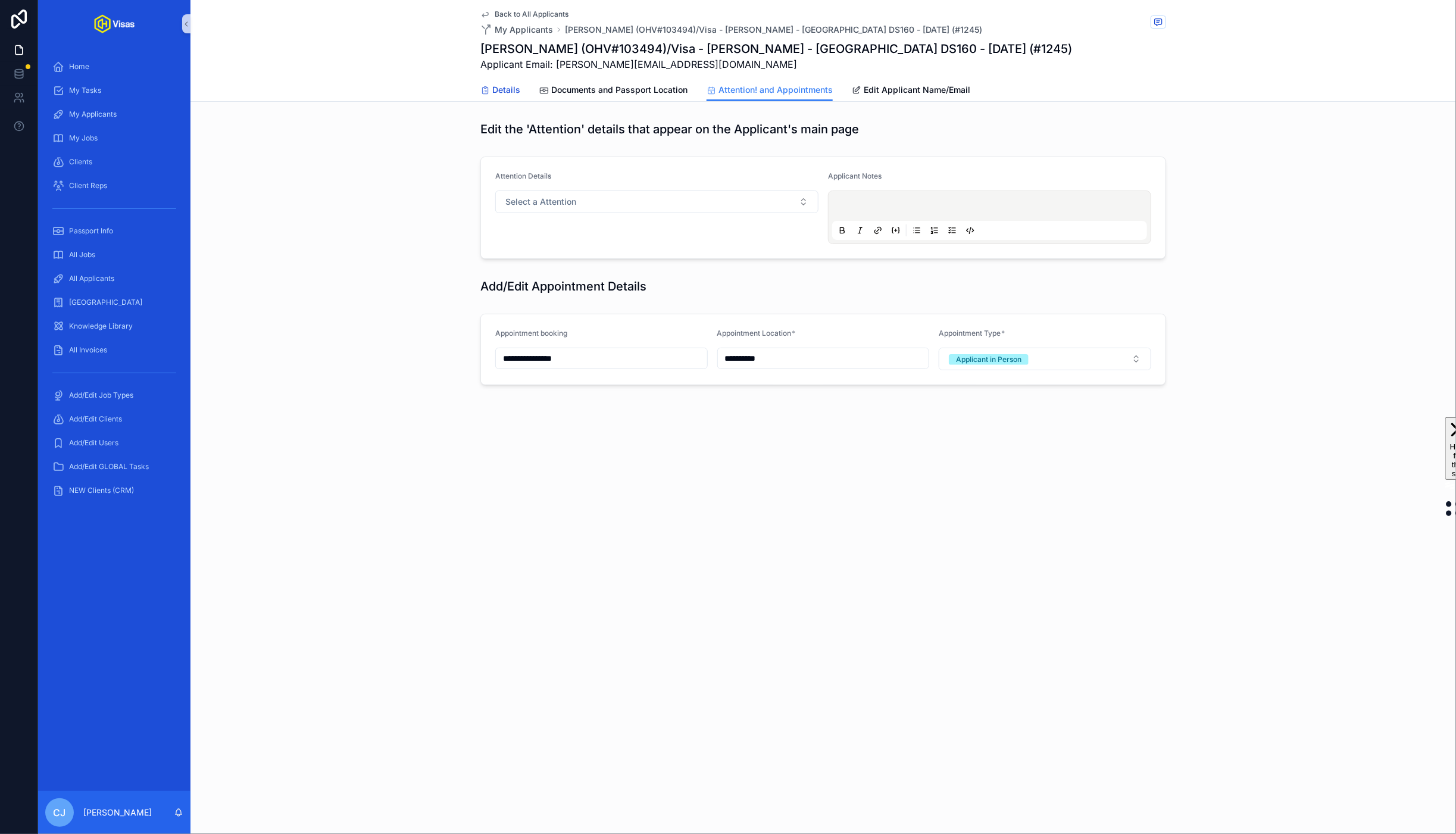
click at [513, 92] on span "Details" at bounding box center [506, 90] width 28 height 12
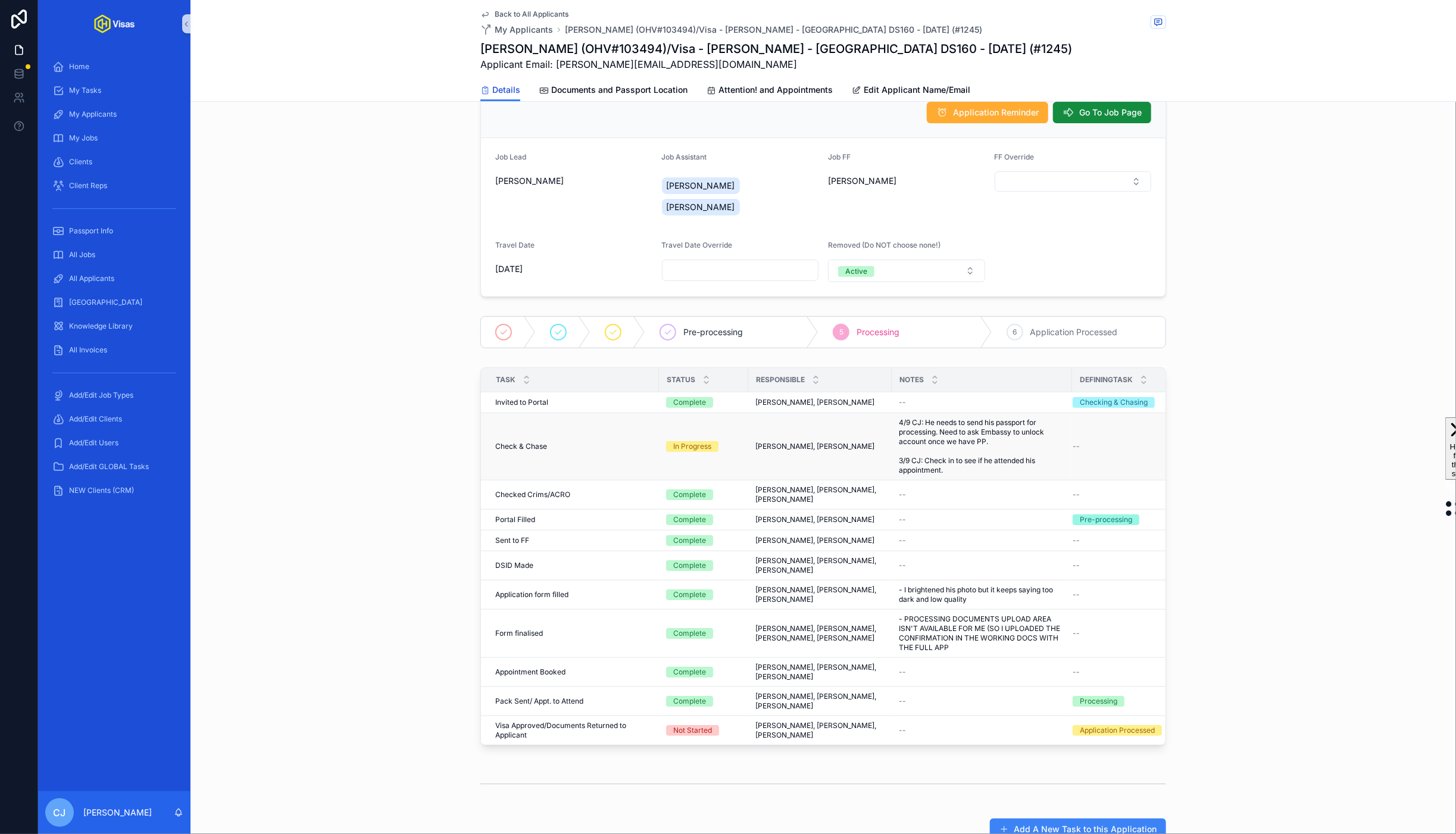
scroll to position [170, 0]
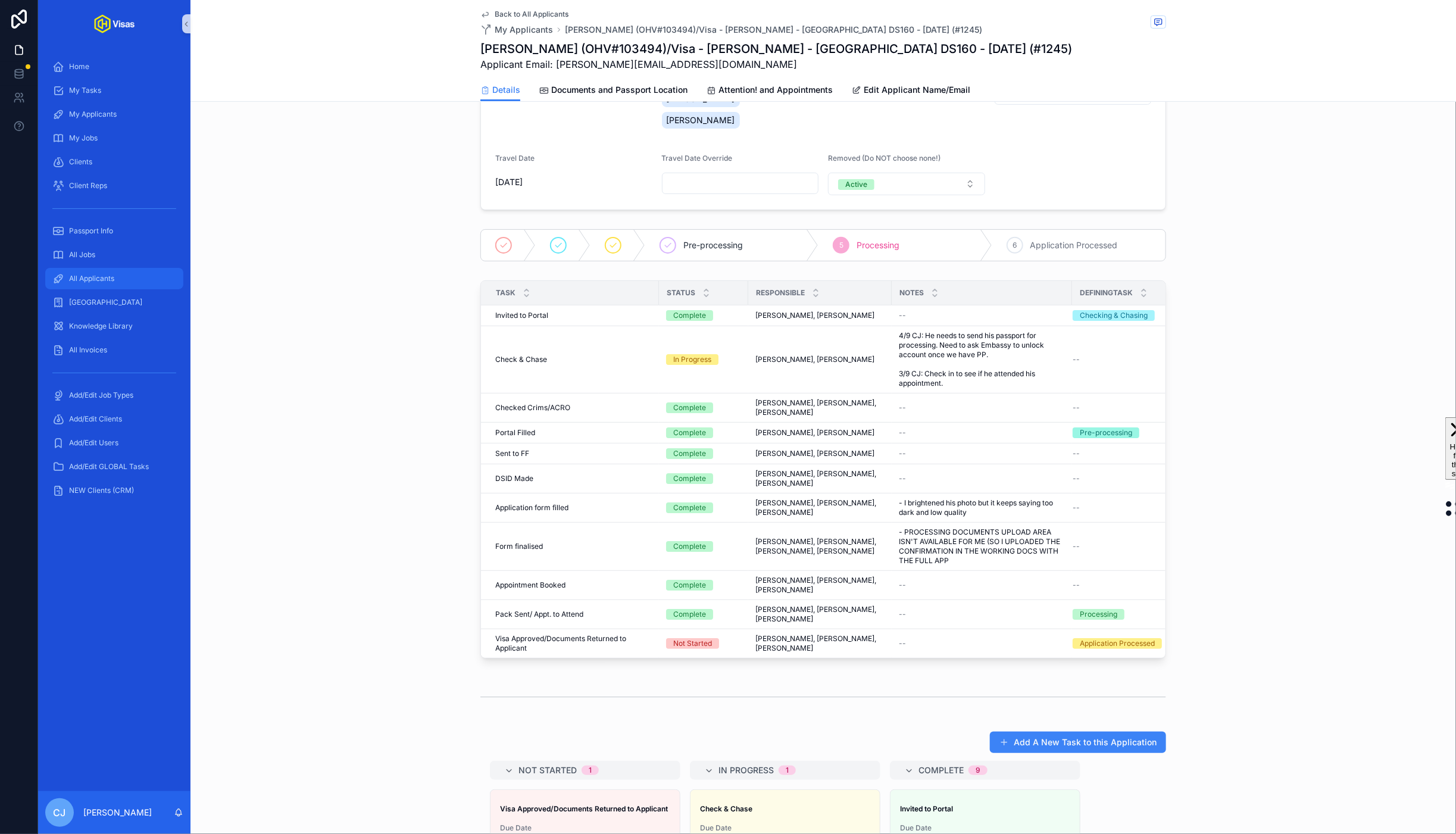
click at [97, 282] on span "All Applicants" at bounding box center [91, 278] width 45 height 9
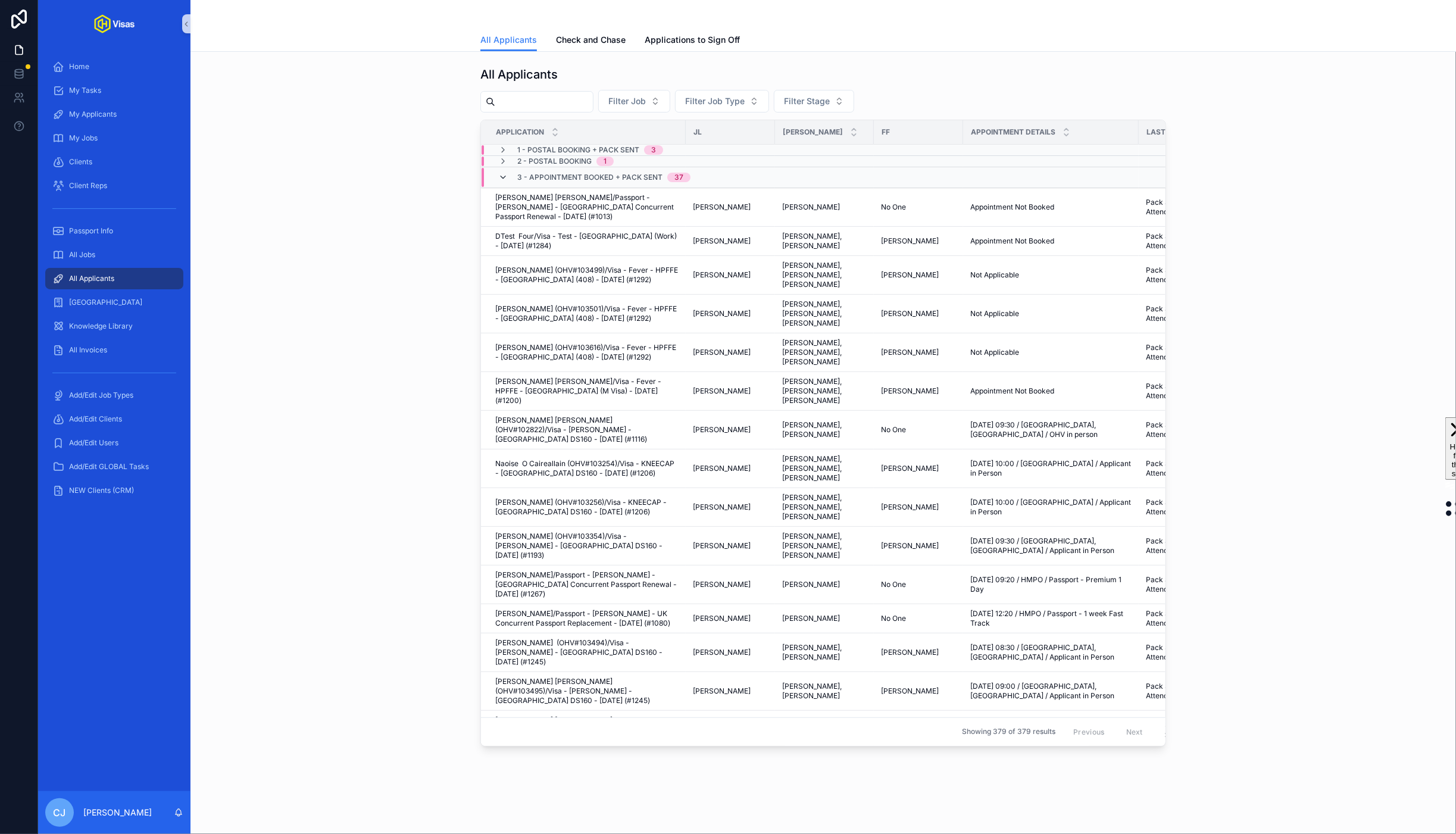
click at [503, 174] on icon "scrollable content" at bounding box center [503, 177] width 9 height 9
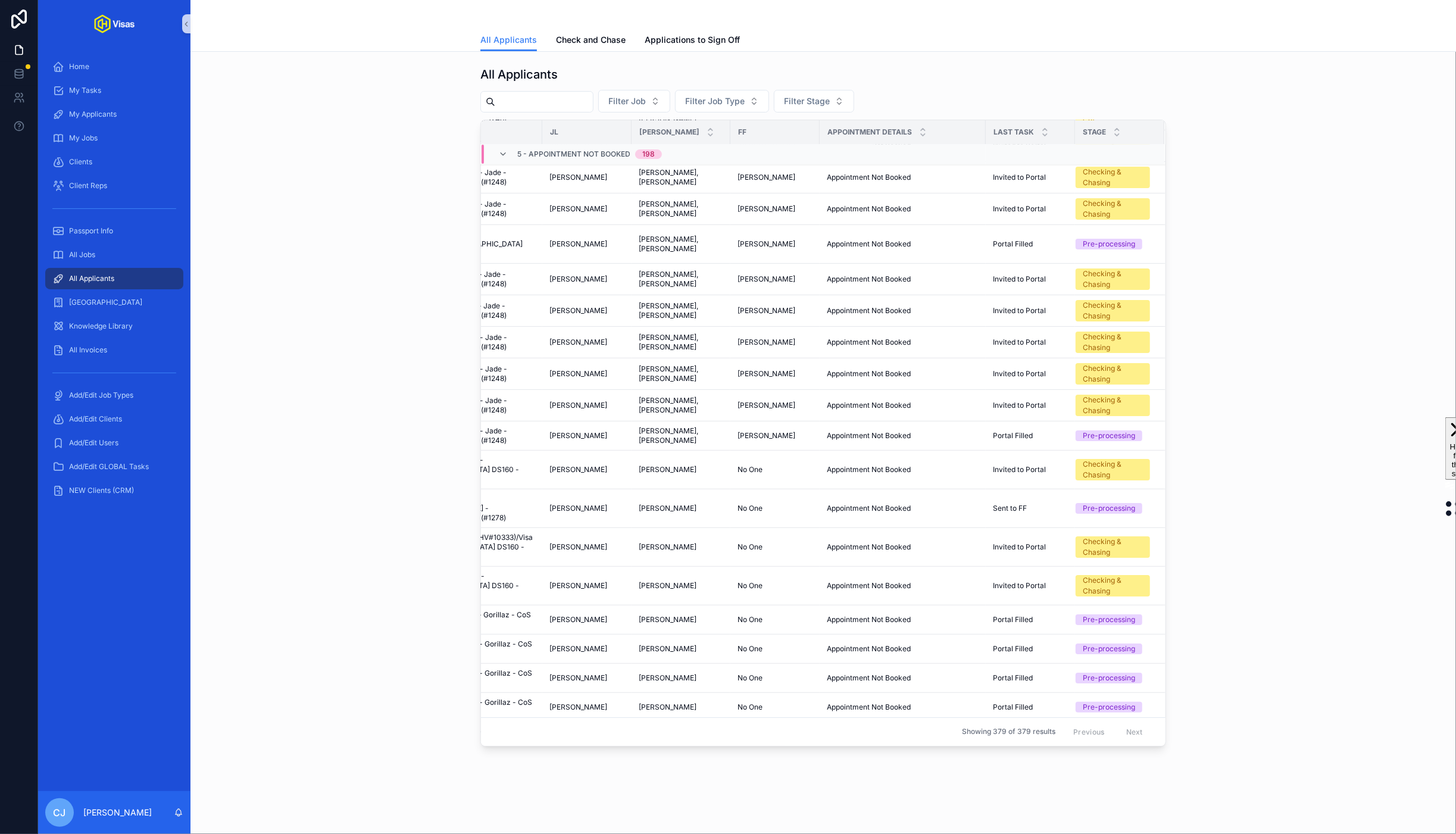
scroll to position [2902, 143]
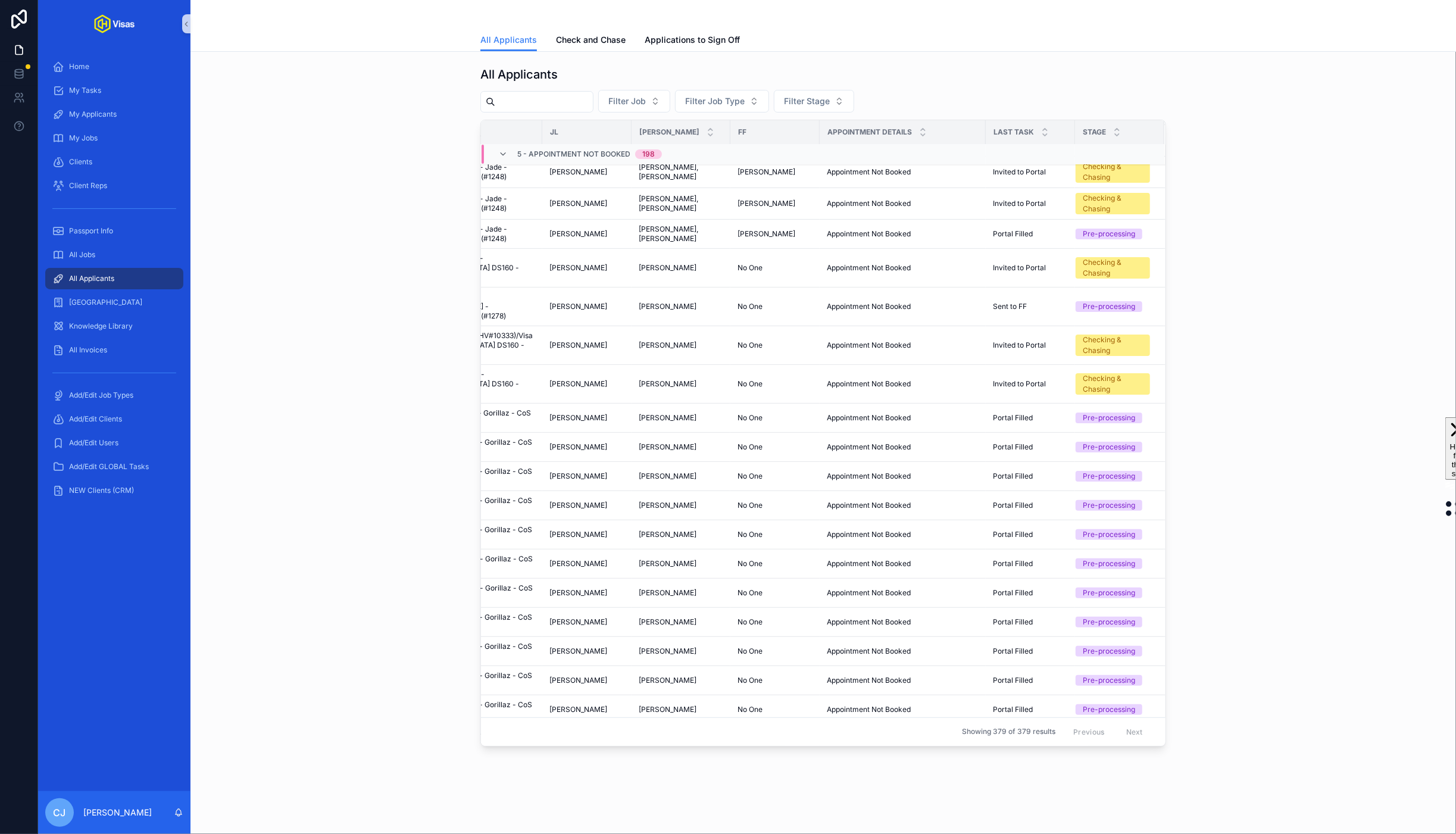
click at [742, 38] on div "All Applicants Check and Chase Applications to Sign Off" at bounding box center [823, 40] width 685 height 23
click at [720, 46] on link "Applications to Sign Off" at bounding box center [692, 41] width 95 height 24
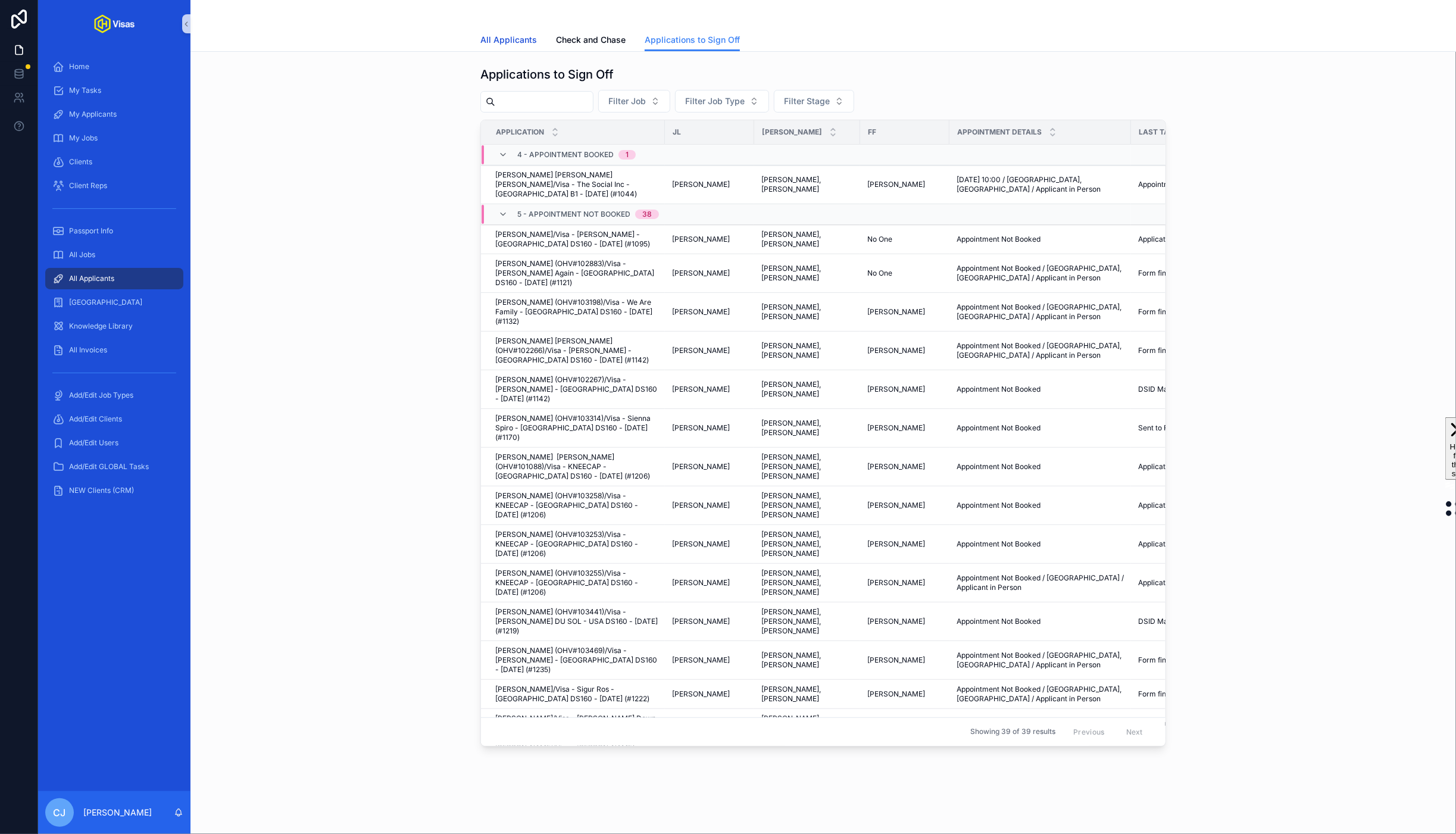
click at [503, 46] on link "All Applicants" at bounding box center [508, 41] width 57 height 24
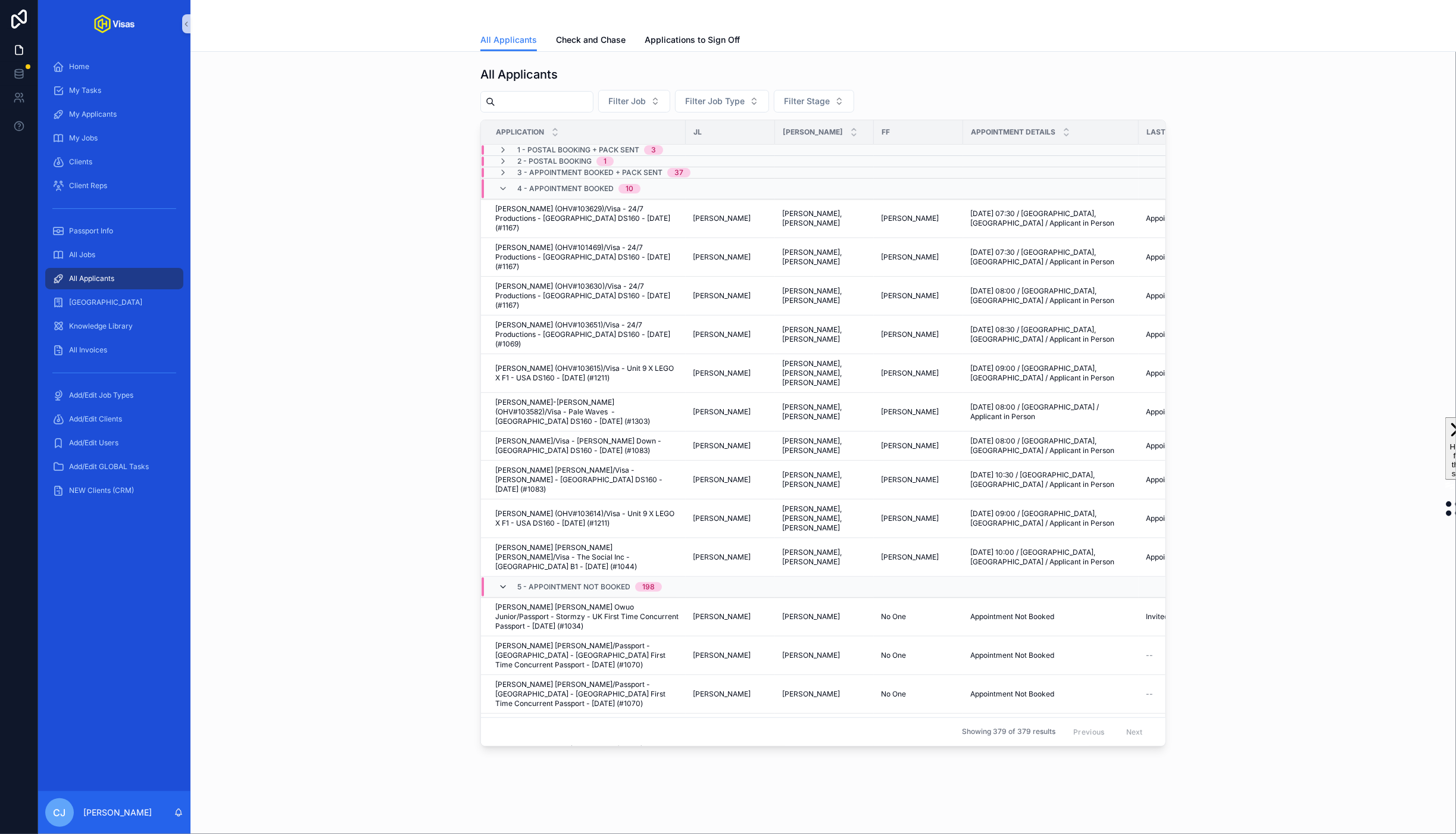
click at [502, 583] on icon "scrollable content" at bounding box center [503, 587] width 9 height 9
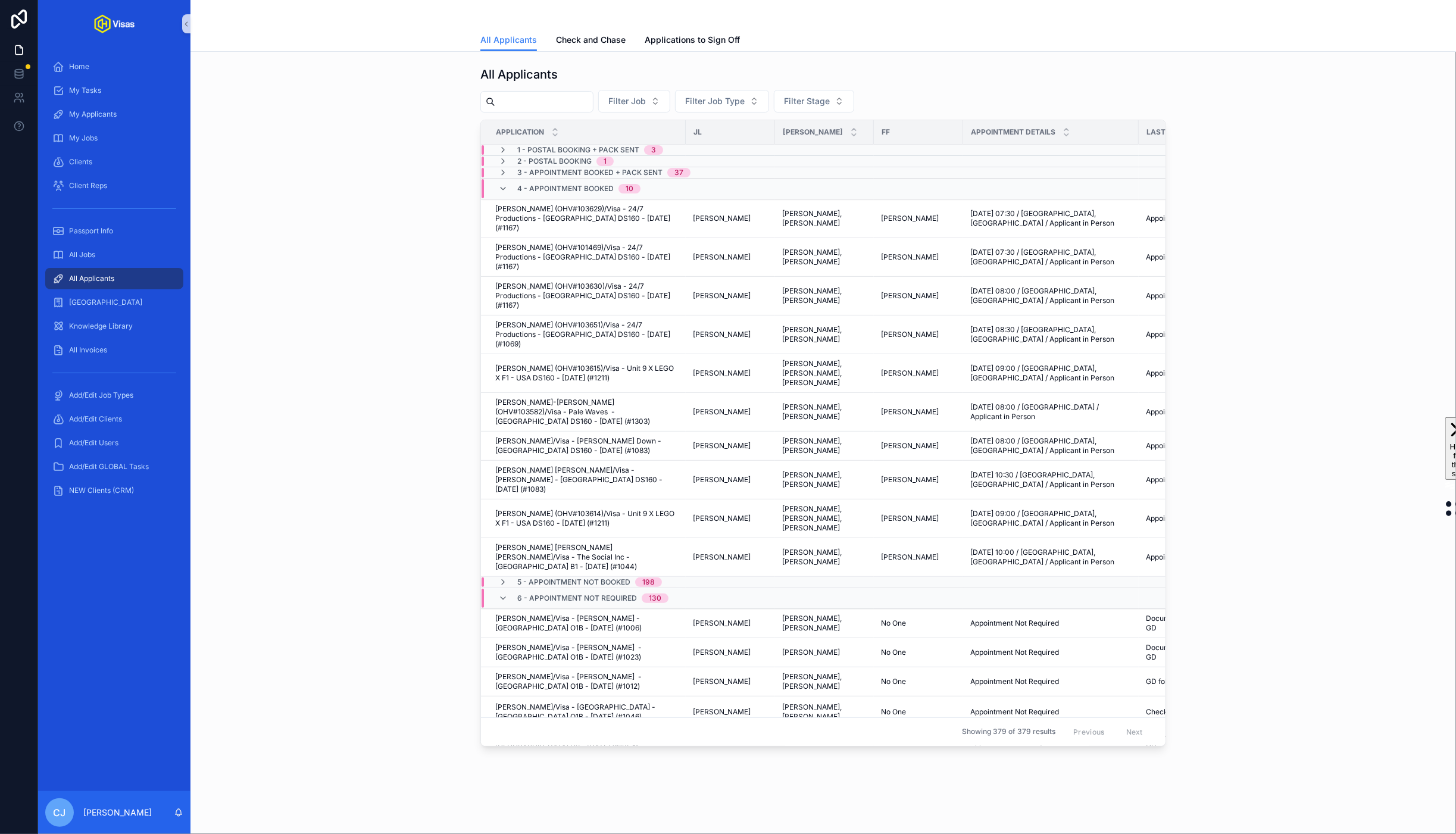
click at [498, 589] on div "6 - Appointment Not Required 130" at bounding box center [584, 598] width 170 height 19
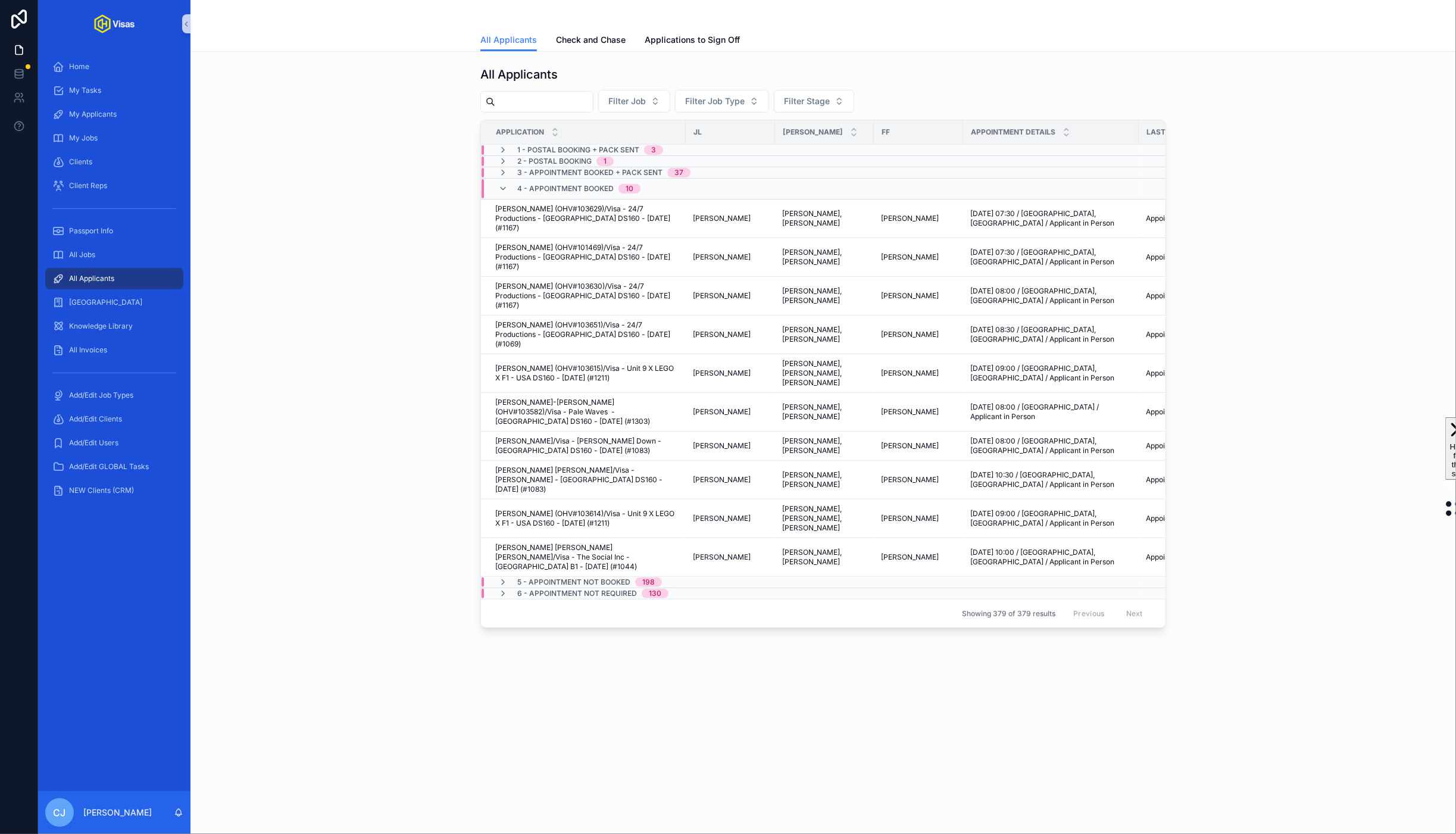
click at [561, 148] on span "1 - Postal Booking + Pack Sent" at bounding box center [578, 150] width 122 height 9
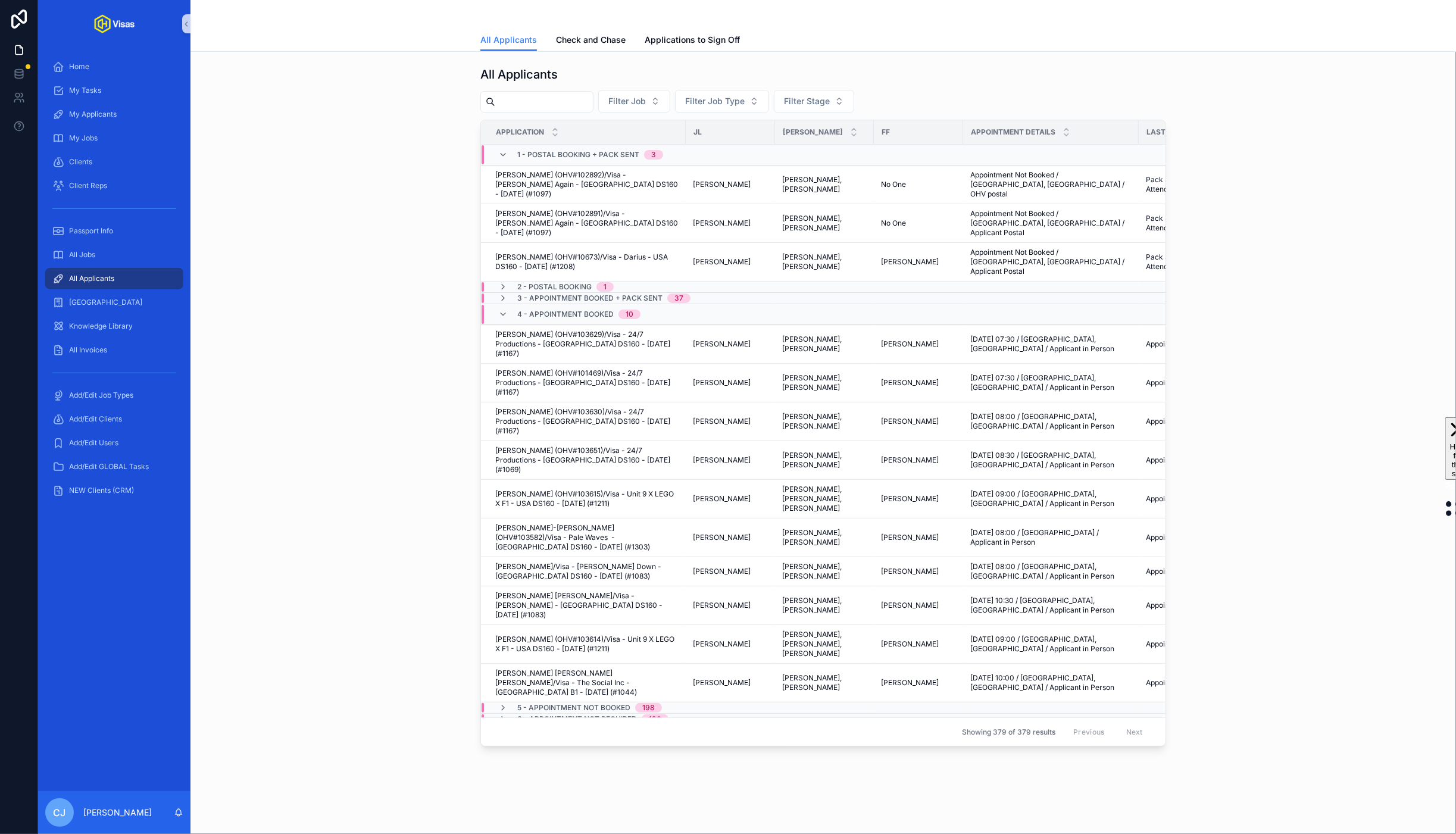
click at [561, 148] on div "1 - Postal Booking + Pack Sent 3" at bounding box center [590, 155] width 146 height 19
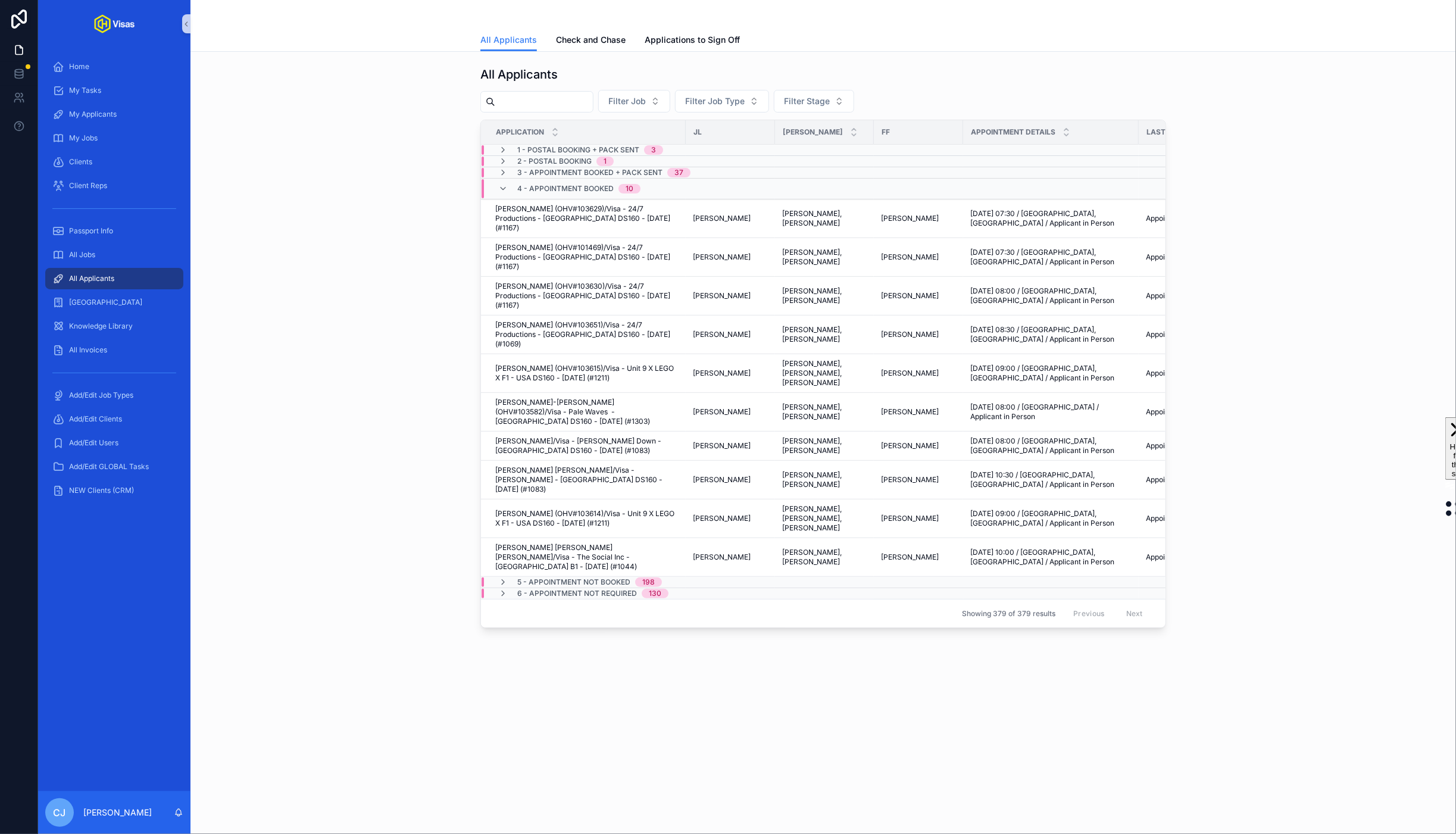
click at [559, 161] on span "2 - Postal Booking" at bounding box center [554, 161] width 74 height 9
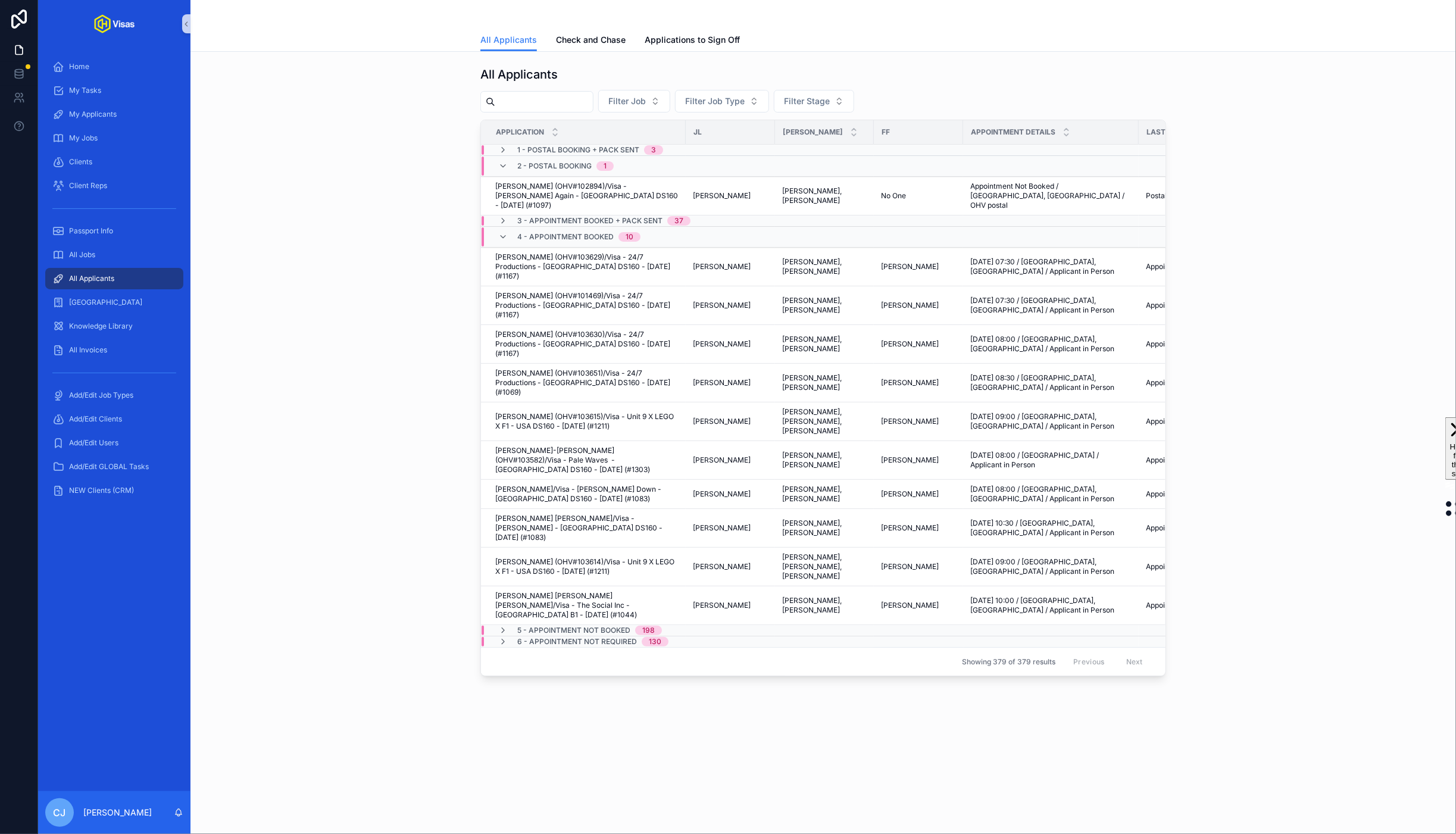
click at [559, 161] on div "2 - Postal Booking 1" at bounding box center [565, 166] width 97 height 19
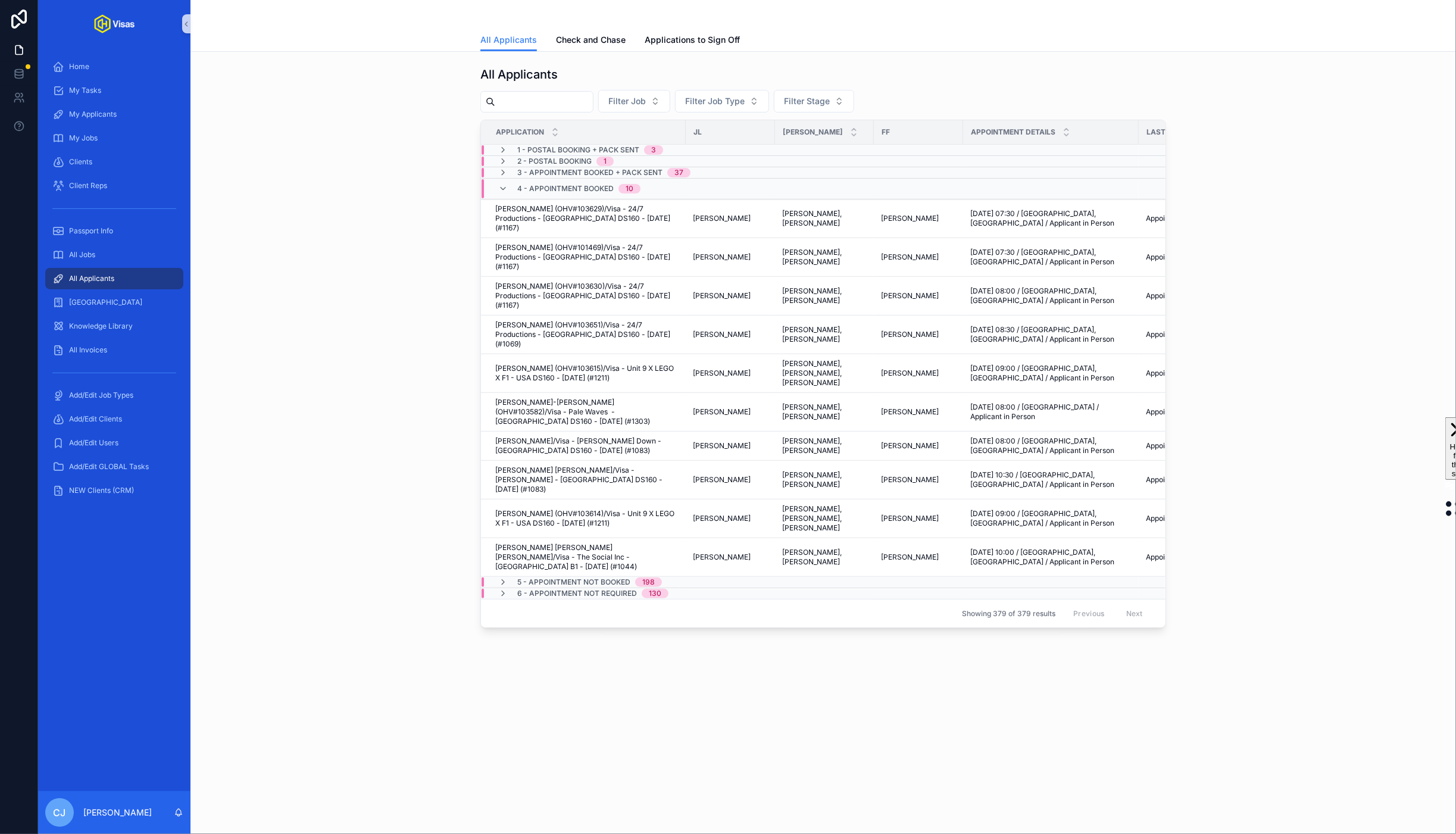
click at [563, 174] on span "3 - Appointment Booked + Pack Sent" at bounding box center [589, 172] width 145 height 9
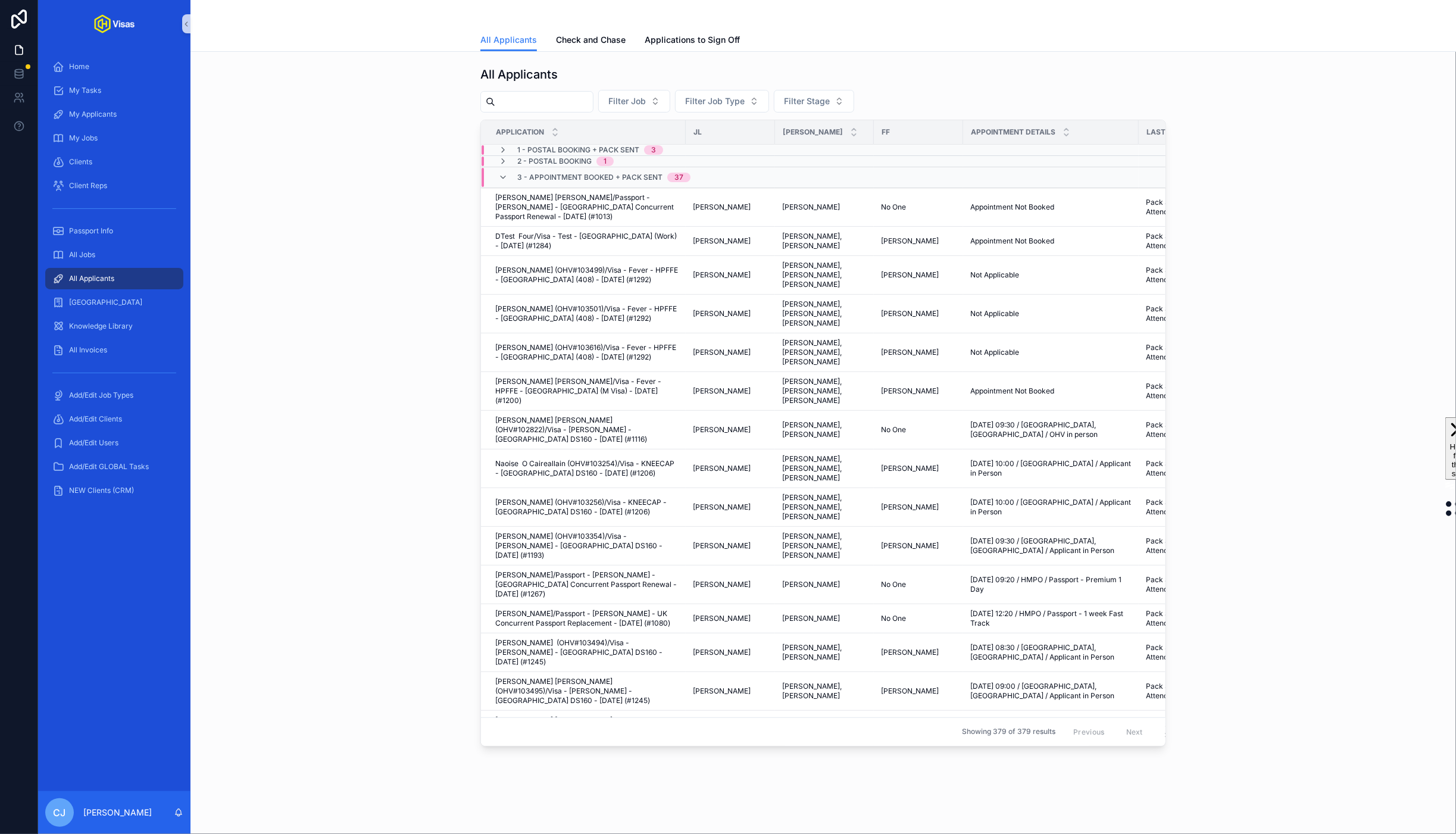
click at [563, 174] on span "3 - Appointment Booked + Pack Sent" at bounding box center [589, 177] width 145 height 9
